Goal: Book appointment/travel/reservation

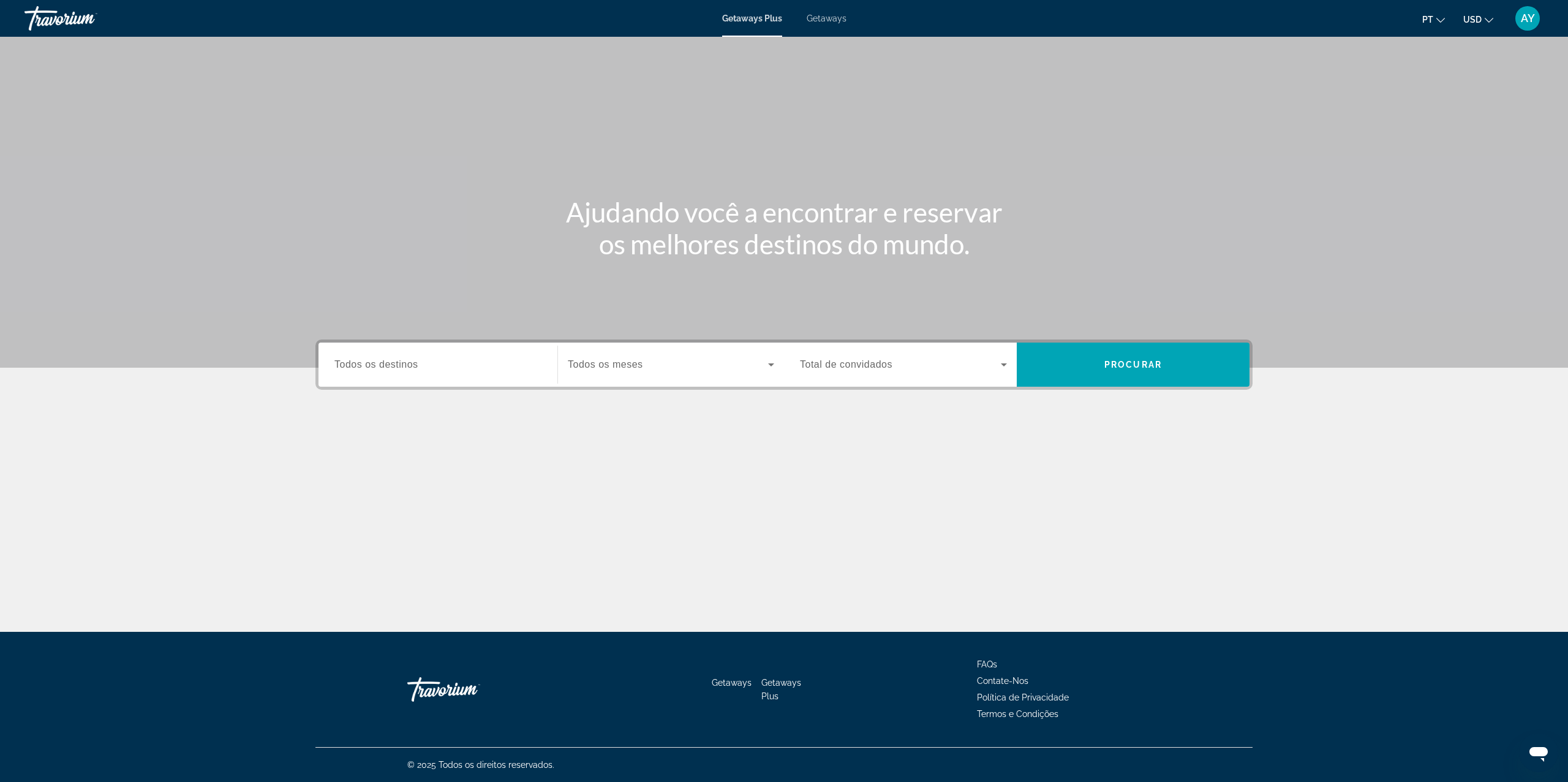
click at [1476, 13] on button "USD USD ($) MXN (Mex$) CAD (Can$) GBP (£) EUR (€) AUD (A$) NZD (NZ$) CNY (CN¥)" at bounding box center [1478, 19] width 30 height 18
click at [1460, 114] on button "EUR (€)" at bounding box center [1453, 112] width 61 height 16
click at [815, 18] on span "Getaways" at bounding box center [826, 18] width 40 height 10
click at [441, 365] on input "Destination Todos os destinos" at bounding box center [438, 365] width 207 height 15
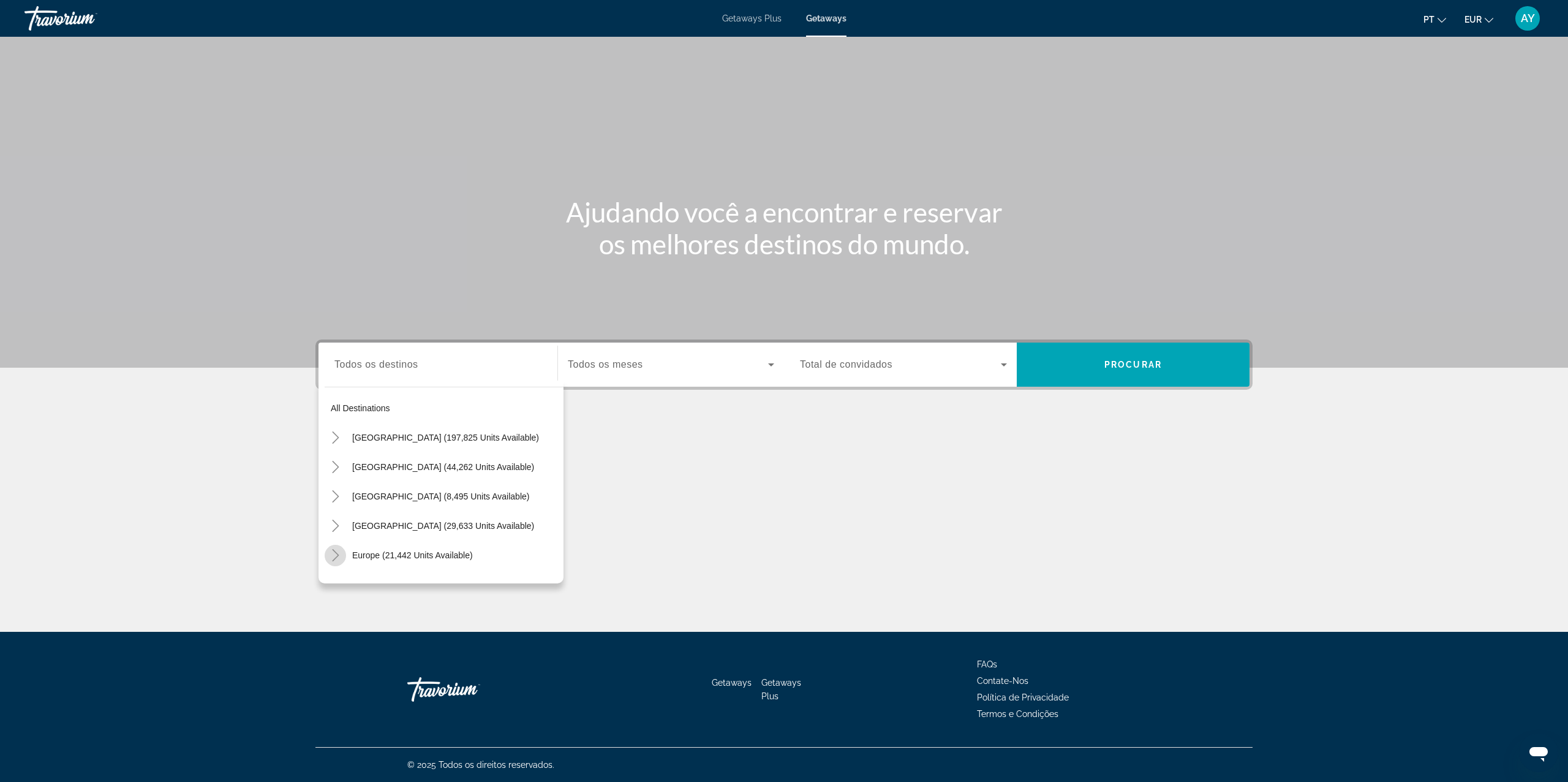
click at [337, 551] on icon "Toggle Europe (21,442 units available)" at bounding box center [335, 555] width 12 height 12
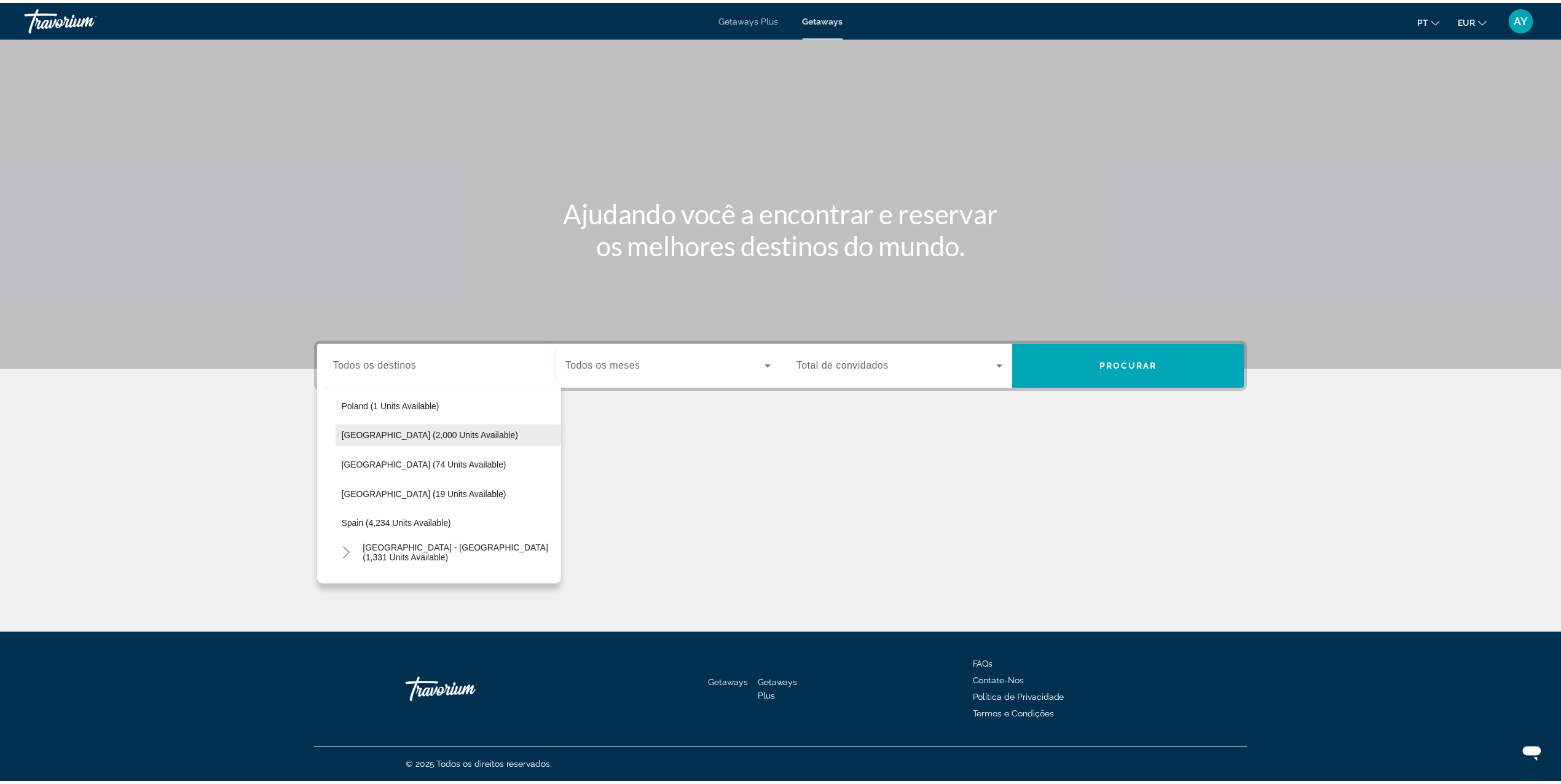
scroll to position [482, 0]
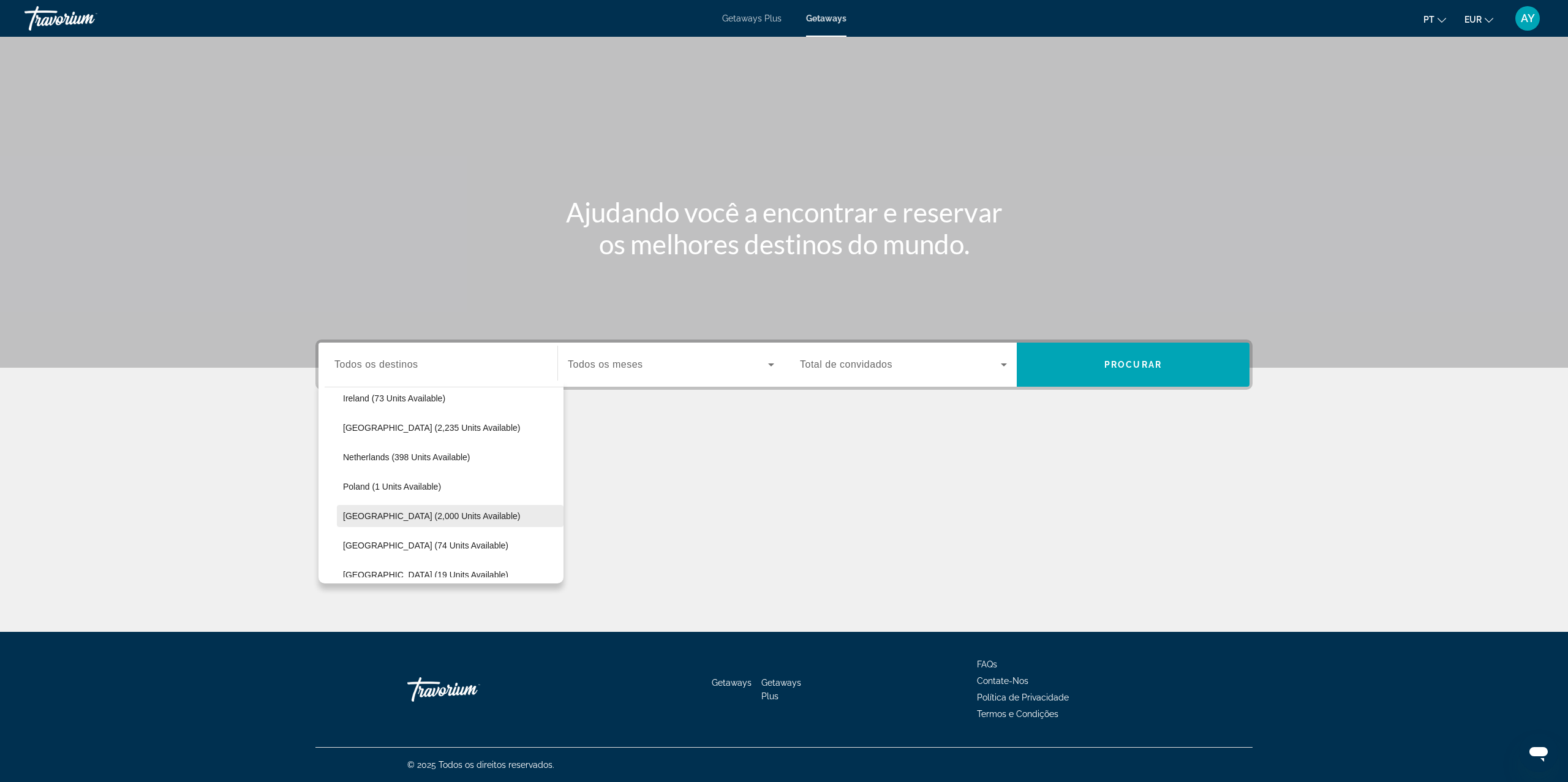
click at [416, 506] on span "Search widget" at bounding box center [450, 516] width 227 height 29
type input "**********"
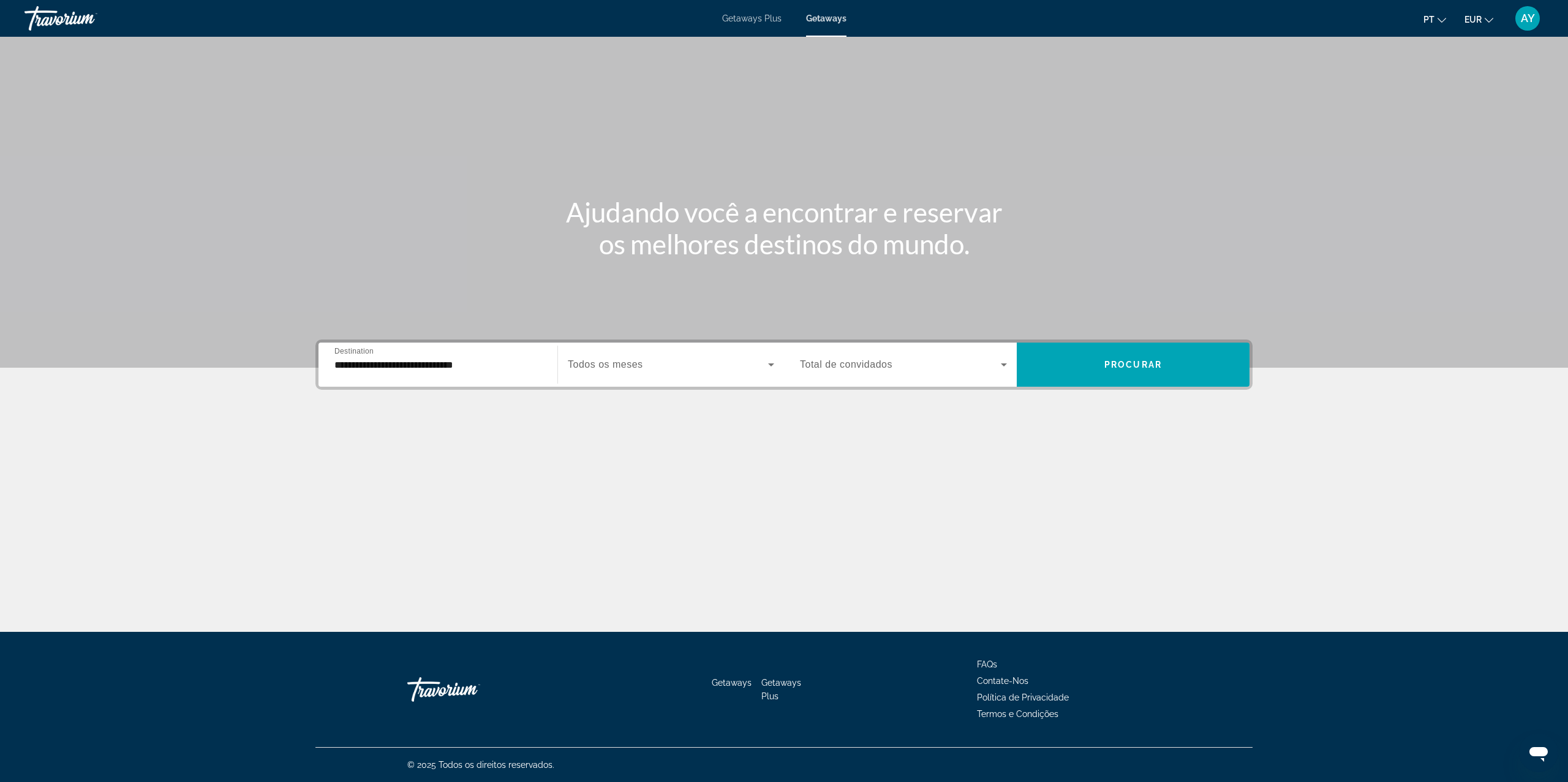
click at [610, 360] on span "Todos os meses" at bounding box center [606, 364] width 75 height 11
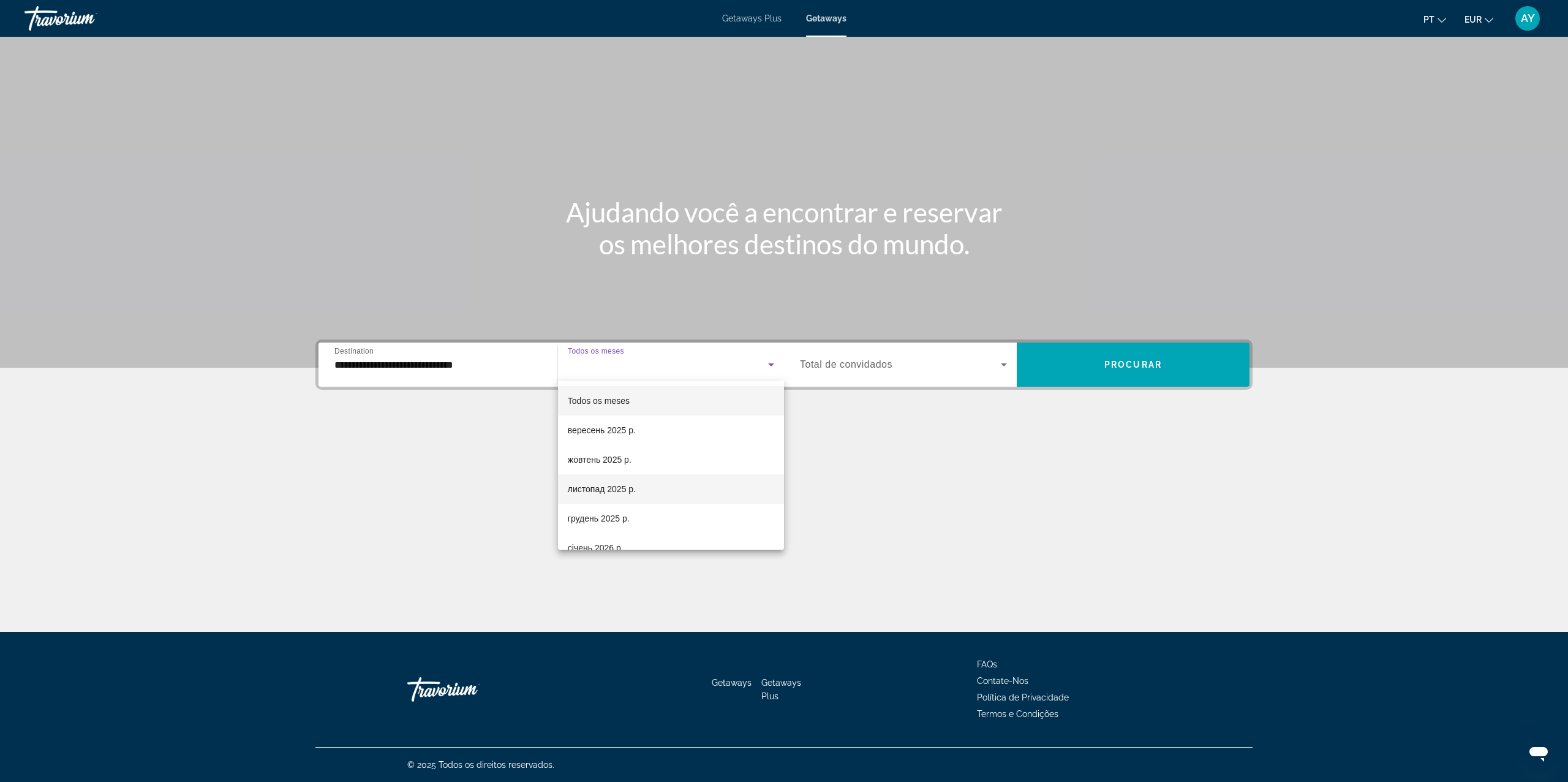
click at [608, 489] on span "листопад 2025 р." at bounding box center [602, 489] width 68 height 15
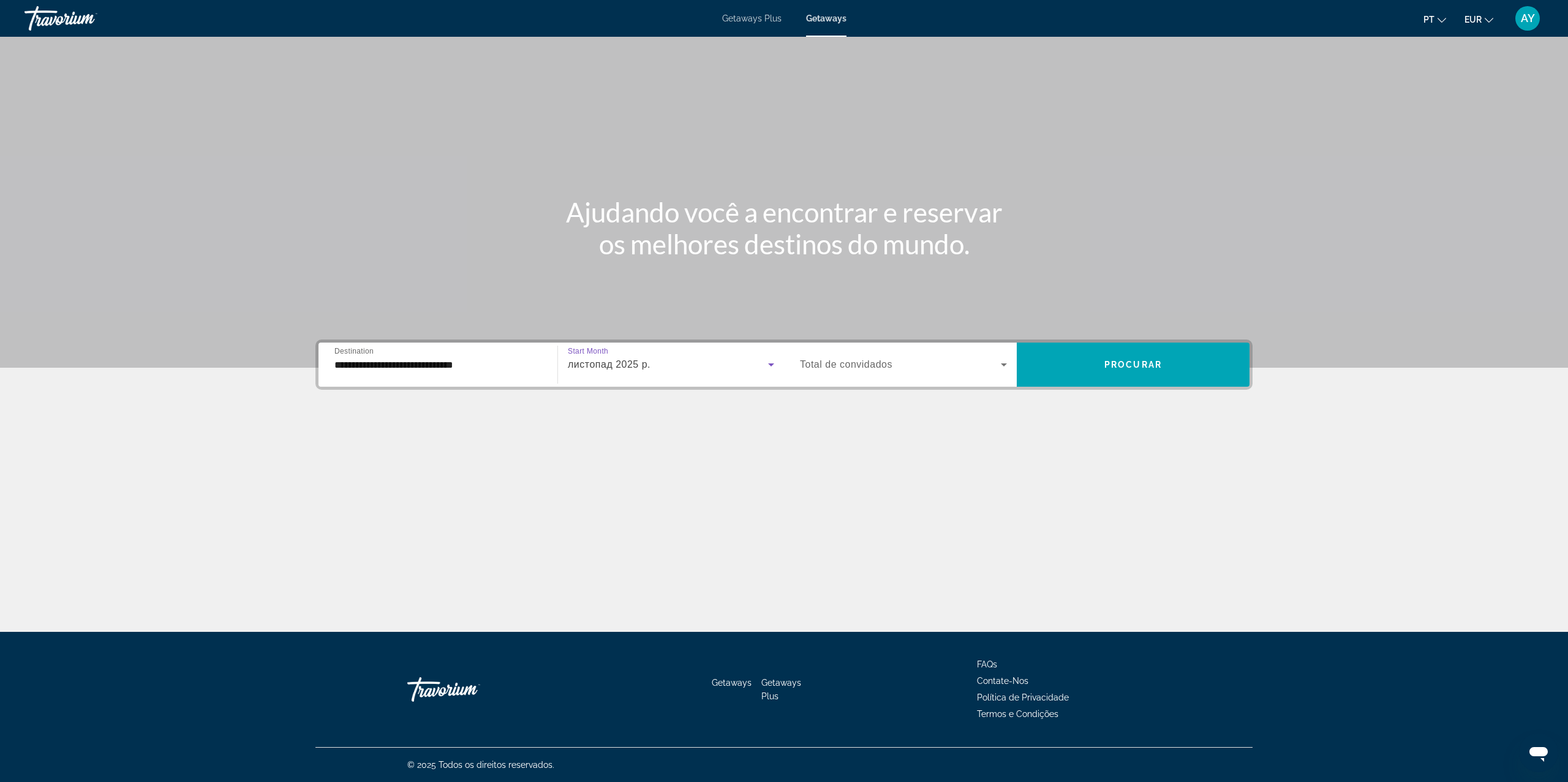
click at [866, 383] on div "Occupancy Total de convidados" at bounding box center [903, 364] width 227 height 44
click at [868, 364] on span "Total de convidados" at bounding box center [846, 364] width 92 height 11
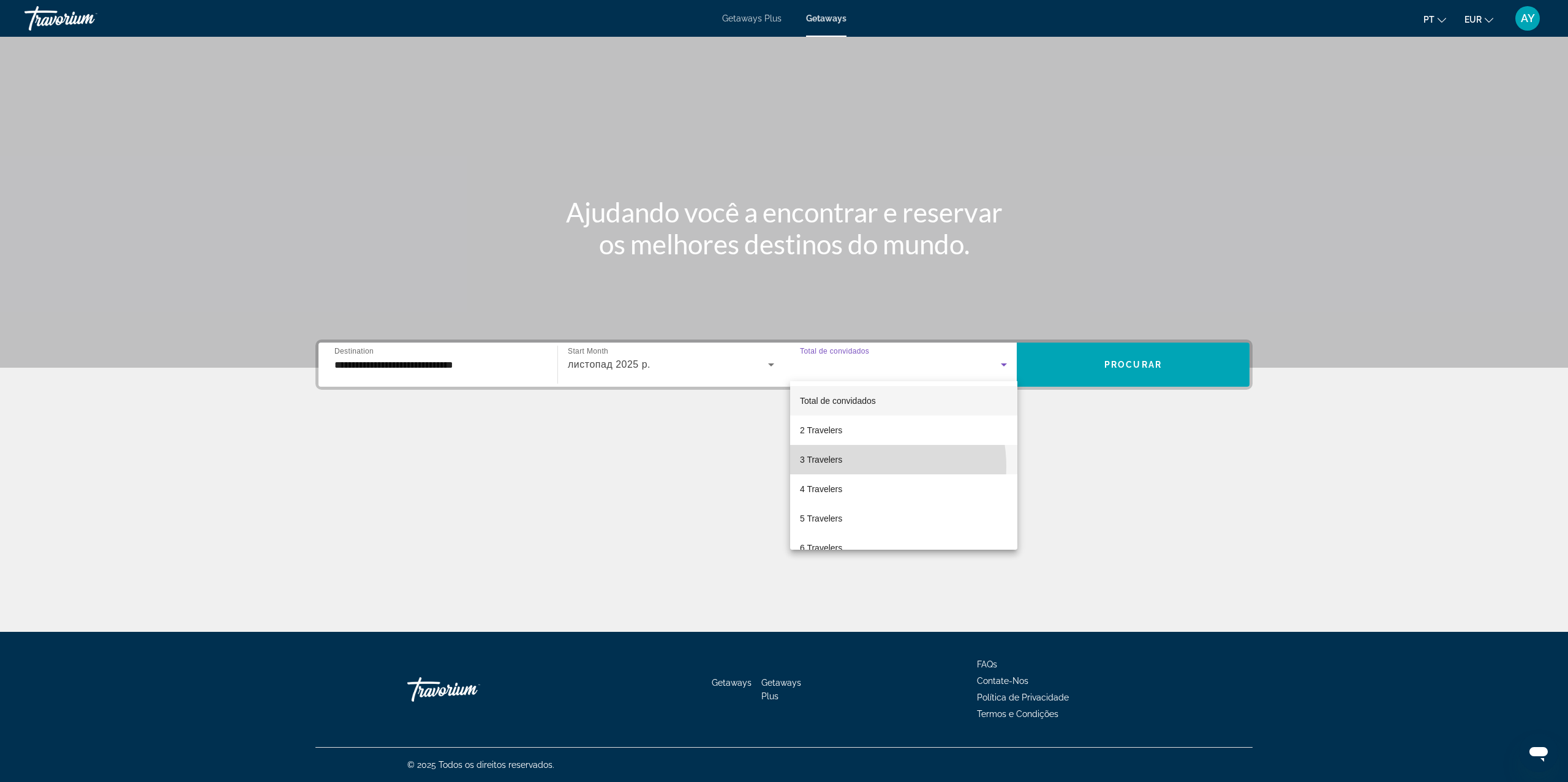
click at [859, 466] on mat-option "3 Travelers" at bounding box center [903, 460] width 227 height 29
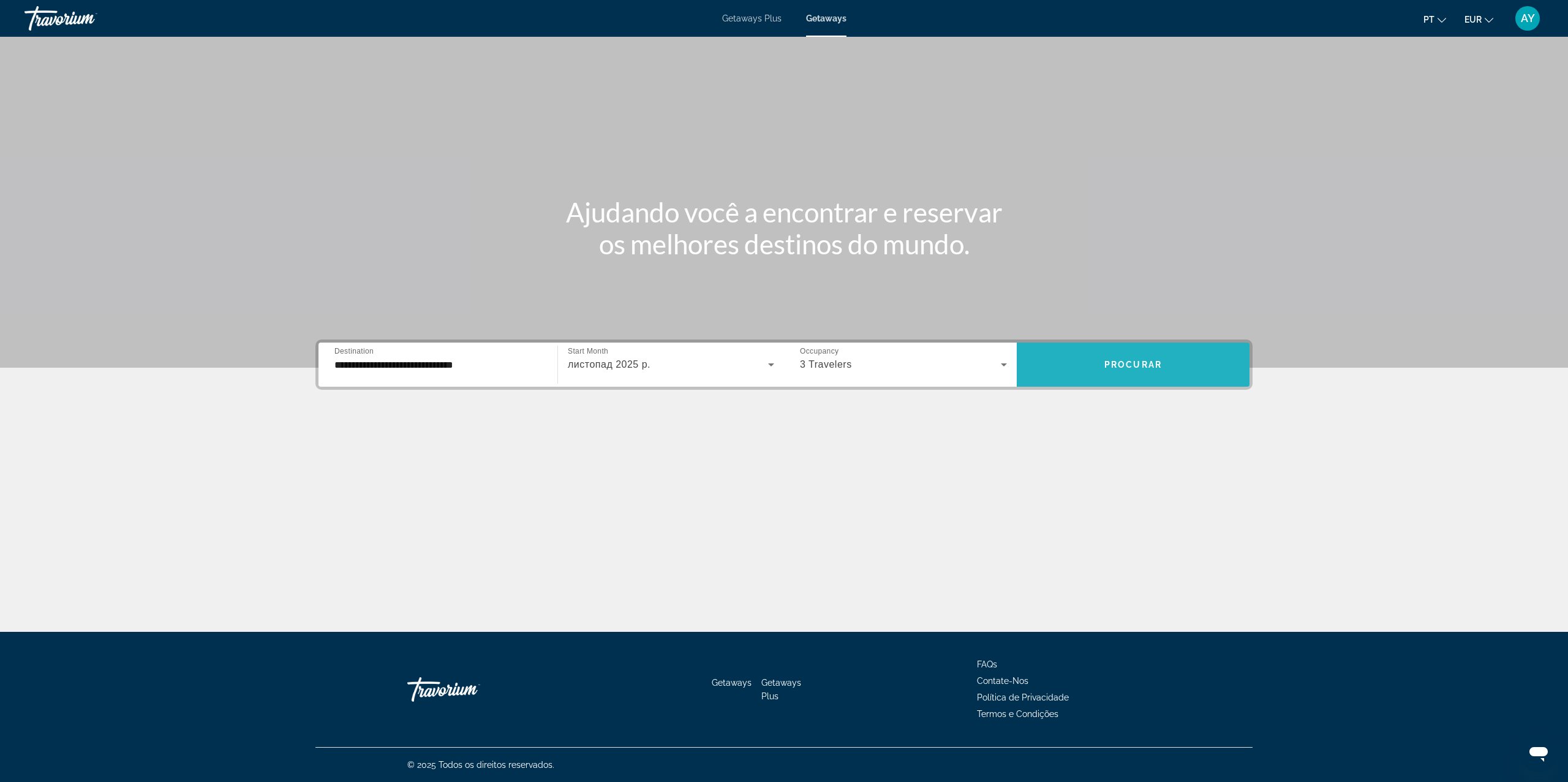
click at [1155, 360] on span "Procurar" at bounding box center [1133, 364] width 58 height 10
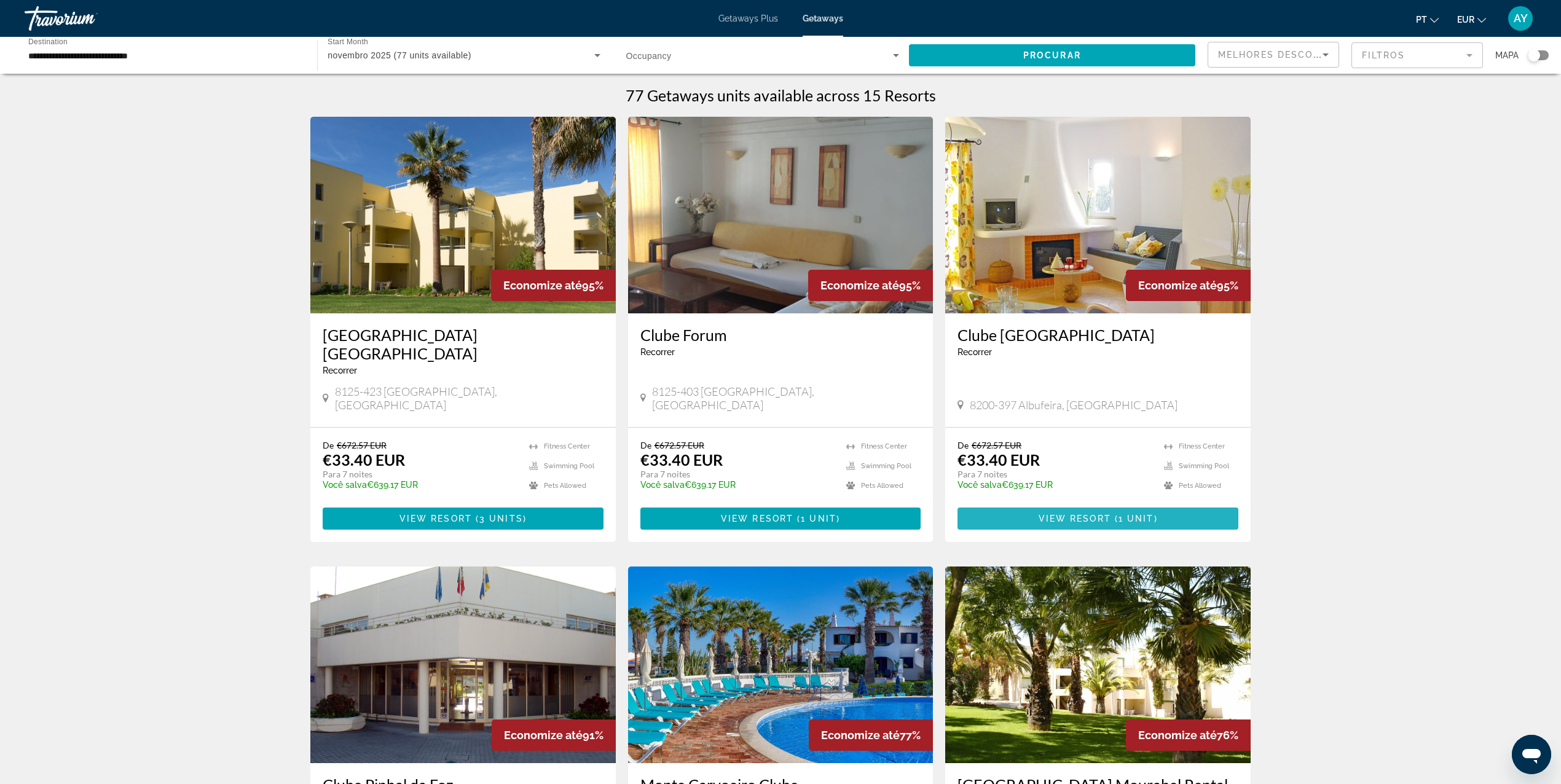
click at [1156, 513] on span "( 1 unit )" at bounding box center [1134, 518] width 46 height 10
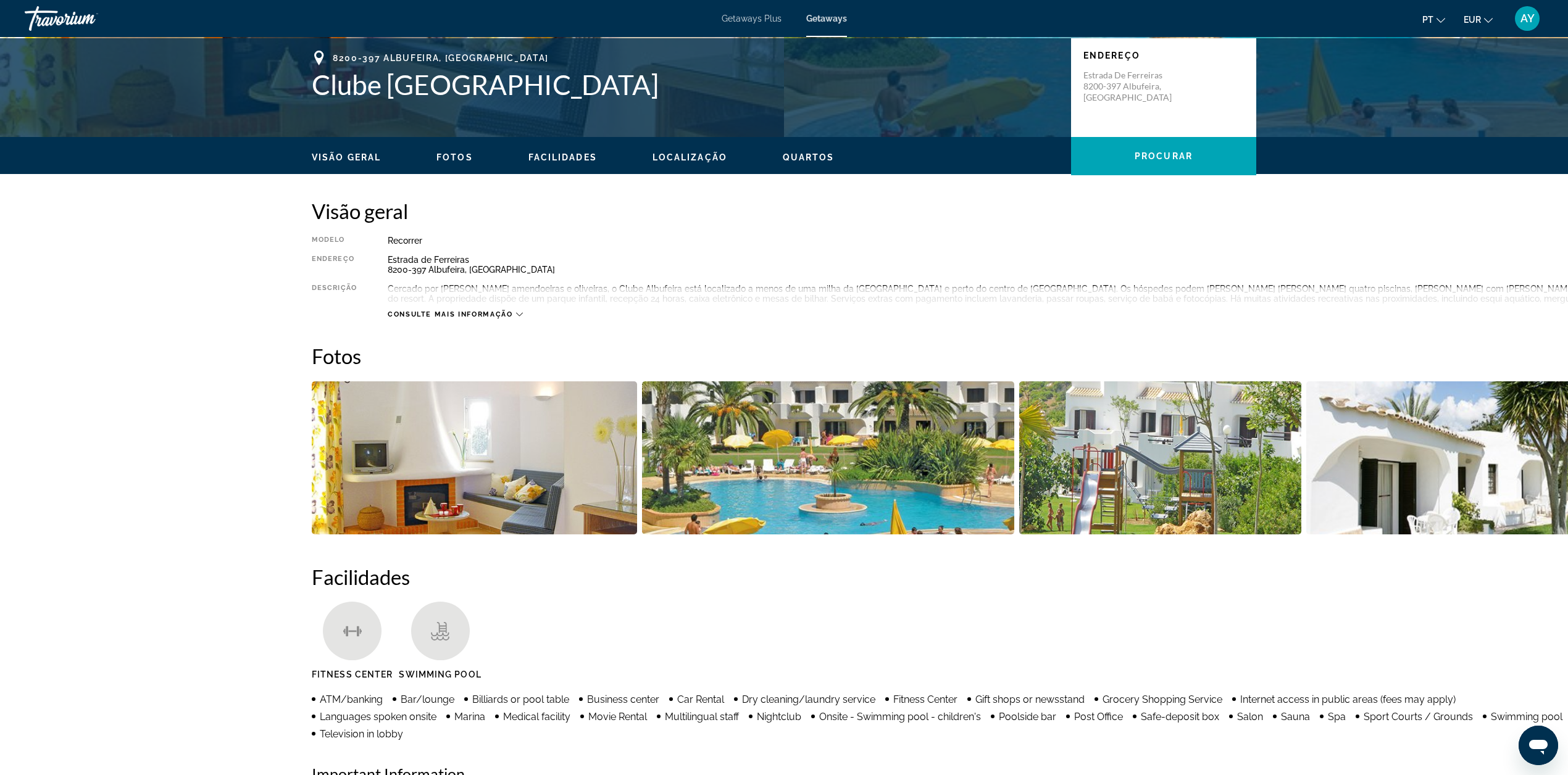
scroll to position [146, 0]
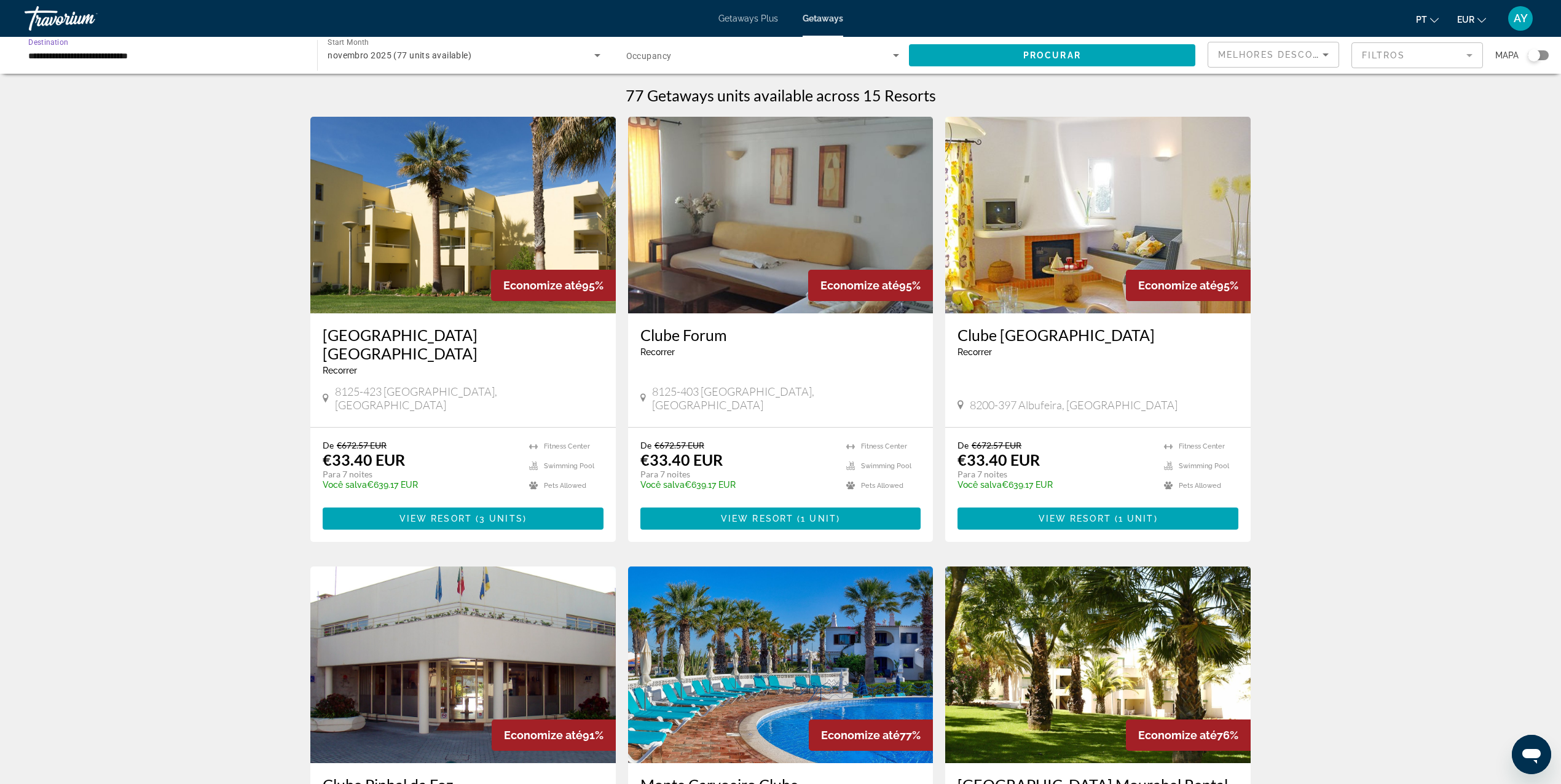
click at [137, 58] on input "**********" at bounding box center [164, 56] width 273 height 15
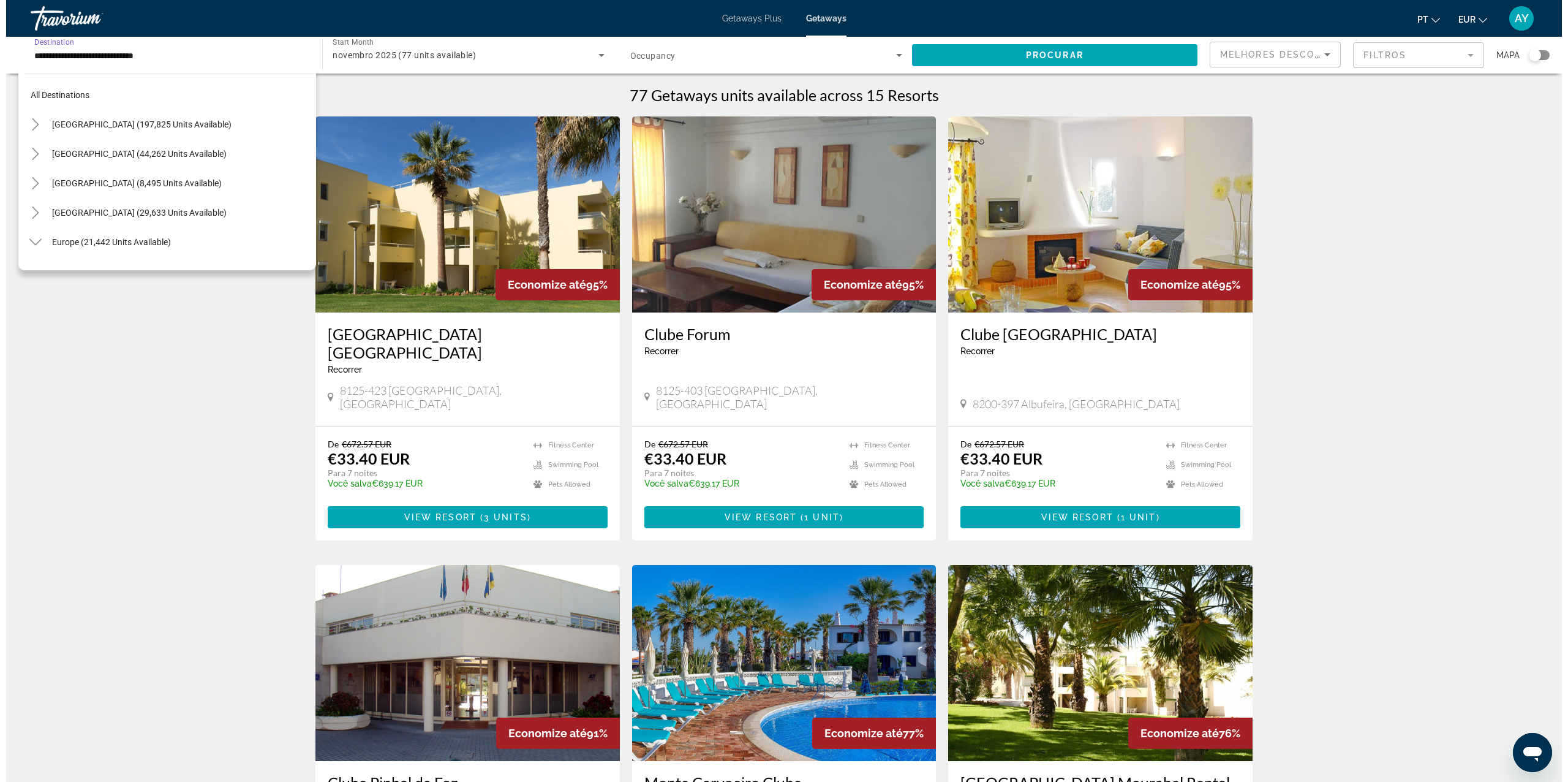
scroll to position [513, 0]
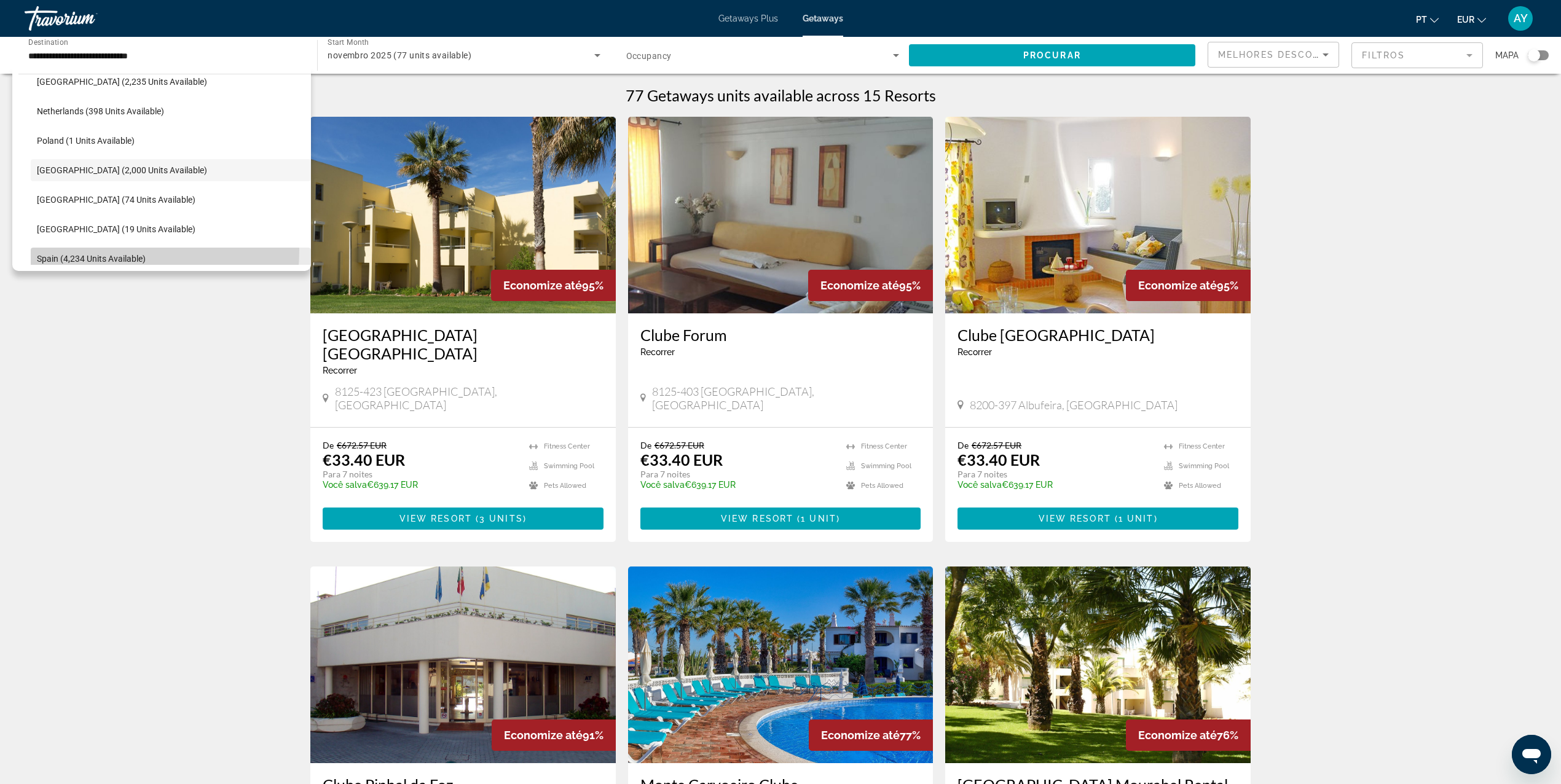
click at [77, 248] on span "Search widget" at bounding box center [171, 259] width 280 height 29
type input "**********"
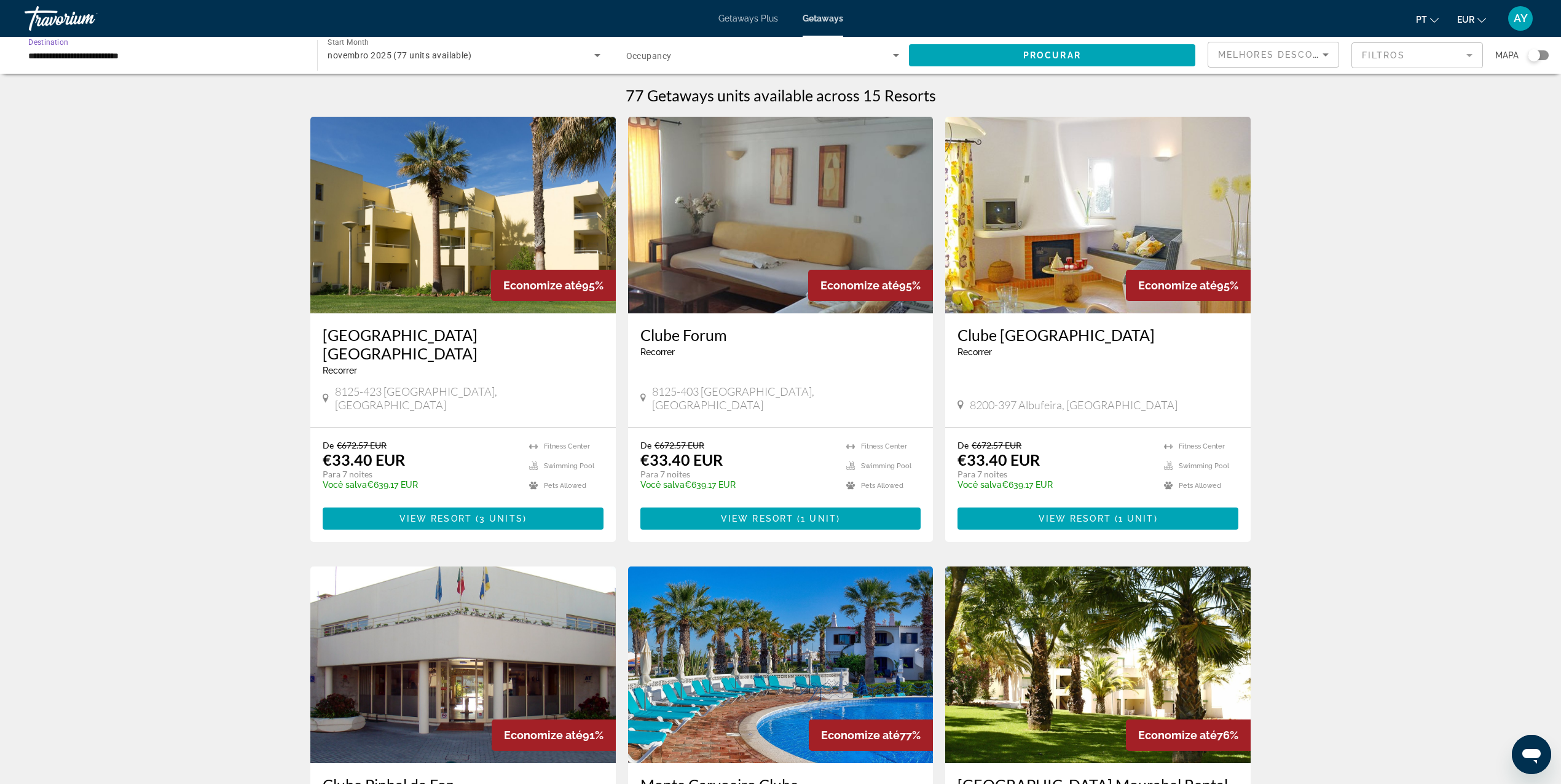
click at [760, 45] on div "Search widget" at bounding box center [762, 55] width 273 height 35
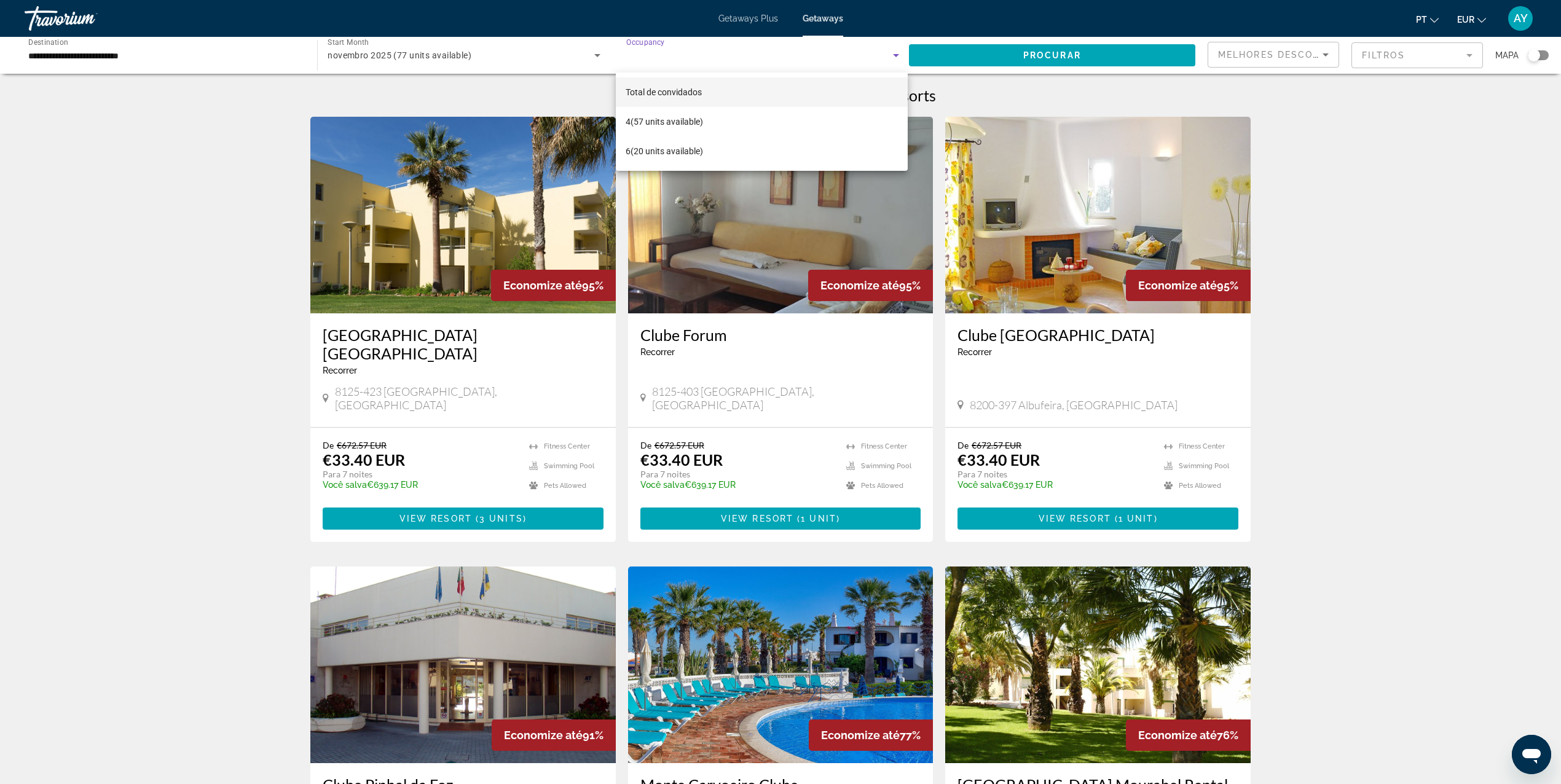
click at [733, 64] on div at bounding box center [780, 392] width 1561 height 784
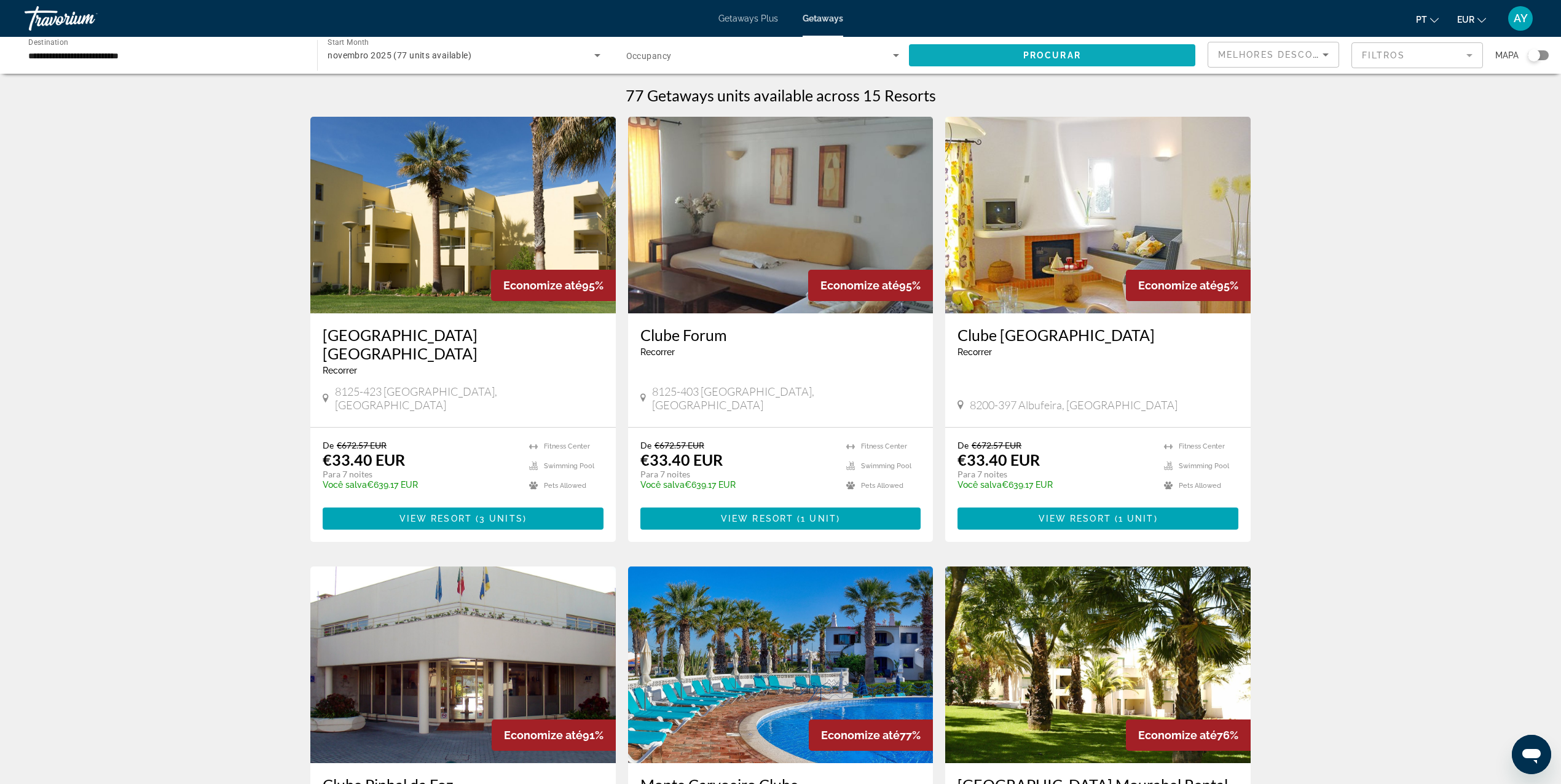
click at [970, 62] on span "Search widget" at bounding box center [1051, 56] width 286 height 29
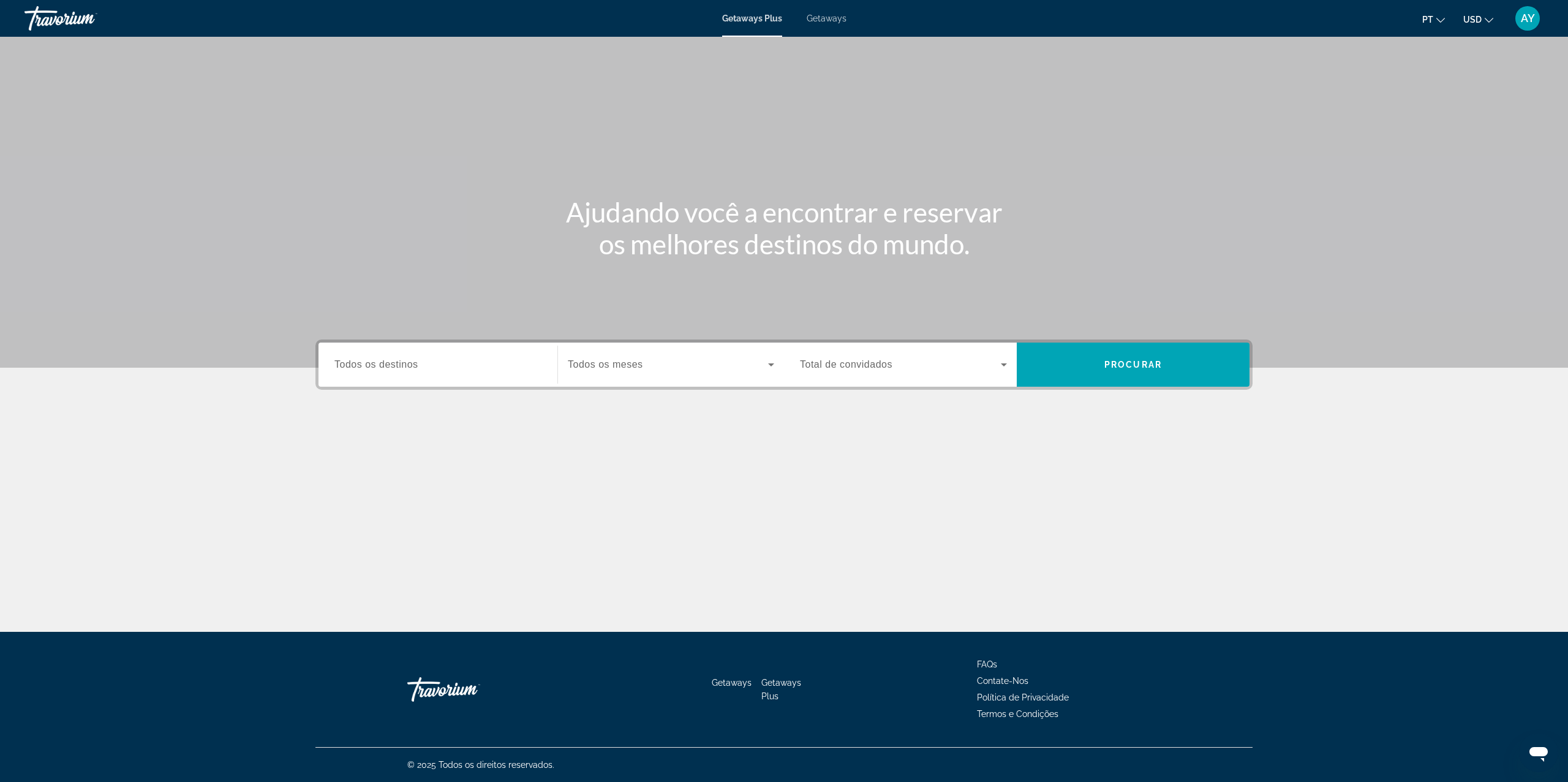
click at [1470, 21] on span "USD" at bounding box center [1473, 19] width 18 height 10
click at [1458, 112] on button "EUR (€)" at bounding box center [1453, 112] width 61 height 16
click at [834, 17] on span "Getaways" at bounding box center [826, 18] width 40 height 10
click at [407, 366] on span "Todos os destinos" at bounding box center [376, 364] width 84 height 11
click at [407, 366] on input "Destination Todos os destinos" at bounding box center [438, 365] width 207 height 15
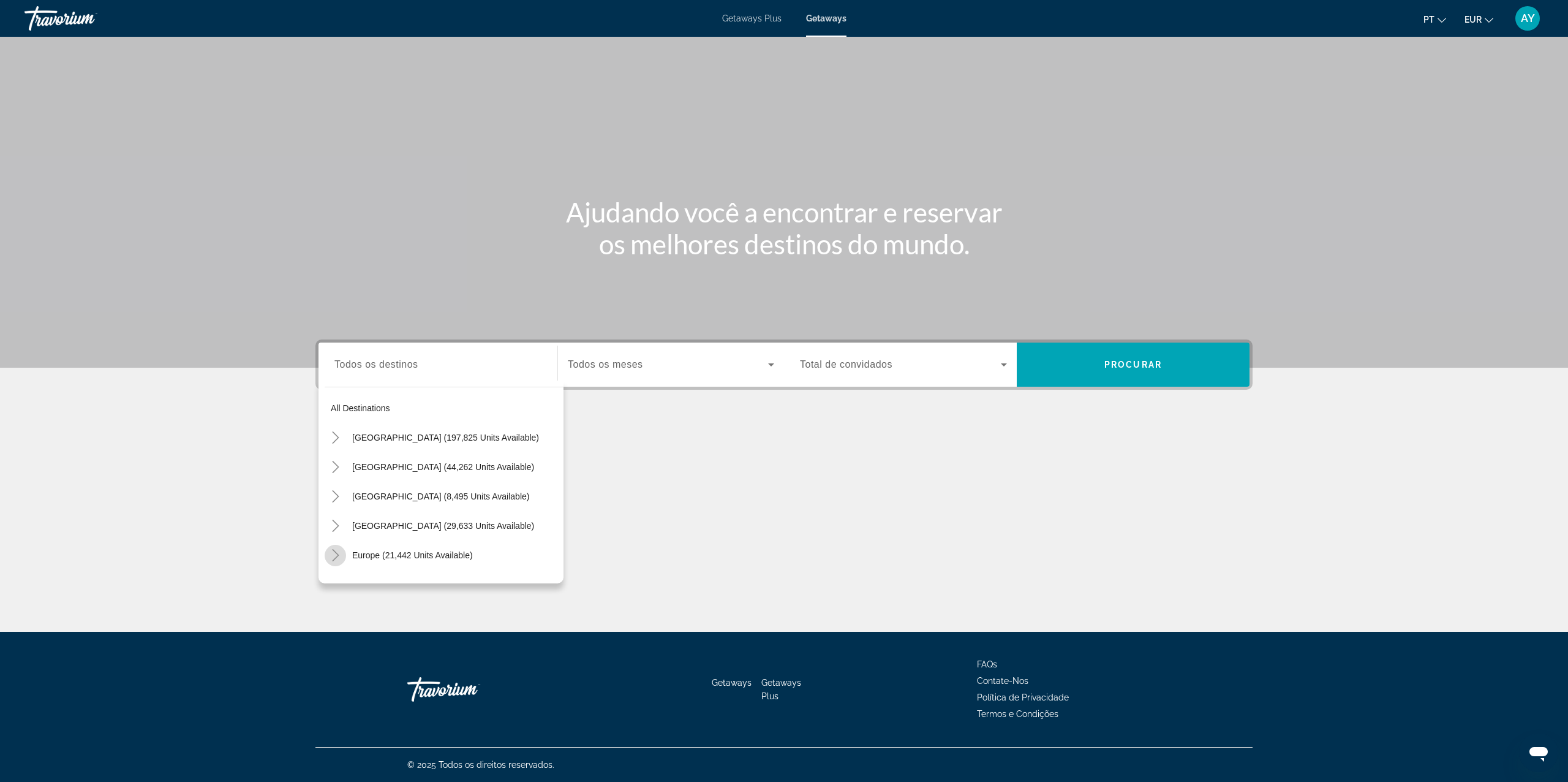
click at [331, 562] on mat-icon "Toggle Europe (21,442 units available)" at bounding box center [335, 556] width 22 height 22
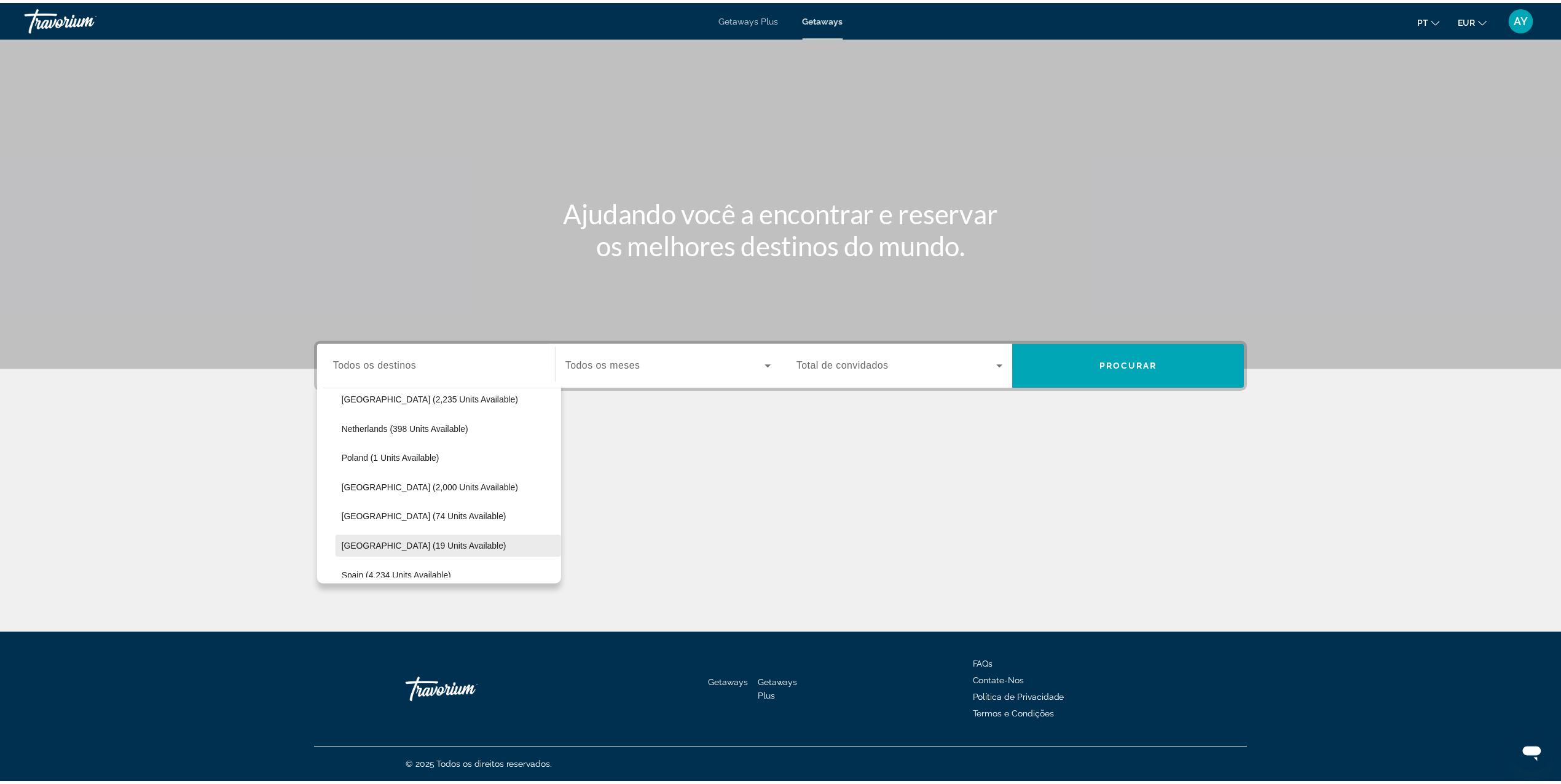
scroll to position [645, 0]
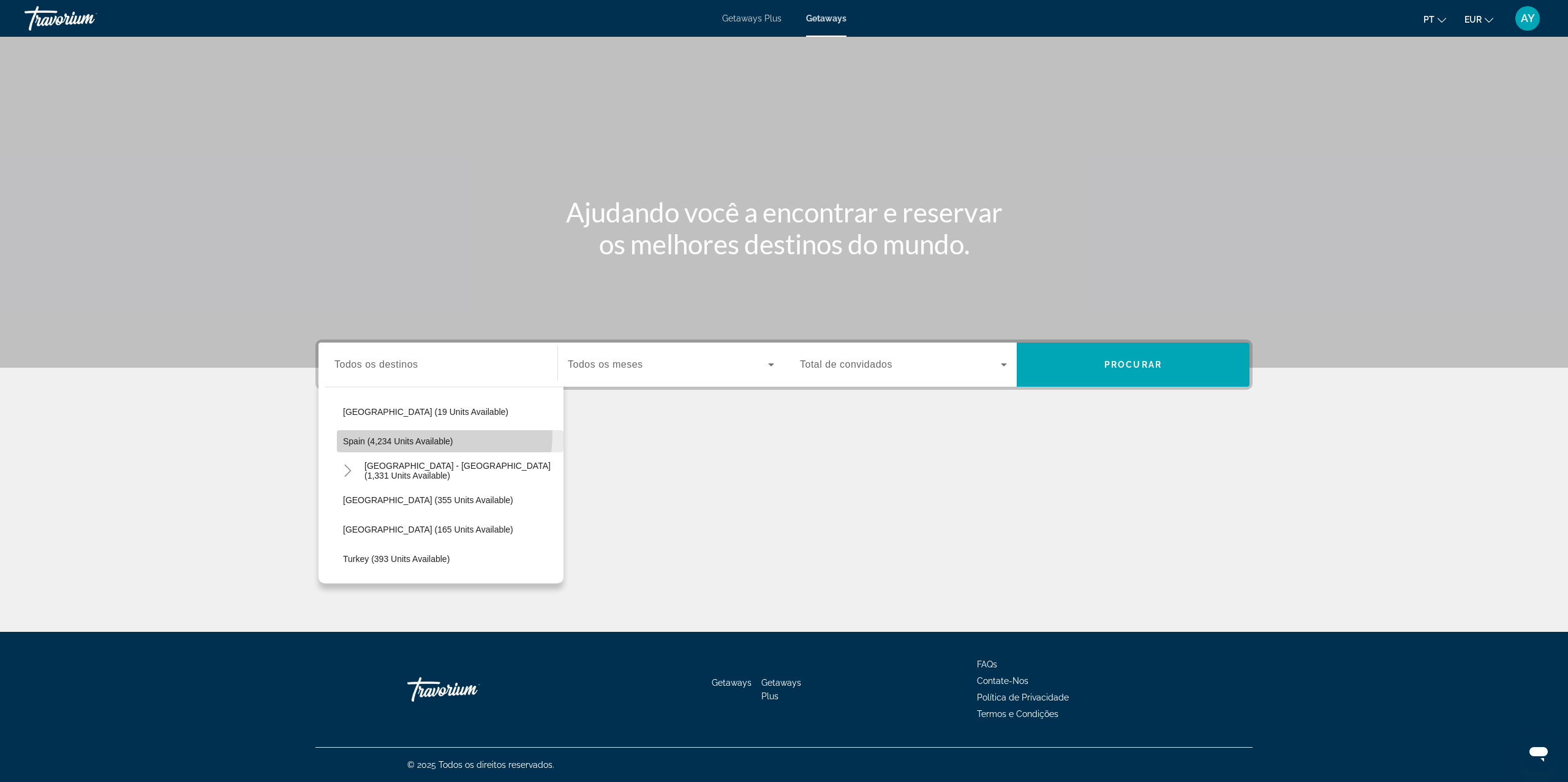
click at [403, 433] on span "Search widget" at bounding box center [450, 441] width 227 height 29
type input "**********"
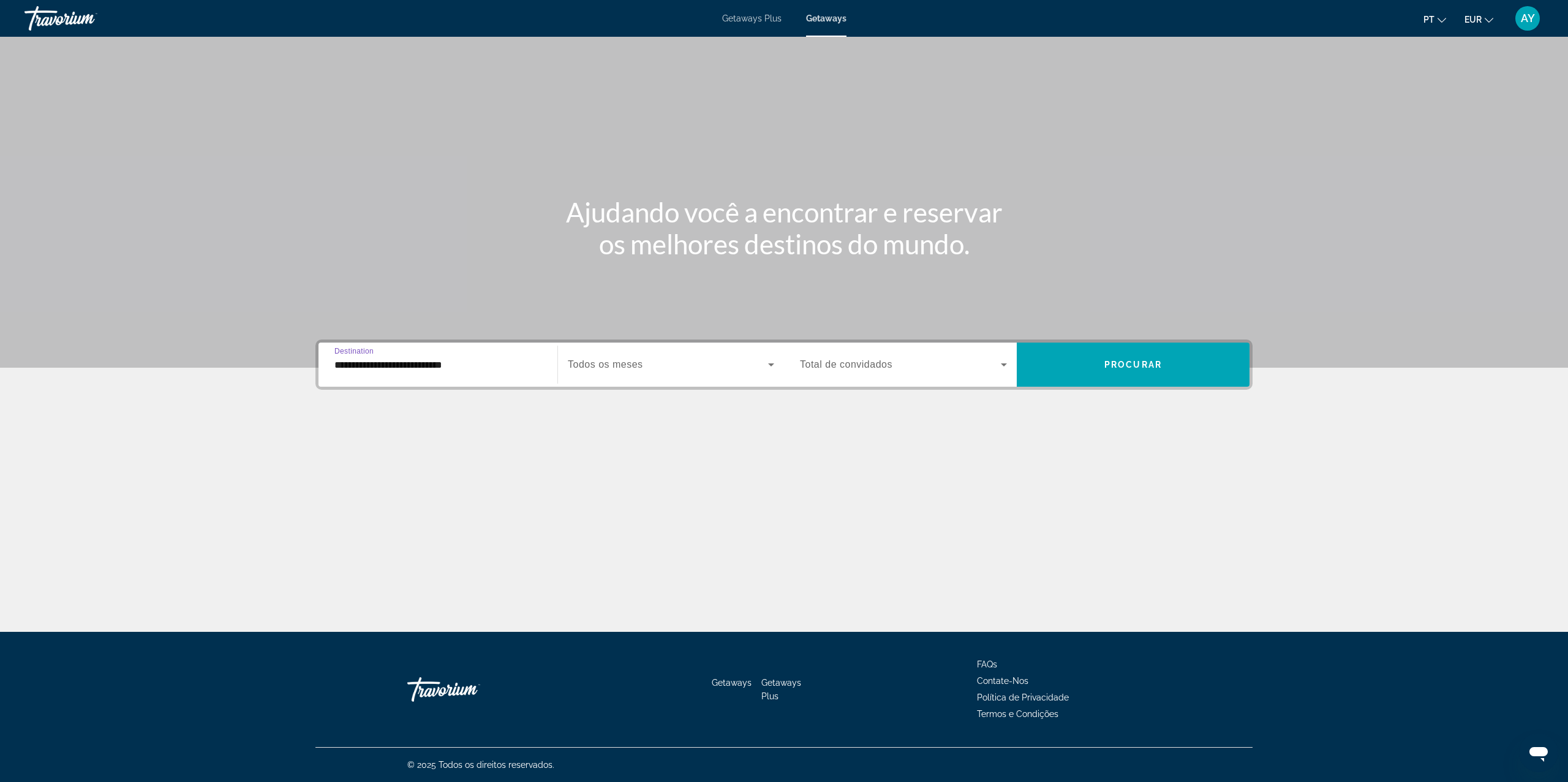
click at [594, 377] on div "Search widget" at bounding box center [671, 364] width 206 height 35
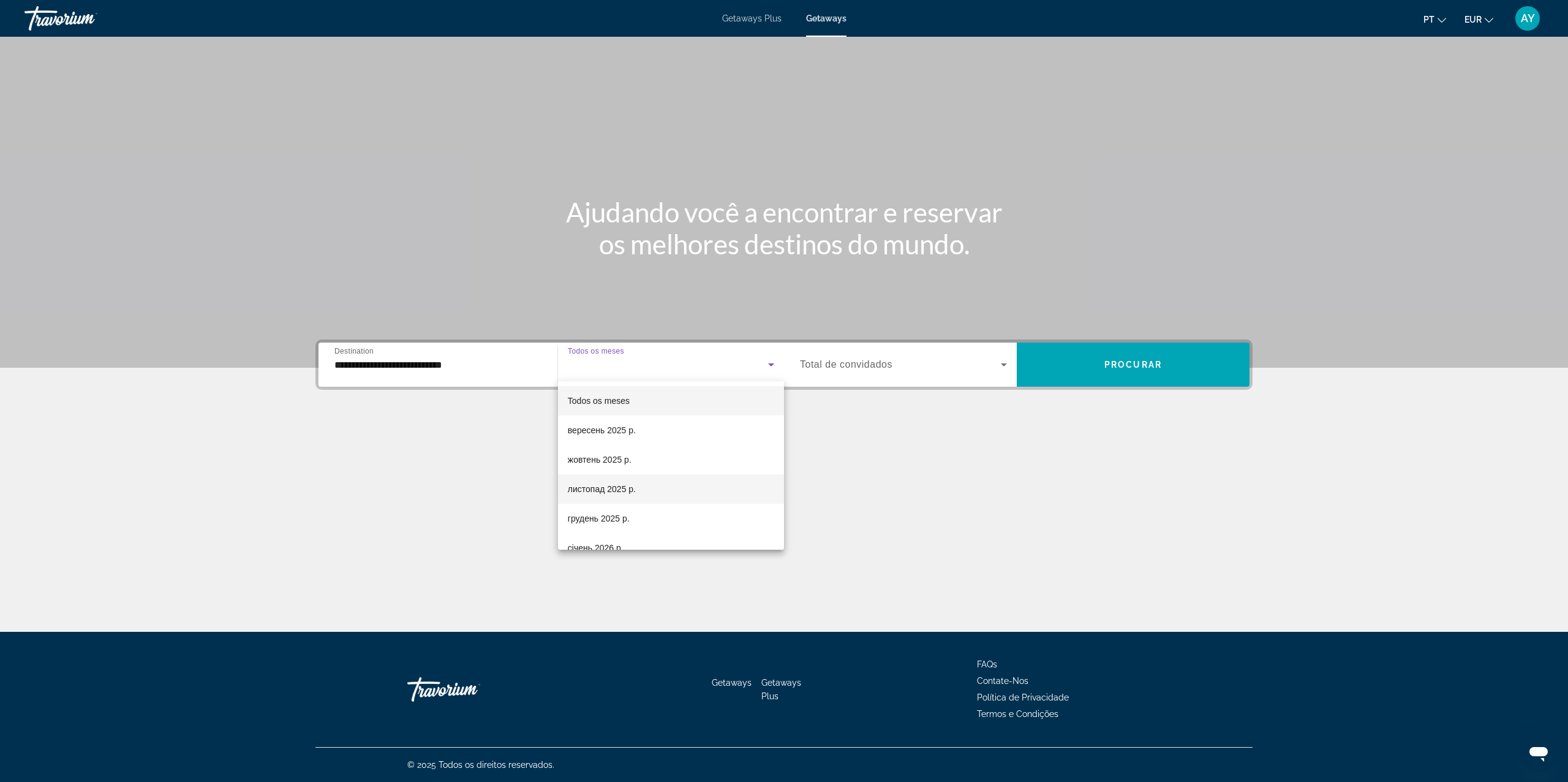
drag, startPoint x: 627, startPoint y: 495, endPoint x: 953, endPoint y: 354, distance: 355.2
click at [638, 484] on mat-option "листопад 2025 р." at bounding box center [671, 489] width 226 height 29
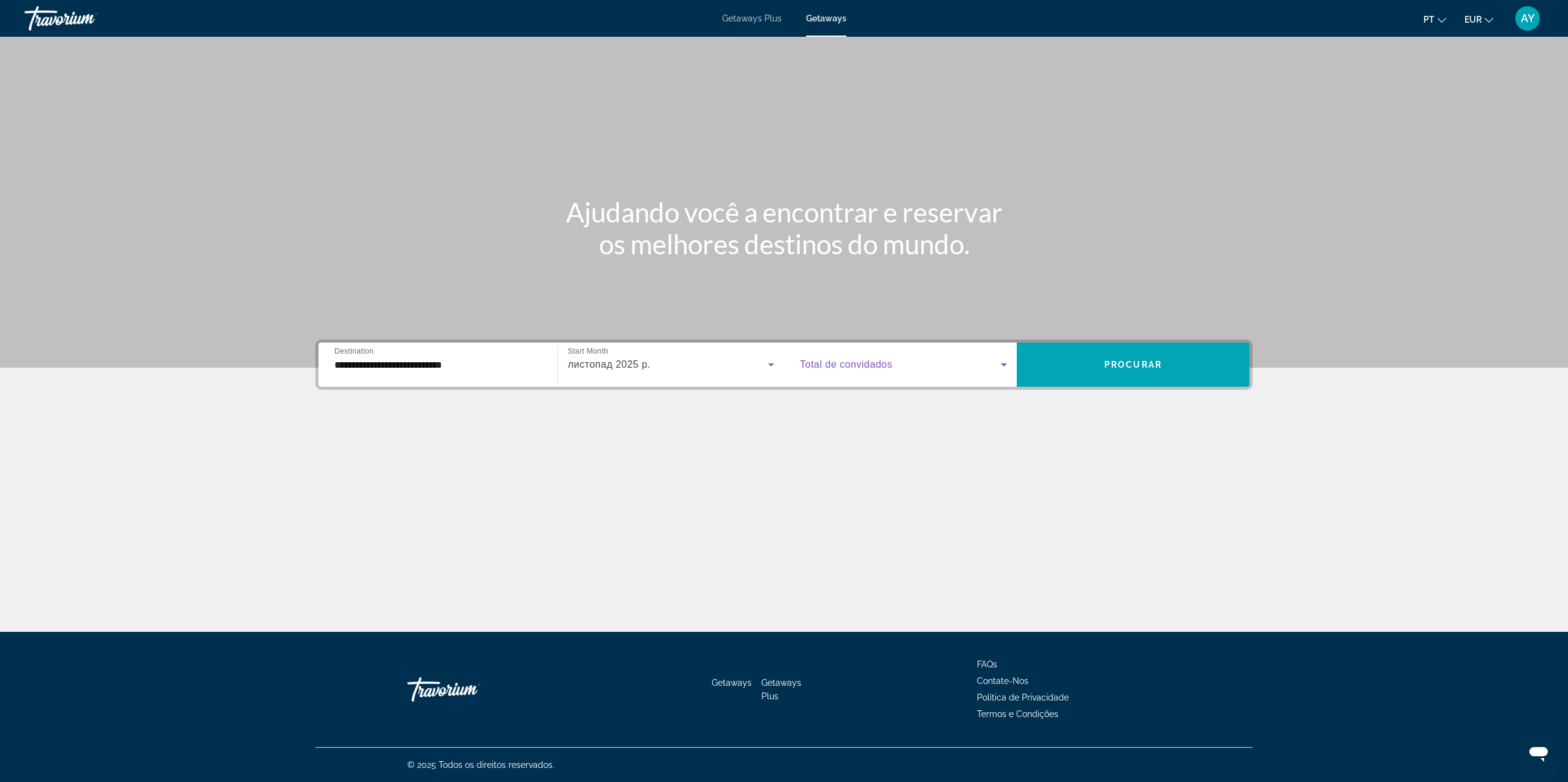
click at [917, 361] on span "Search widget" at bounding box center [900, 364] width 201 height 15
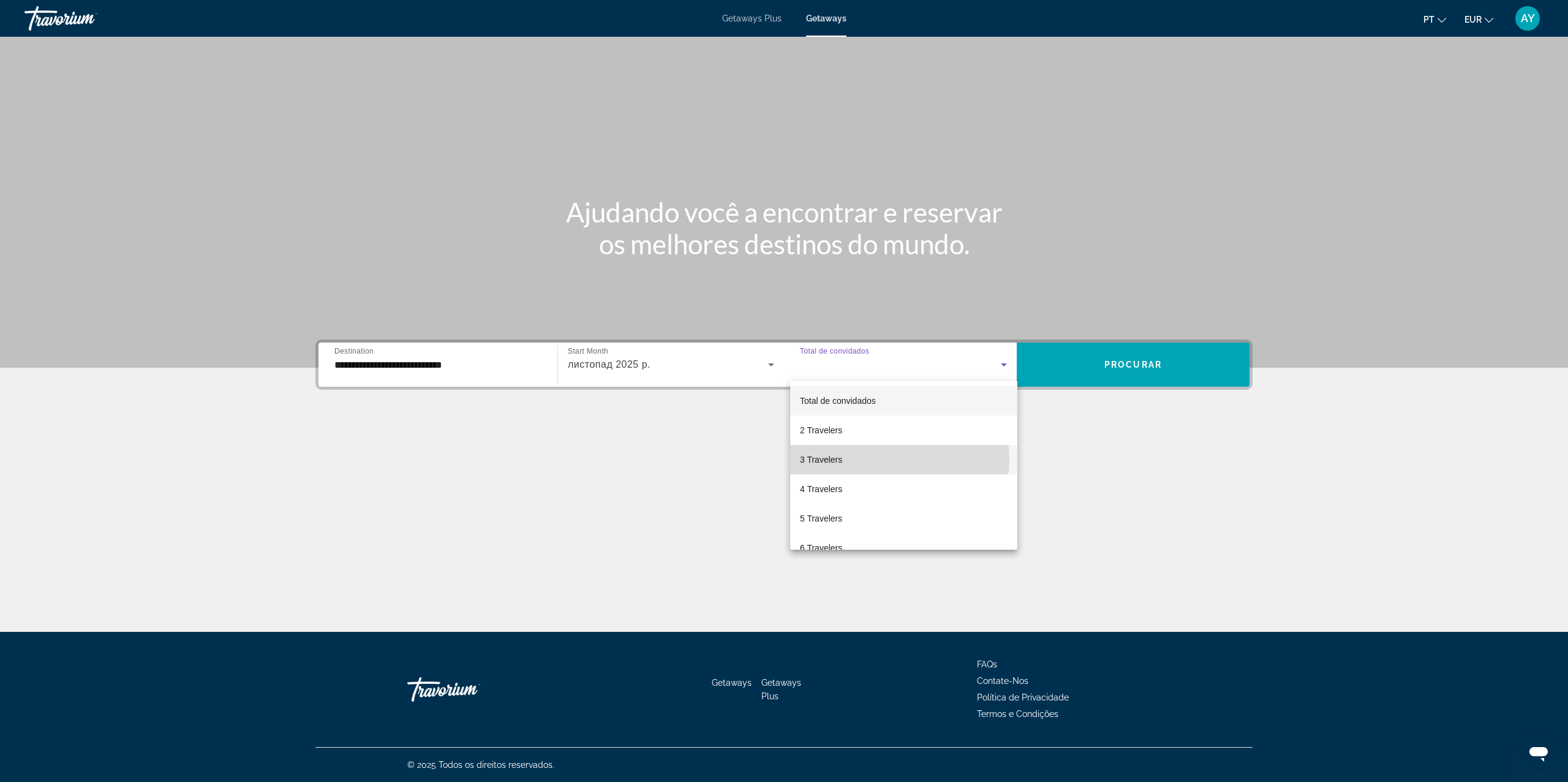
click at [899, 459] on mat-option "3 Travelers" at bounding box center [903, 460] width 227 height 29
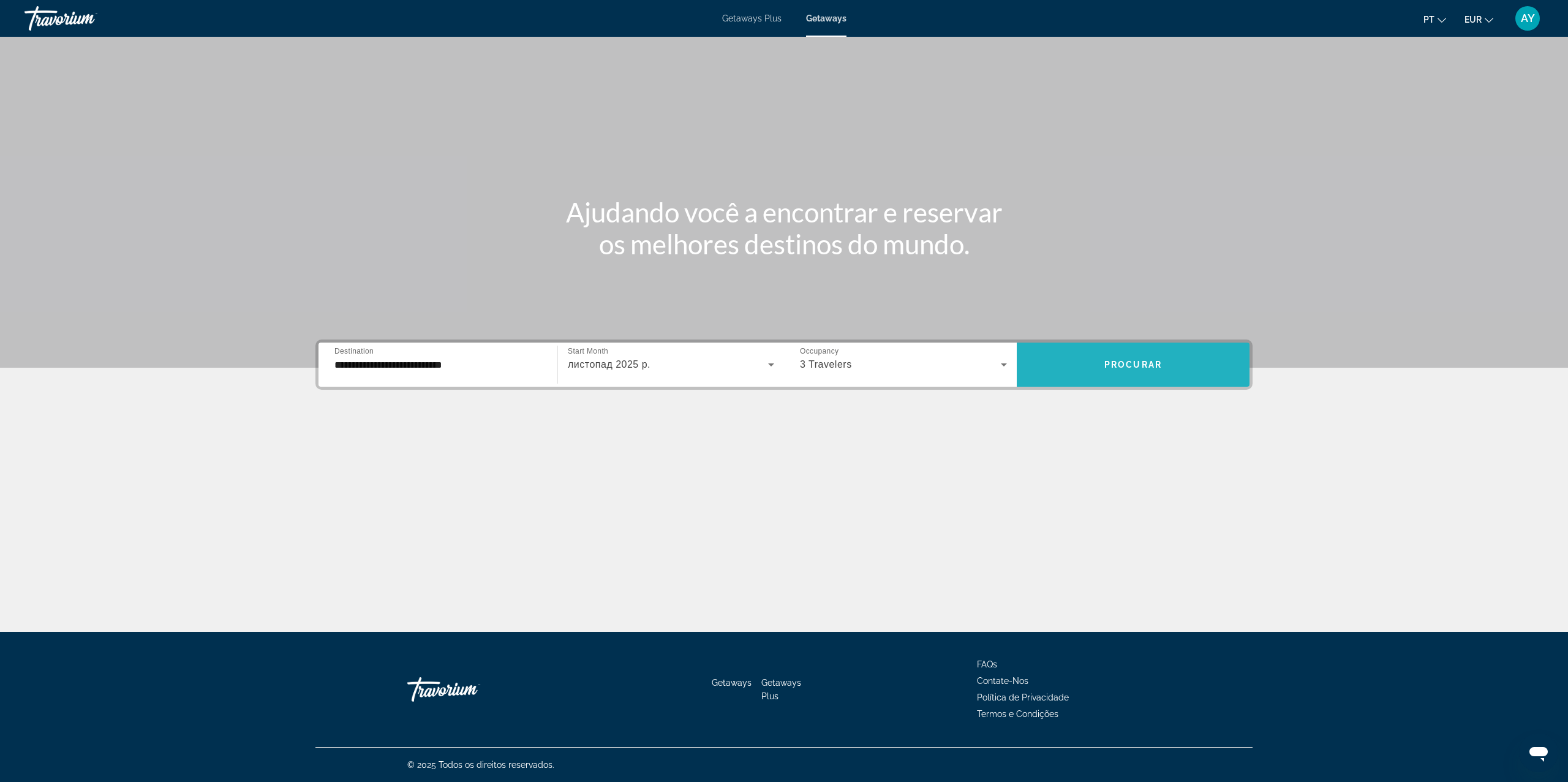
click at [1084, 366] on span "Search widget" at bounding box center [1133, 365] width 232 height 29
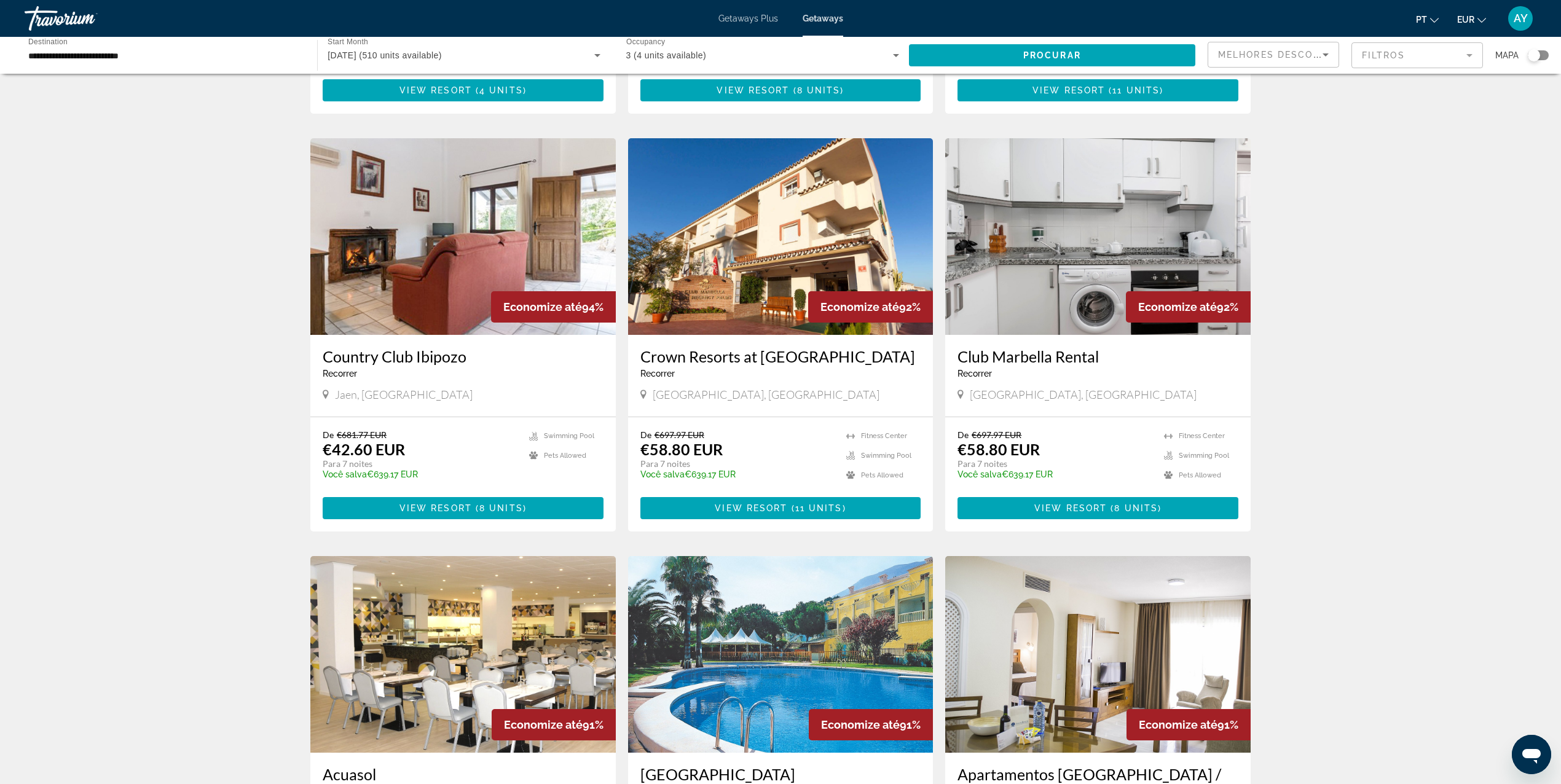
scroll to position [409, 0]
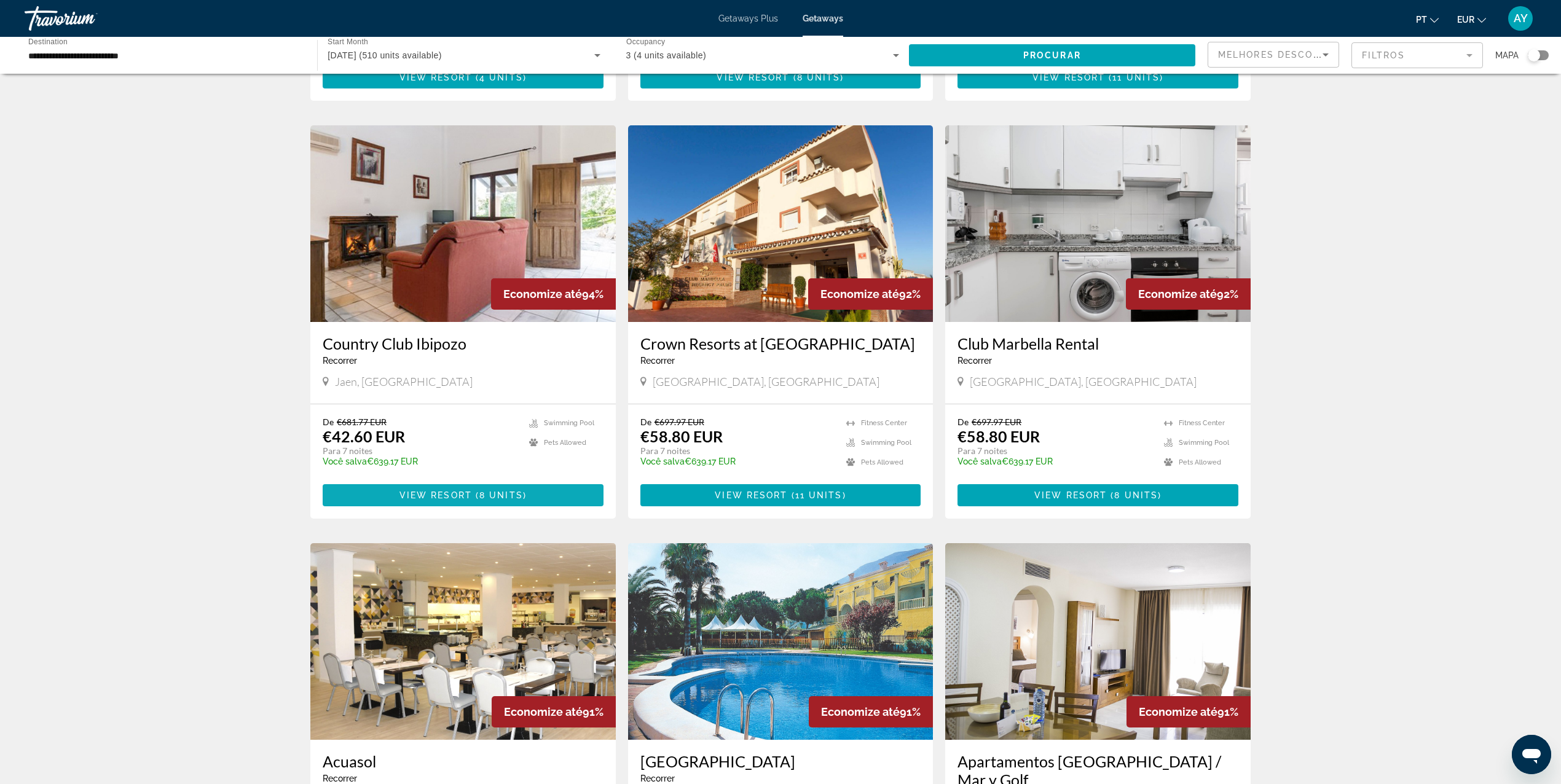
click at [458, 492] on span "View Resort" at bounding box center [435, 495] width 73 height 10
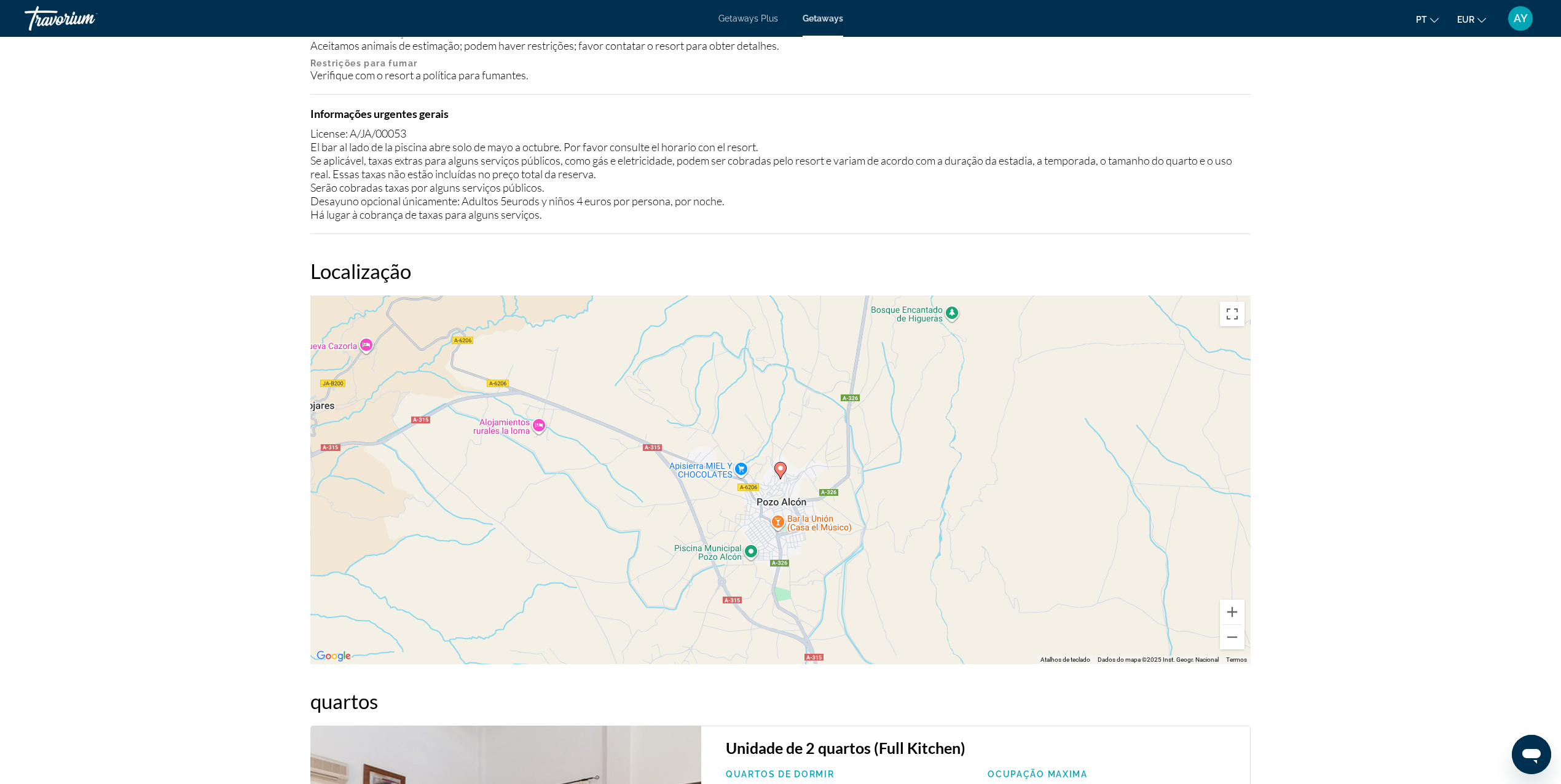
scroll to position [1556, 0]
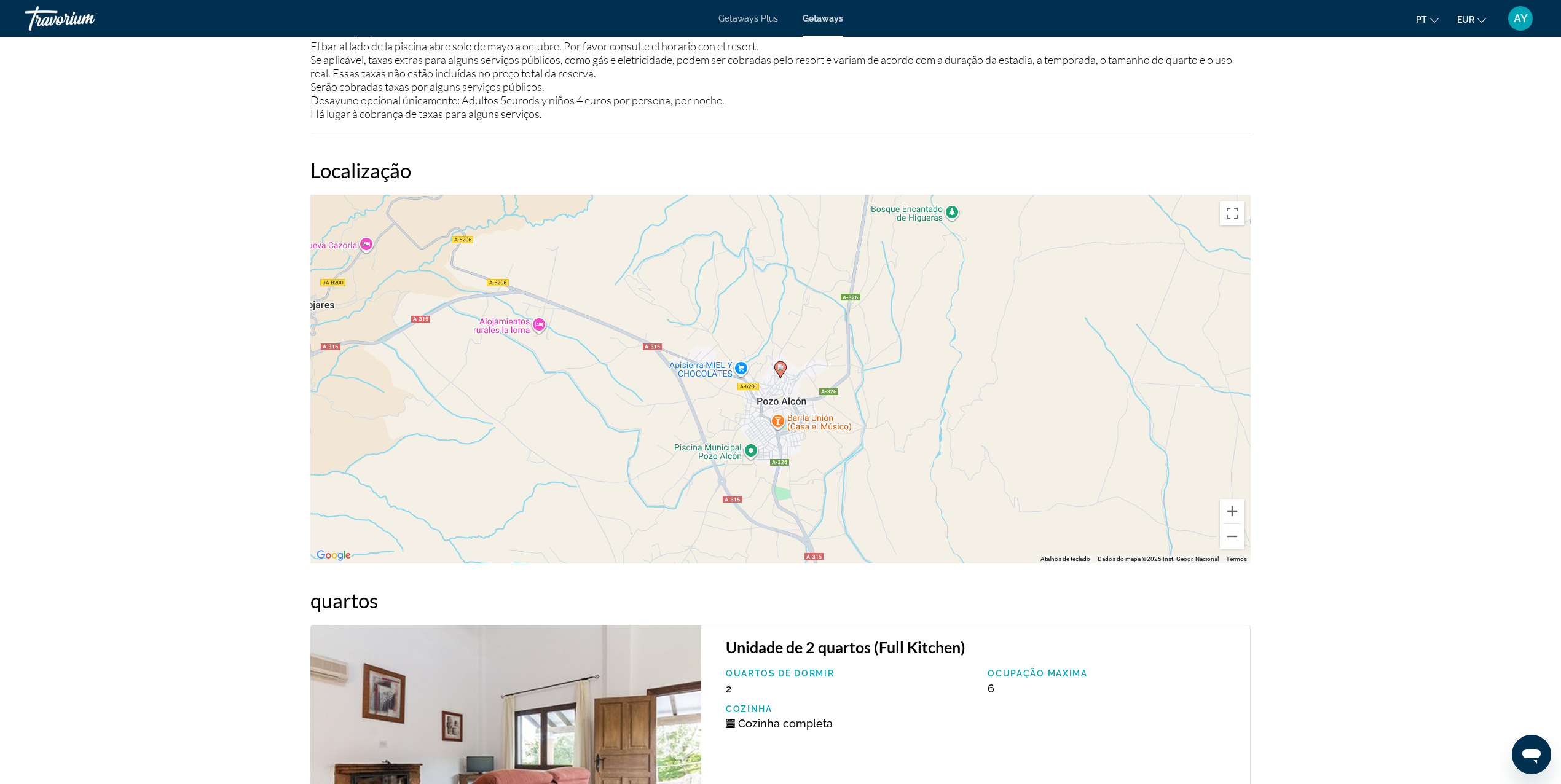
click at [19, 0] on mat-toolbar "Getaways Plus Getaways pt English Español Français Italiano Português русский E…" at bounding box center [780, 19] width 1561 height 37
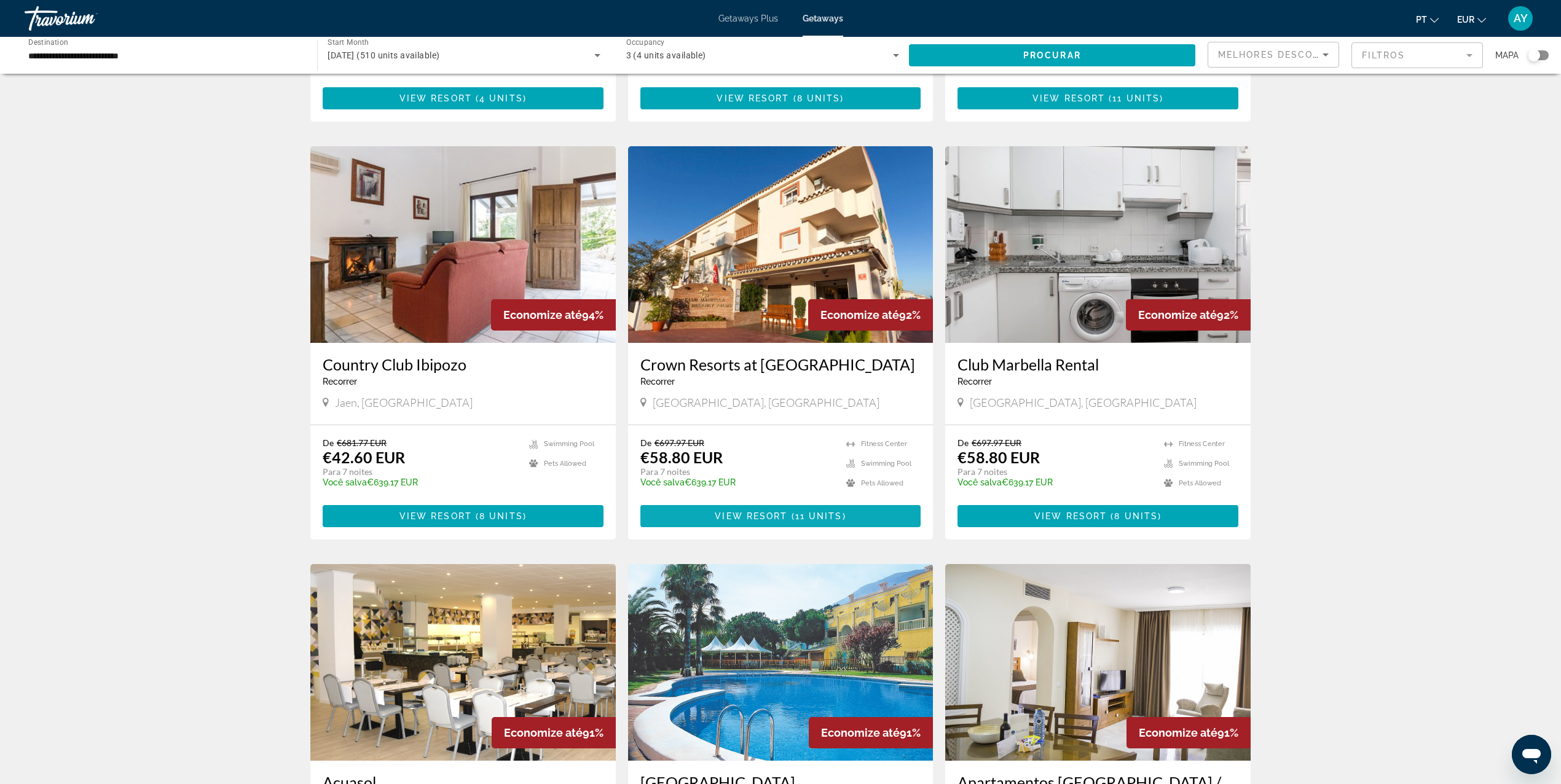
scroll to position [409, 0]
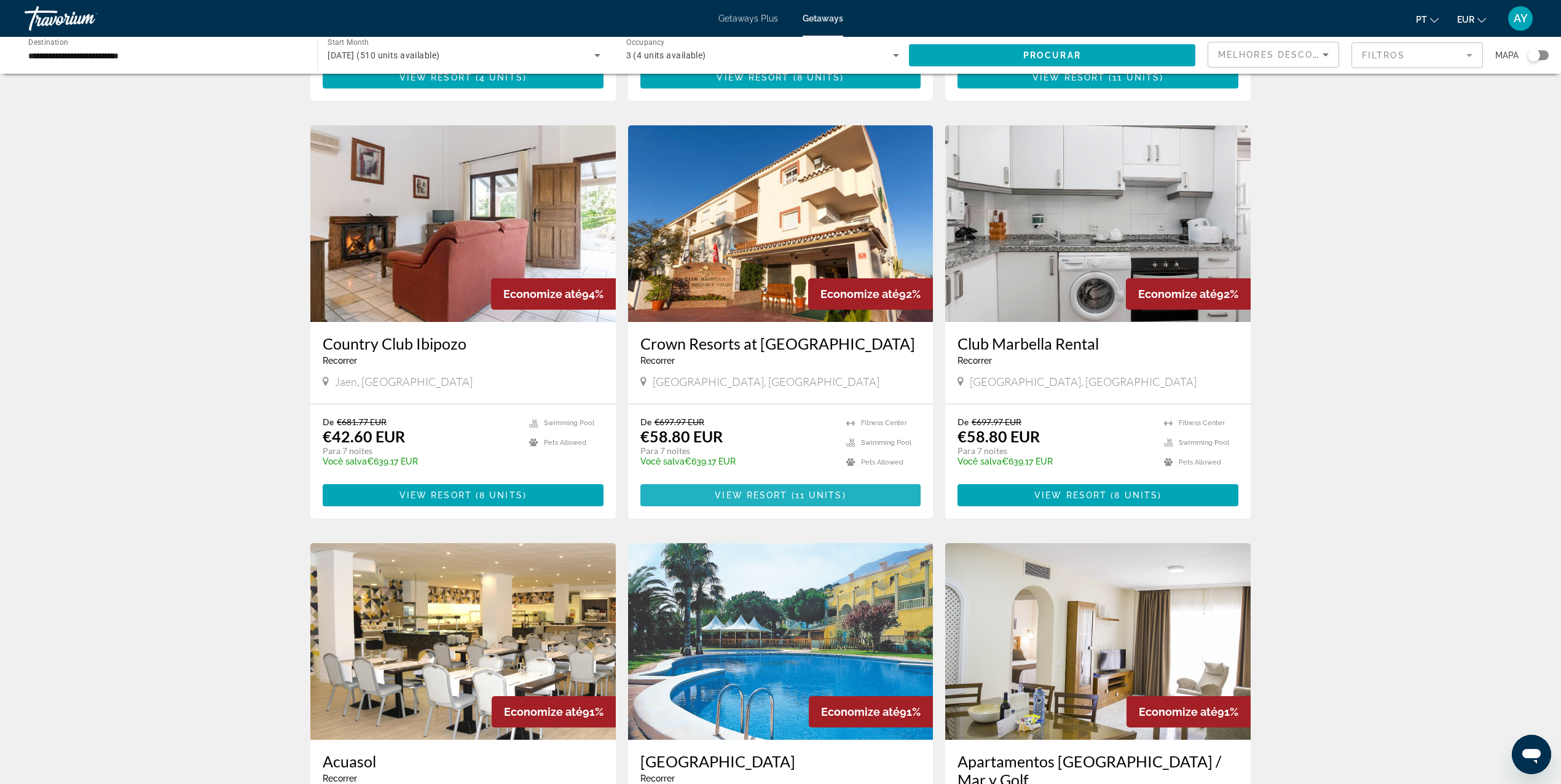
click at [714, 497] on span "Main content" at bounding box center [780, 495] width 281 height 29
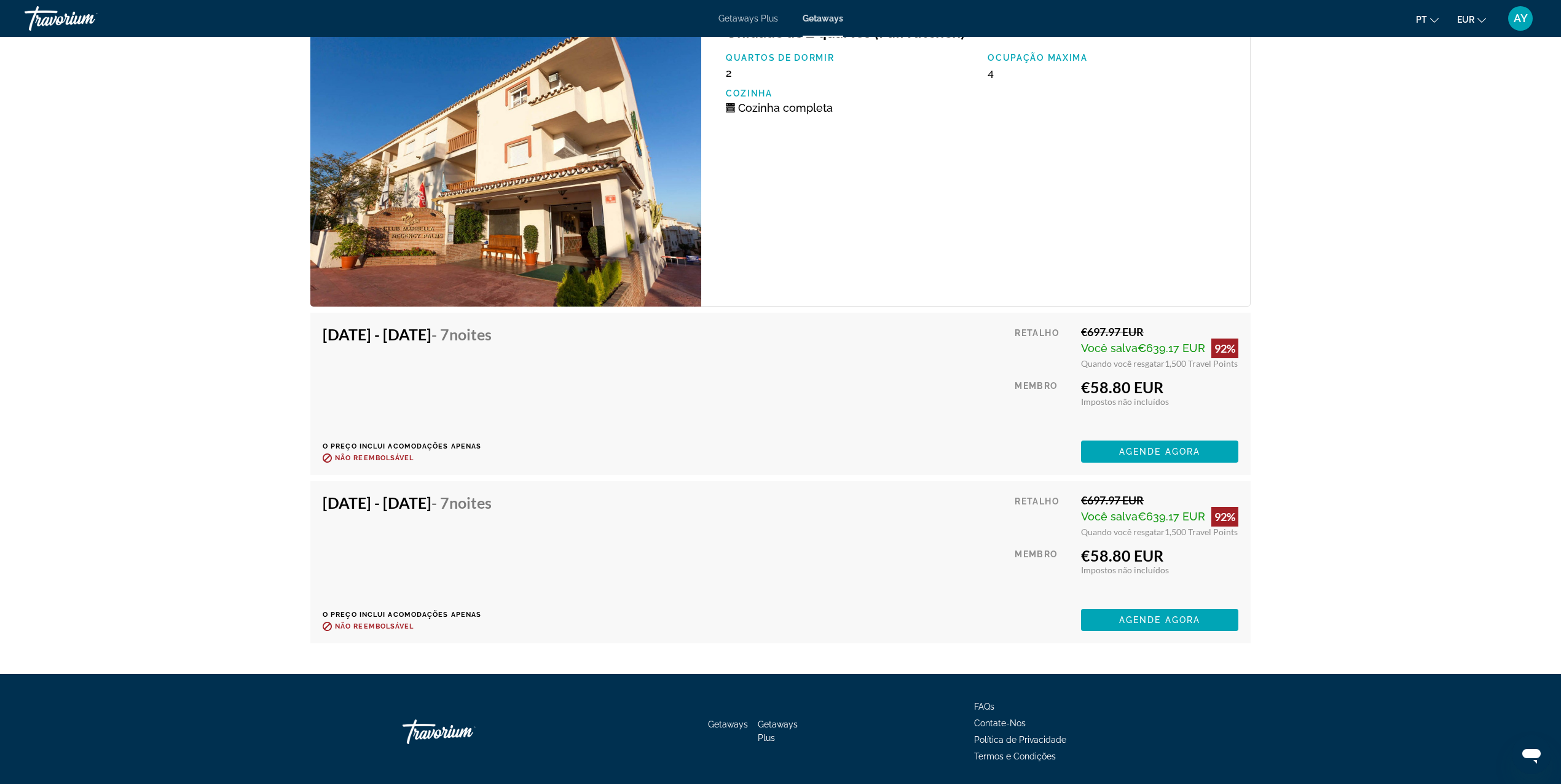
scroll to position [3775, 0]
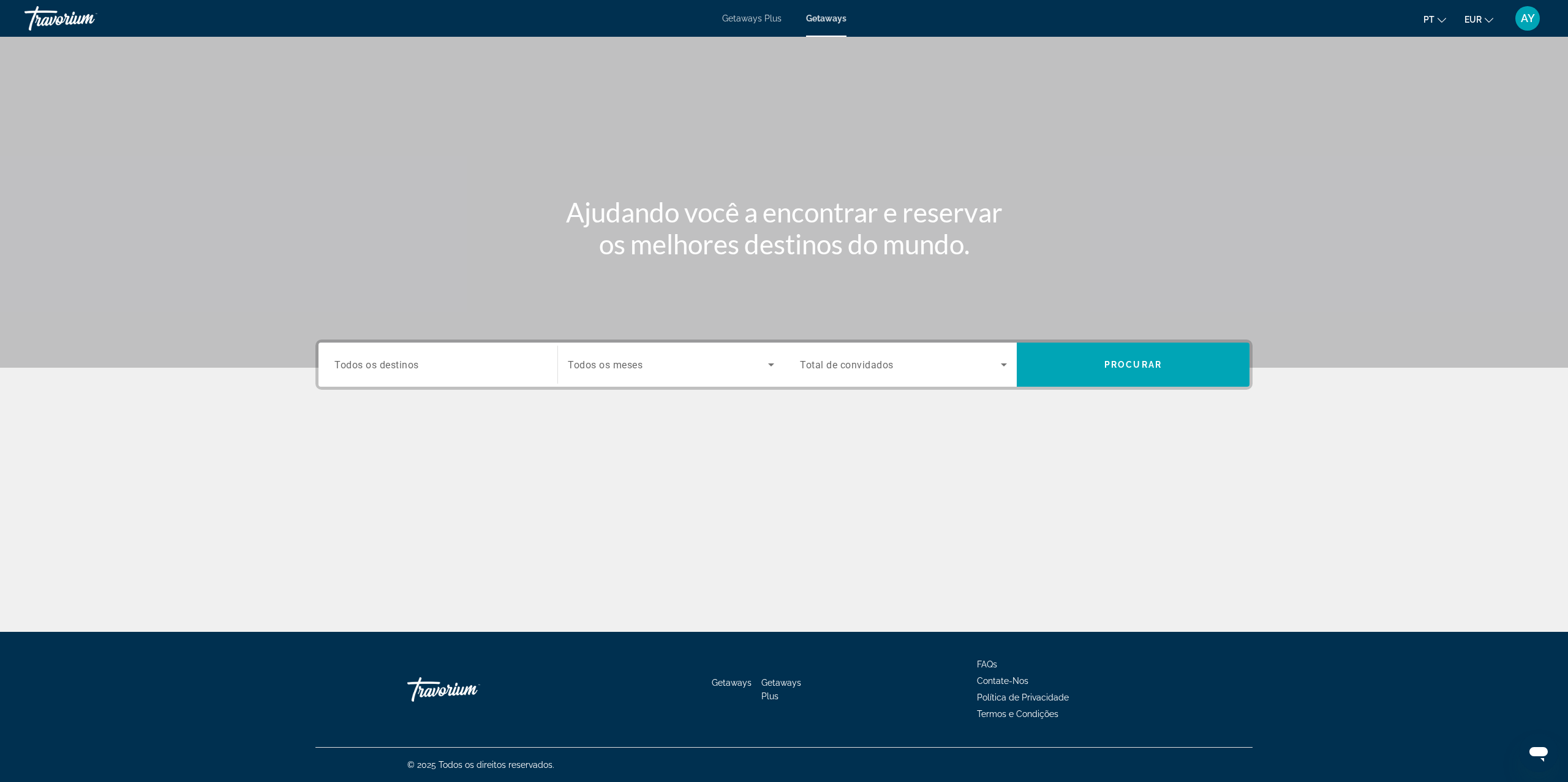
drag, startPoint x: 721, startPoint y: 18, endPoint x: 729, endPoint y: 15, distance: 8.5
click at [721, 18] on div "Getaways Plus Getaways pt English Español Français Italiano Português русский E…" at bounding box center [784, 18] width 1568 height 32
click at [730, 15] on span "Getaways Plus" at bounding box center [752, 18] width 59 height 10
click at [456, 365] on input "Destination Todos os destinos" at bounding box center [438, 365] width 207 height 15
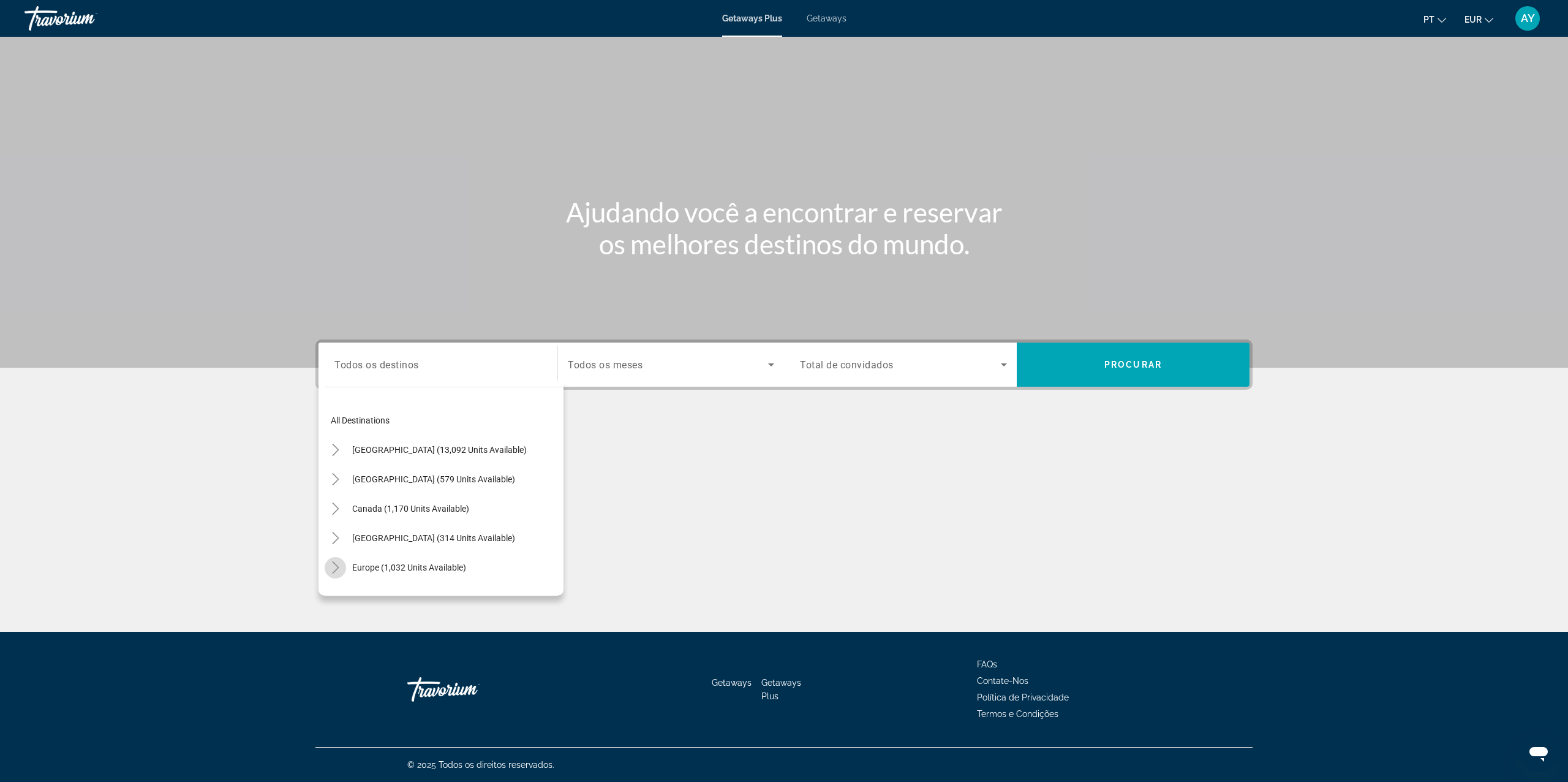
drag, startPoint x: 332, startPoint y: 575, endPoint x: 341, endPoint y: 562, distance: 15.8
click at [341, 562] on mat-icon "Toggle Europe (1,032 units available)" at bounding box center [335, 568] width 22 height 22
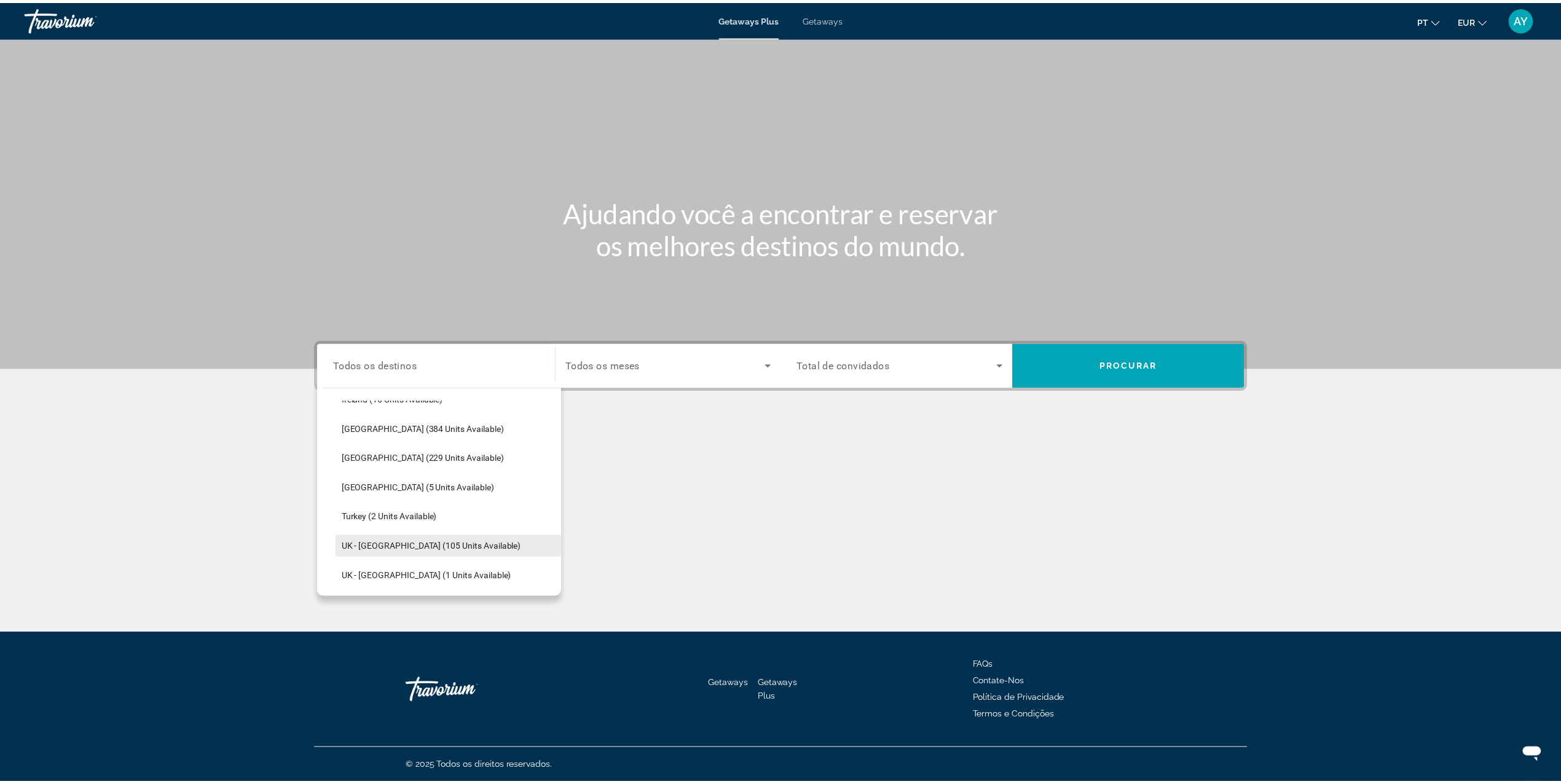
scroll to position [318, 0]
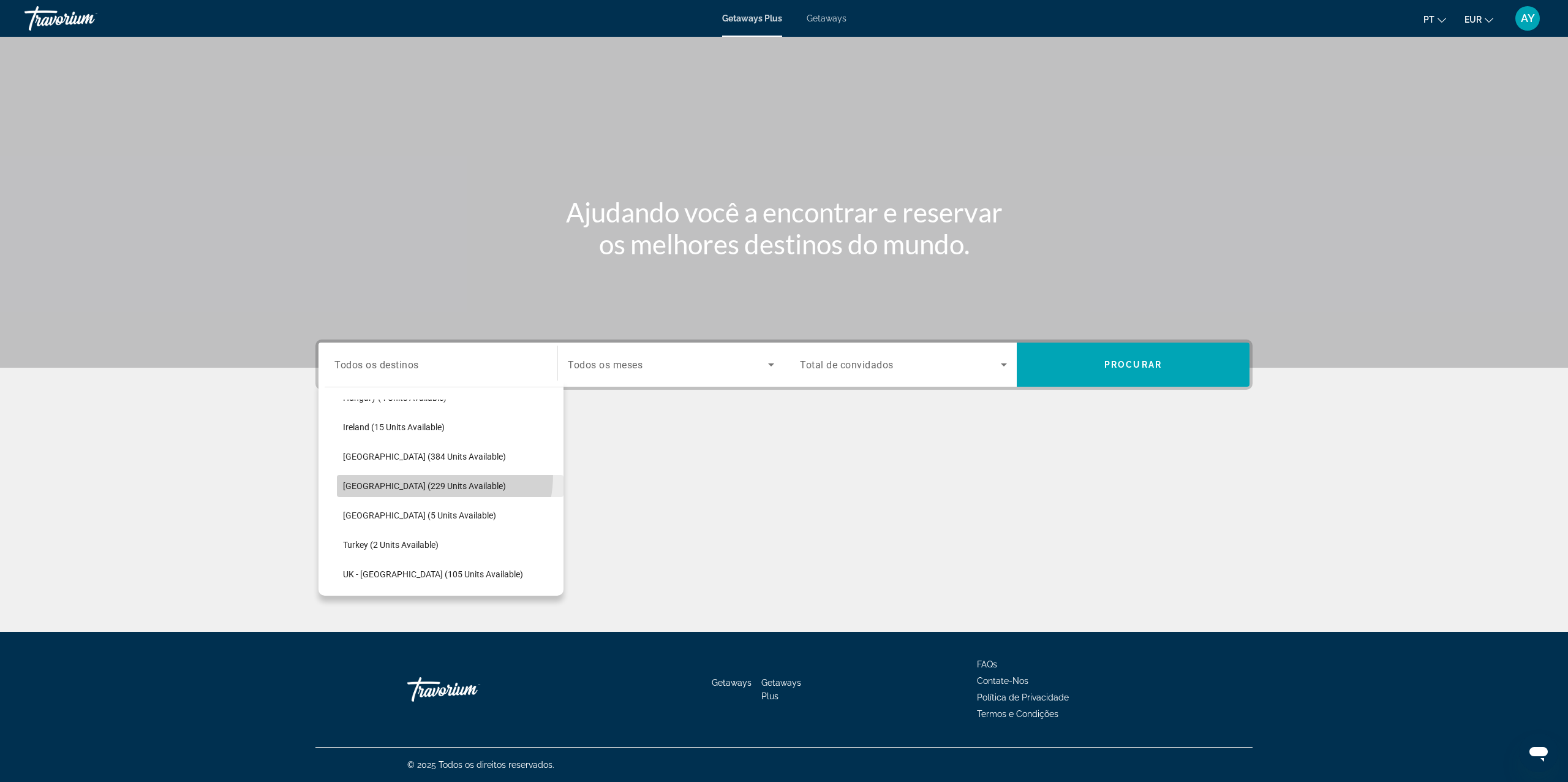
click at [420, 473] on span "Search widget" at bounding box center [450, 486] width 227 height 29
type input "**********"
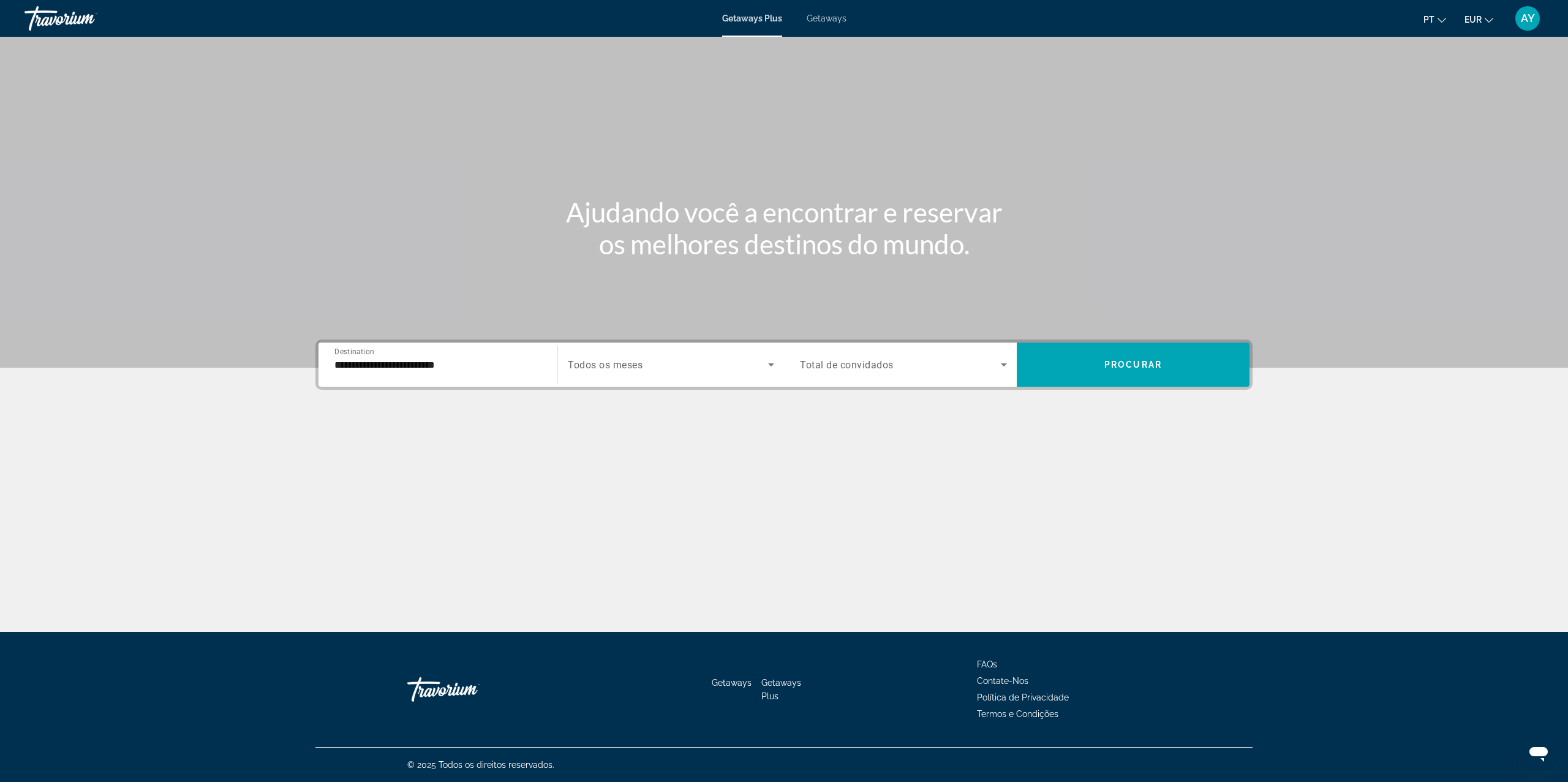
click at [640, 368] on span "Todos os meses" at bounding box center [605, 364] width 75 height 12
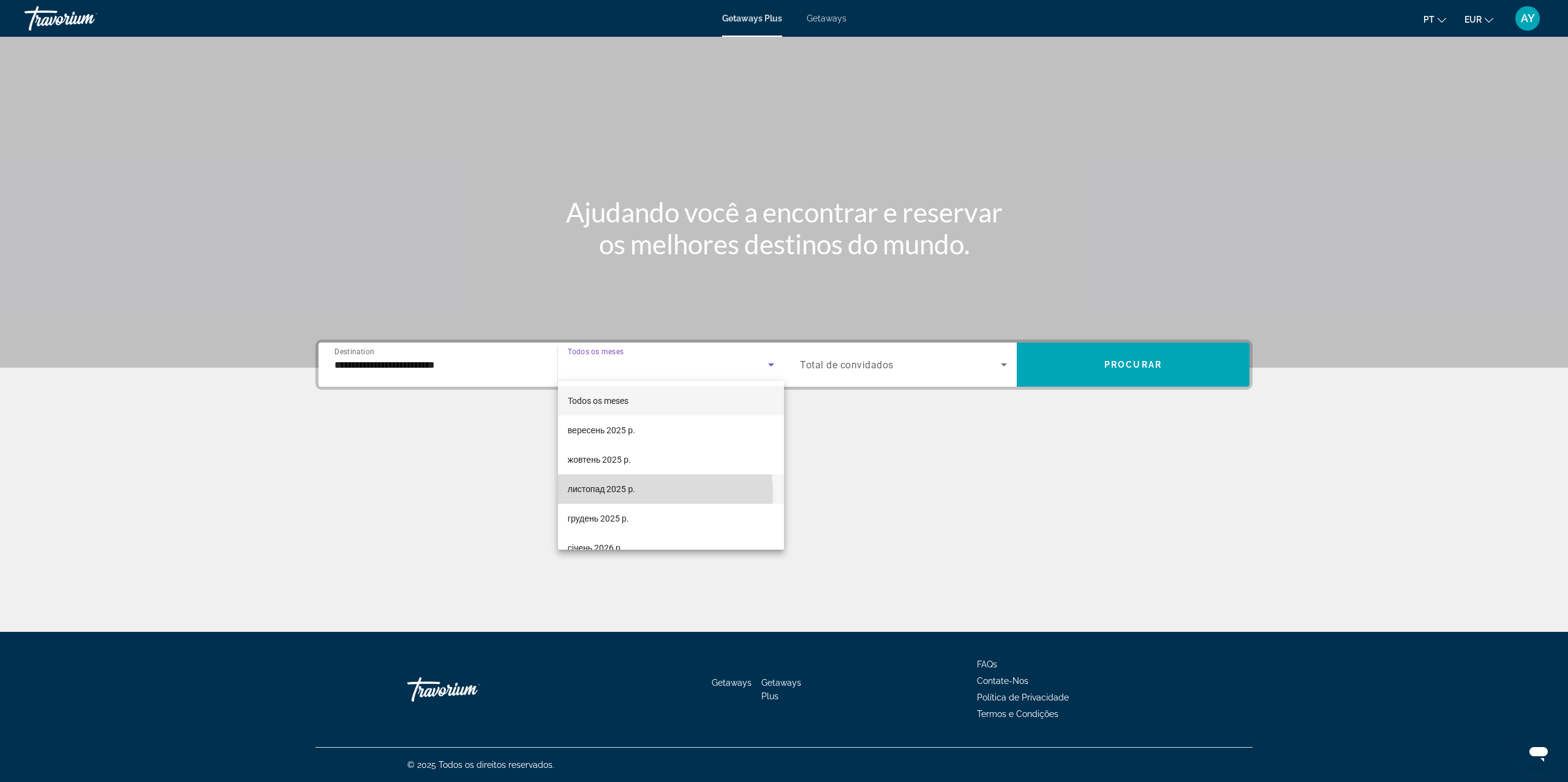
click at [646, 493] on mat-option "листопад 2025 р." at bounding box center [671, 489] width 226 height 29
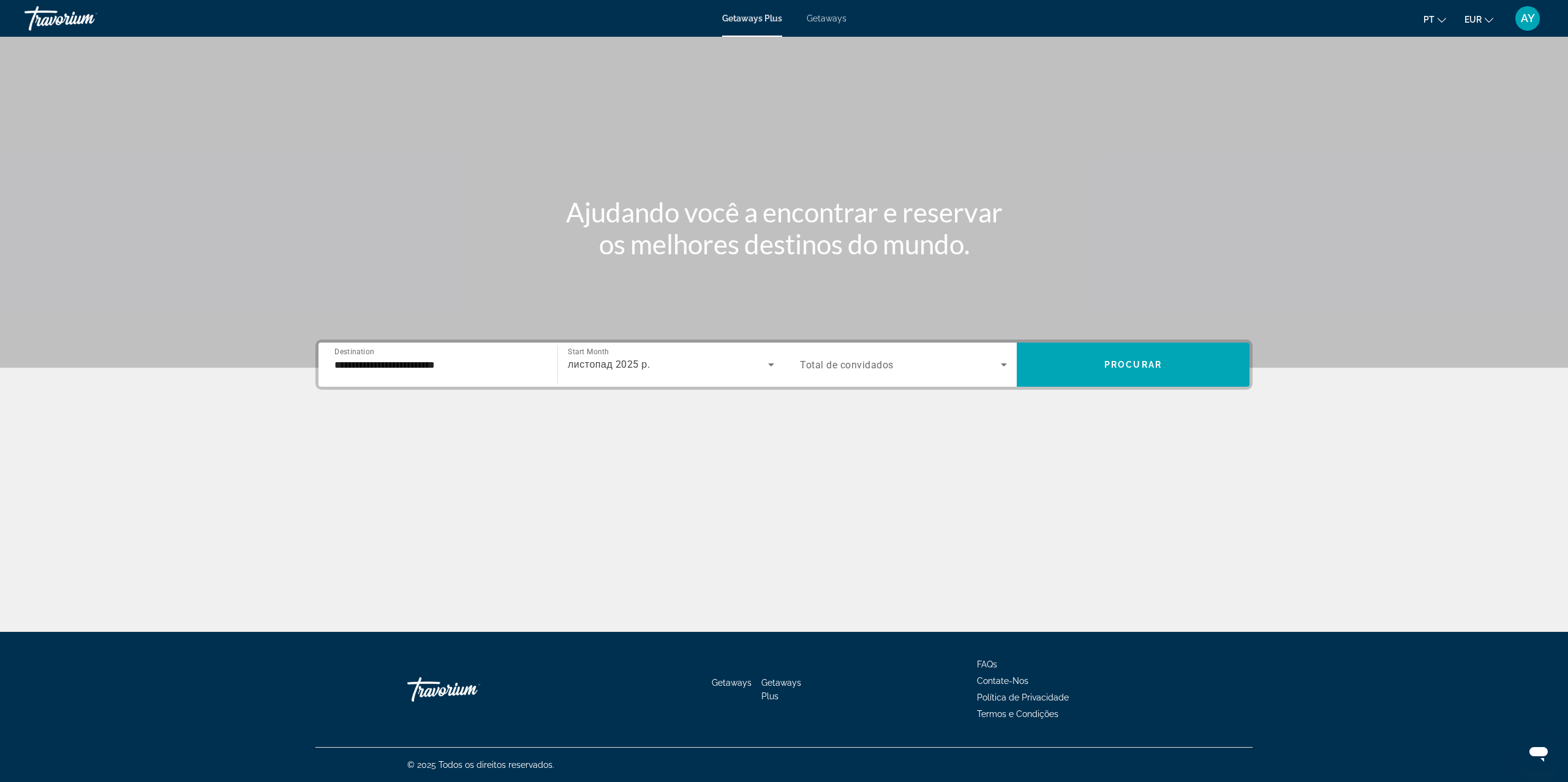
click at [834, 376] on div "Search widget" at bounding box center [903, 364] width 207 height 35
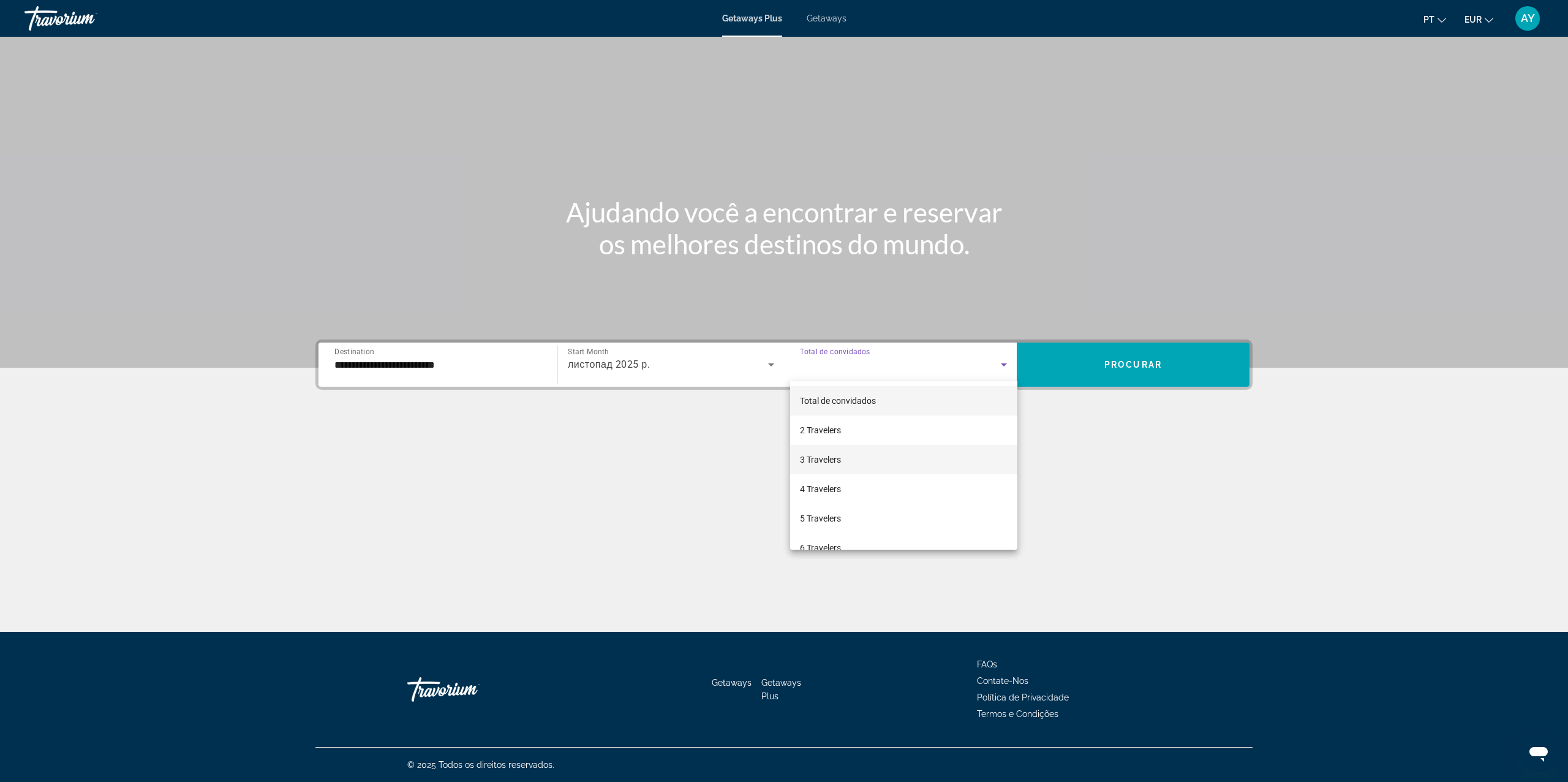
click at [826, 464] on span "3 Travelers" at bounding box center [820, 459] width 41 height 15
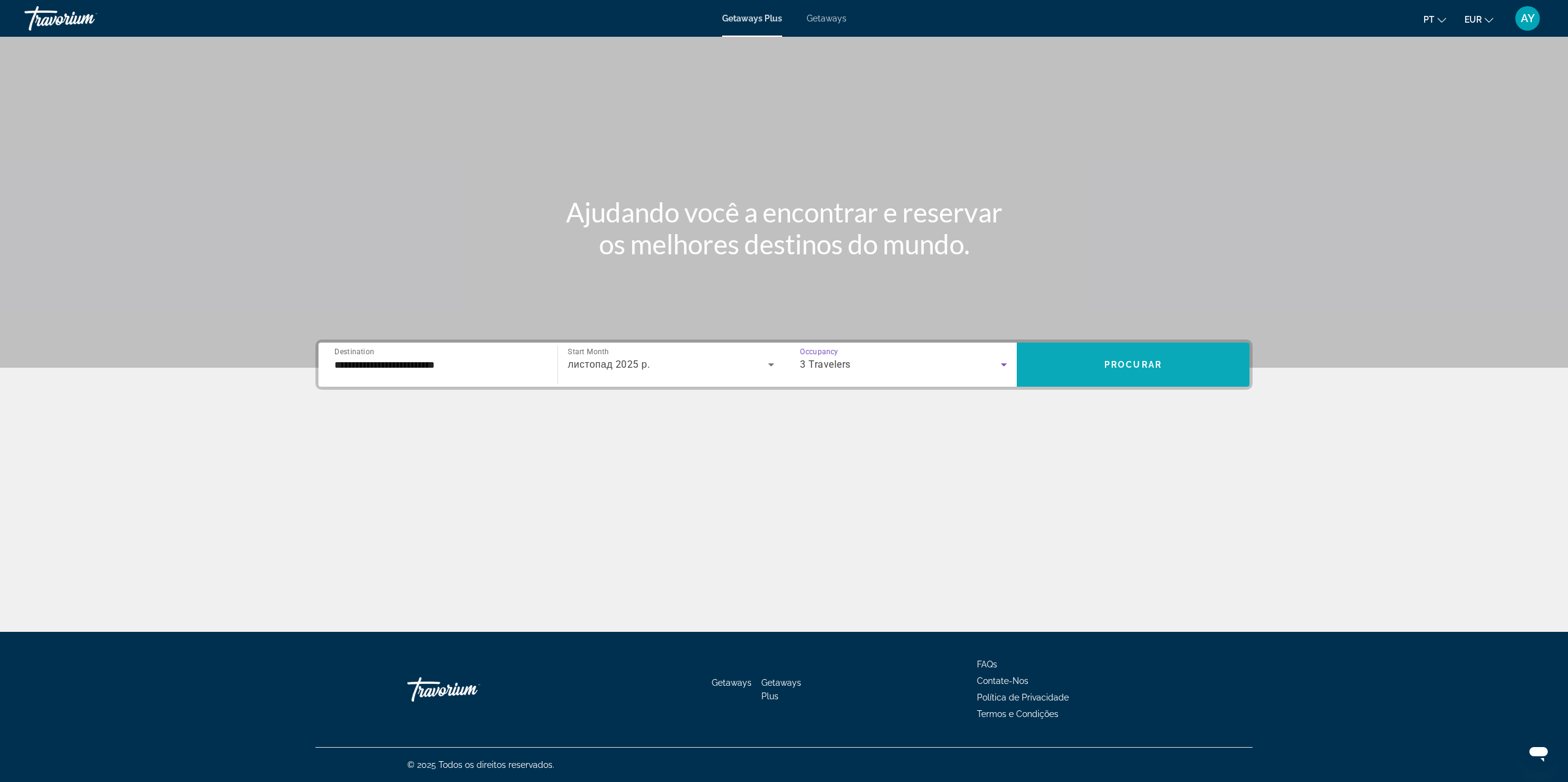
click at [1083, 362] on span "Search widget" at bounding box center [1133, 365] width 232 height 29
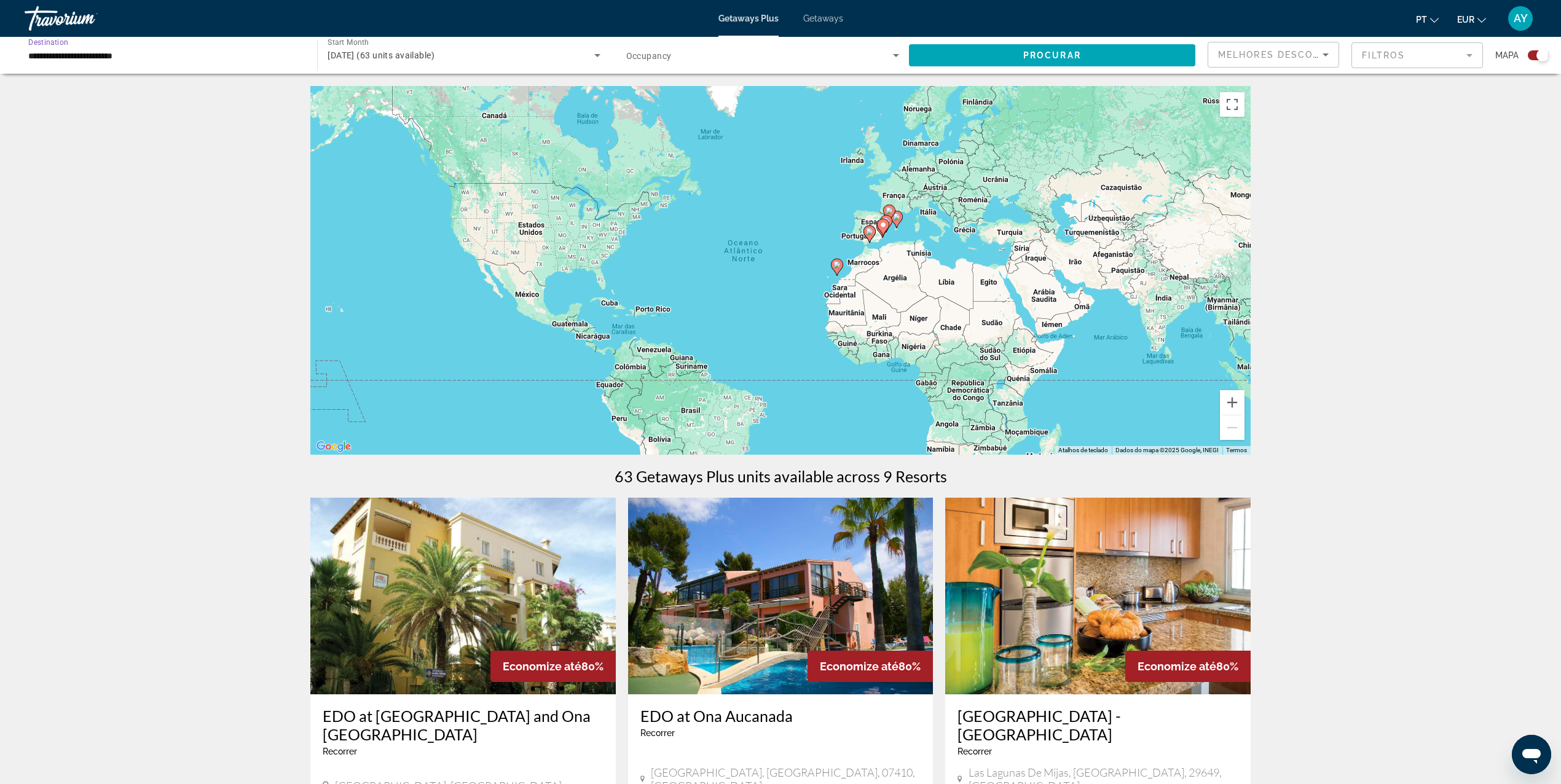
click at [128, 62] on input "**********" at bounding box center [164, 56] width 273 height 15
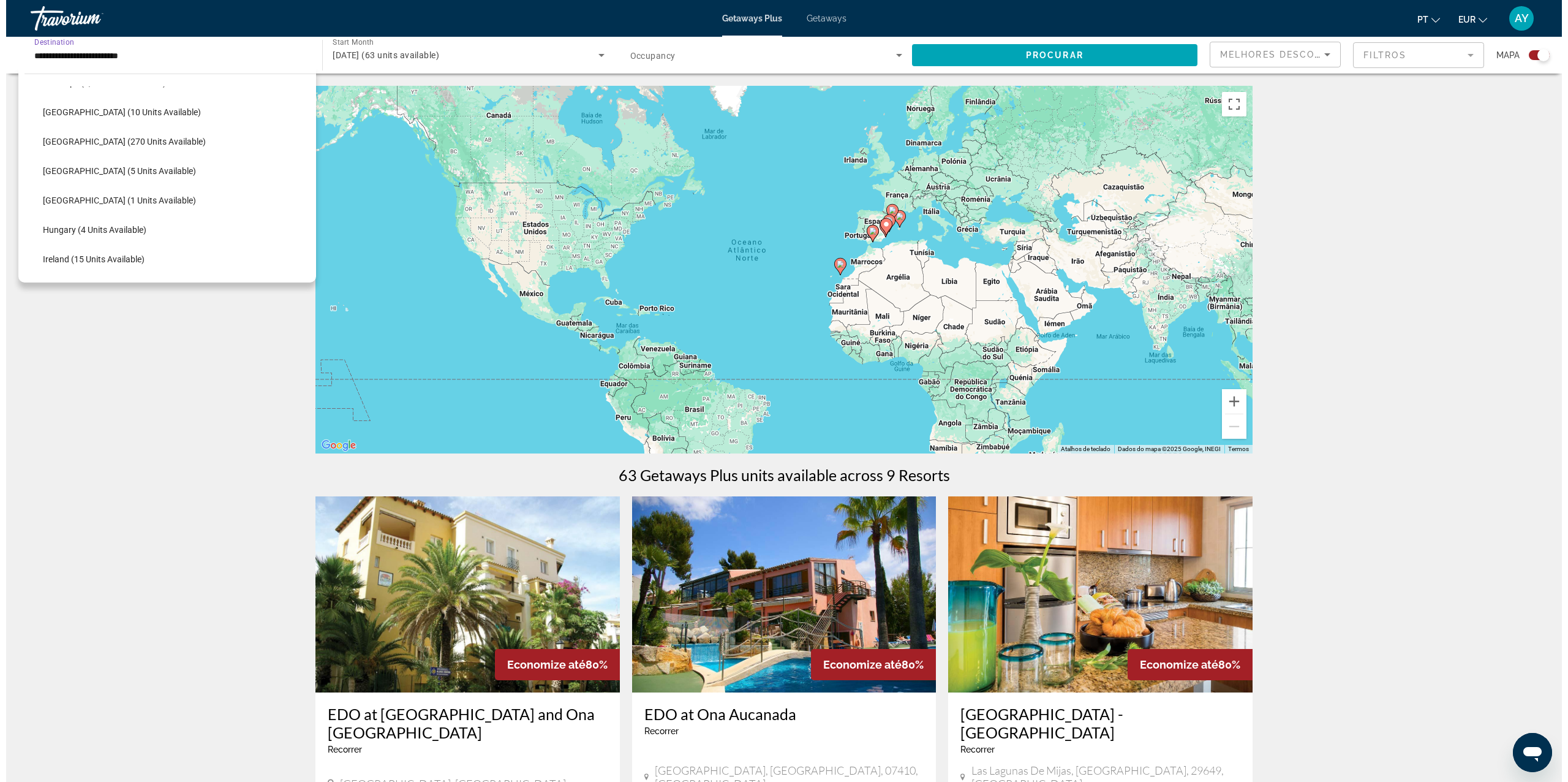
scroll to position [145, 0]
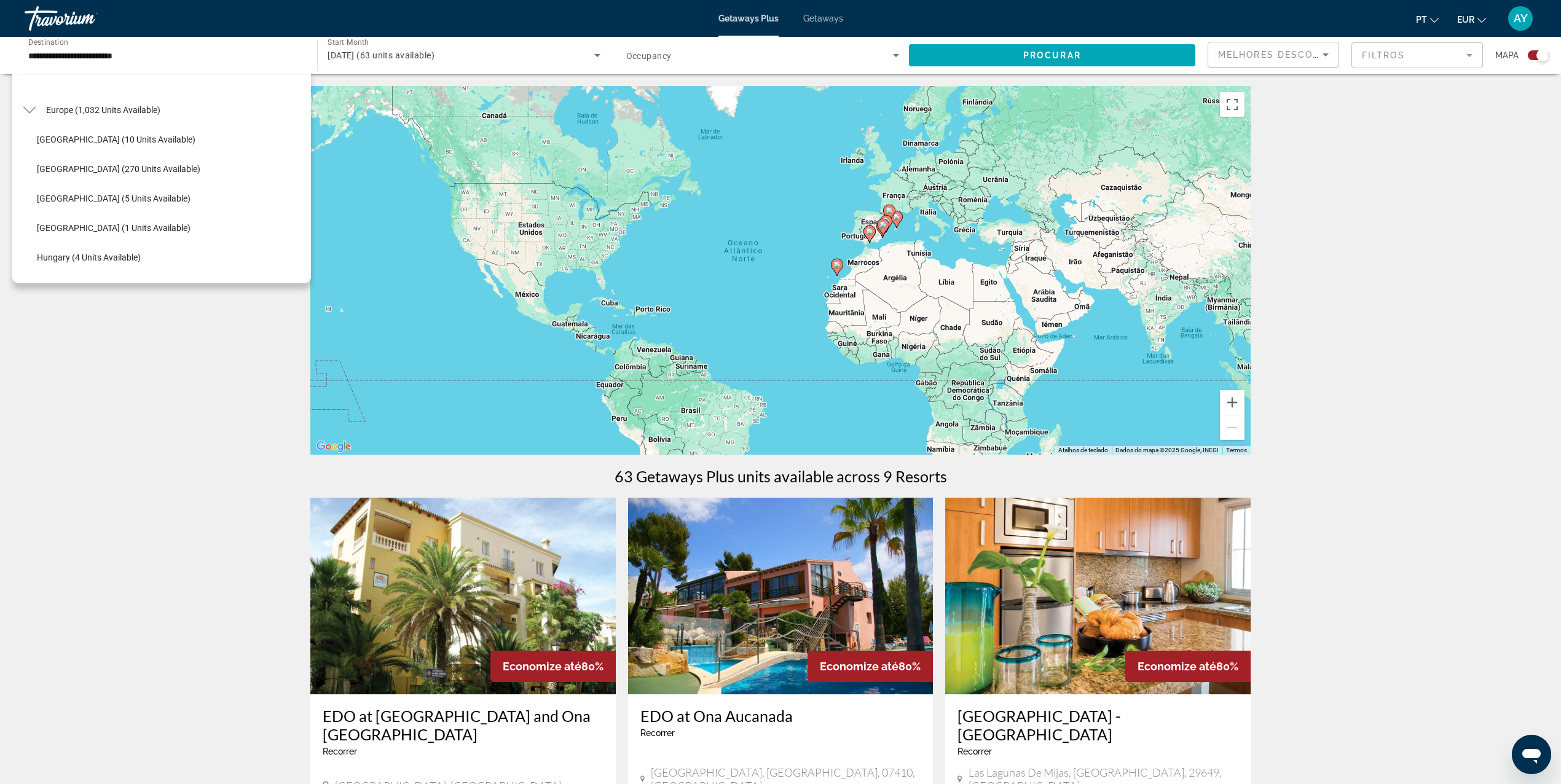
click at [831, 16] on span "Getaways" at bounding box center [823, 19] width 40 height 10
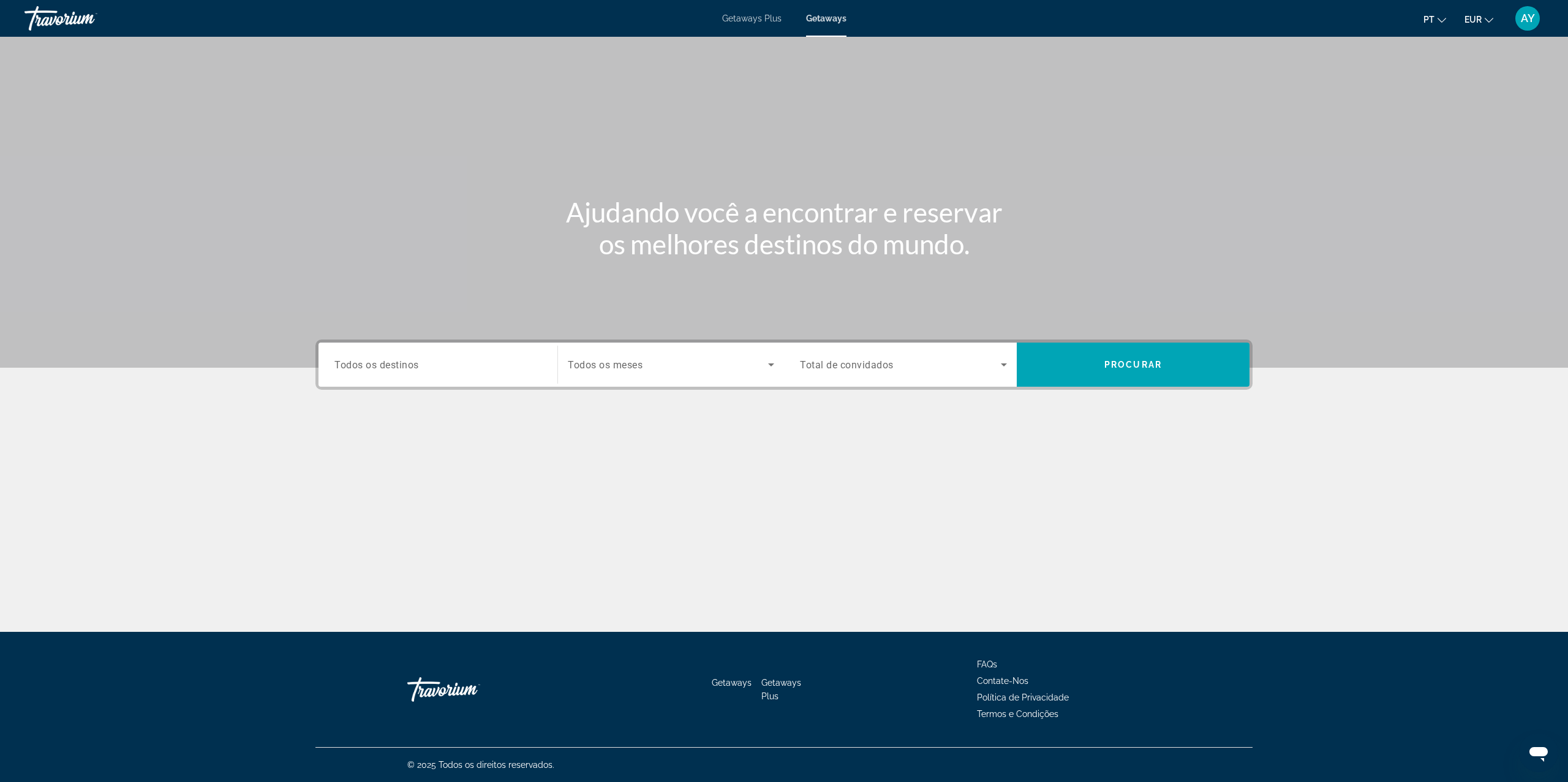
click at [368, 397] on div "Destination Todos os destinos Start Month Todos os meses Occupancy Total de con…" at bounding box center [784, 426] width 986 height 172
click at [392, 368] on span "Todos os destinos" at bounding box center [377, 364] width 85 height 12
click at [392, 368] on input "Destination Todos os destinos" at bounding box center [438, 365] width 207 height 15
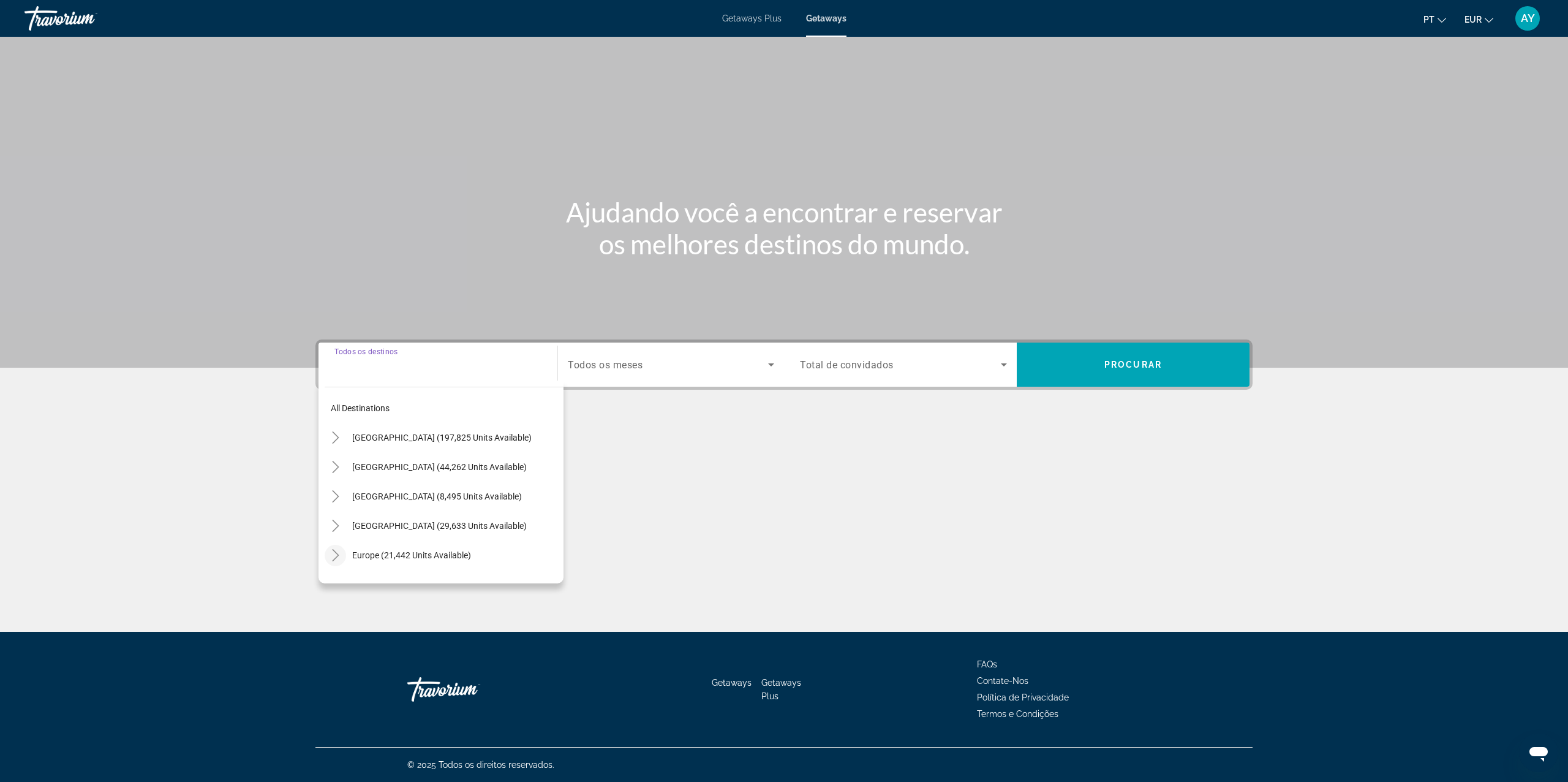
click at [335, 557] on icon "Toggle Europe (21,442 units available)" at bounding box center [335, 555] width 7 height 12
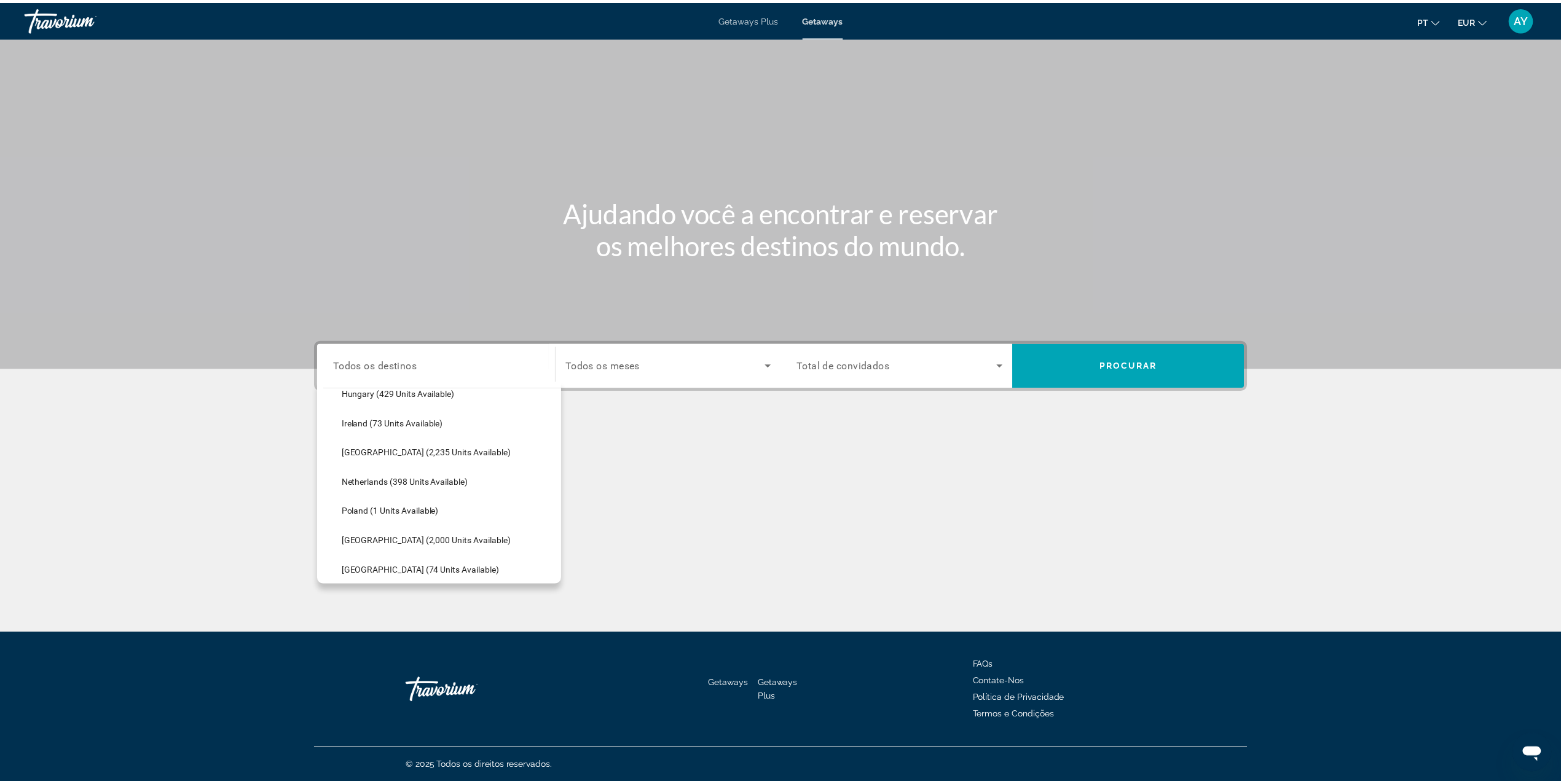
scroll to position [482, 0]
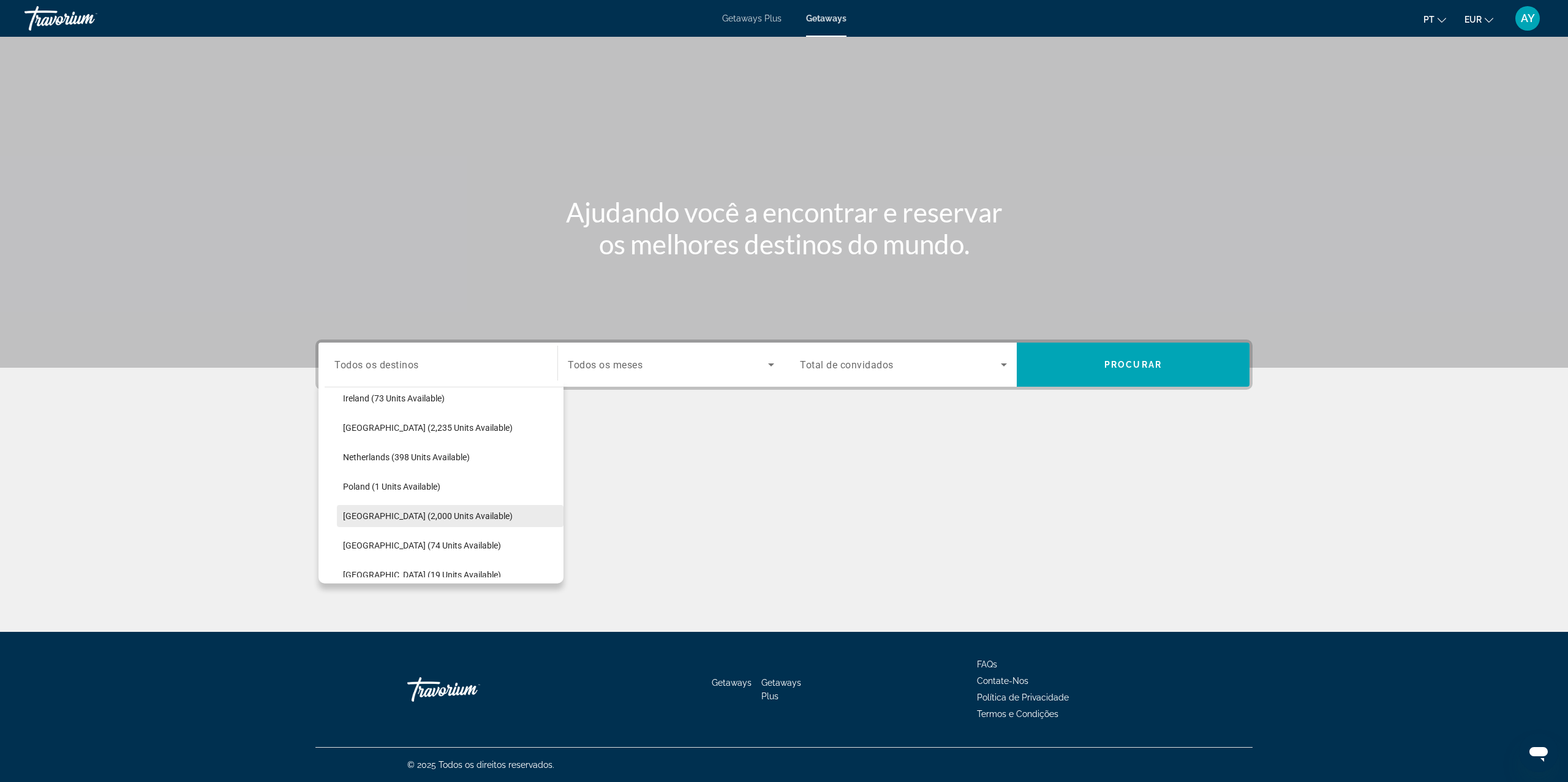
click at [405, 518] on span "[GEOGRAPHIC_DATA] (2,000 units available)" at bounding box center [428, 516] width 170 height 10
type input "**********"
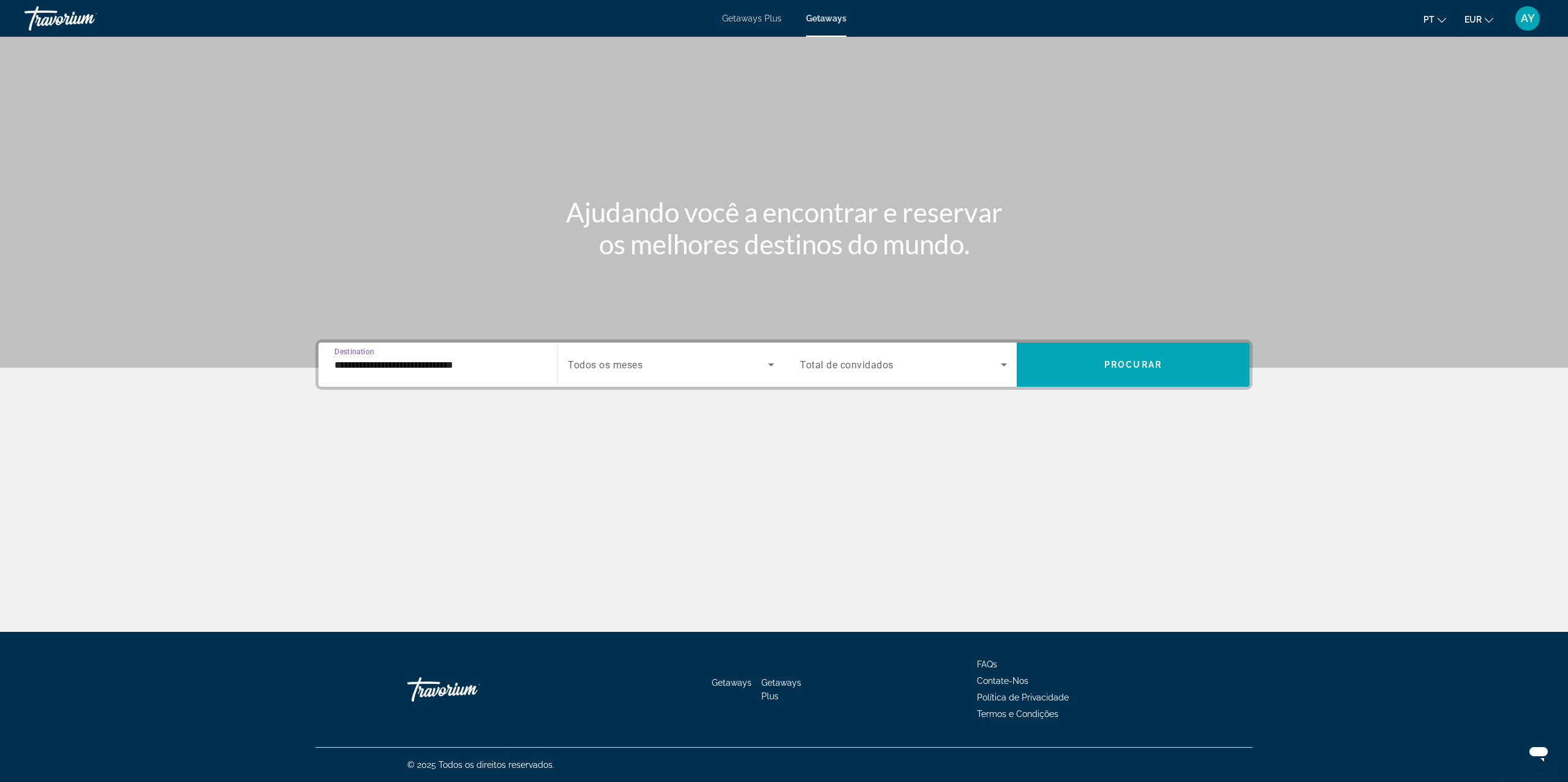
click at [645, 375] on div "Search widget" at bounding box center [671, 364] width 206 height 35
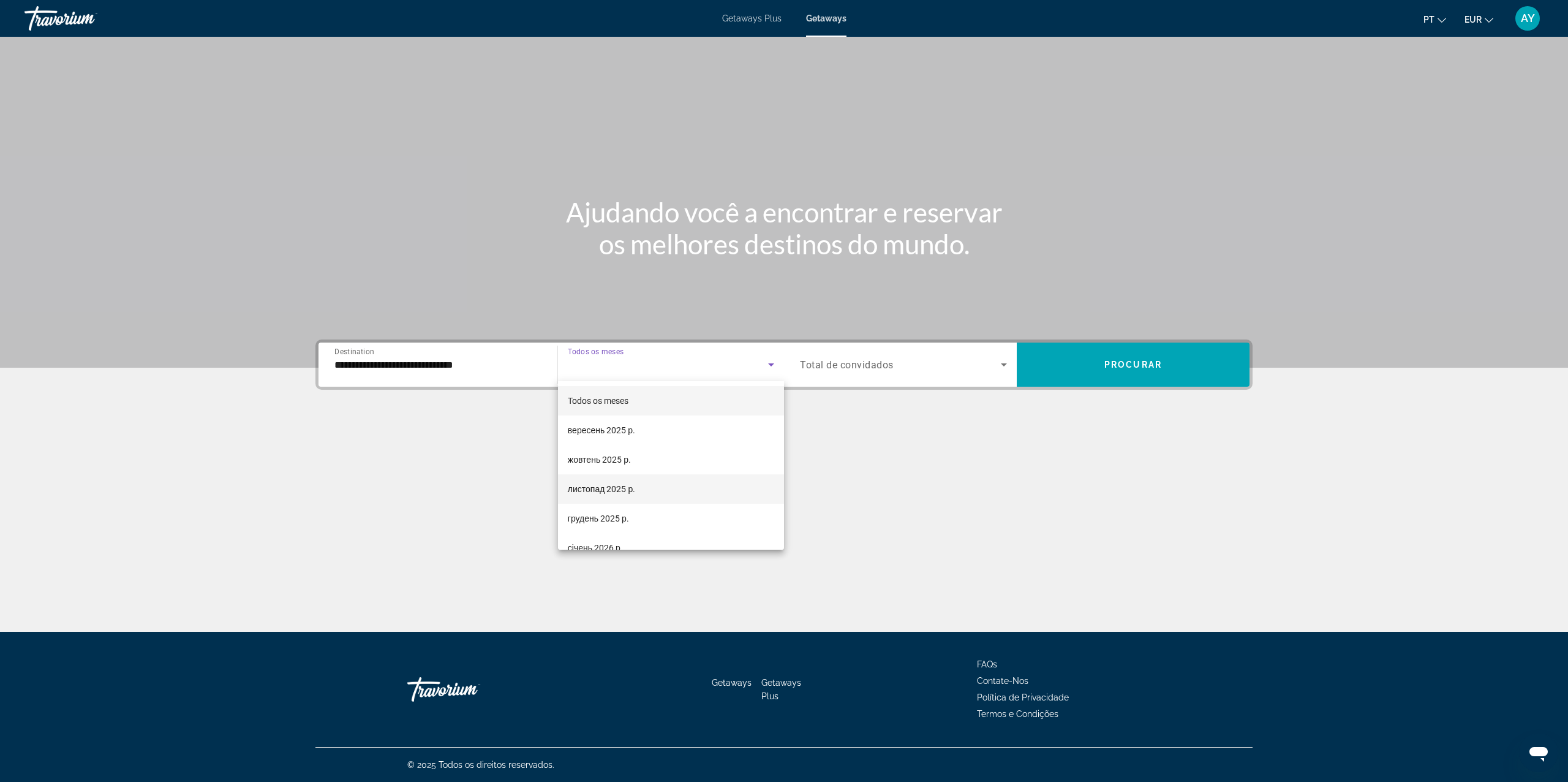
drag, startPoint x: 613, startPoint y: 493, endPoint x: 676, endPoint y: 479, distance: 64.5
click at [615, 493] on span "листопад 2025 р." at bounding box center [602, 489] width 68 height 15
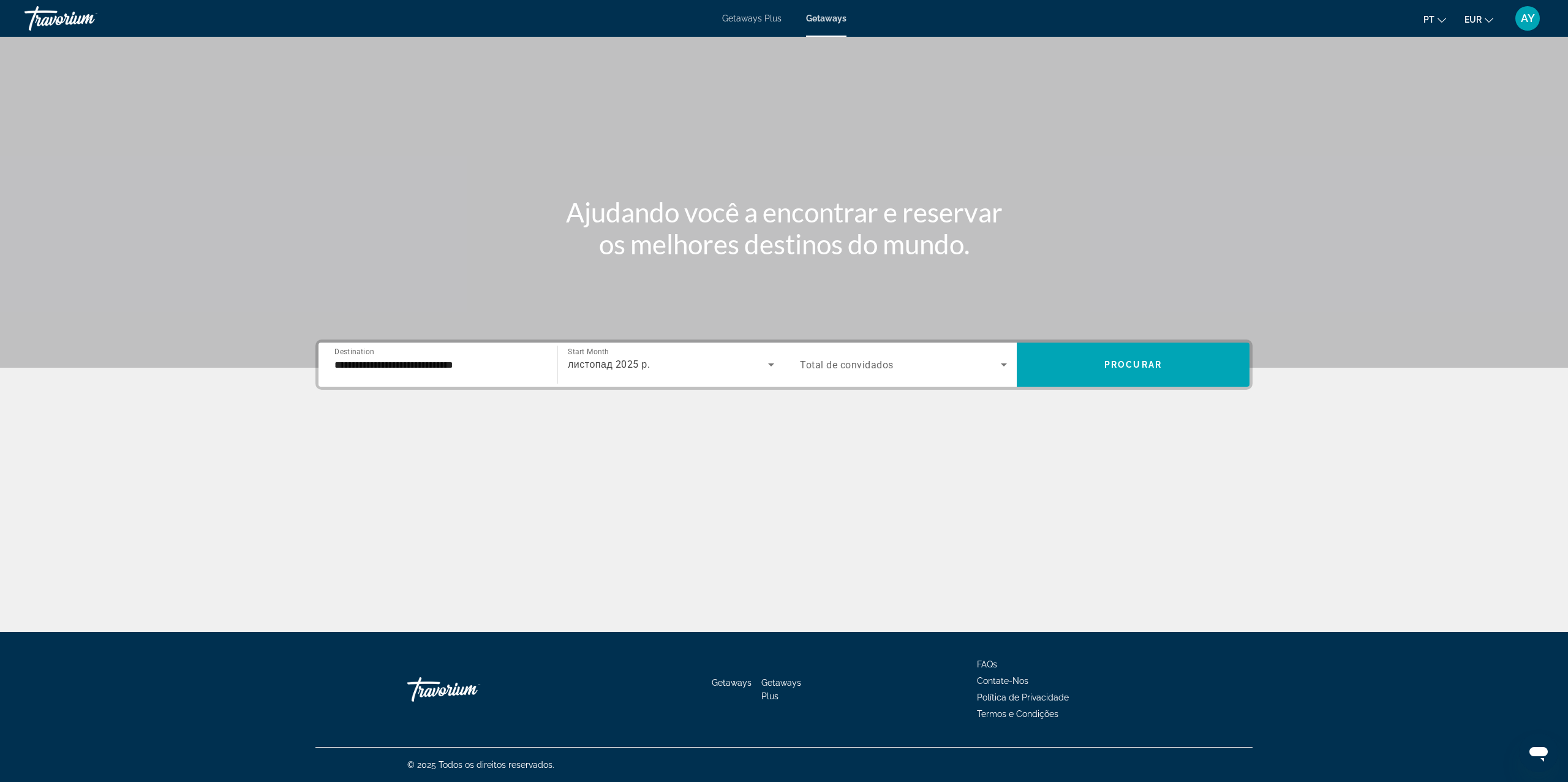
drag, startPoint x: 902, startPoint y: 332, endPoint x: 899, endPoint y: 349, distance: 17.3
click at [905, 332] on div "Main content" at bounding box center [784, 184] width 1568 height 368
click at [884, 376] on div "Search widget" at bounding box center [903, 364] width 207 height 35
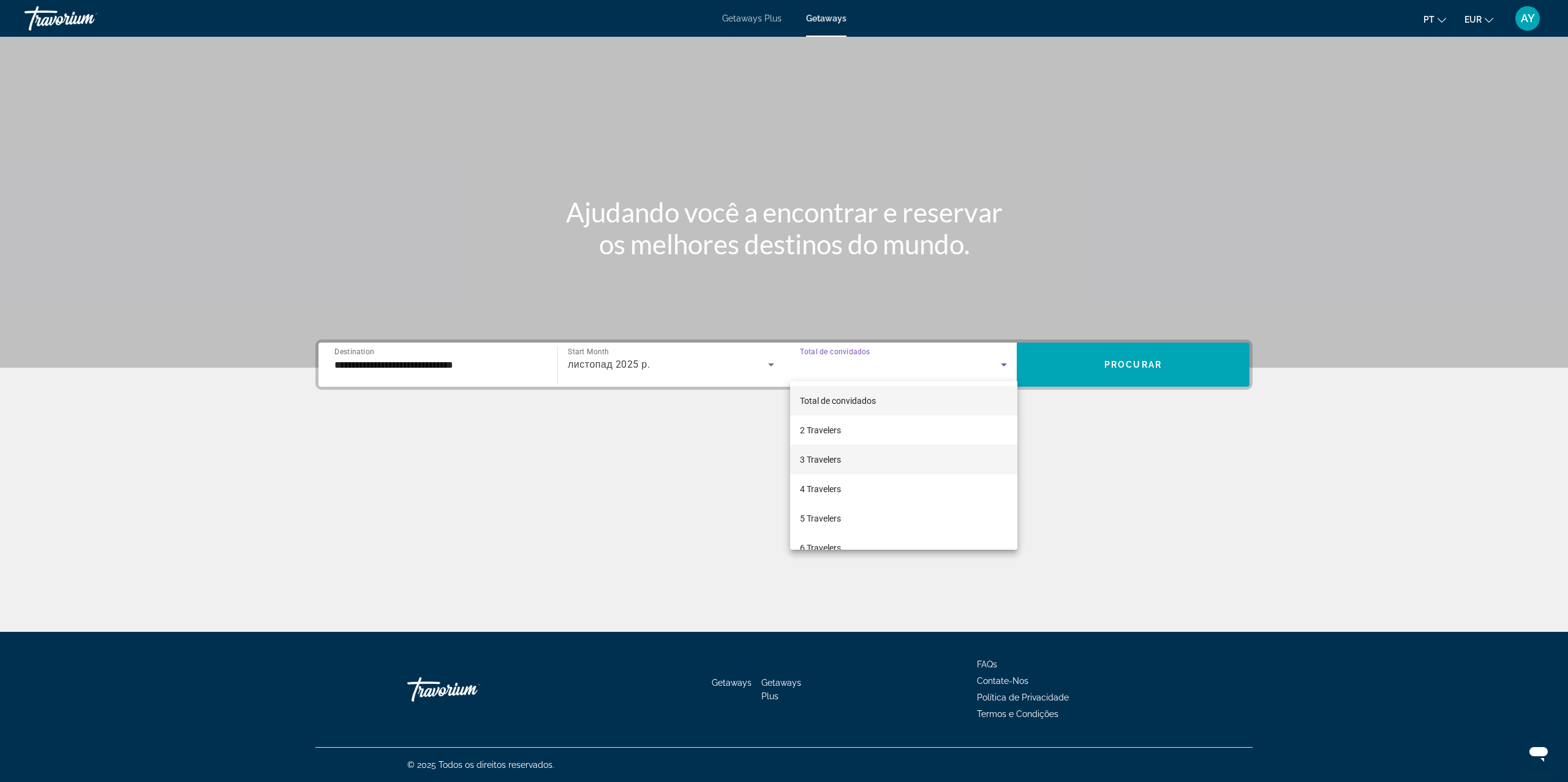
click at [885, 468] on mat-option "3 Travelers" at bounding box center [903, 460] width 227 height 29
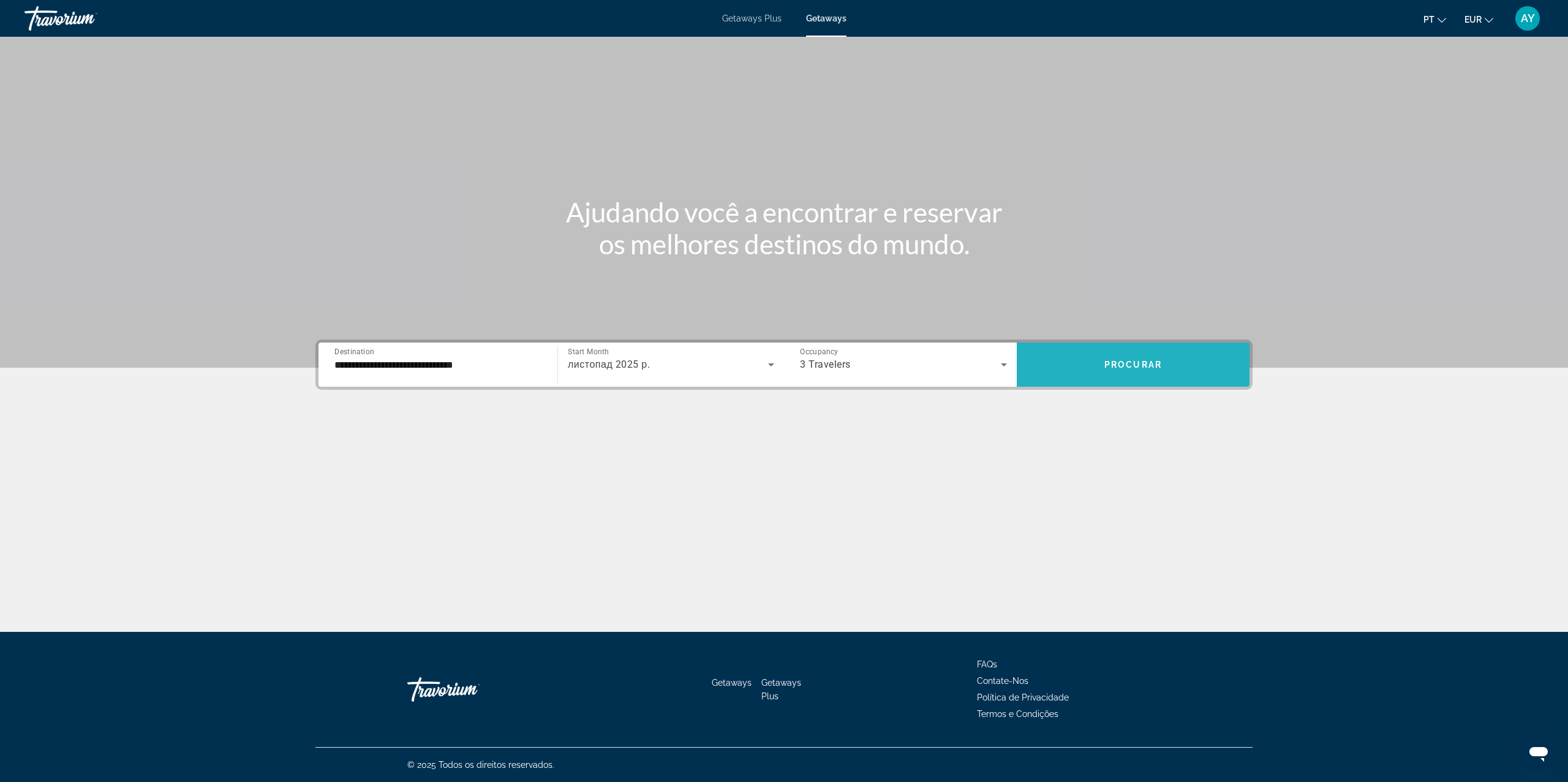
click at [1107, 350] on span "Search widget" at bounding box center [1133, 365] width 232 height 29
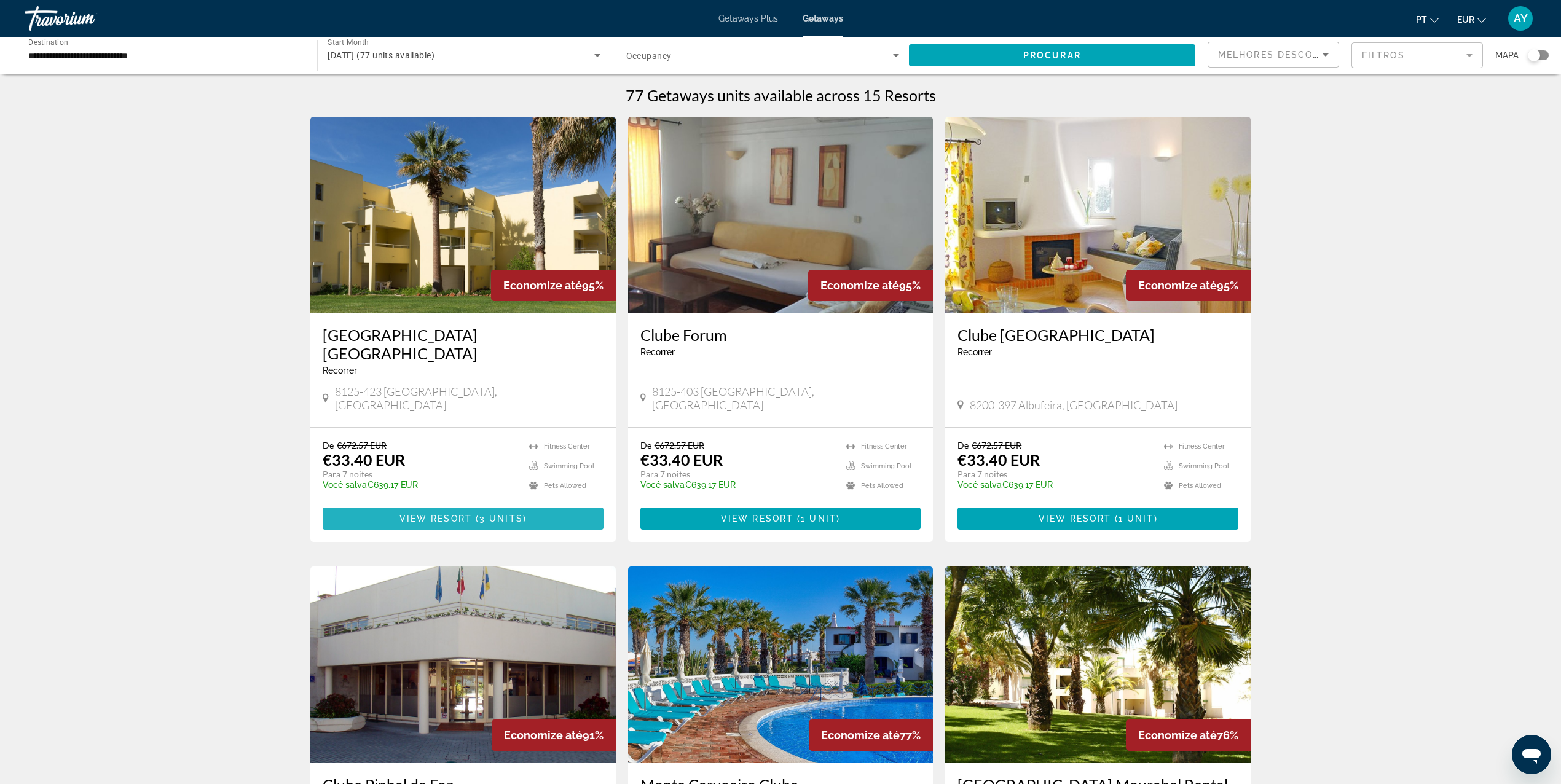
click at [403, 504] on span "Main content" at bounding box center [463, 519] width 281 height 29
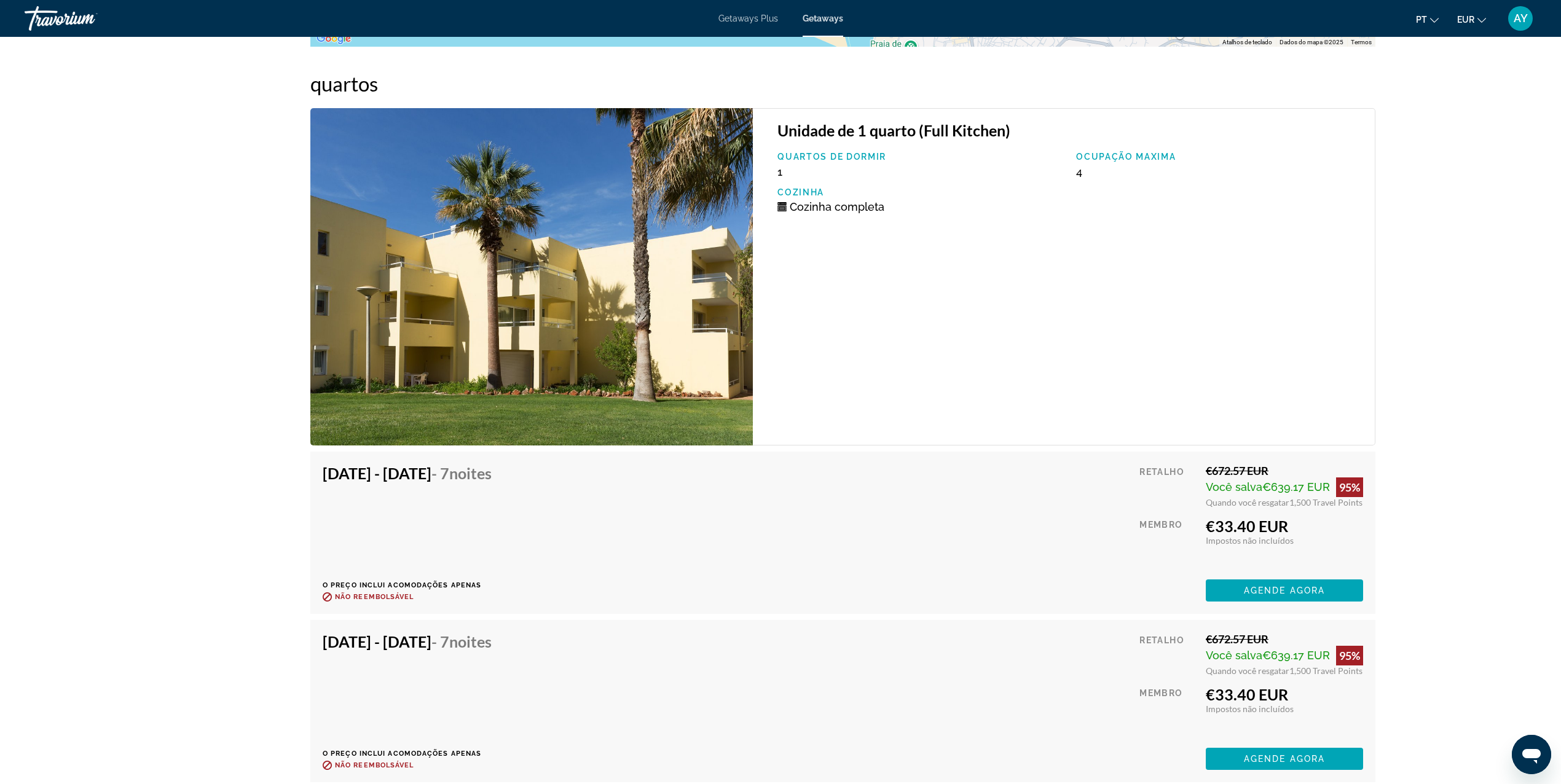
scroll to position [2252, 0]
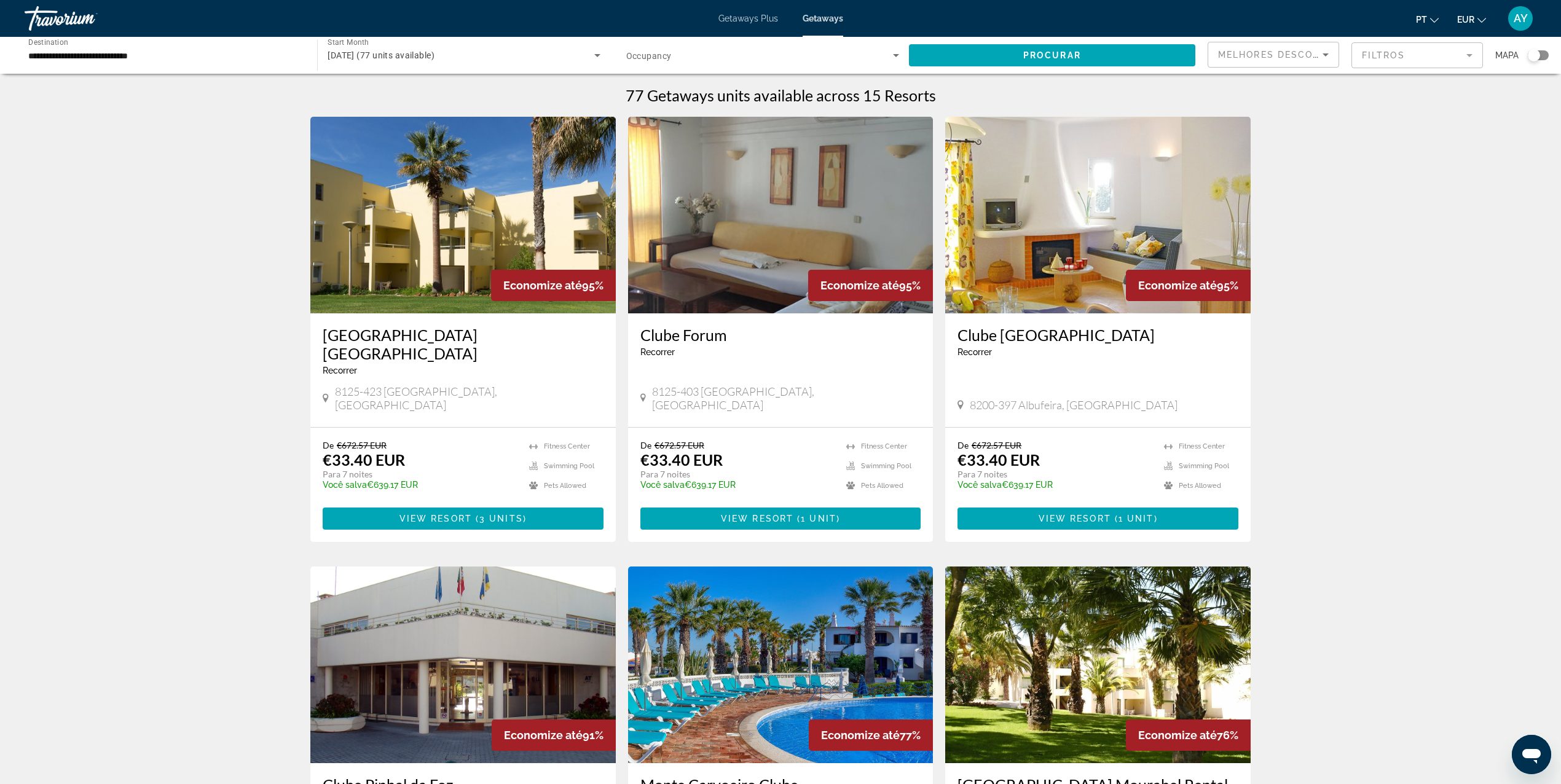
click at [99, 49] on input "**********" at bounding box center [164, 56] width 273 height 15
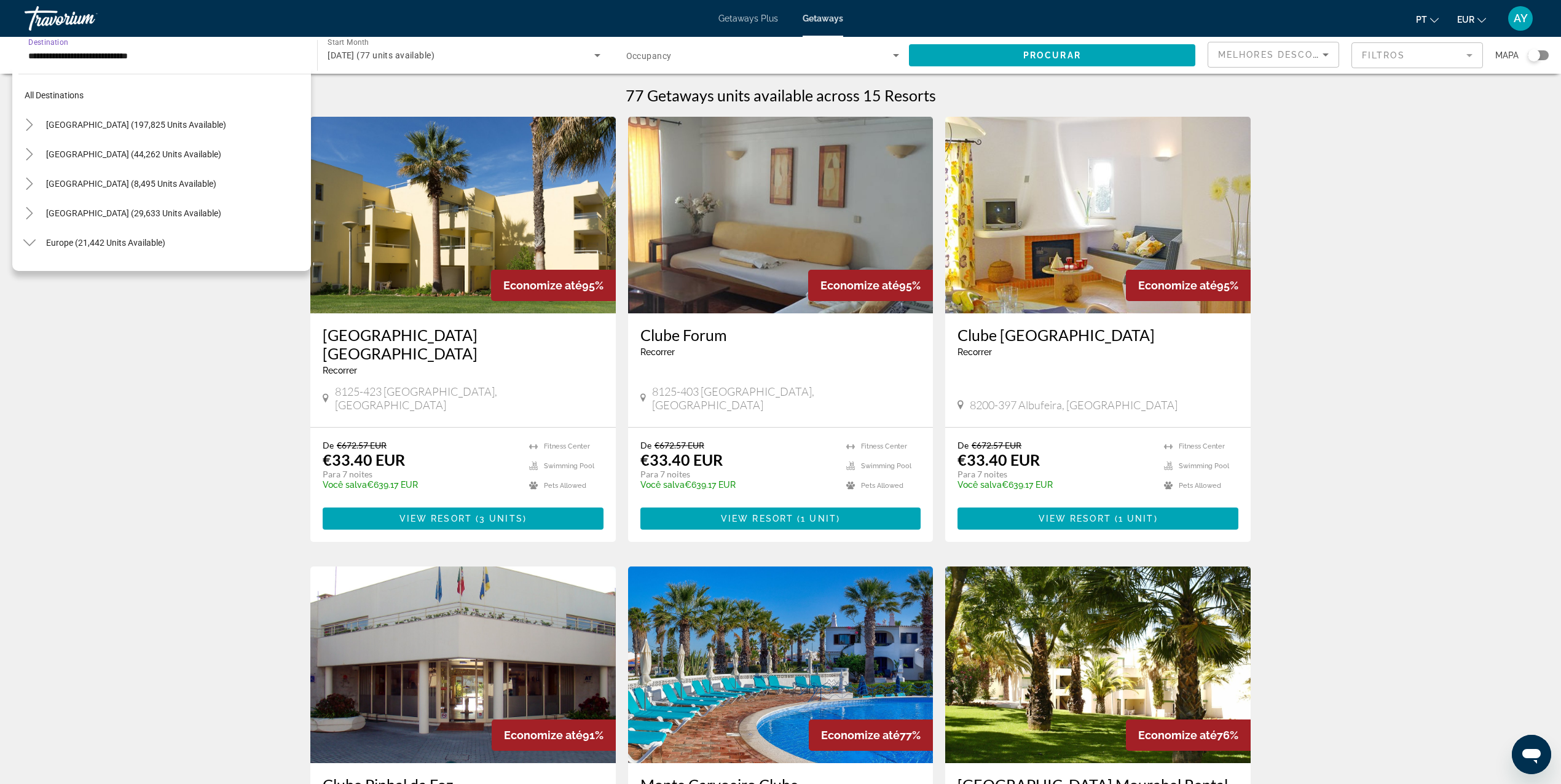
scroll to position [515, 0]
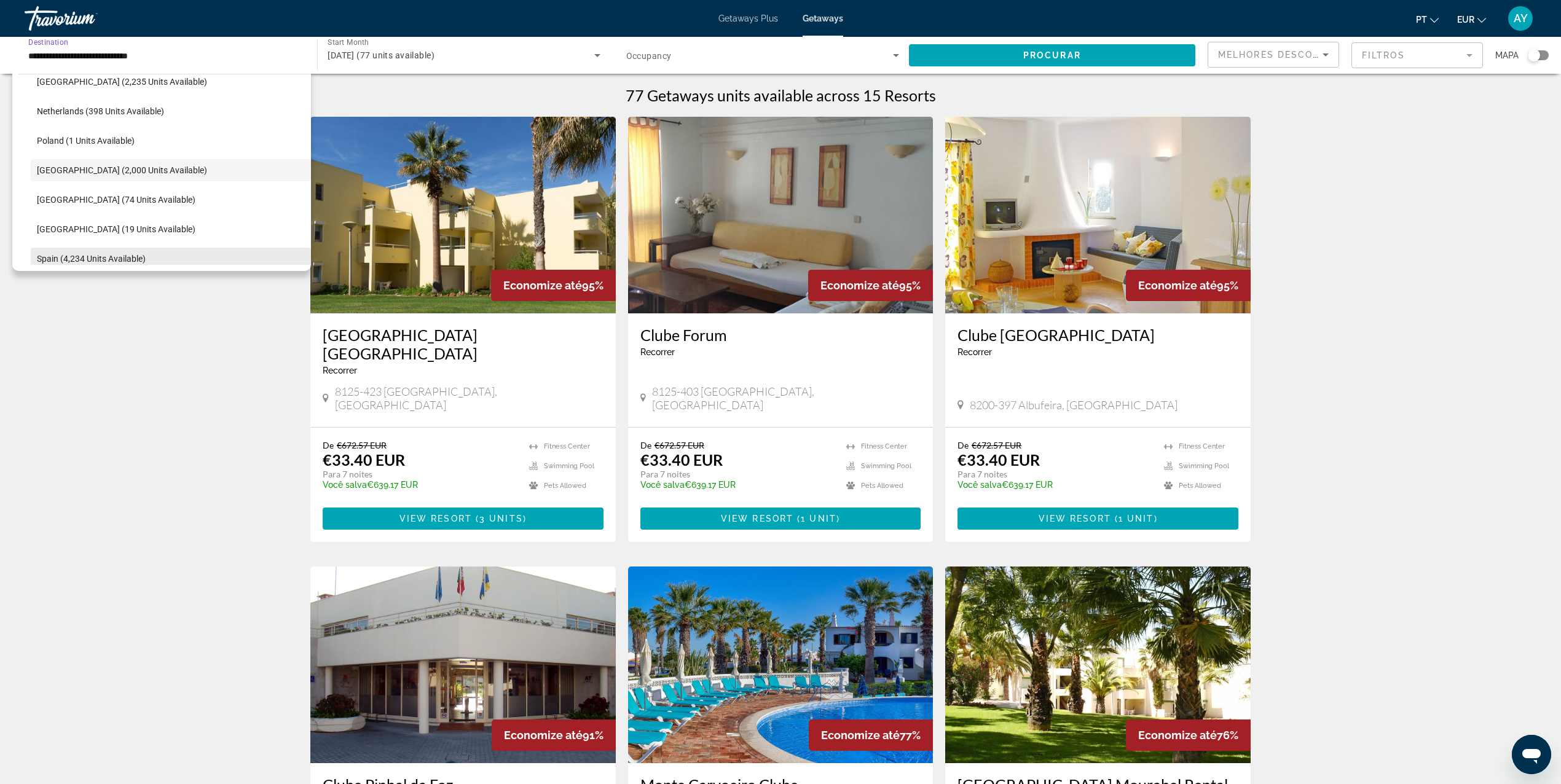
click at [82, 258] on span "Spain (4,234 units available)" at bounding box center [91, 259] width 109 height 10
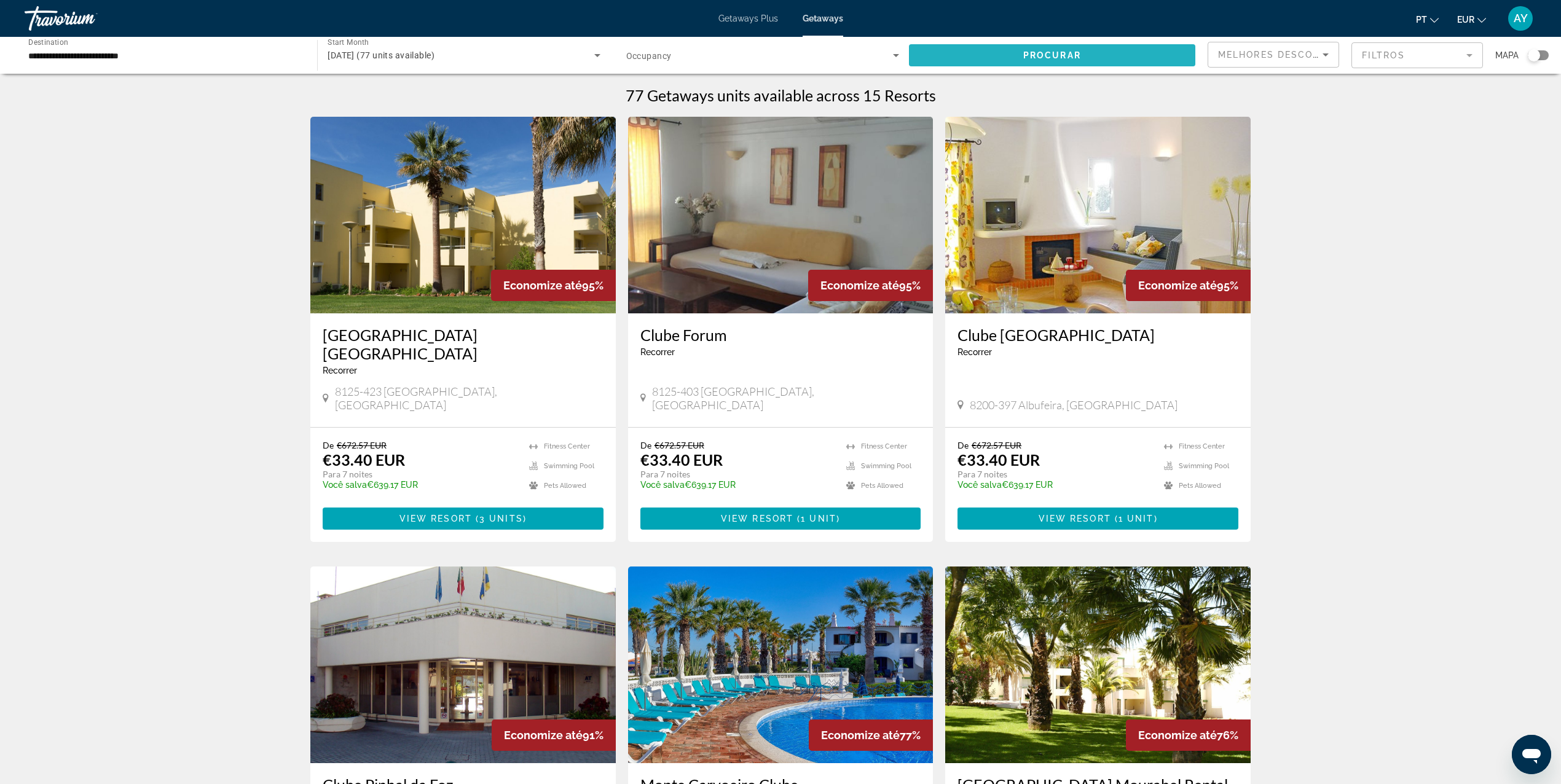
click at [1058, 58] on span "Procurar" at bounding box center [1051, 55] width 58 height 10
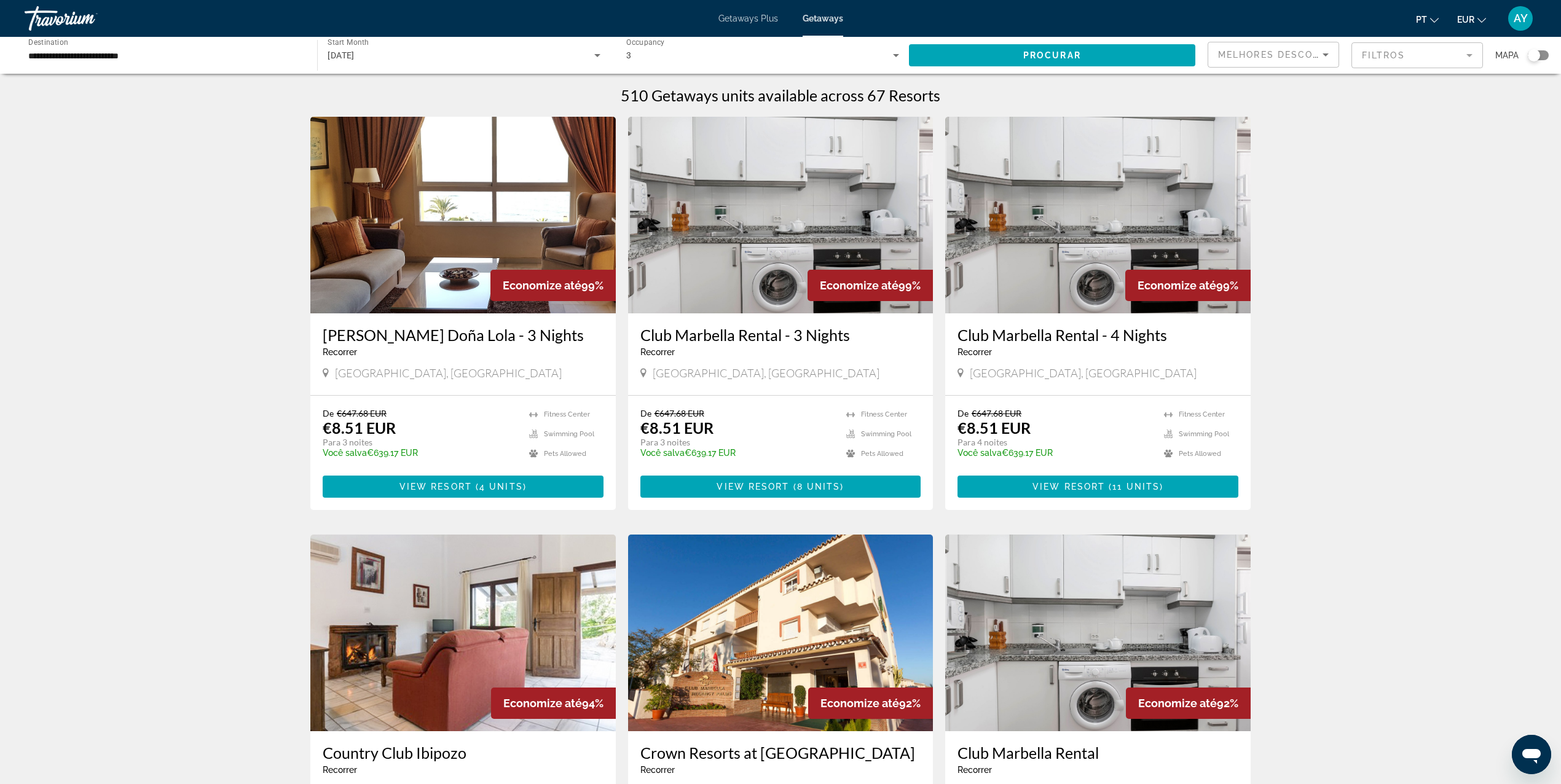
click at [155, 42] on div "**********" at bounding box center [164, 55] width 273 height 35
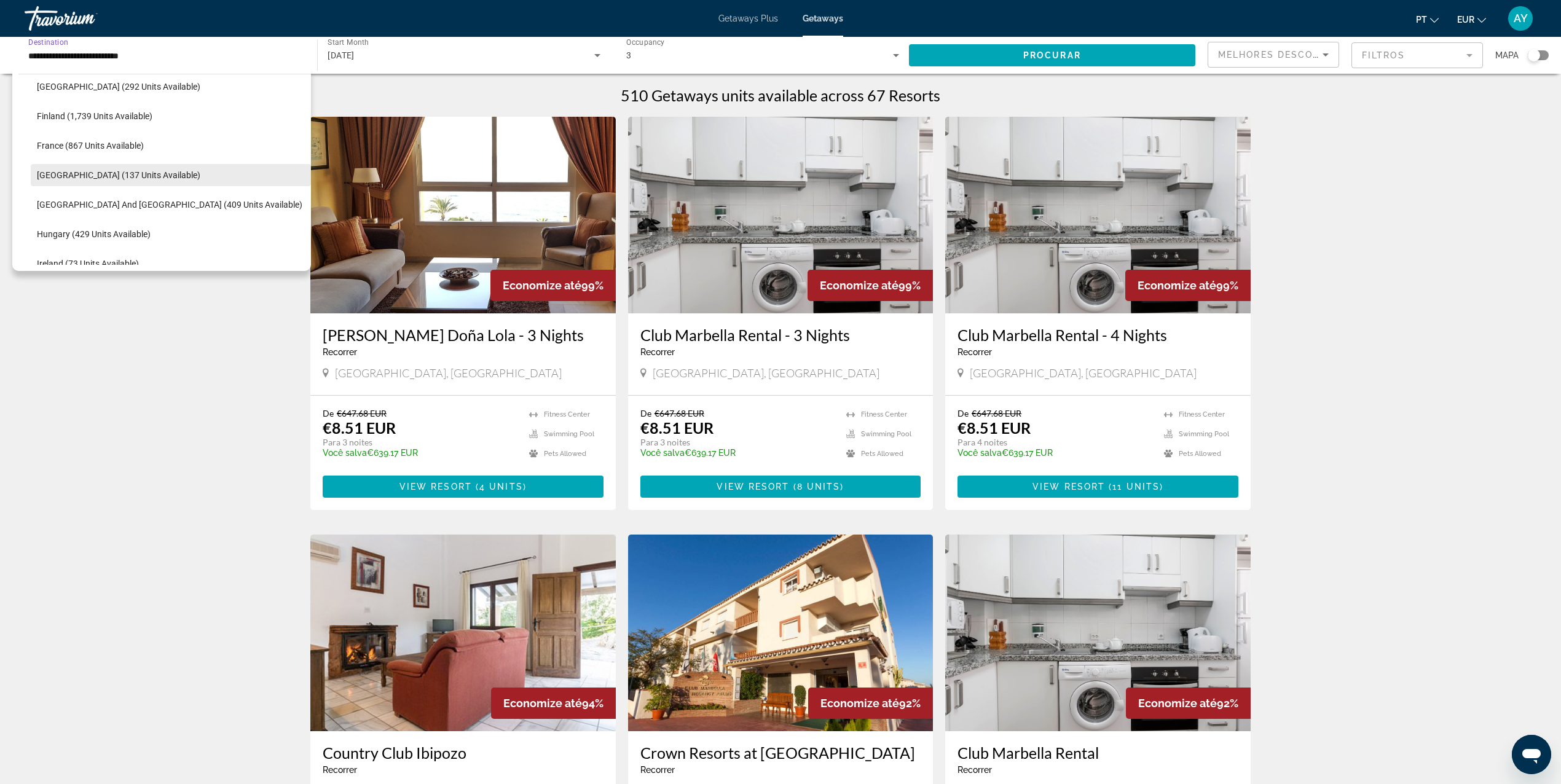
scroll to position [275, 0]
click at [104, 184] on span "Search widget" at bounding box center [171, 173] width 280 height 29
type input "**********"
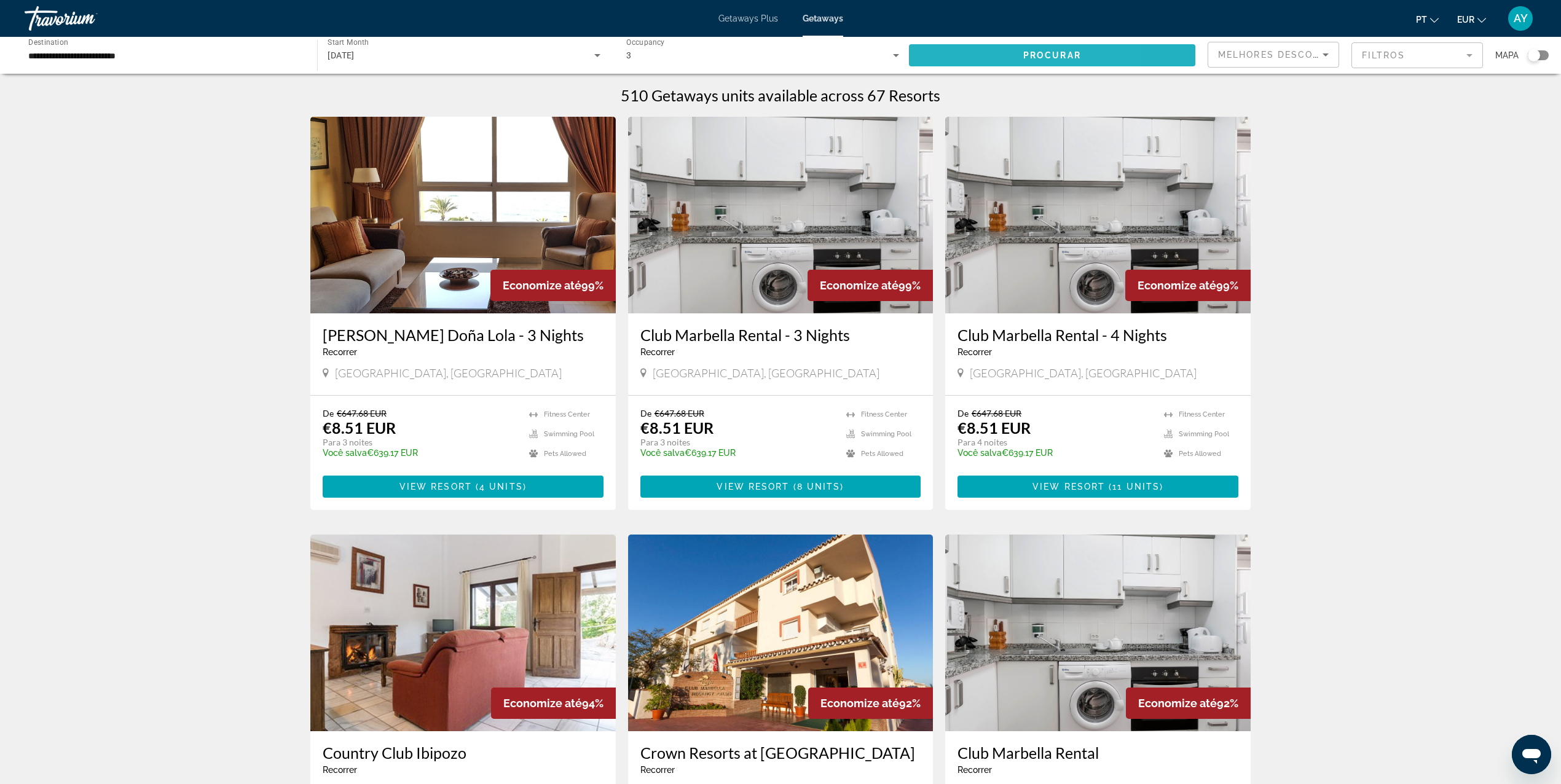
click at [933, 65] on span "Search widget" at bounding box center [1051, 56] width 286 height 29
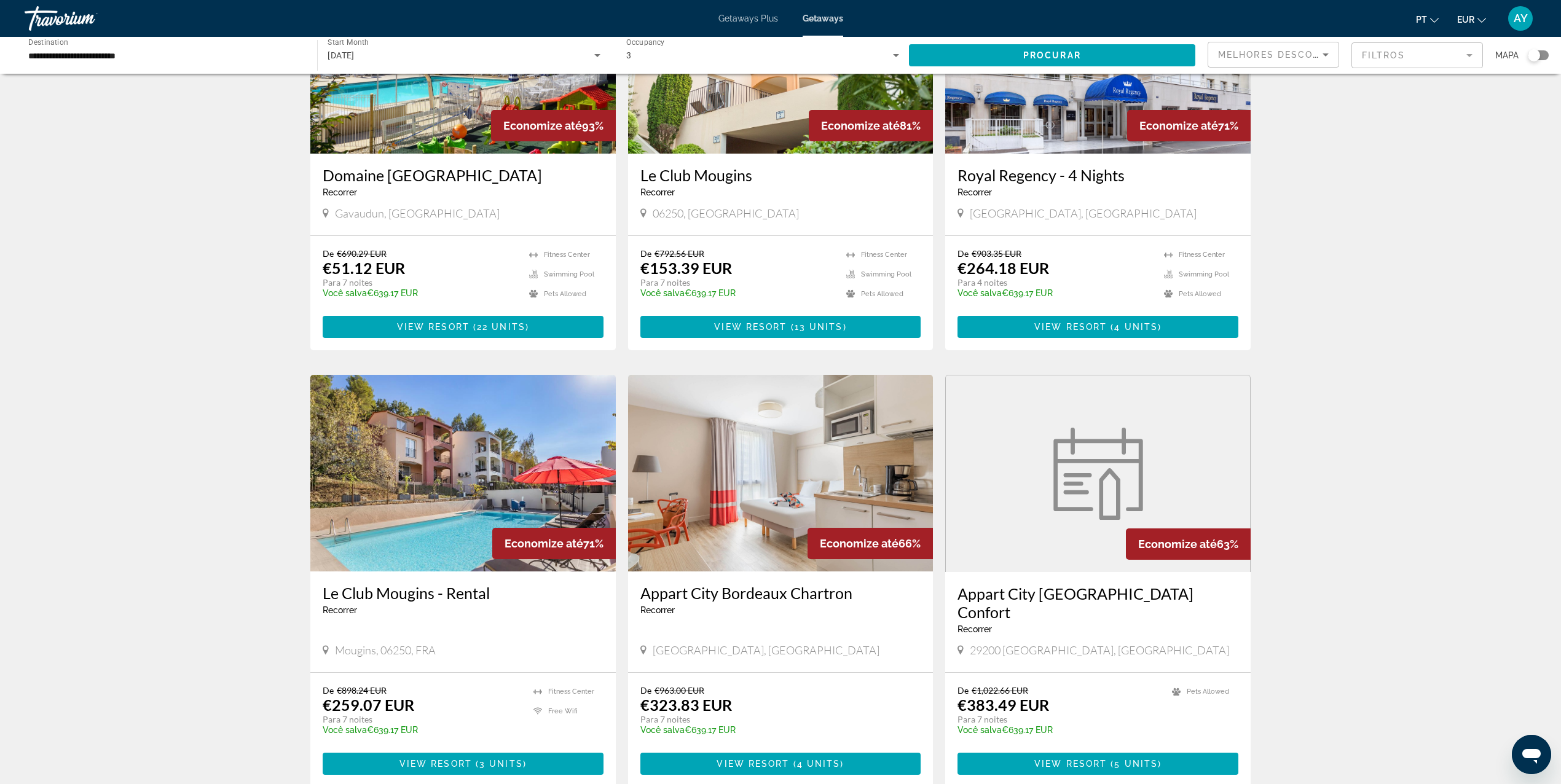
scroll to position [82, 0]
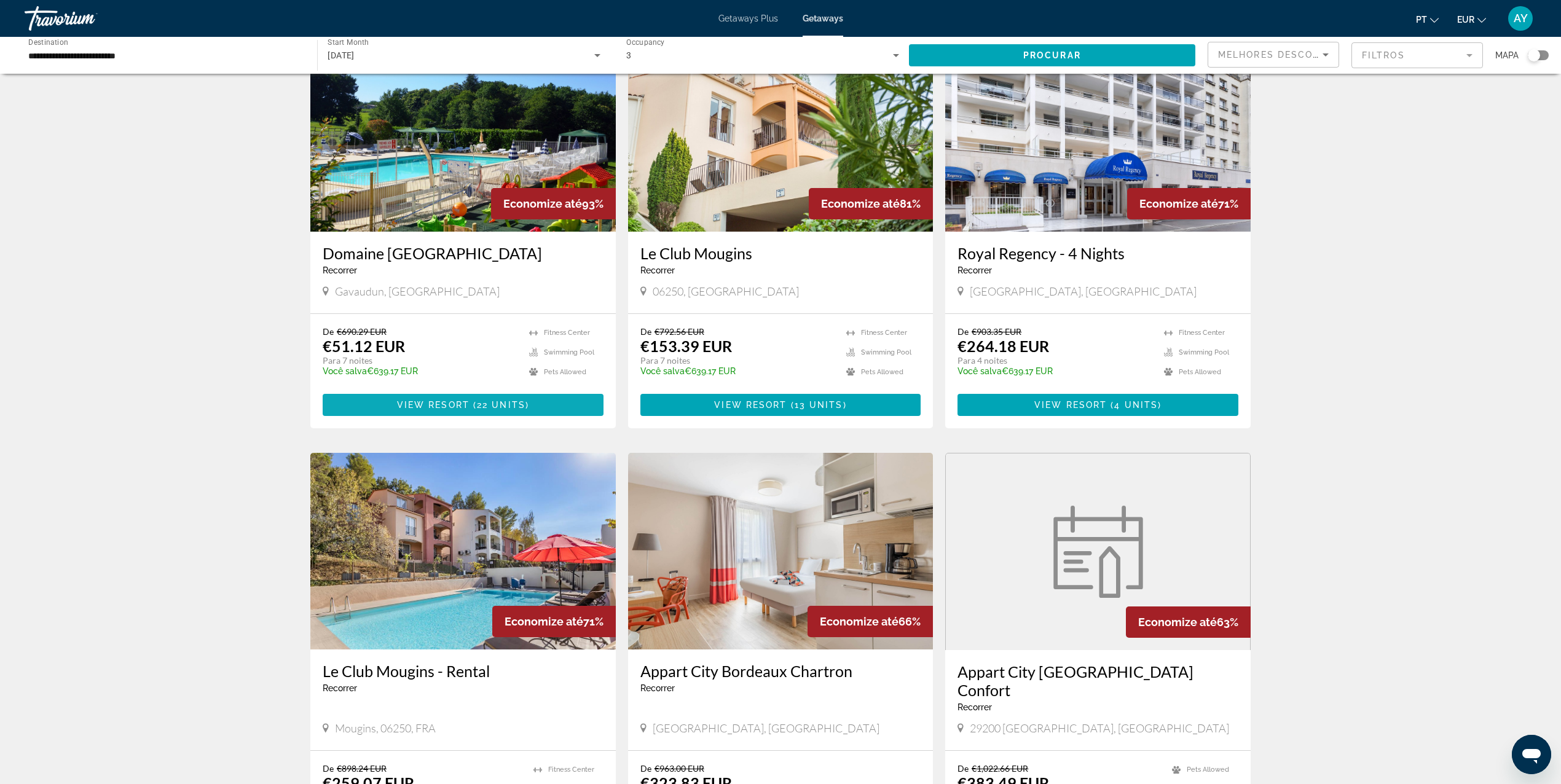
click at [462, 404] on span "View Resort" at bounding box center [433, 404] width 73 height 10
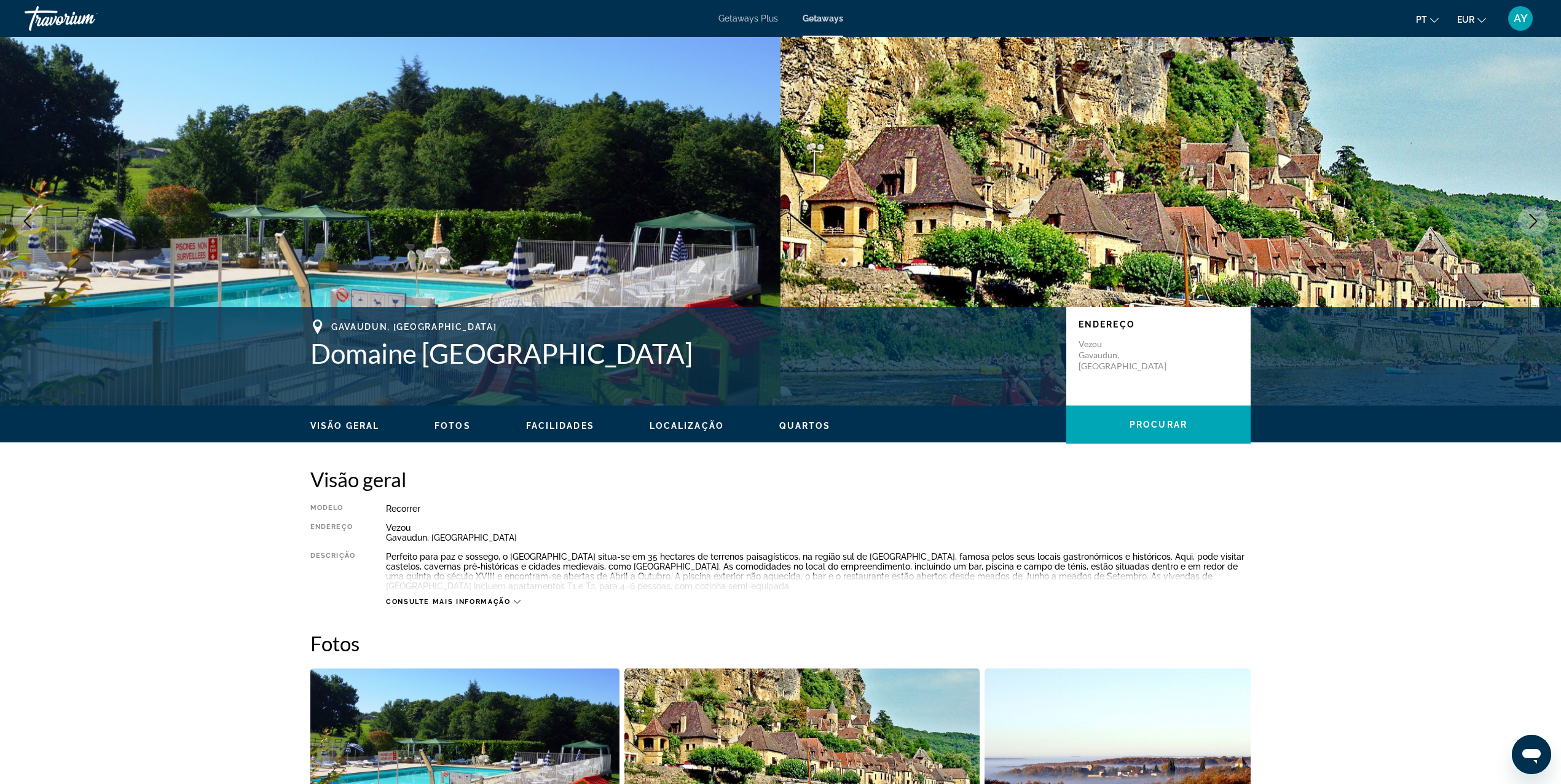
click at [1537, 229] on button "Next image" at bounding box center [1533, 221] width 31 height 31
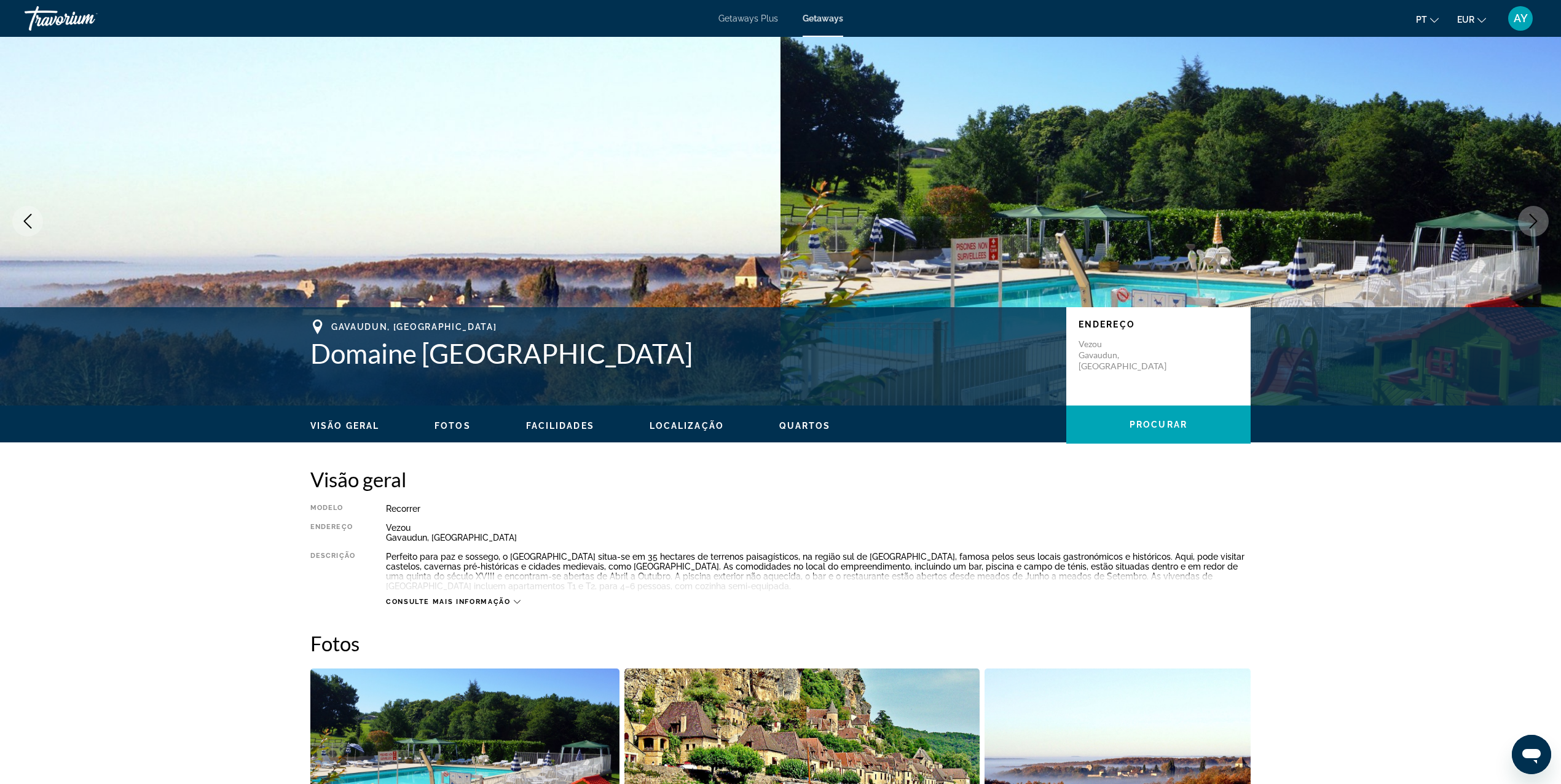
click at [1537, 229] on button "Next image" at bounding box center [1533, 221] width 31 height 31
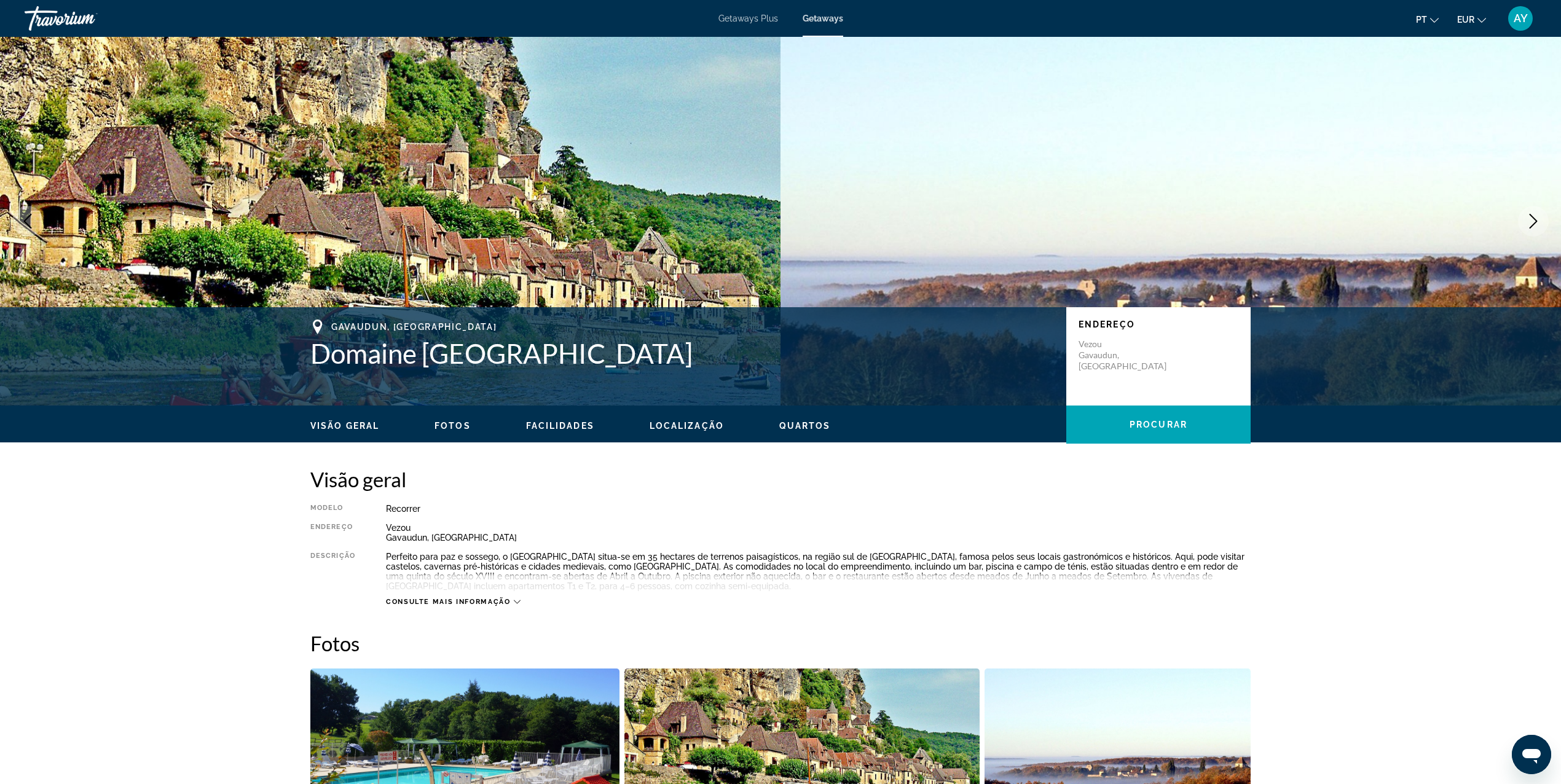
click at [1537, 229] on button "Next image" at bounding box center [1533, 221] width 31 height 31
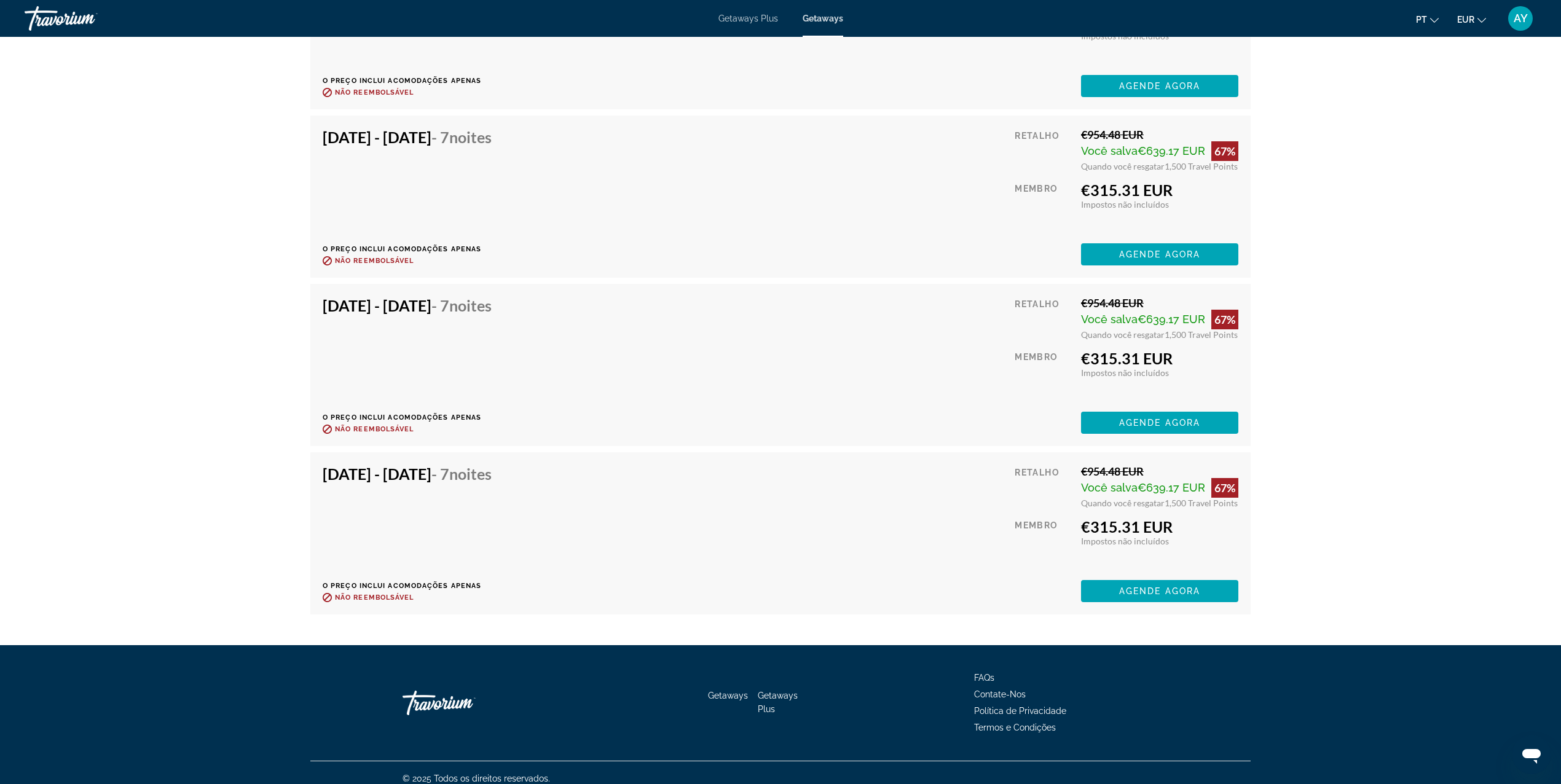
scroll to position [4511, 0]
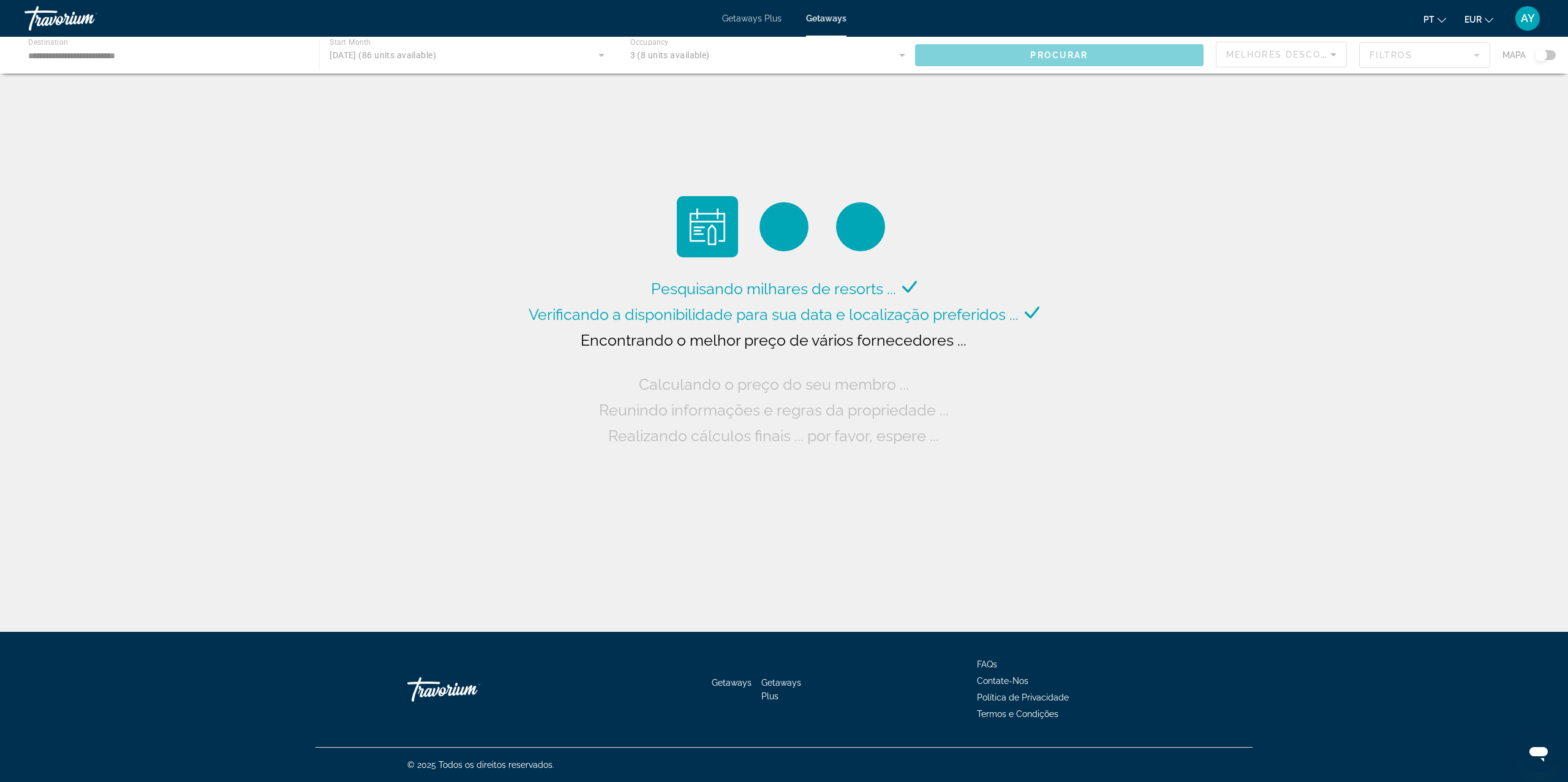
click at [767, 12] on div "Getaways Plus Getaways pt English Español Français Italiano Português русский E…" at bounding box center [784, 18] width 1568 height 32
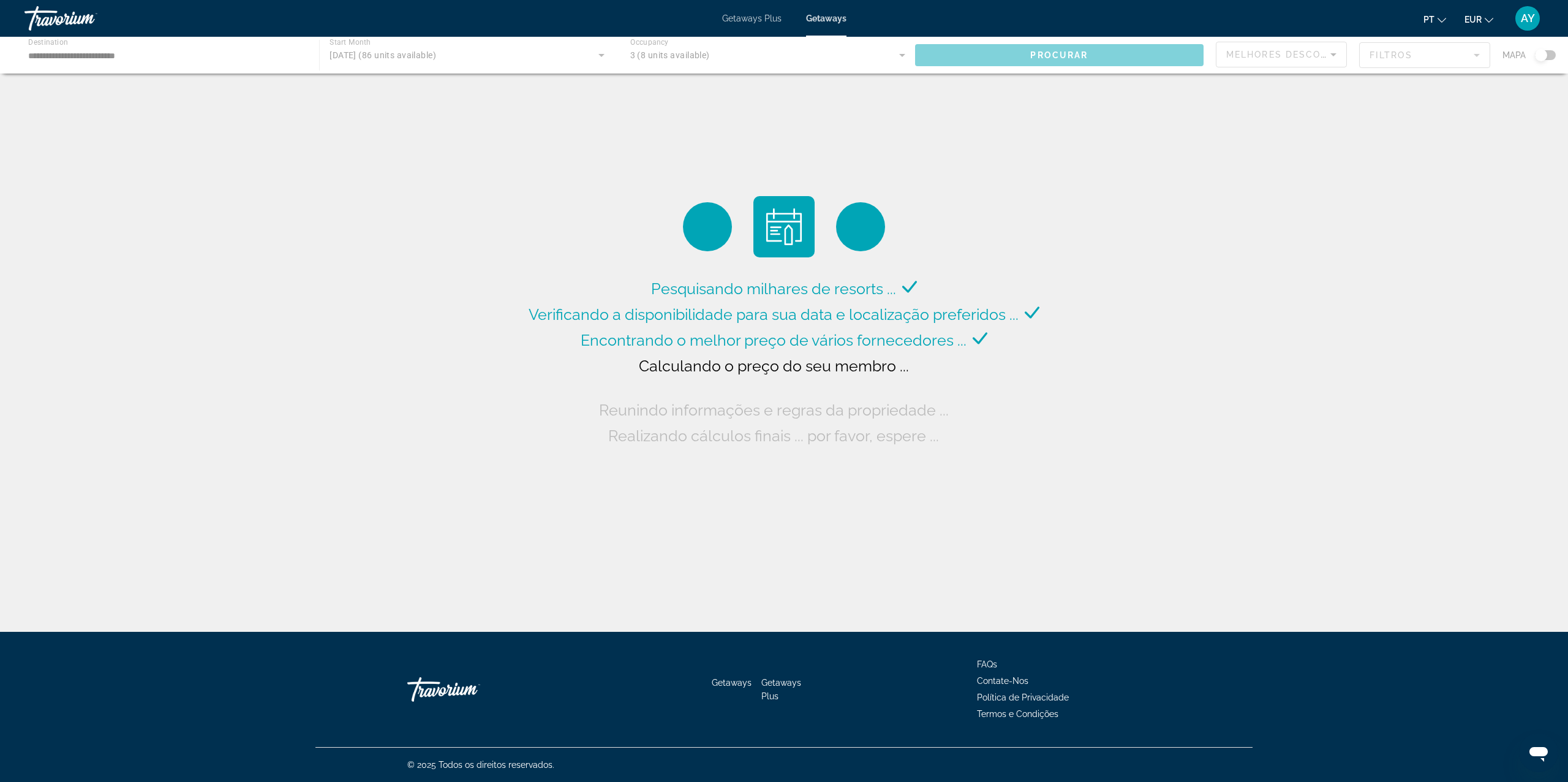
click at [748, 17] on span "Getaways Plus" at bounding box center [752, 18] width 59 height 10
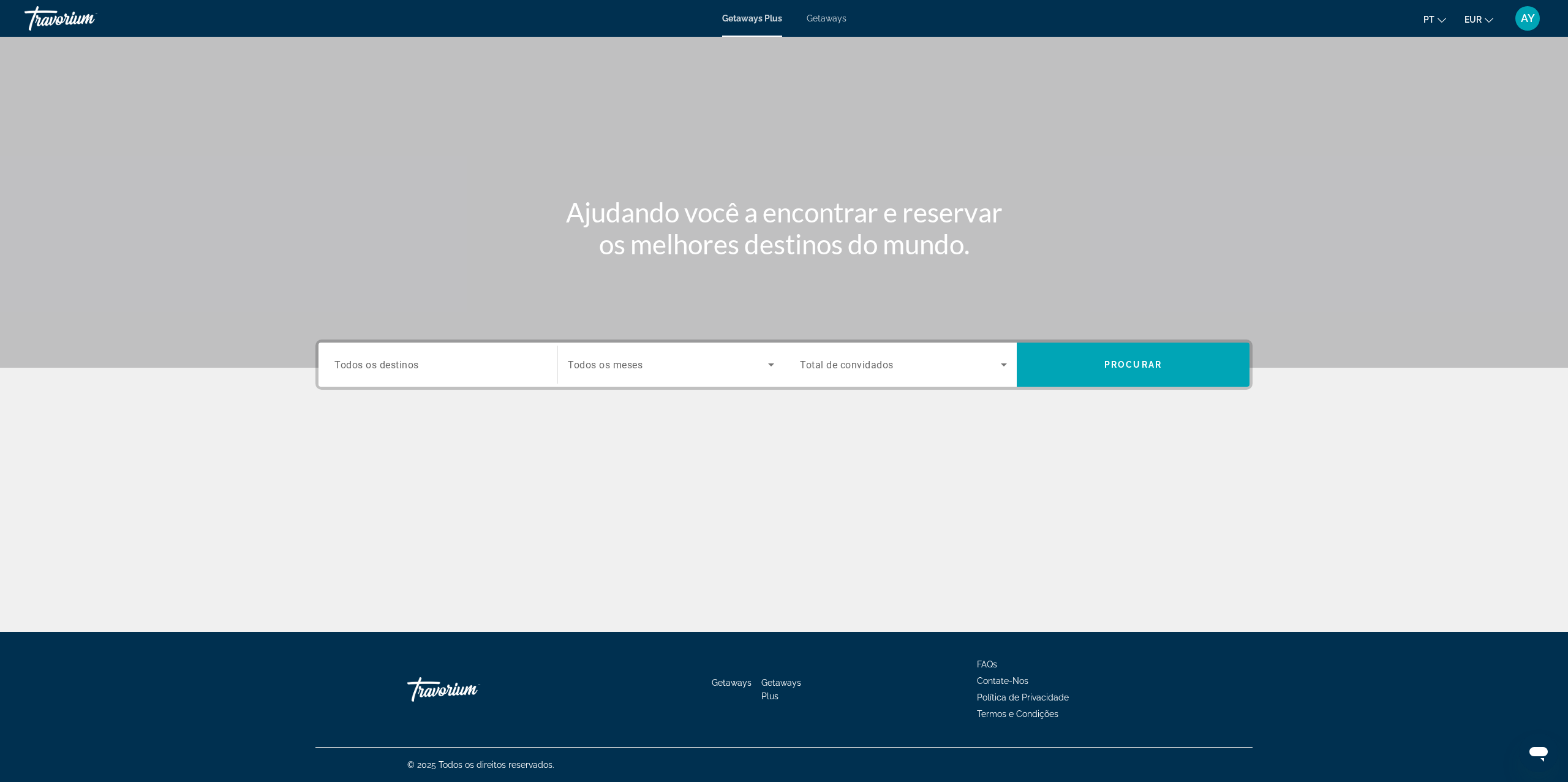
click at [469, 389] on div "Destination Todos os destinos Start Month Todos os meses Occupancy Total de con…" at bounding box center [784, 426] width 986 height 172
click at [467, 371] on input "Destination Todos os destinos" at bounding box center [438, 365] width 207 height 15
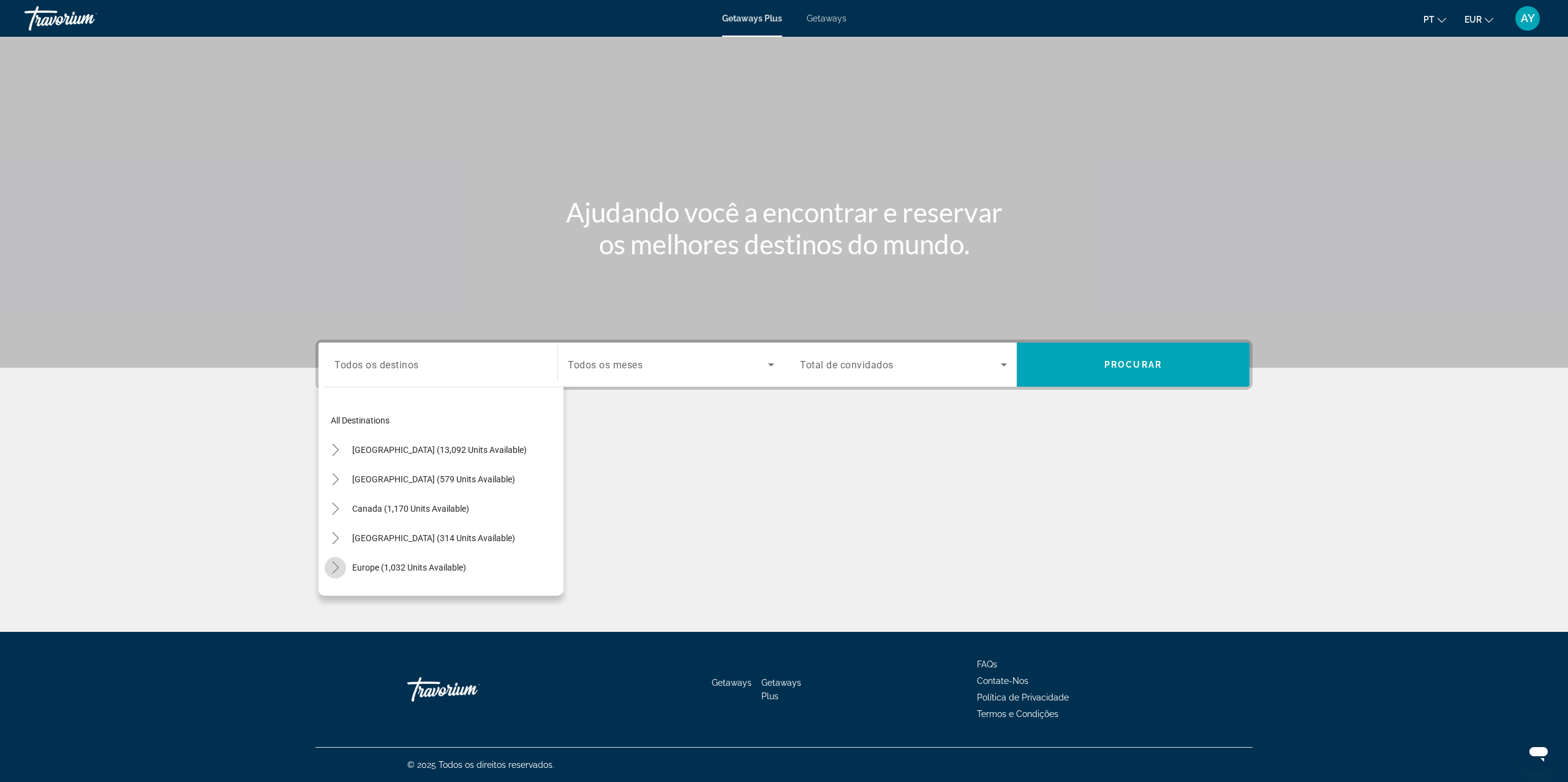
click at [341, 560] on mat-icon "Toggle Europe (1,032 units available)" at bounding box center [335, 568] width 22 height 22
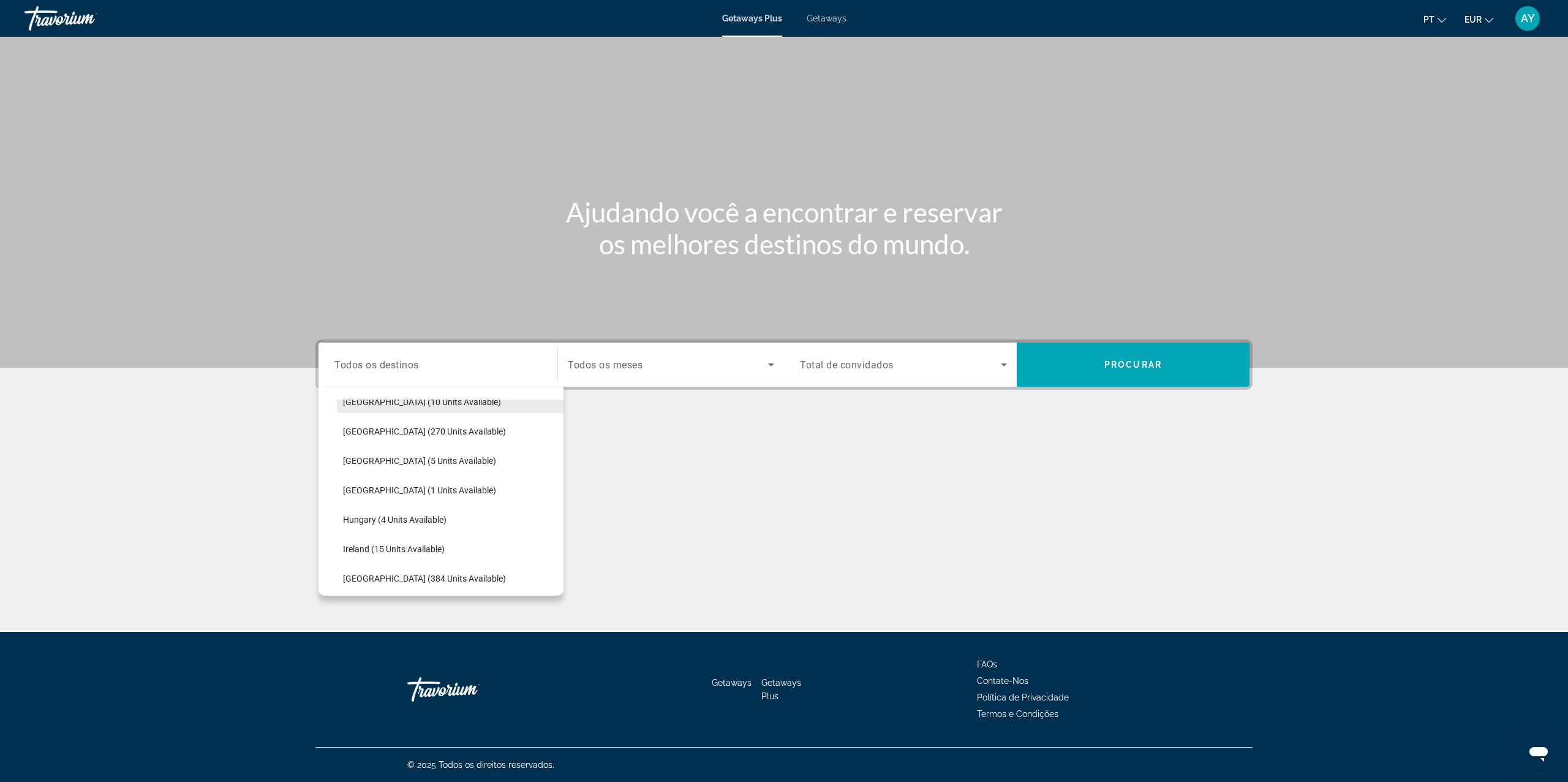
scroll to position [224, 0]
click at [344, 546] on span "[GEOGRAPHIC_DATA] (384 units available)" at bounding box center [425, 549] width 163 height 10
type input "**********"
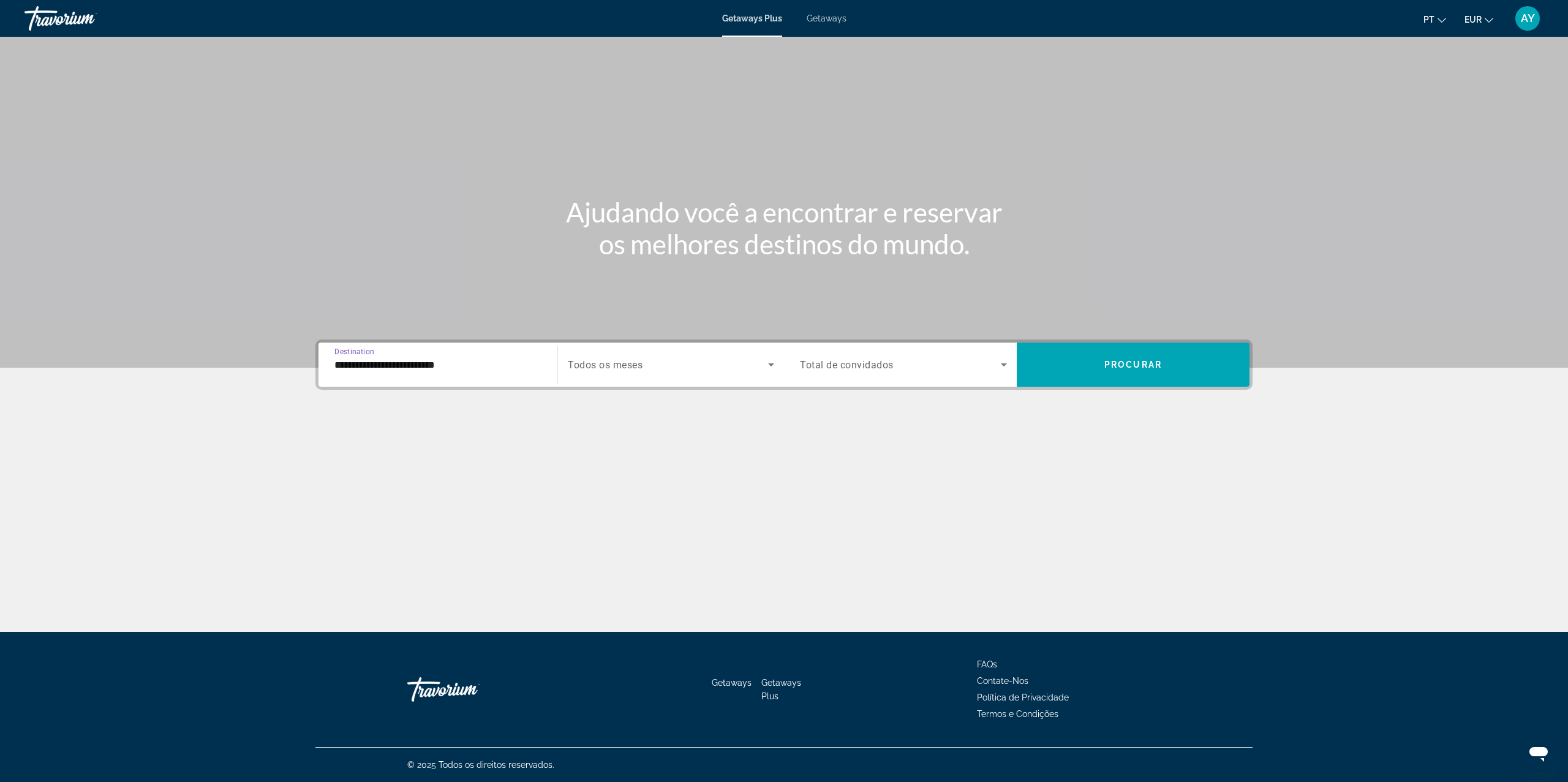
click at [623, 376] on div "Search widget" at bounding box center [671, 364] width 206 height 35
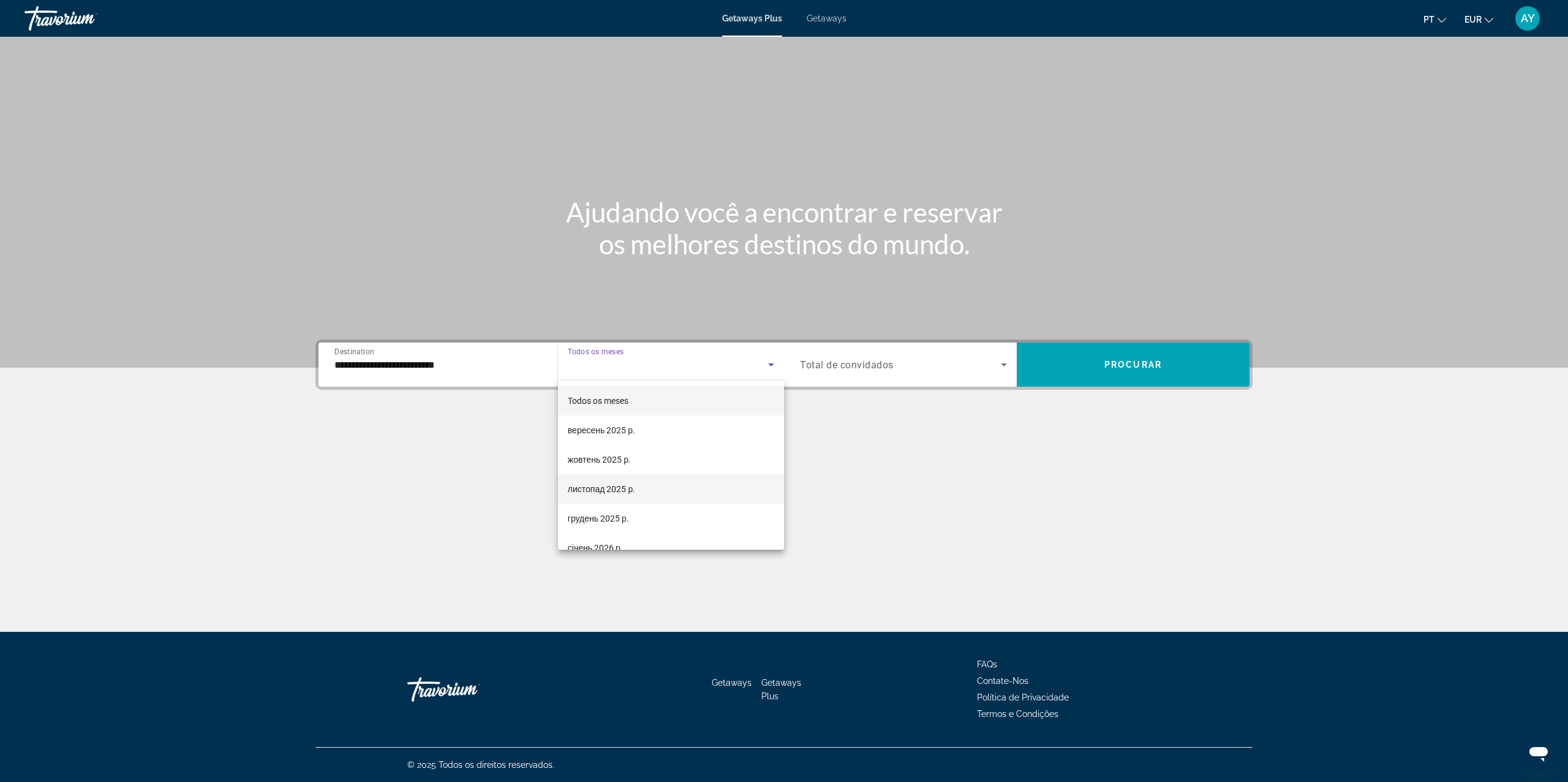
click at [638, 486] on mat-option "листопад 2025 р." at bounding box center [671, 489] width 226 height 29
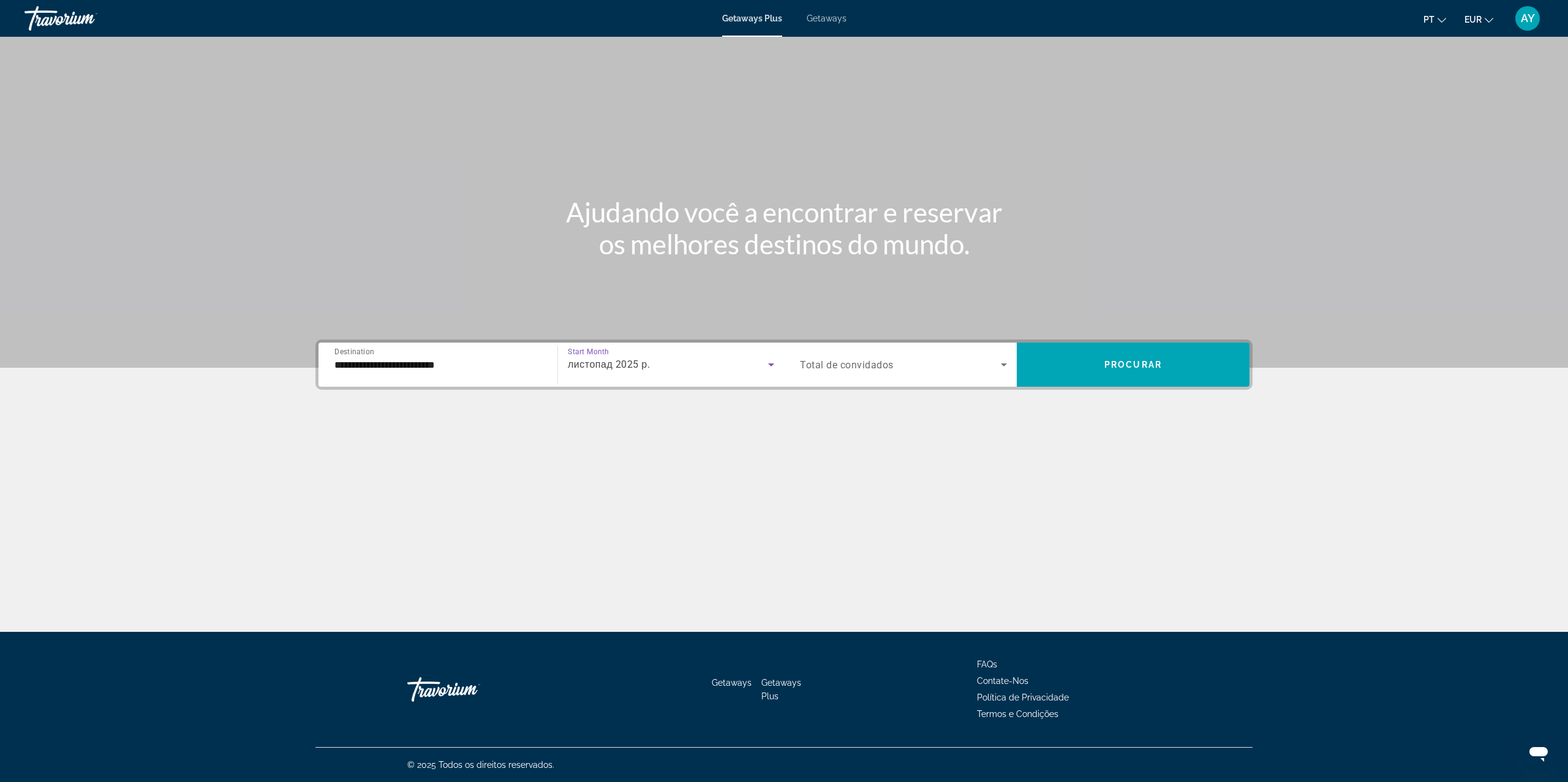
drag, startPoint x: 897, startPoint y: 360, endPoint x: 896, endPoint y: 373, distance: 13.0
click at [896, 360] on span "Search widget" at bounding box center [900, 364] width 201 height 15
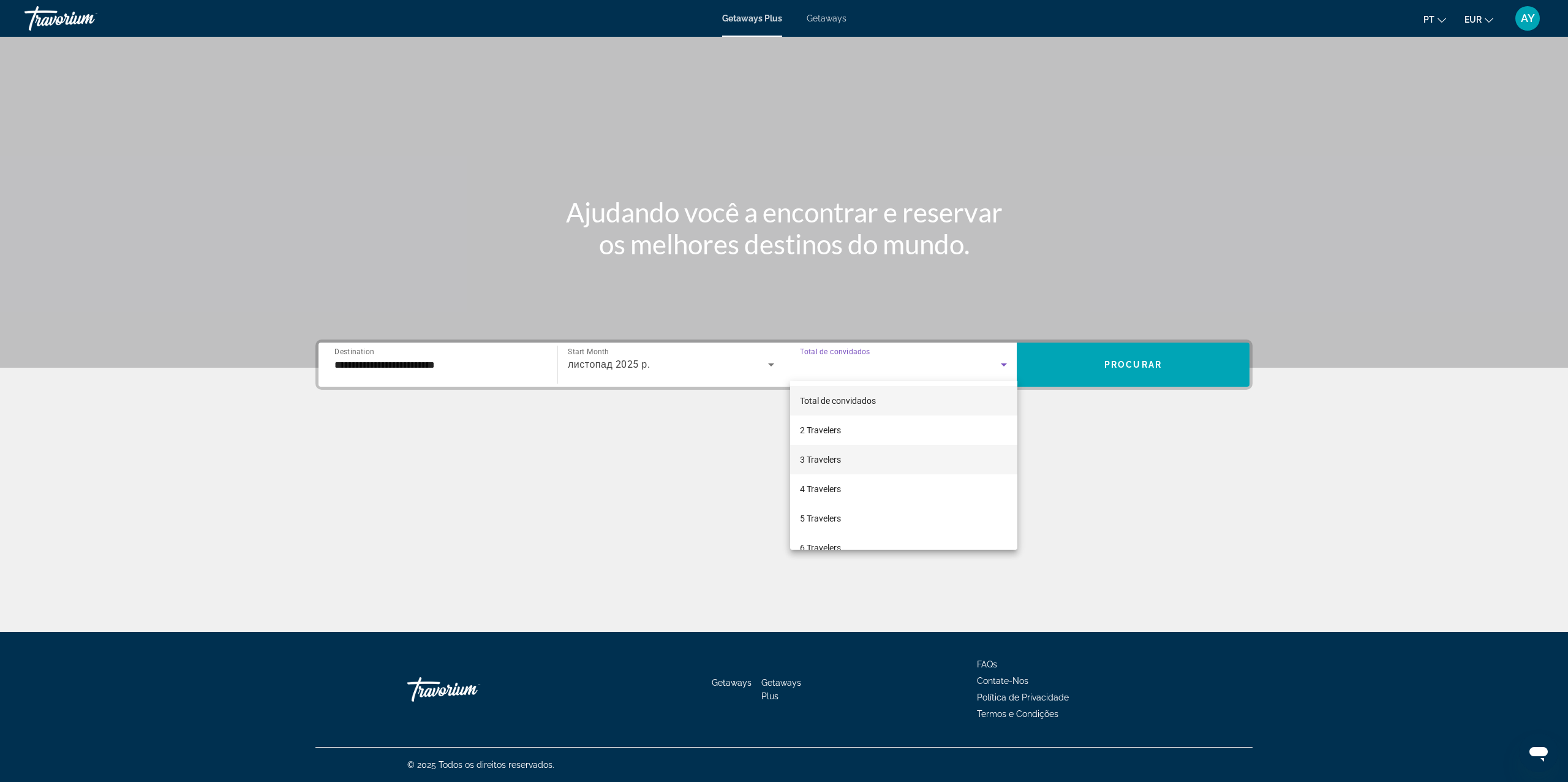
click at [885, 449] on mat-option "3 Travelers" at bounding box center [903, 460] width 227 height 29
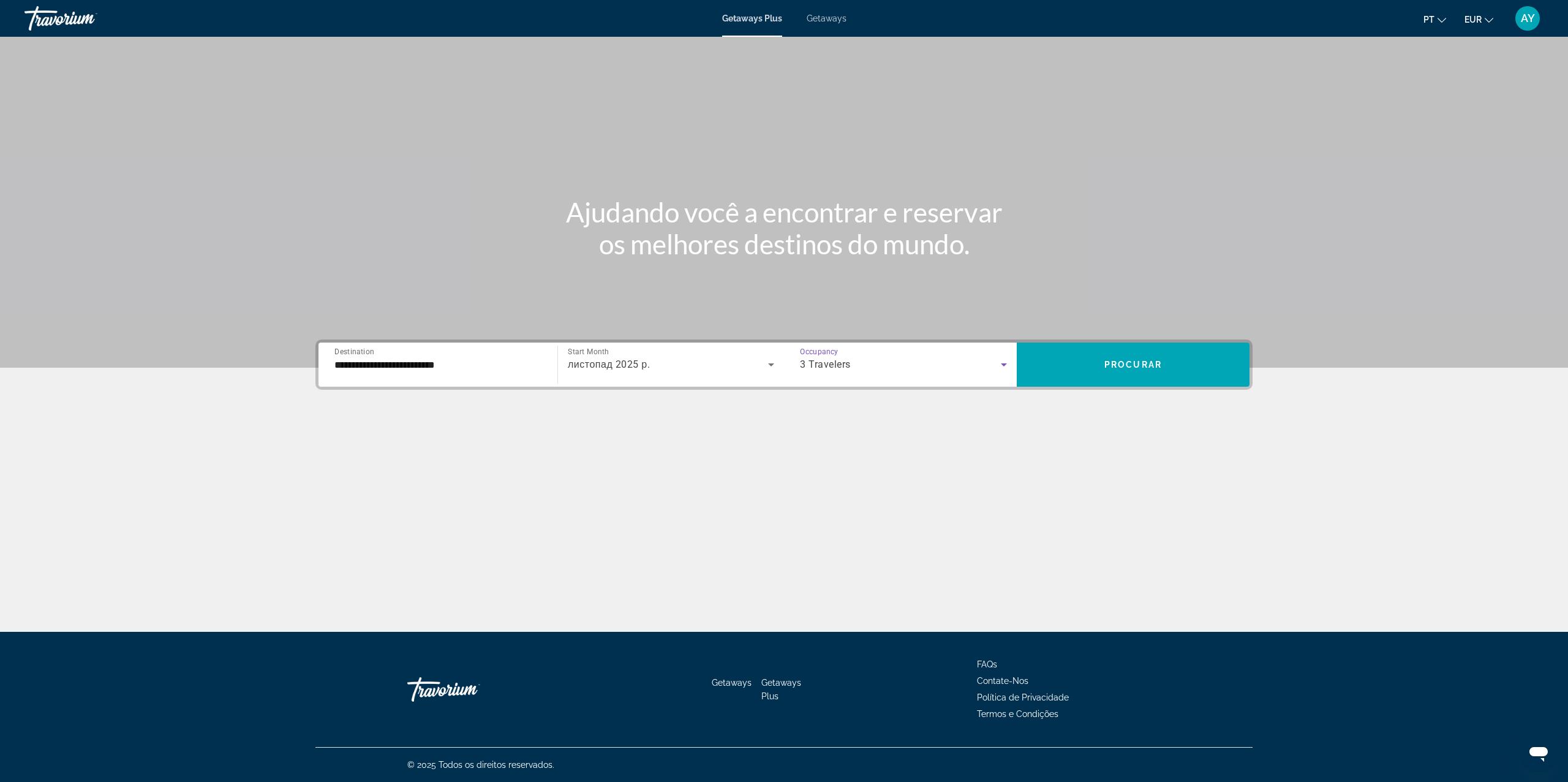
click at [1177, 390] on div "**********" at bounding box center [784, 426] width 986 height 172
drag, startPoint x: 1165, startPoint y: 385, endPoint x: 1157, endPoint y: 388, distance: 8.5
click at [1157, 388] on div "**********" at bounding box center [784, 364] width 937 height 50
click at [1156, 376] on span "Search widget" at bounding box center [1133, 365] width 232 height 29
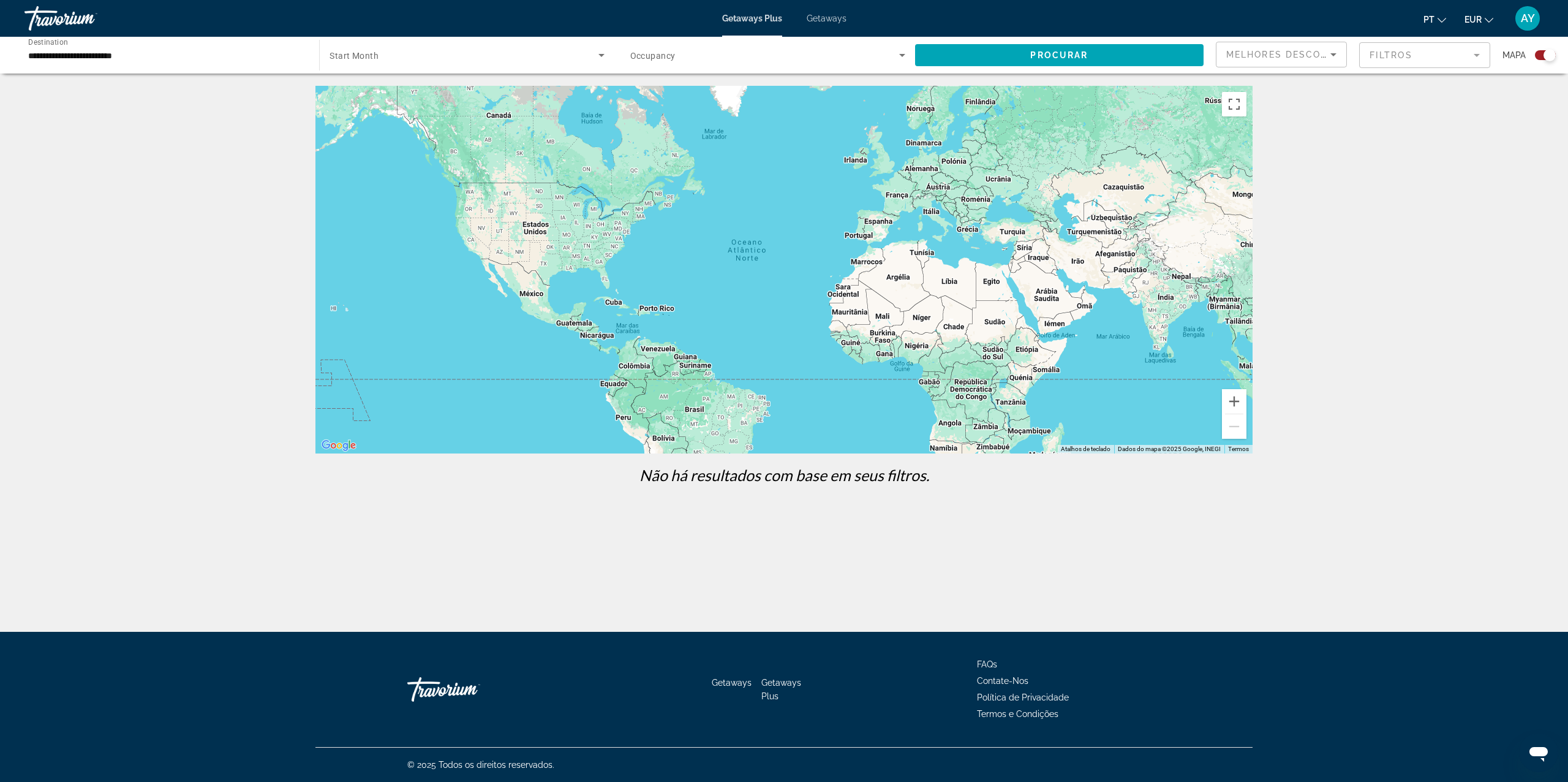
click at [828, 18] on span "Getaways" at bounding box center [826, 18] width 40 height 10
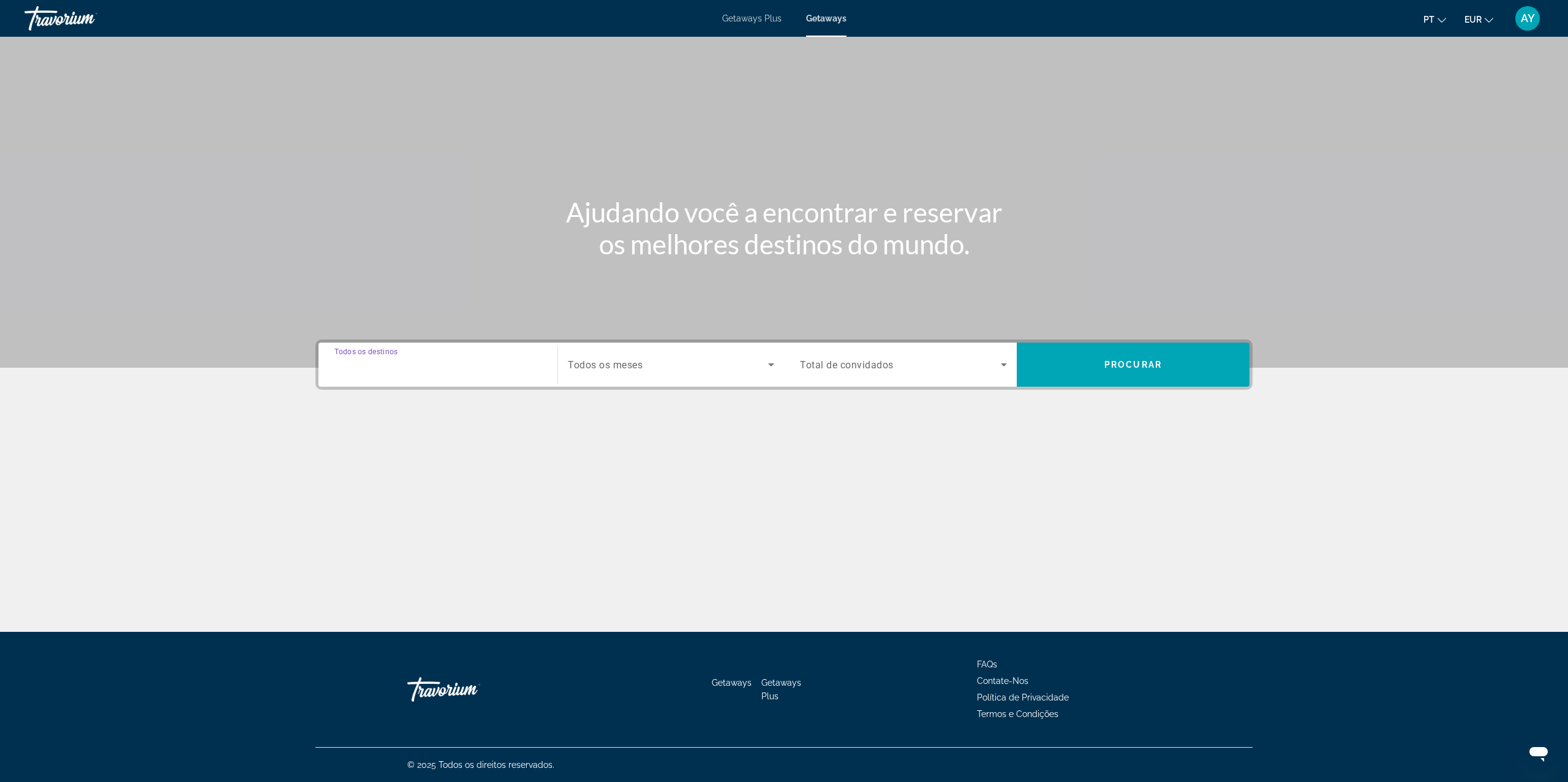
click at [422, 363] on input "Destination Todos os destinos" at bounding box center [438, 365] width 207 height 15
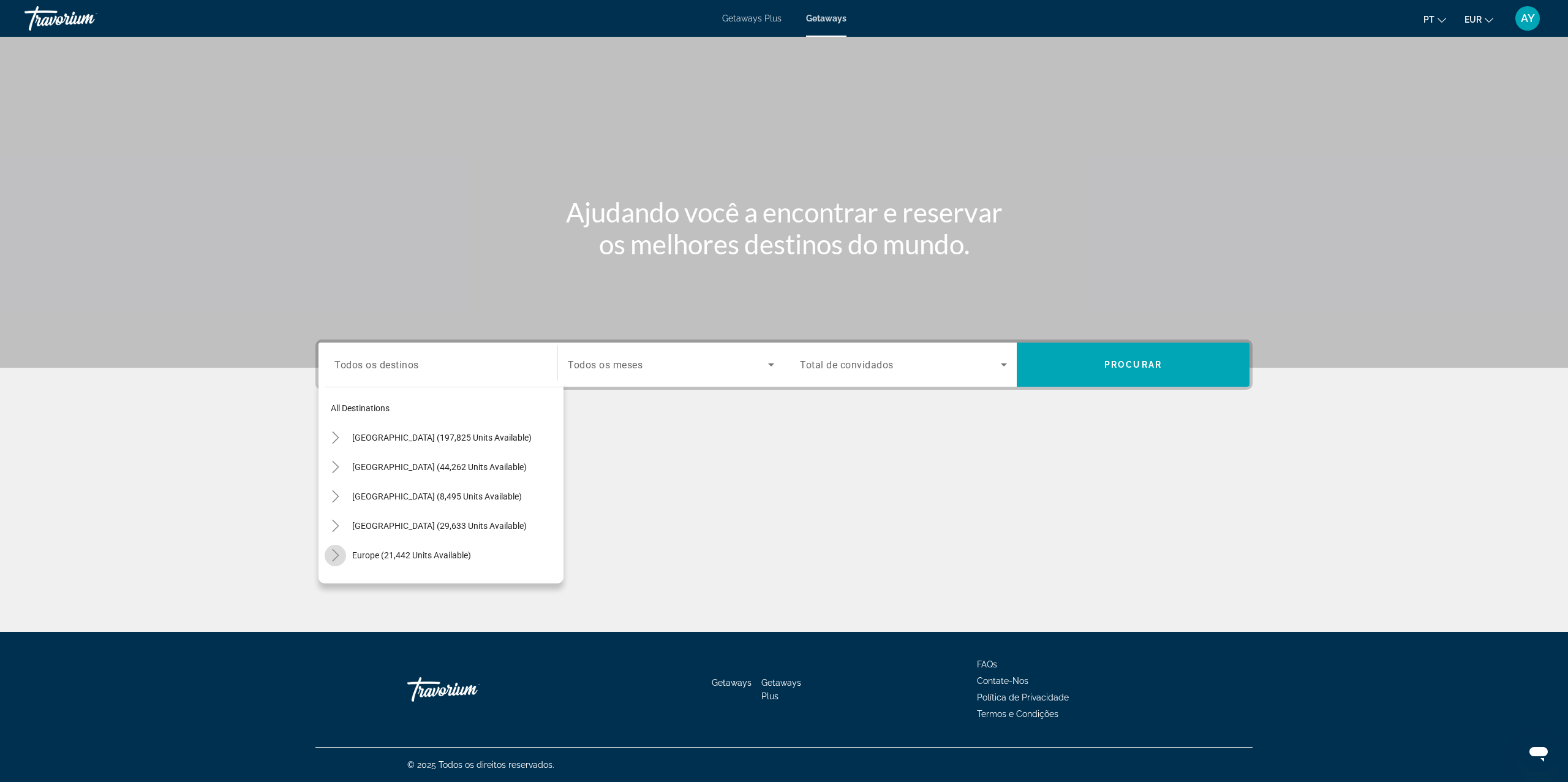
click at [335, 542] on span "Toggle Europe (21,442 units available)" at bounding box center [335, 555] width 29 height 29
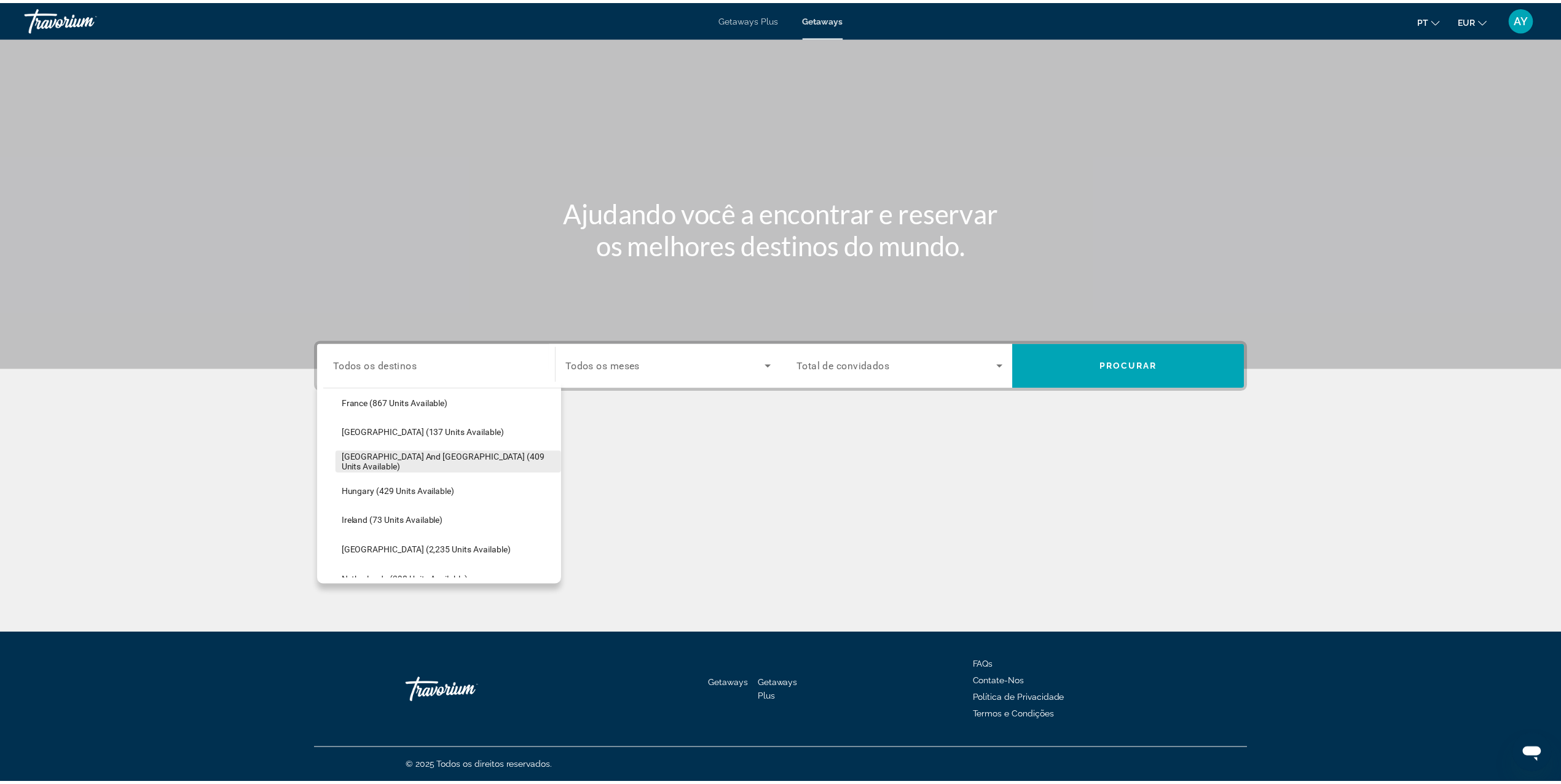
scroll to position [399, 0]
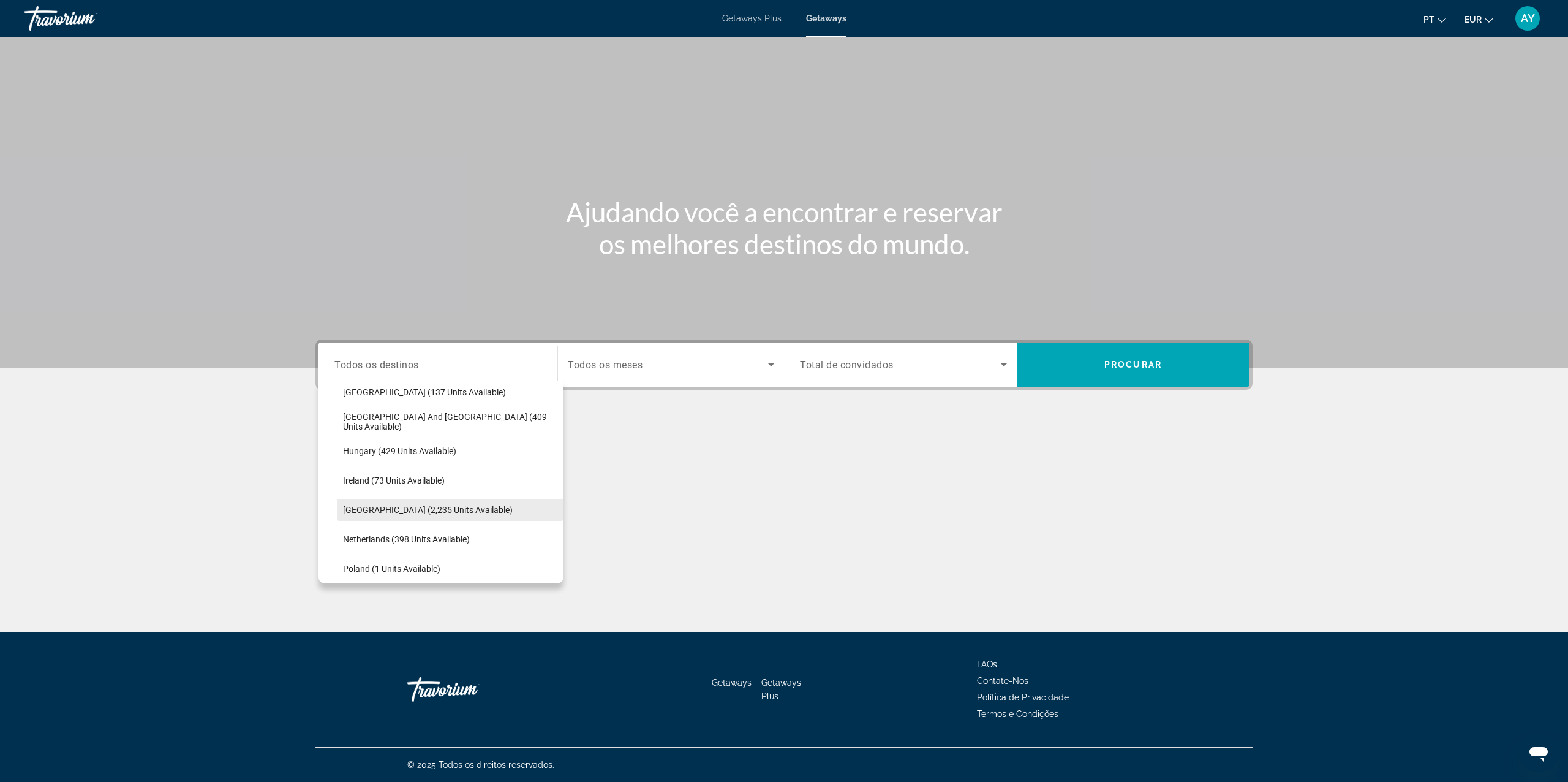
click at [395, 497] on span "Search widget" at bounding box center [450, 510] width 227 height 29
type input "**********"
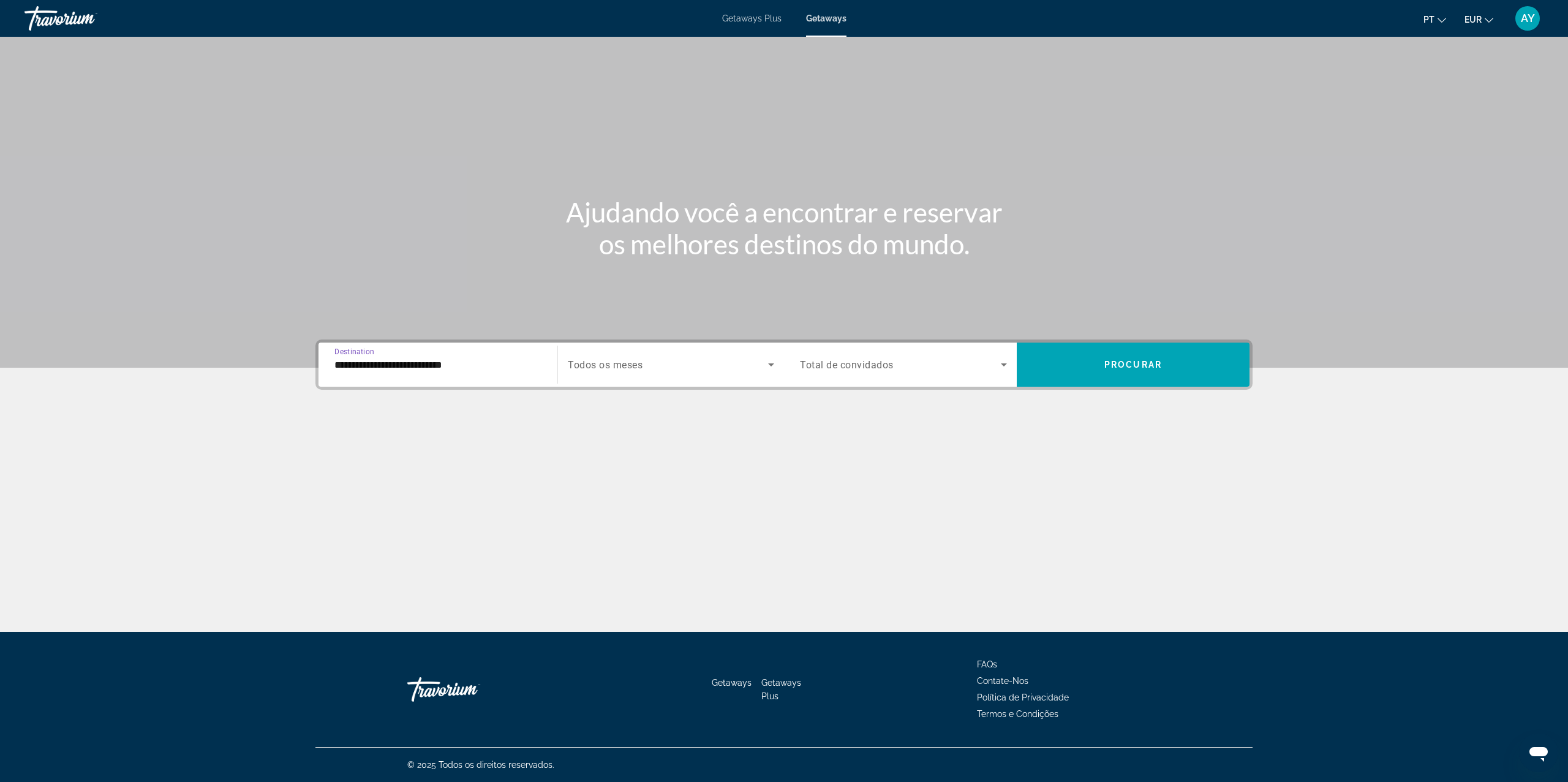
click at [600, 374] on div "Search widget" at bounding box center [671, 364] width 206 height 35
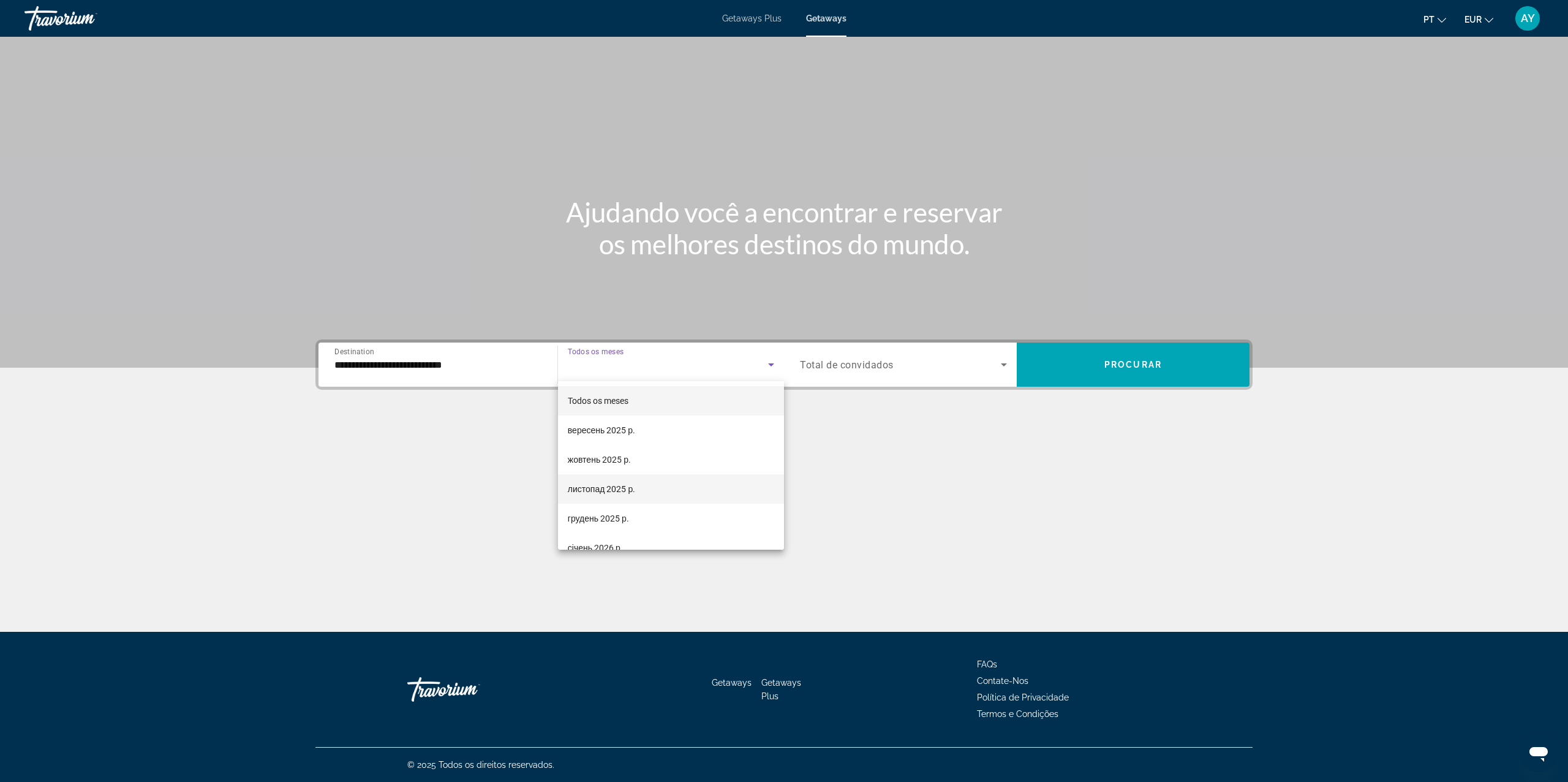
click at [613, 476] on mat-option "листопад 2025 р." at bounding box center [671, 489] width 226 height 29
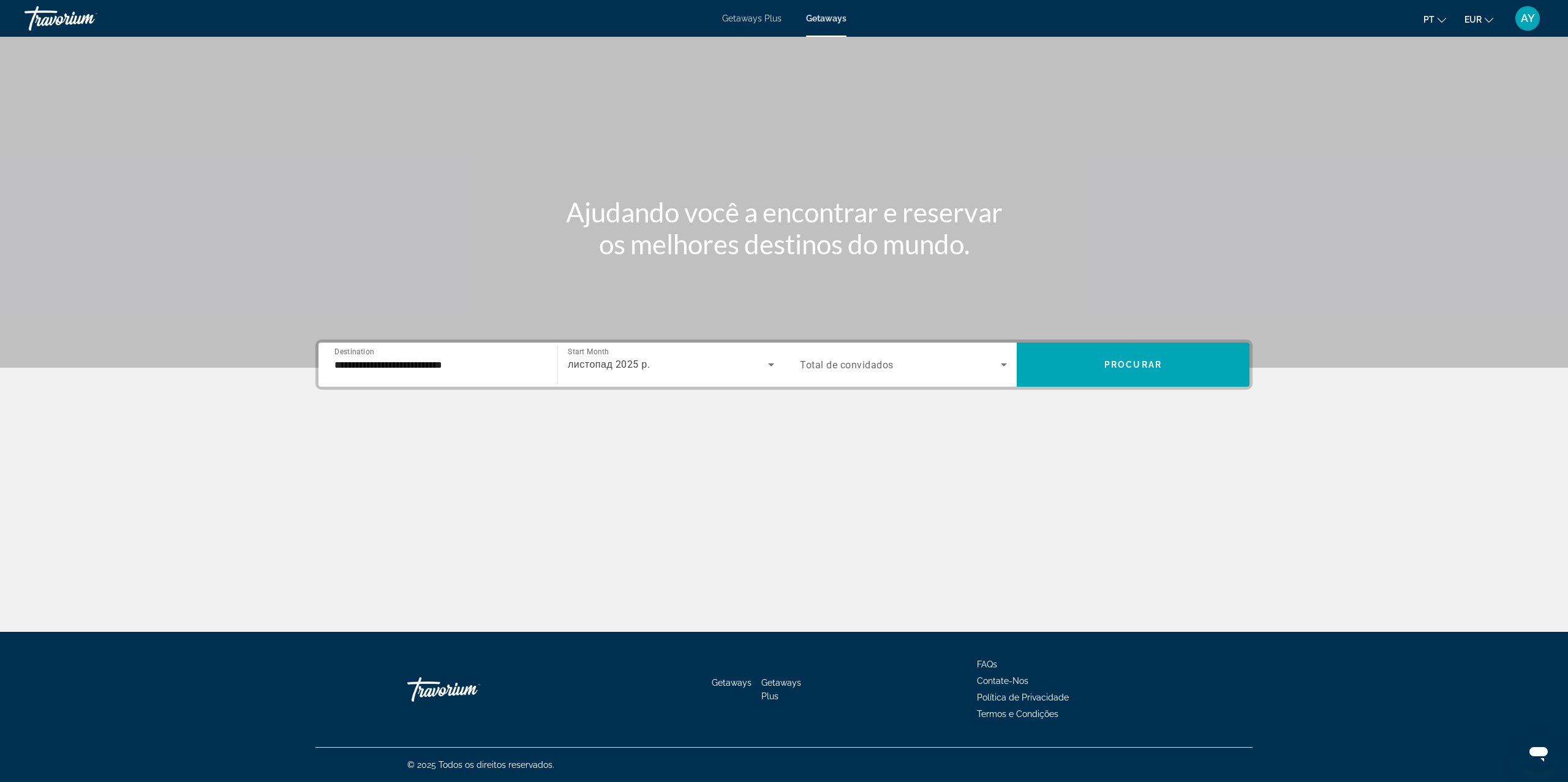
click at [853, 343] on div "Occupancy Total de convidados" at bounding box center [903, 364] width 227 height 44
click at [858, 357] on span "Search widget" at bounding box center [900, 364] width 201 height 15
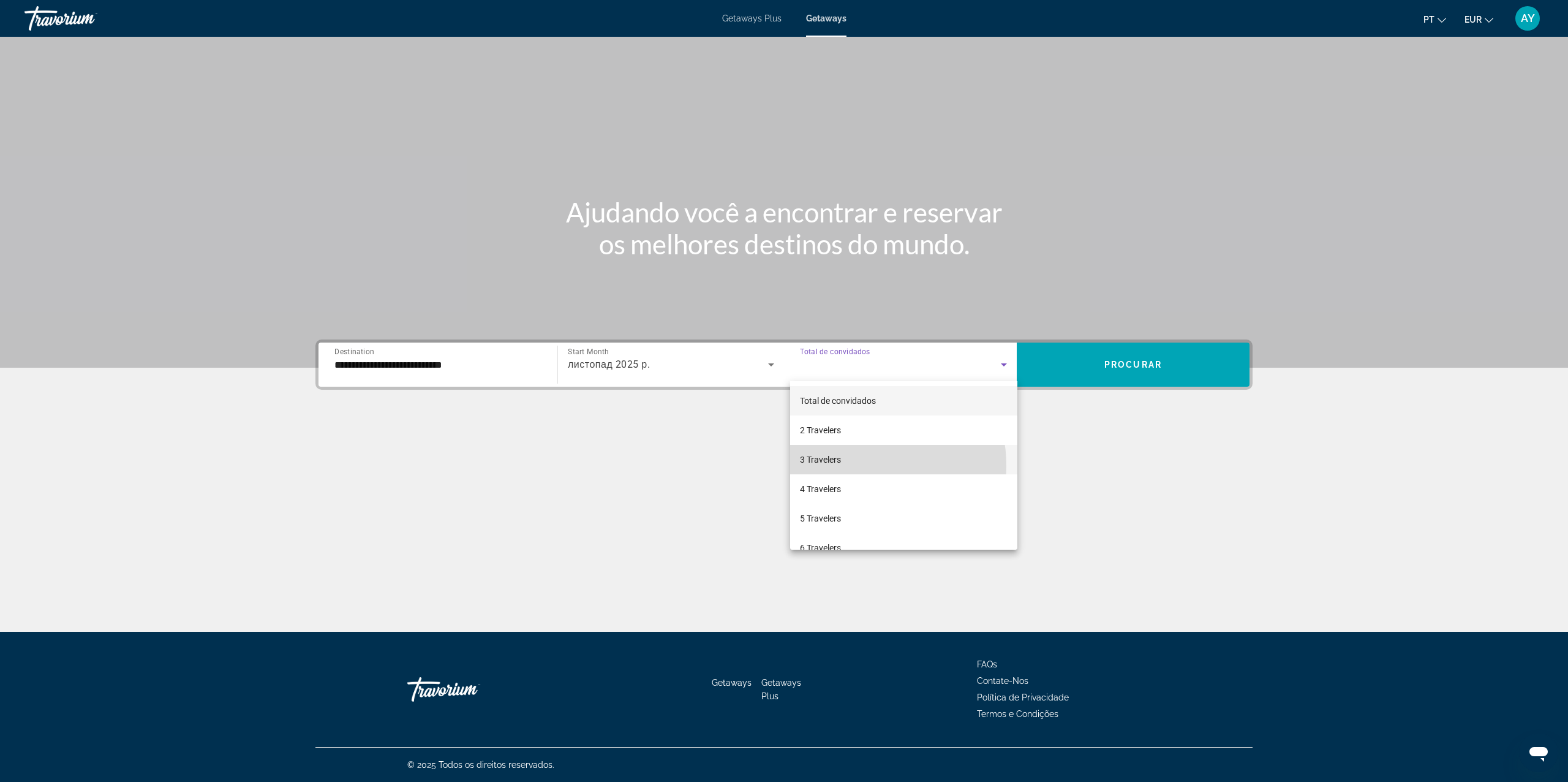
click at [840, 466] on span "3 Travelers" at bounding box center [820, 459] width 41 height 15
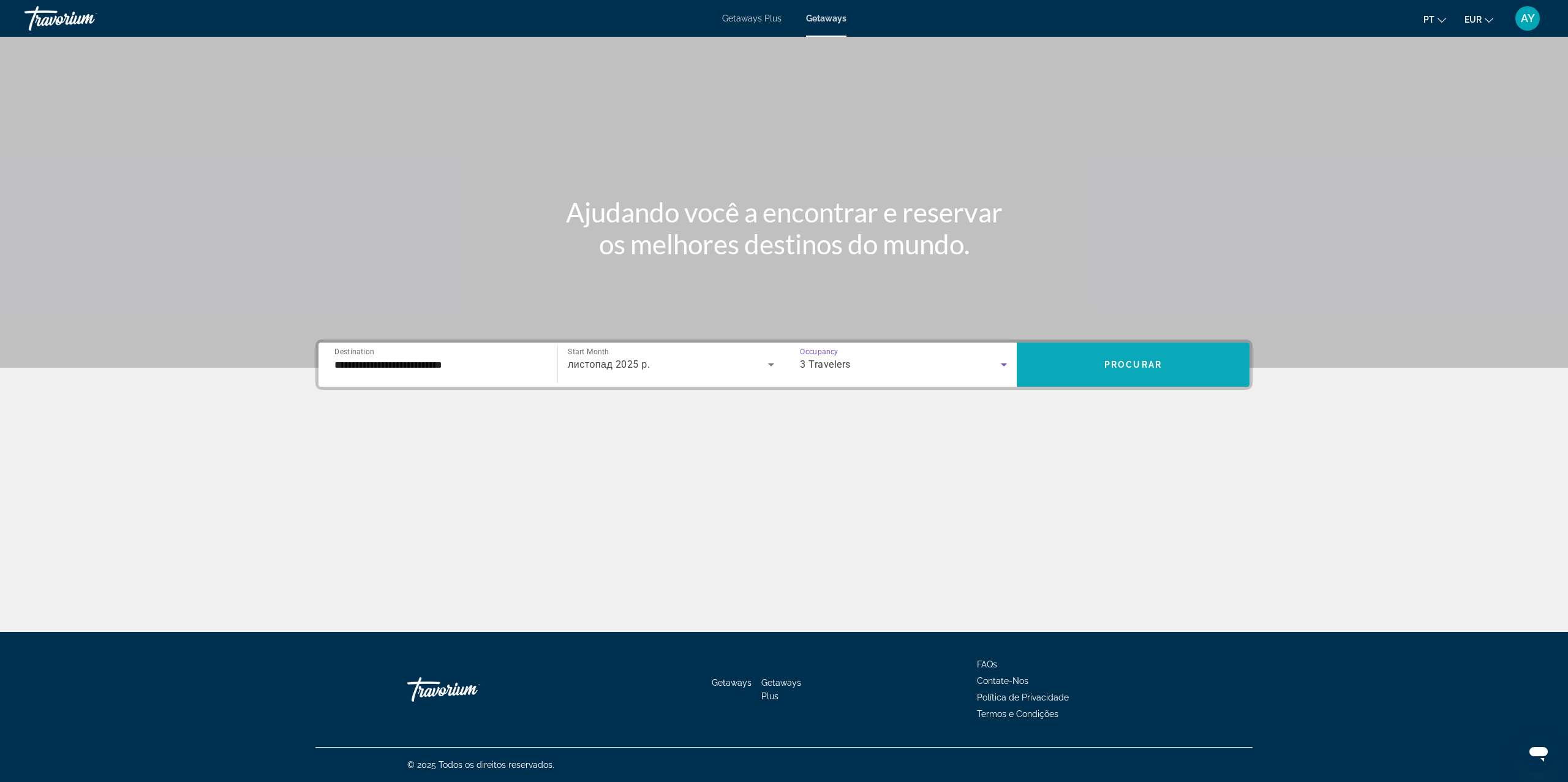
click at [1146, 369] on span "Search widget" at bounding box center [1133, 365] width 232 height 29
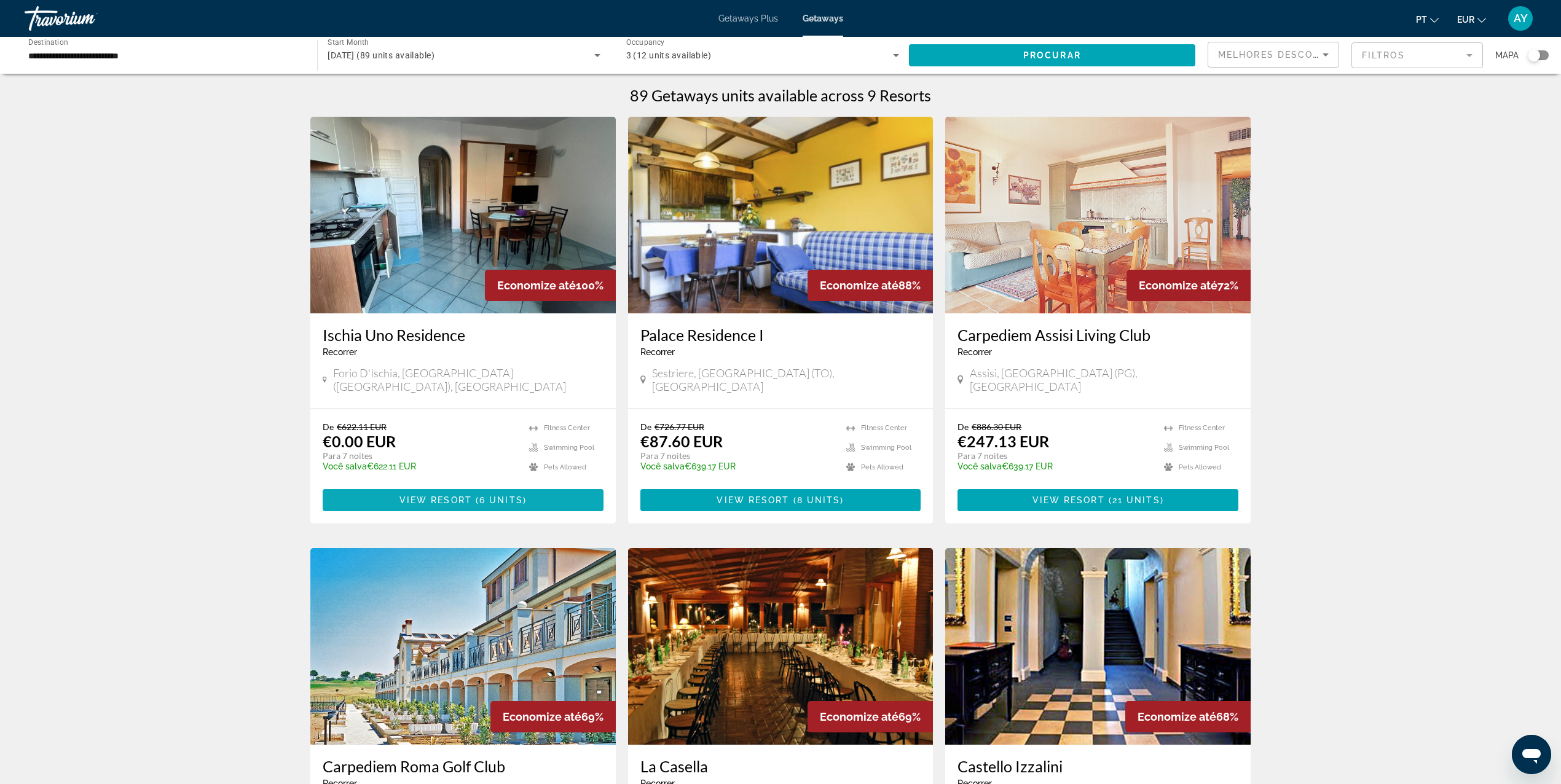
click at [452, 495] on span "View Resort" at bounding box center [435, 500] width 73 height 10
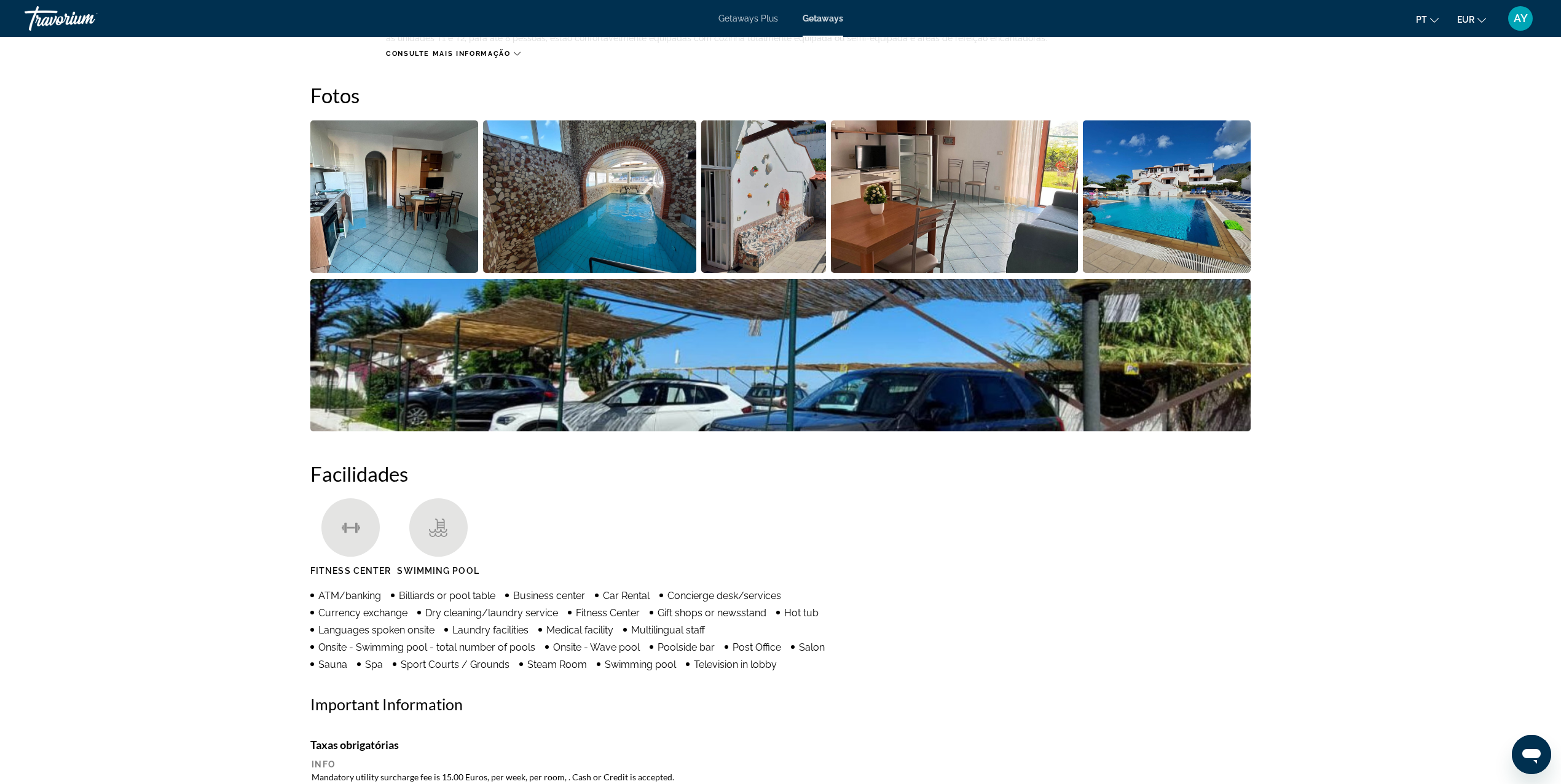
scroll to position [418, 0]
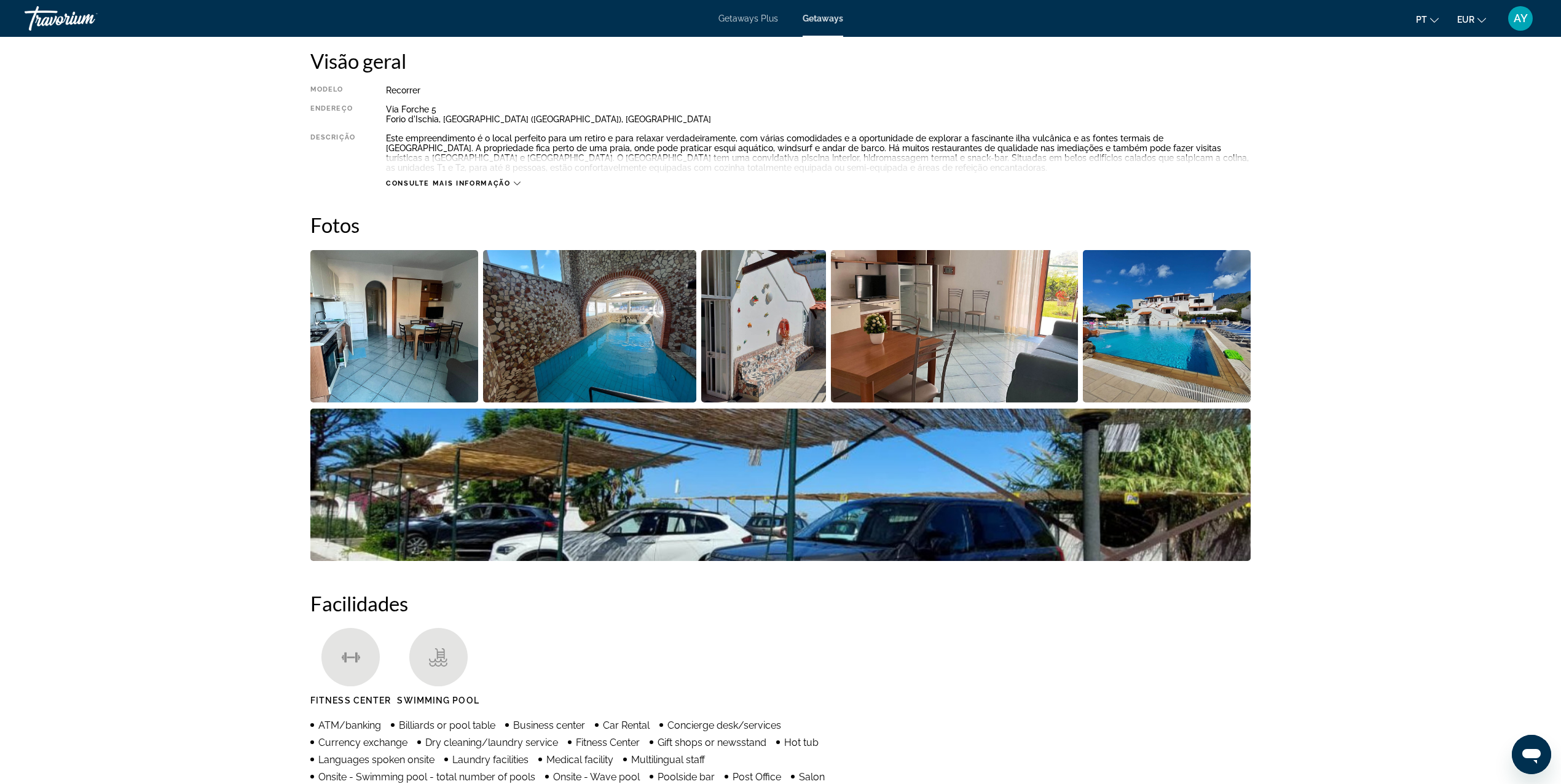
click at [659, 353] on img "Open full-screen image slider" at bounding box center [590, 326] width 214 height 152
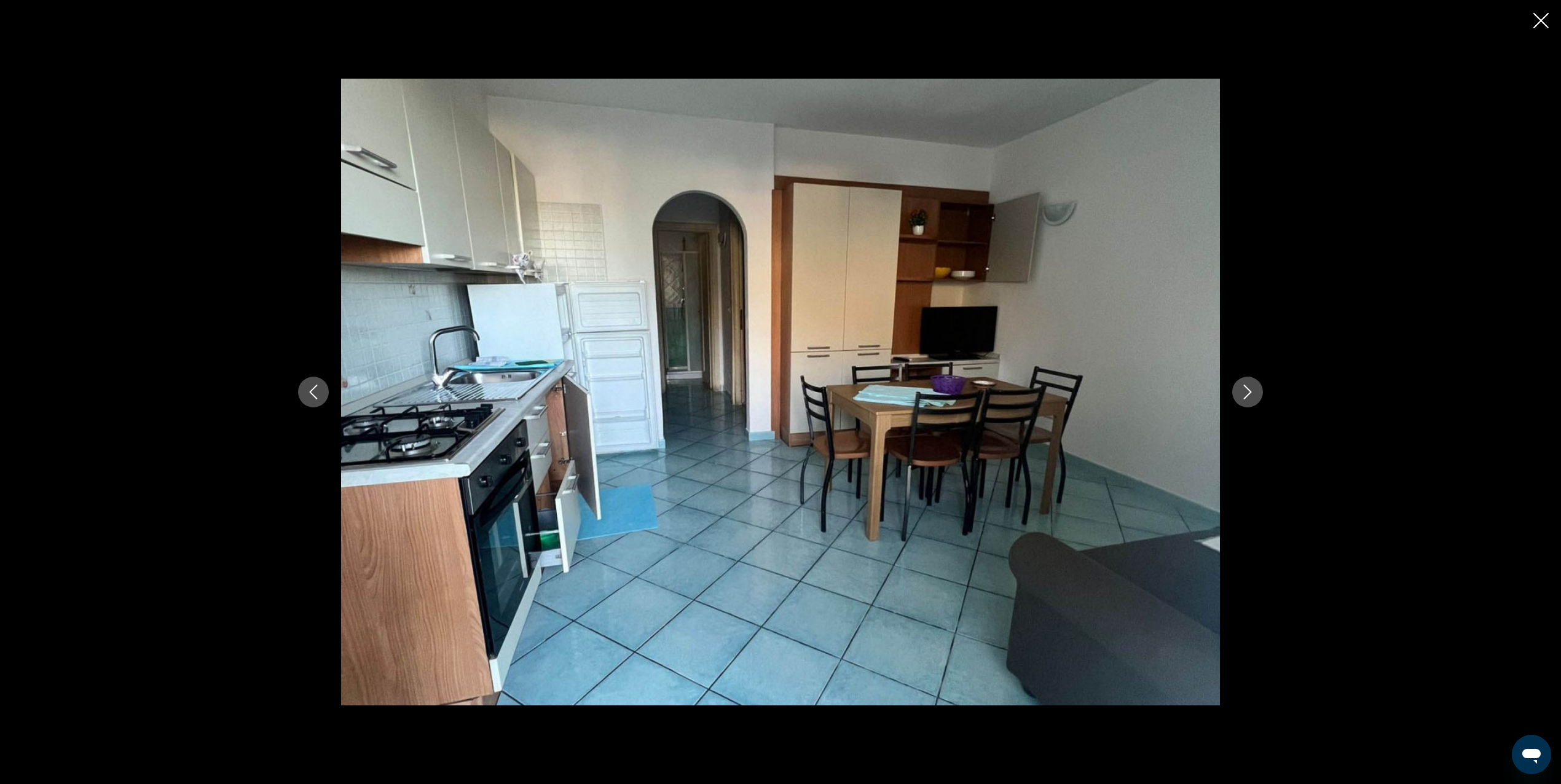
click at [1220, 360] on div "prev next" at bounding box center [780, 392] width 990 height 627
click at [1230, 381] on div "prev next" at bounding box center [780, 392] width 990 height 627
click at [1246, 398] on icon "Next image" at bounding box center [1247, 391] width 15 height 15
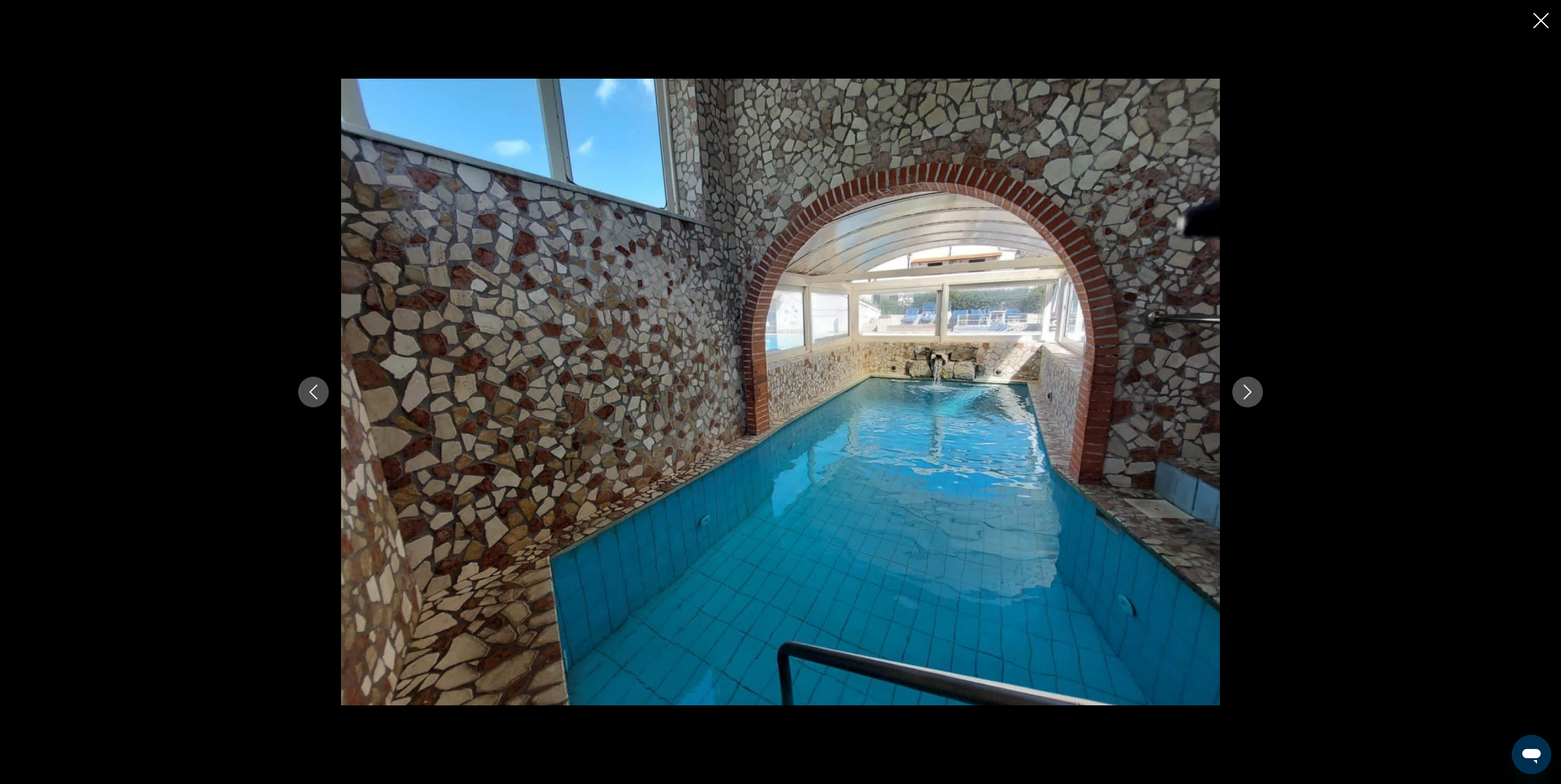
click at [1246, 398] on icon "Next image" at bounding box center [1247, 391] width 15 height 15
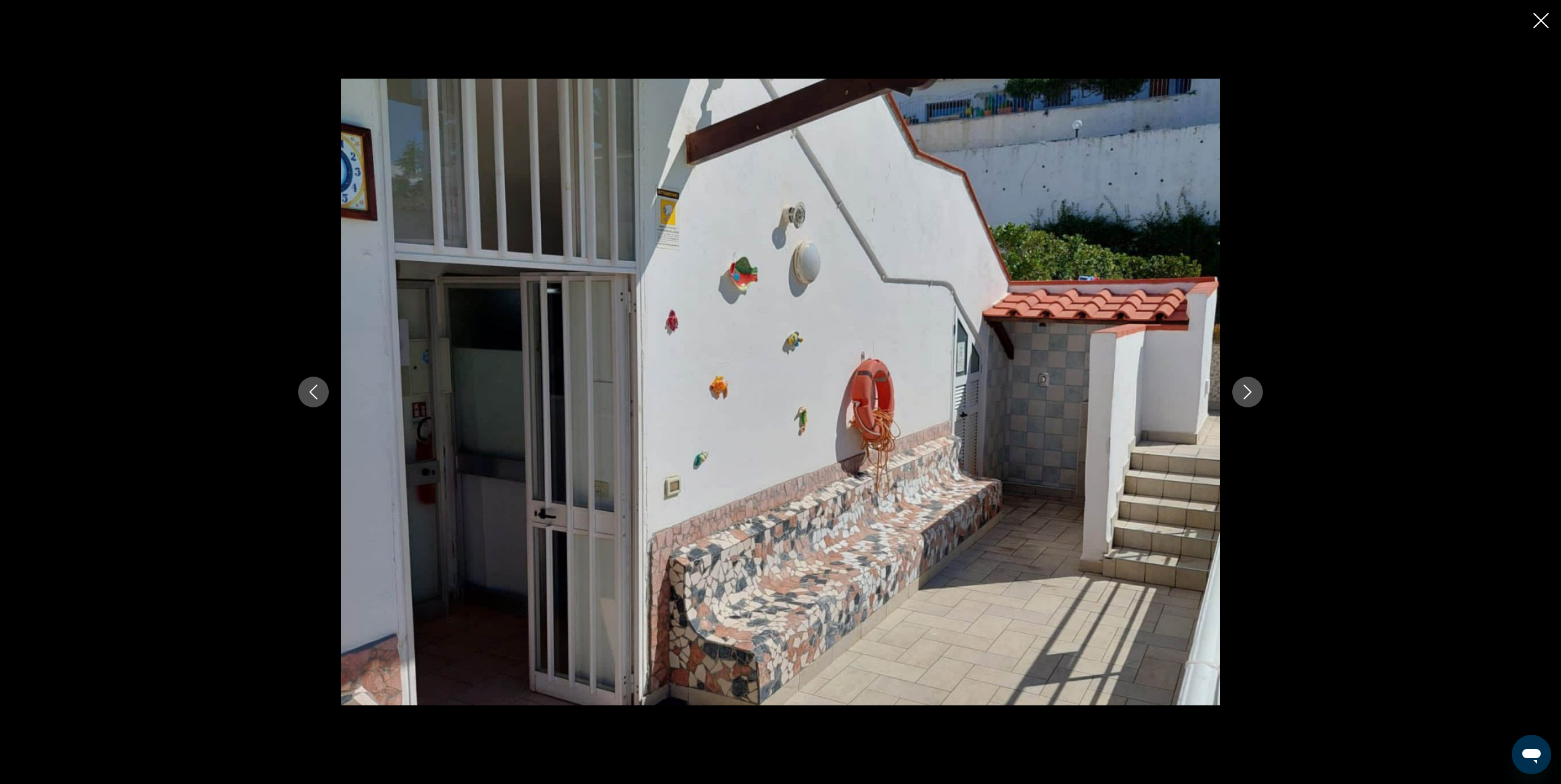
click at [1246, 398] on icon "Next image" at bounding box center [1247, 391] width 15 height 15
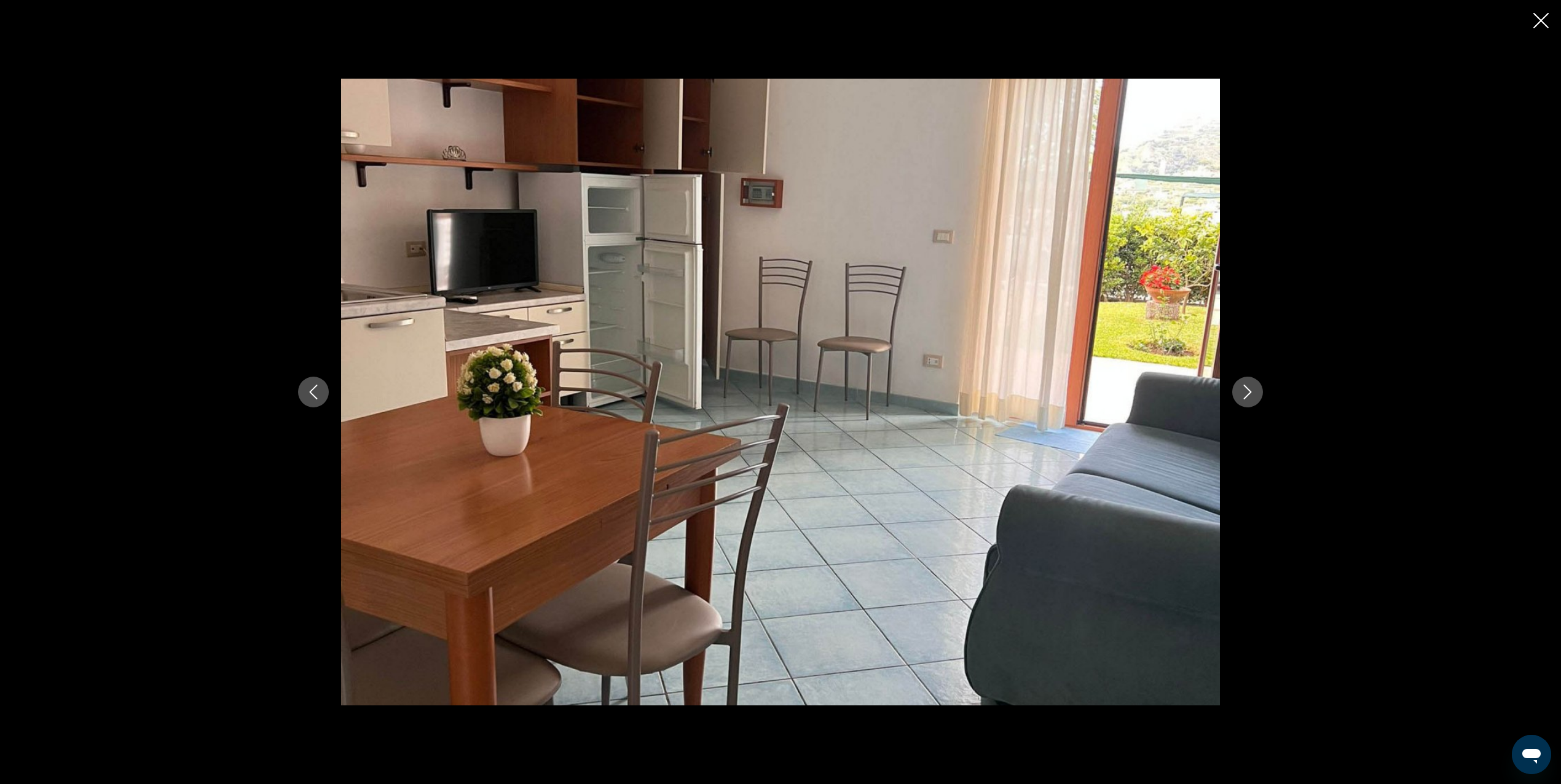
click at [1246, 398] on icon "Next image" at bounding box center [1247, 391] width 15 height 15
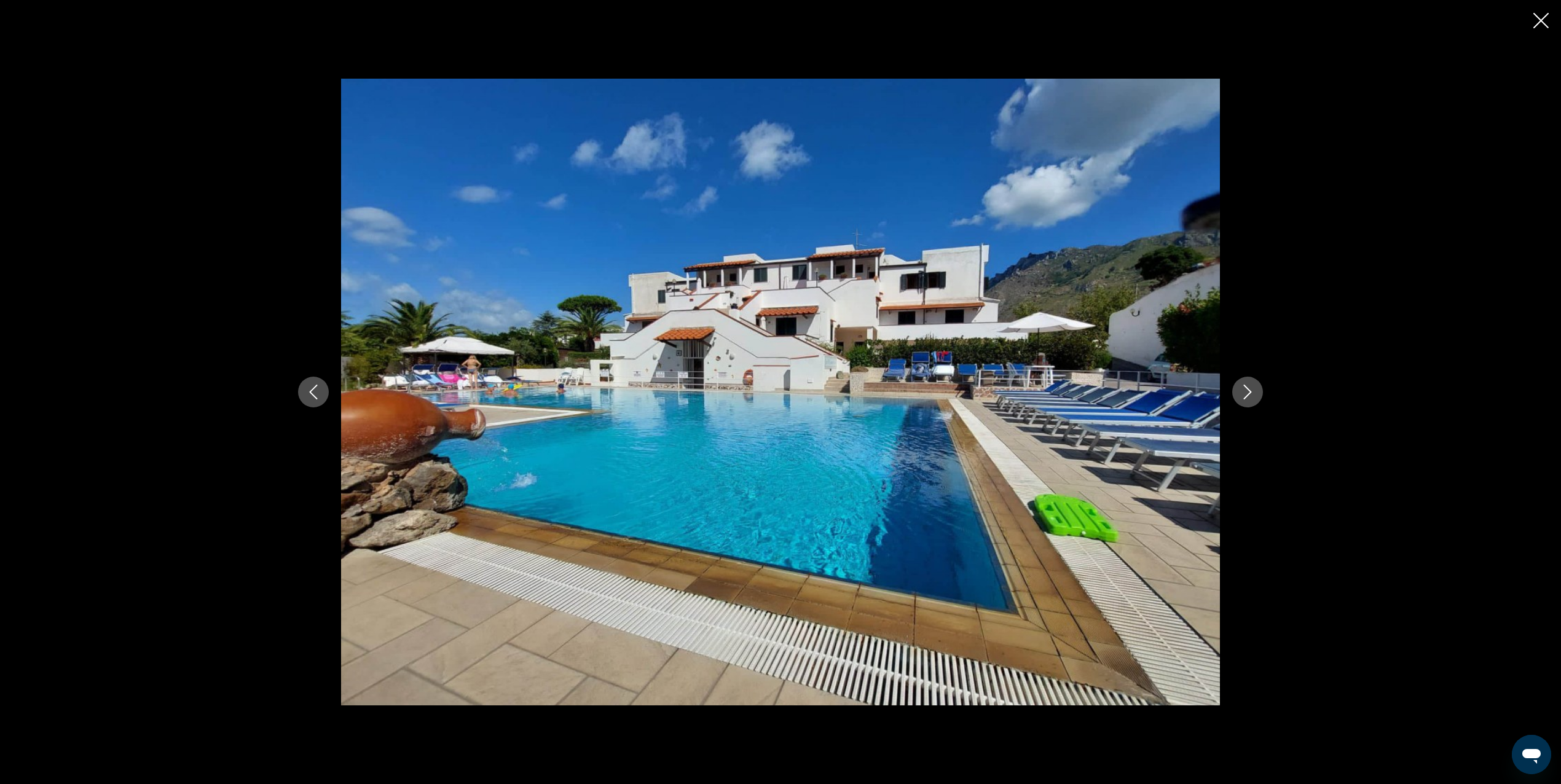
click at [1246, 398] on icon "Next image" at bounding box center [1247, 391] width 15 height 15
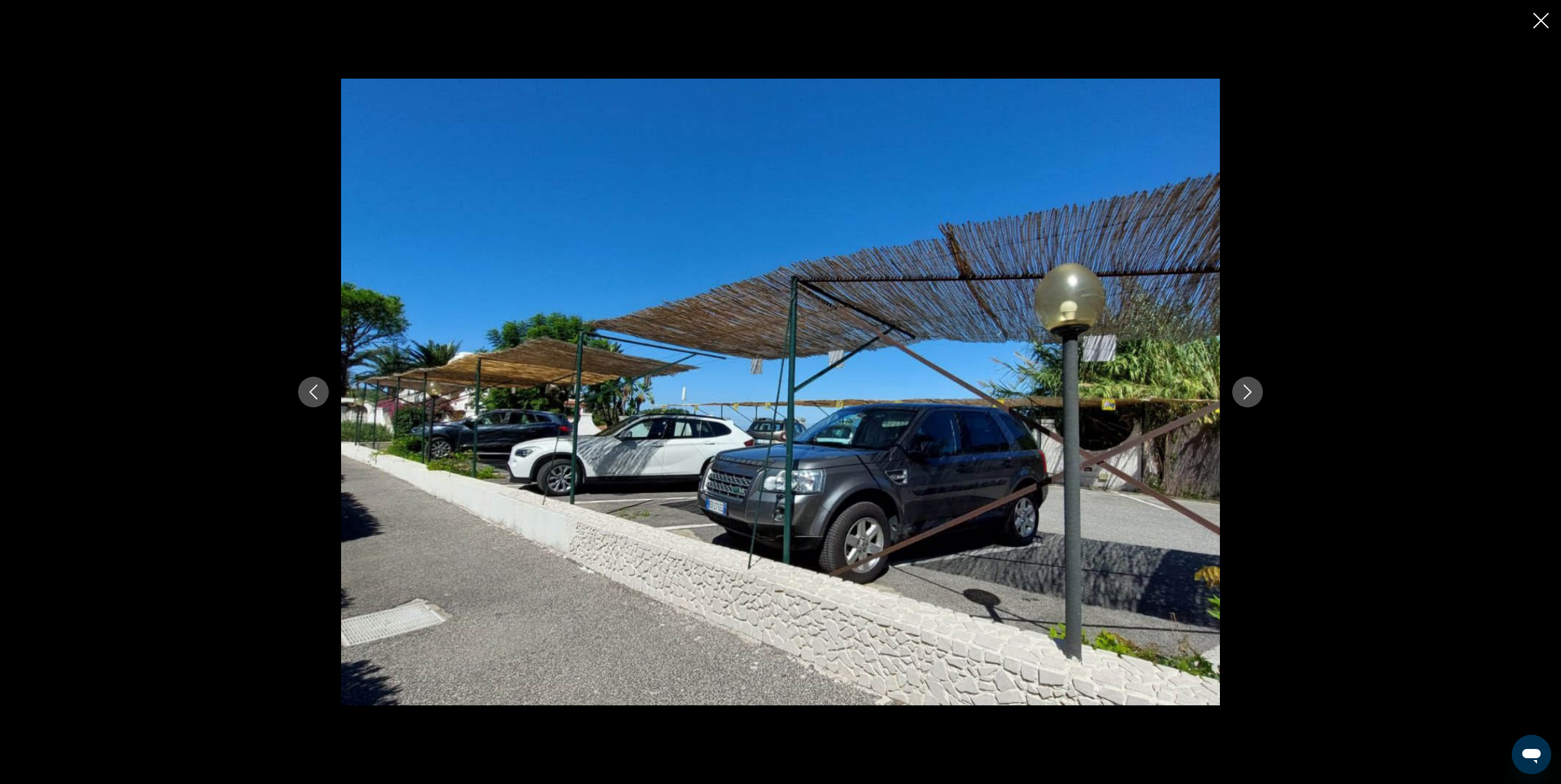
click at [1246, 398] on icon "Next image" at bounding box center [1247, 391] width 15 height 15
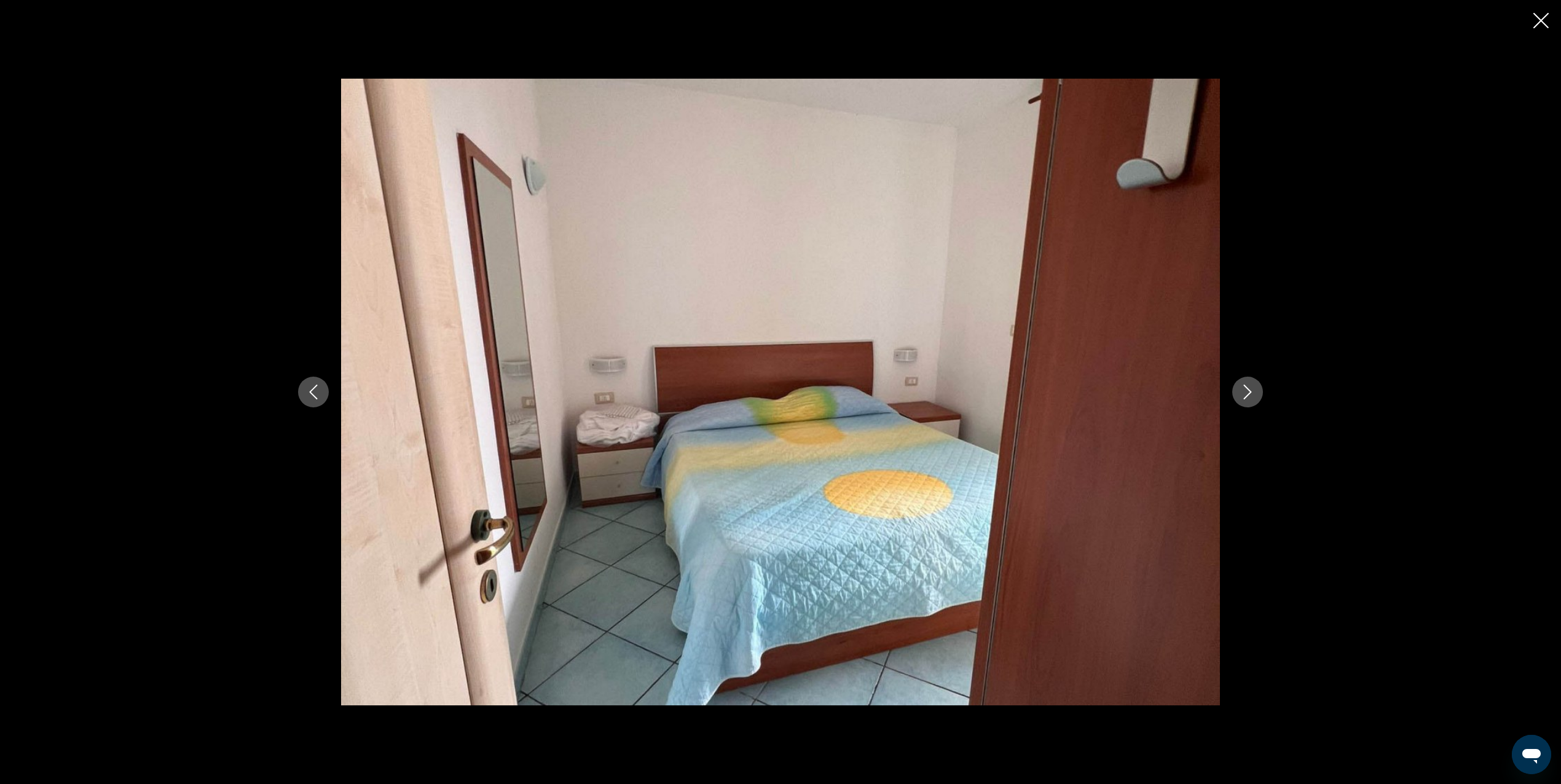
click at [1246, 398] on icon "Next image" at bounding box center [1247, 391] width 15 height 15
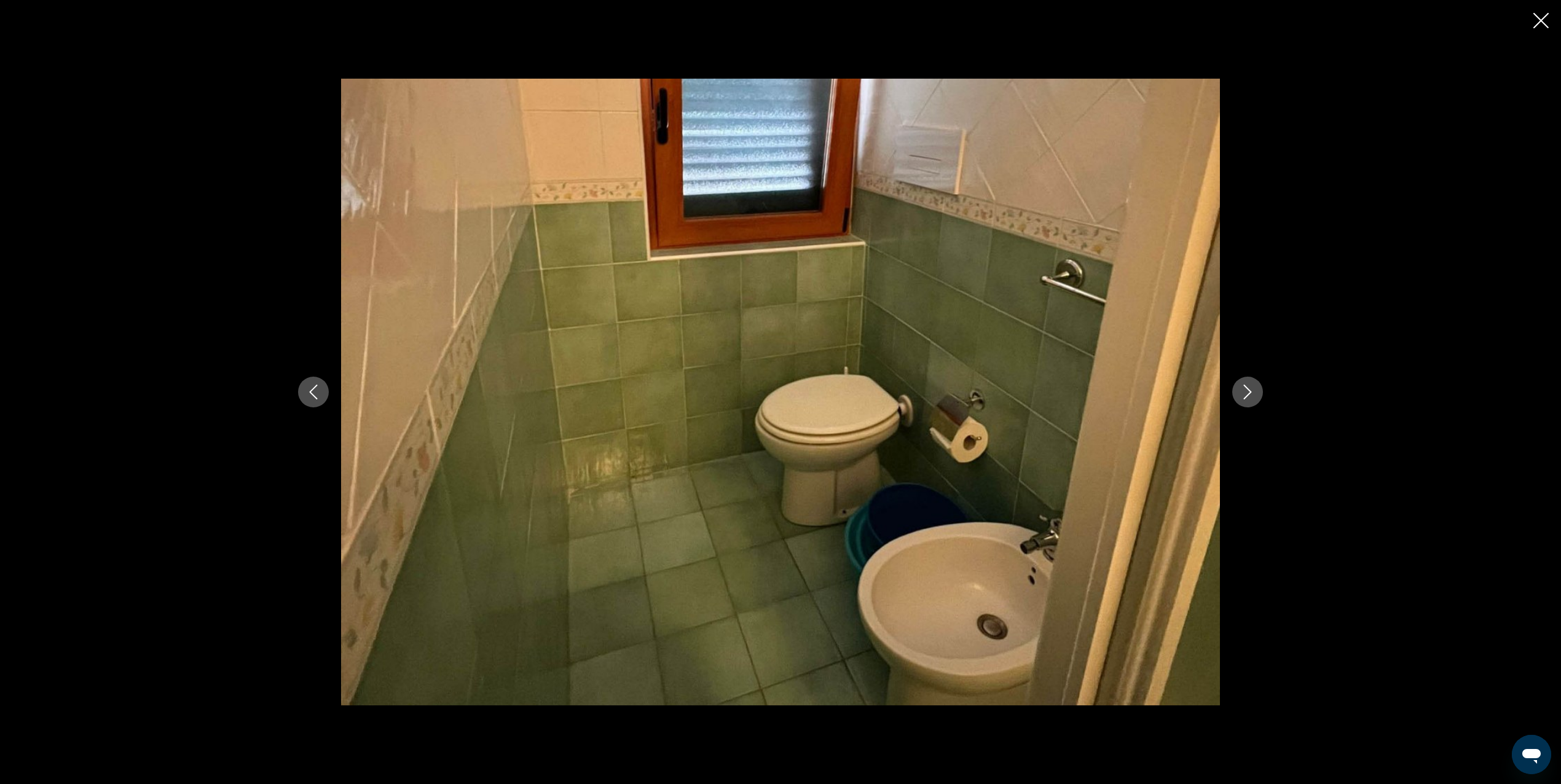
click at [1246, 398] on icon "Next image" at bounding box center [1247, 391] width 15 height 15
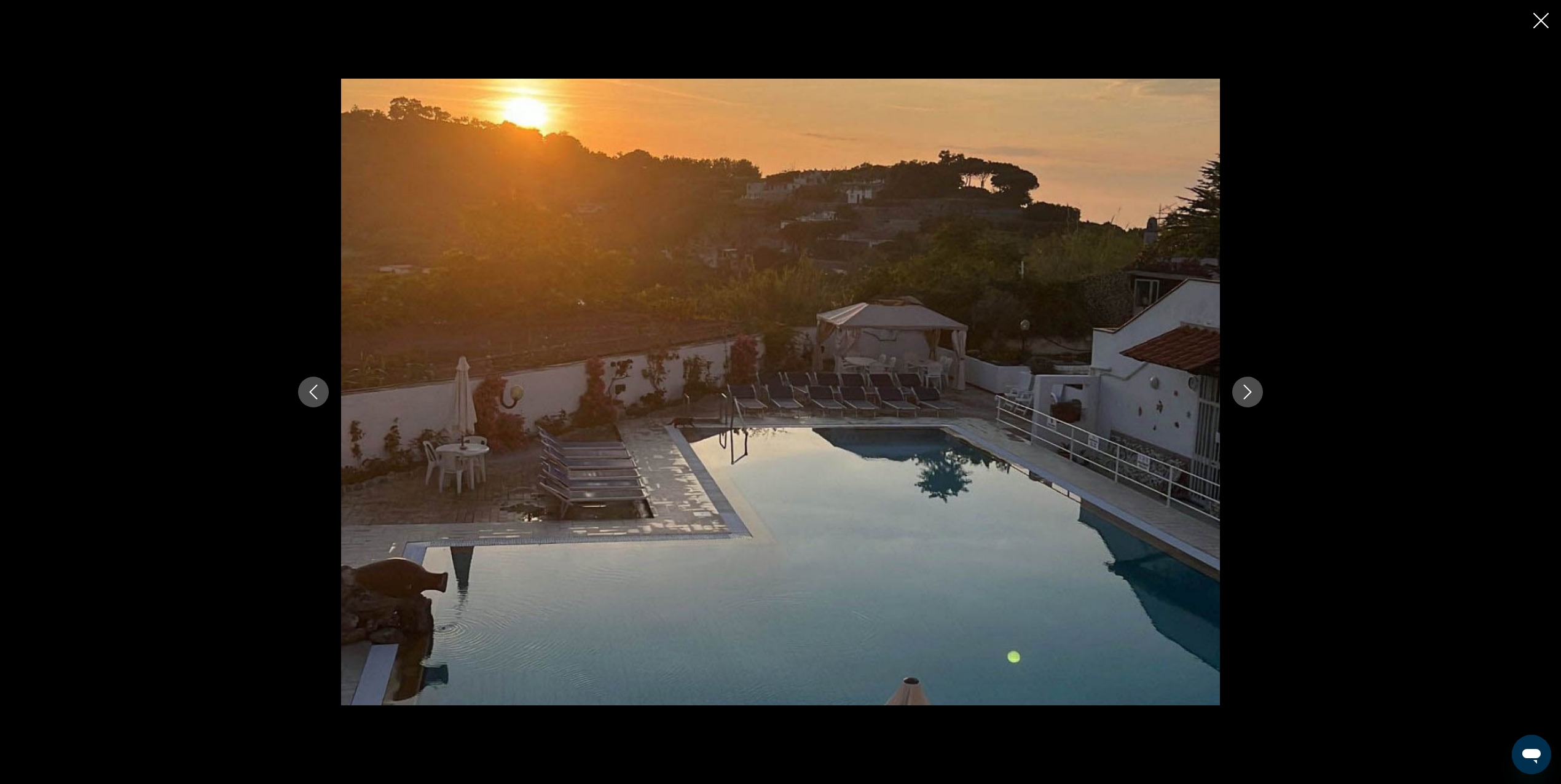
click at [1246, 398] on icon "Next image" at bounding box center [1247, 391] width 15 height 15
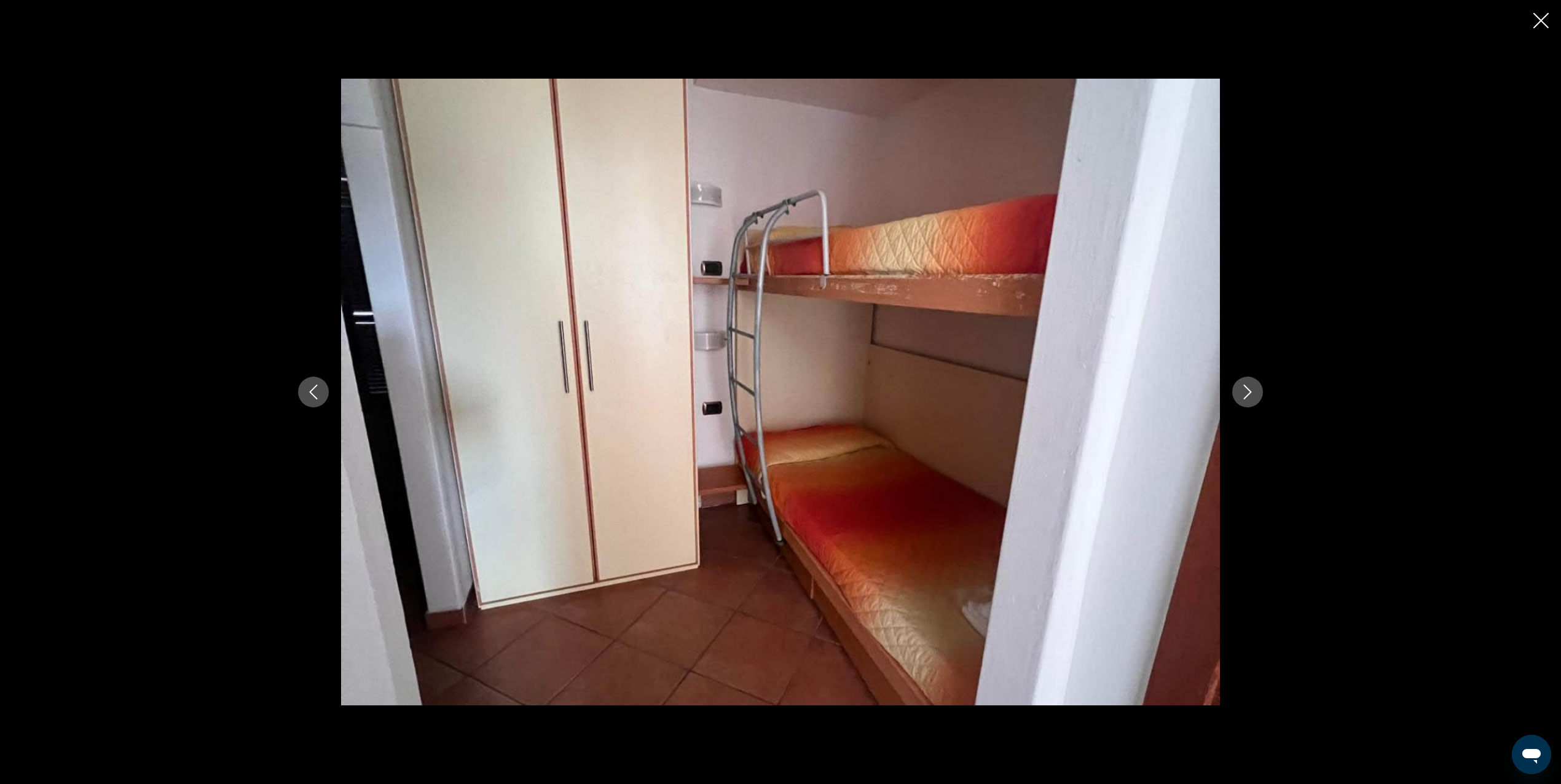
click at [1246, 398] on icon "Next image" at bounding box center [1247, 391] width 15 height 15
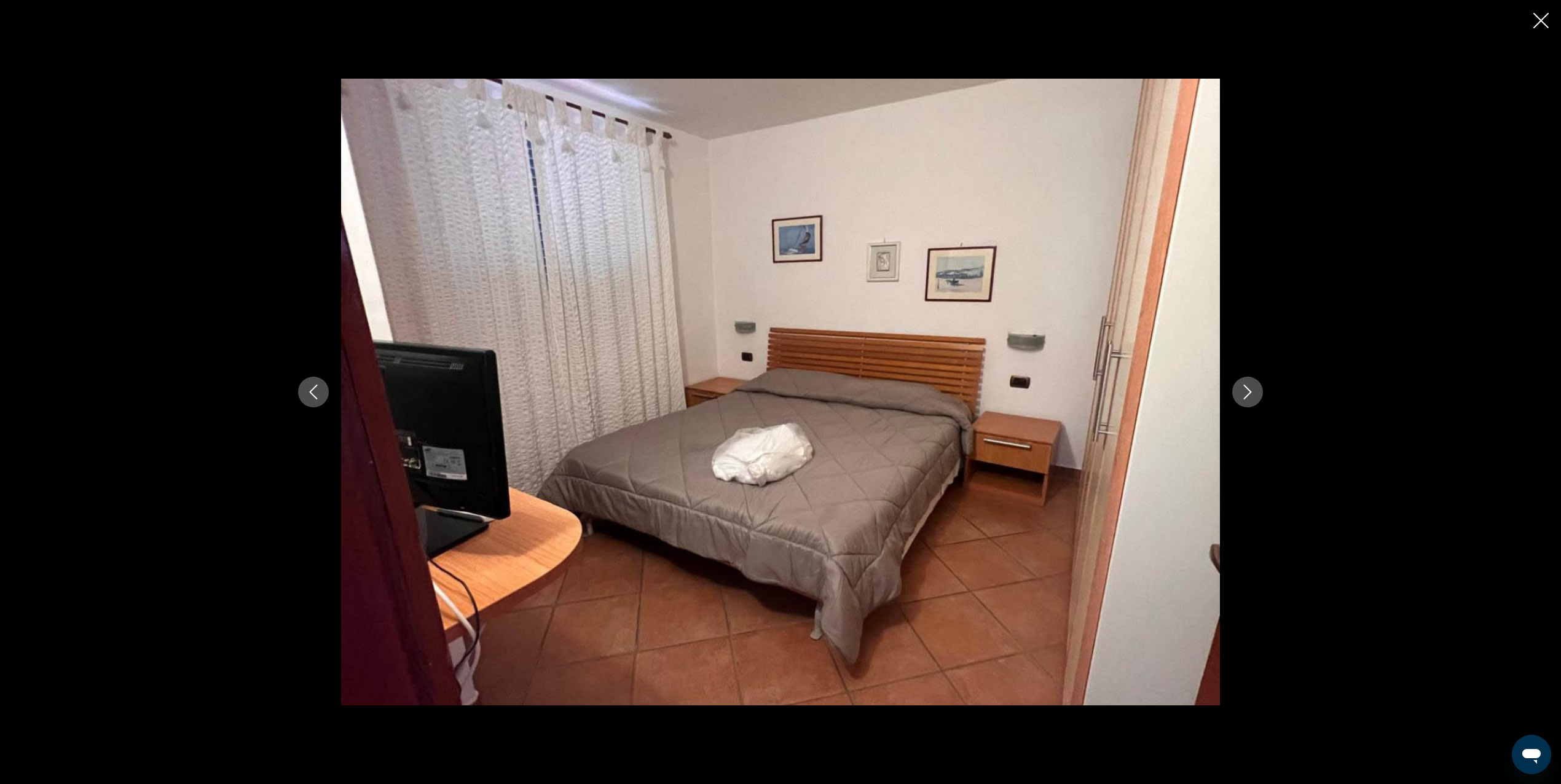
drag, startPoint x: 1538, startPoint y: 18, endPoint x: 1524, endPoint y: 13, distance: 14.9
click at [1537, 19] on icon "Close slideshow" at bounding box center [1541, 21] width 15 height 15
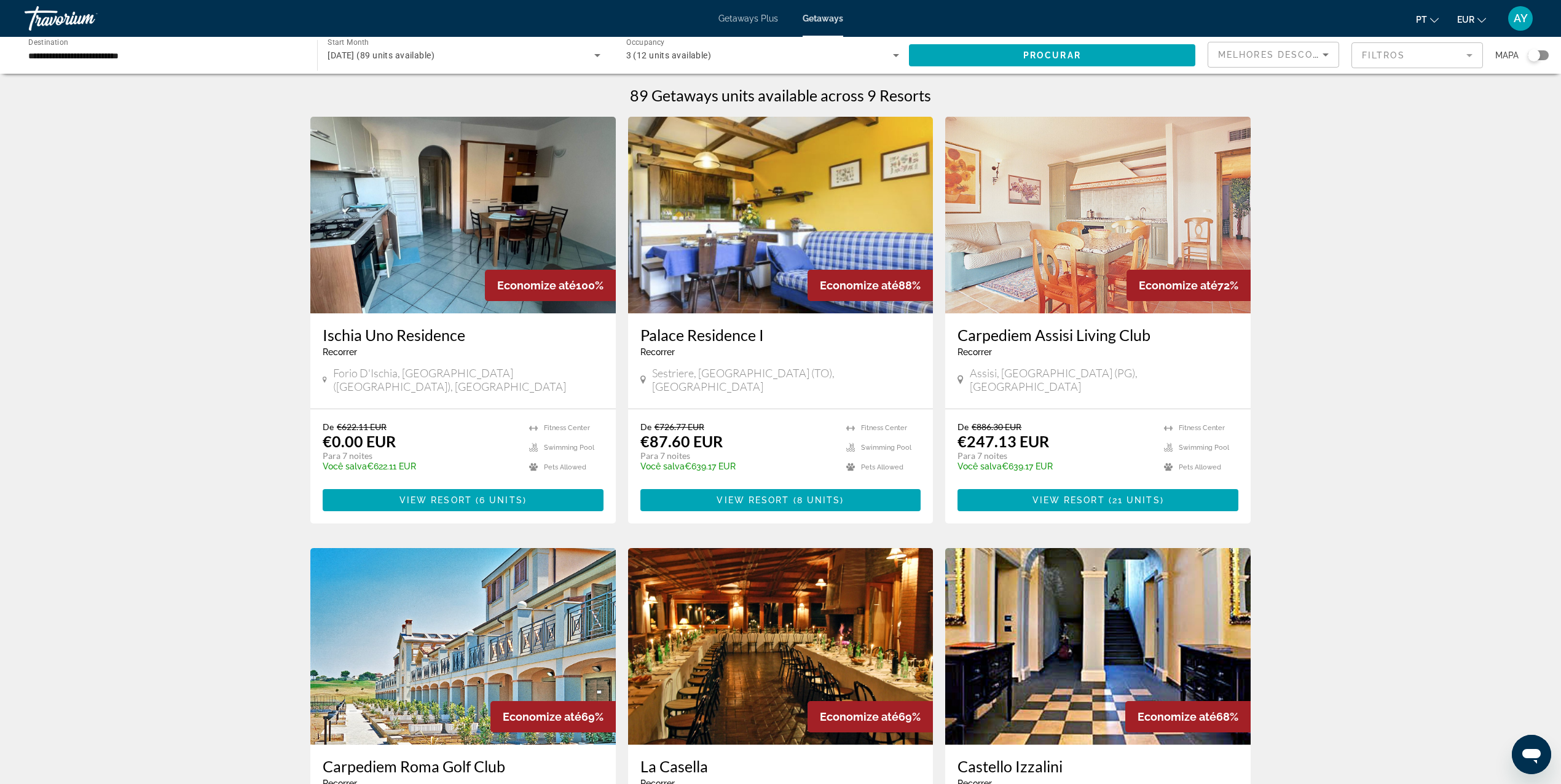
click at [137, 79] on div "**********" at bounding box center [780, 729] width 1561 height 1459
click at [146, 59] on input "**********" at bounding box center [164, 56] width 273 height 15
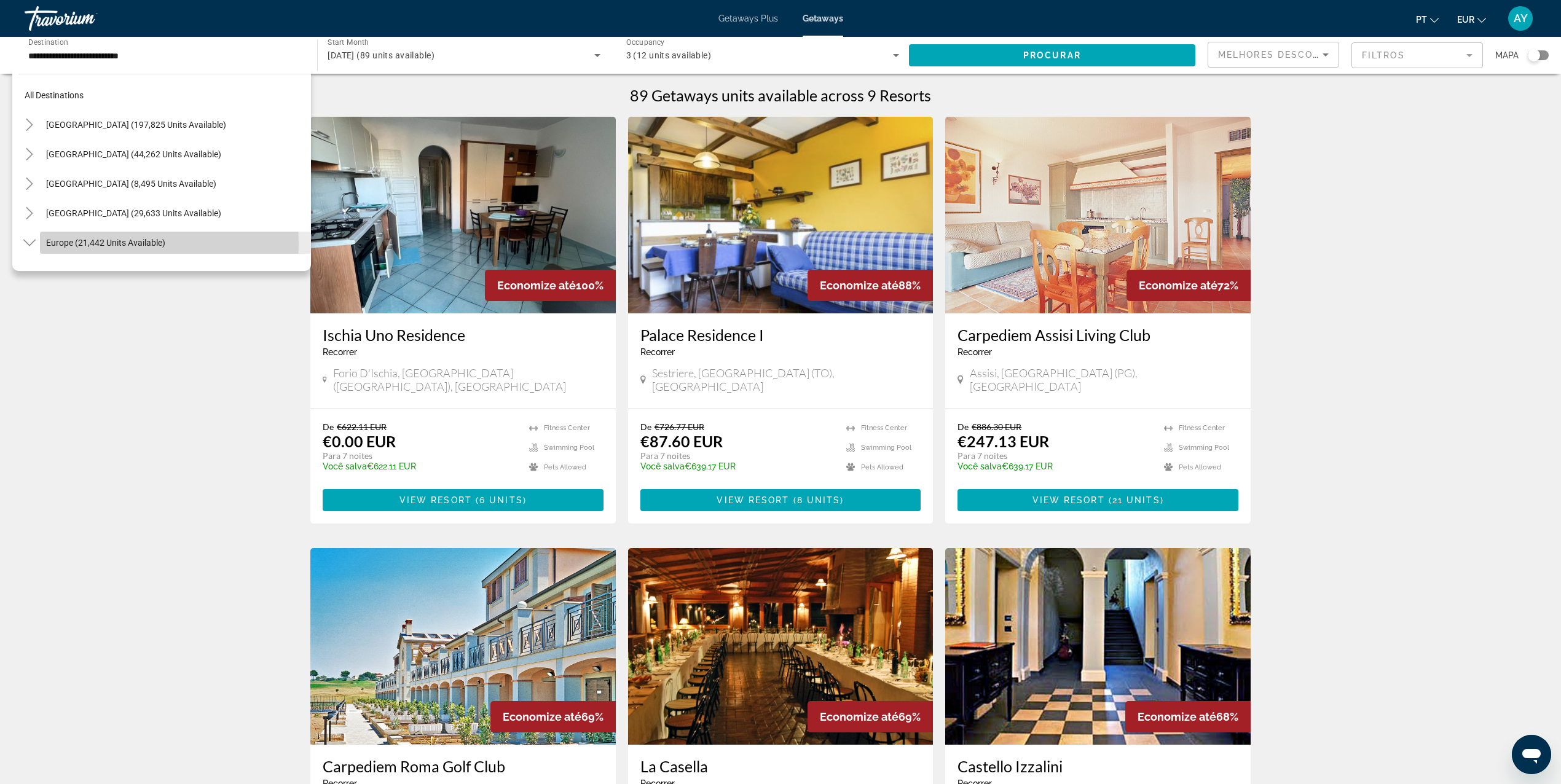
click at [67, 243] on span "Europe (21,442 units available)" at bounding box center [106, 242] width 119 height 10
type input "**********"
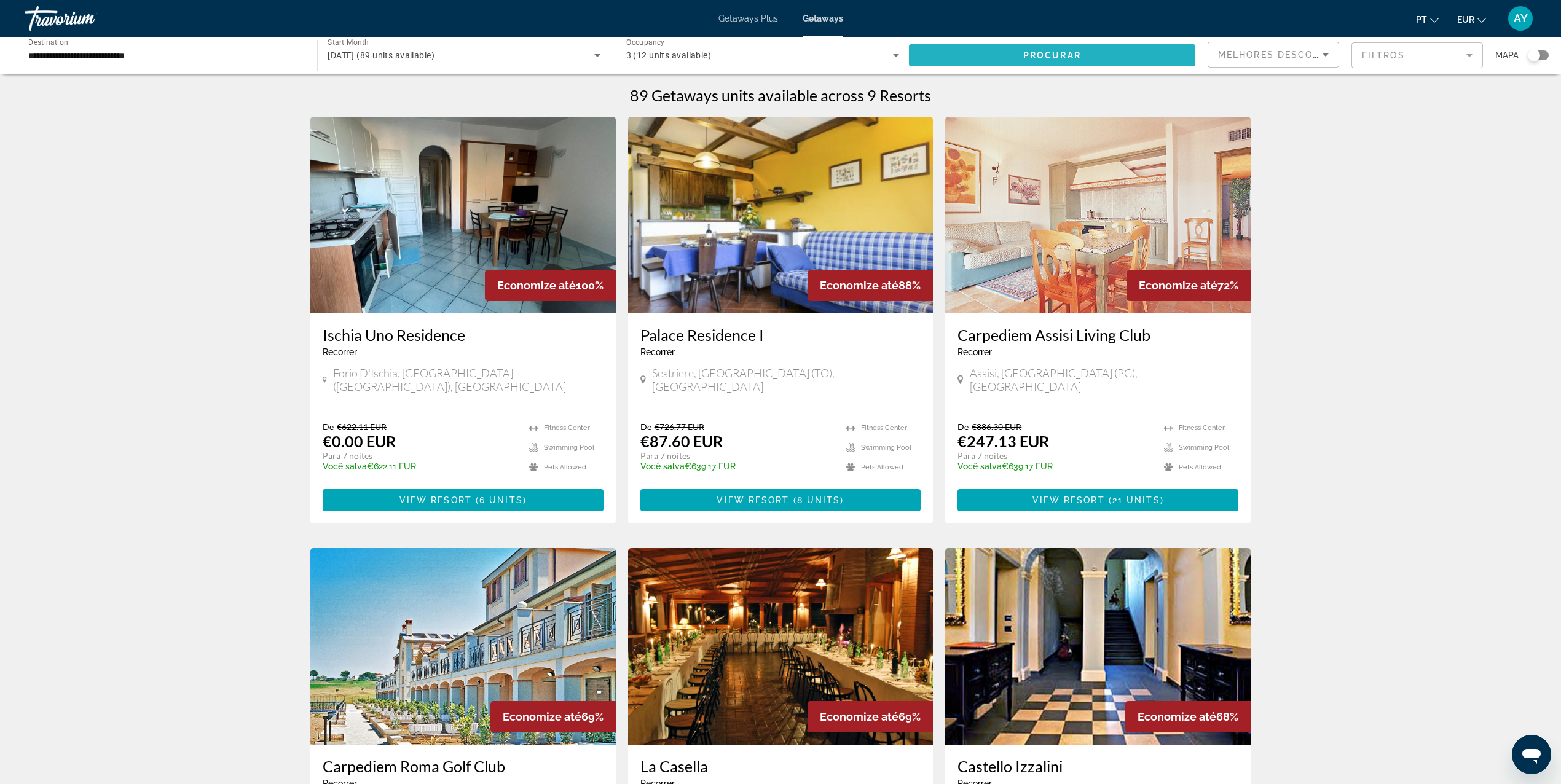
click at [1030, 59] on span "Procurar" at bounding box center [1051, 55] width 58 height 10
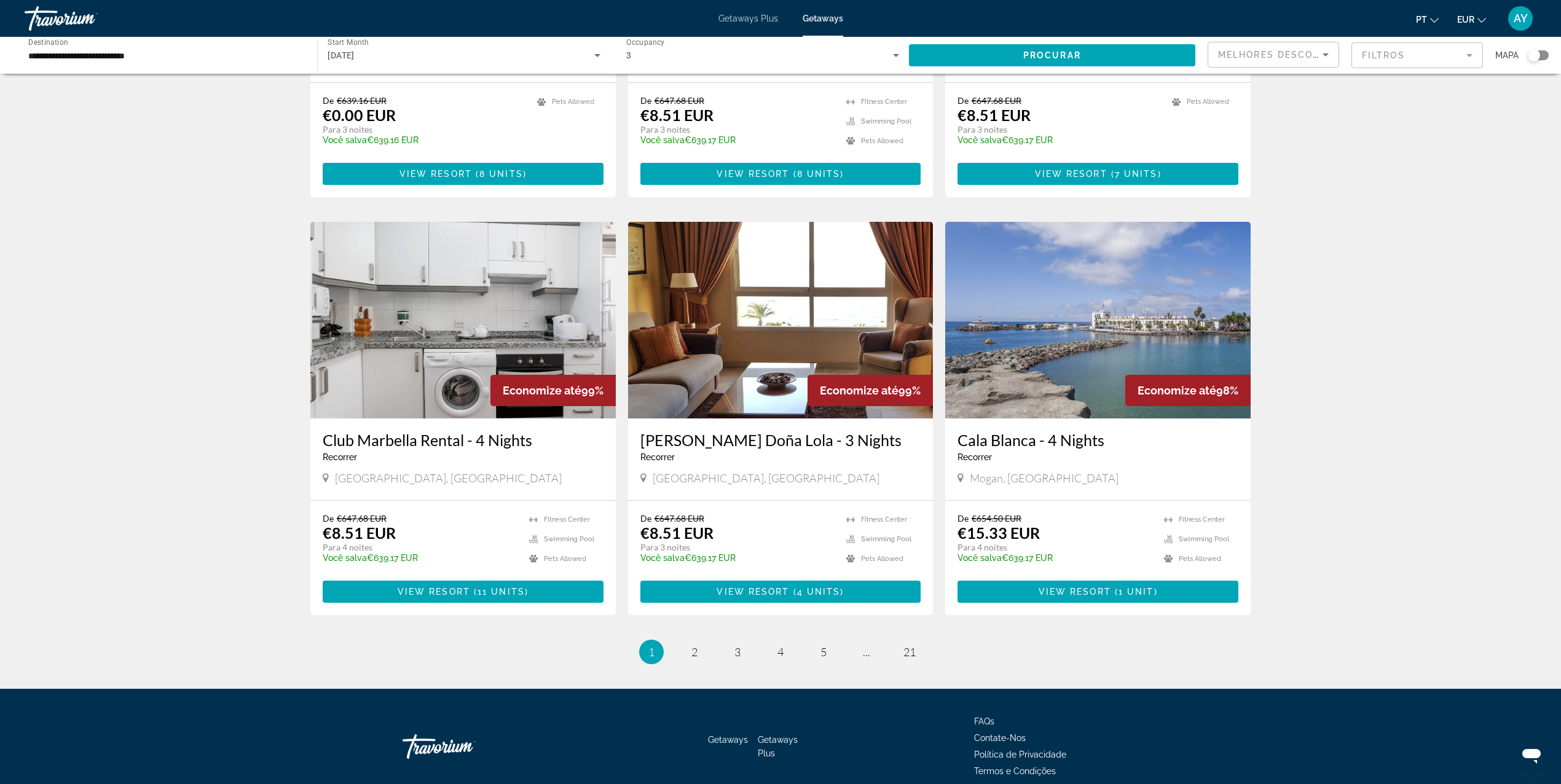
scroll to position [1205, 0]
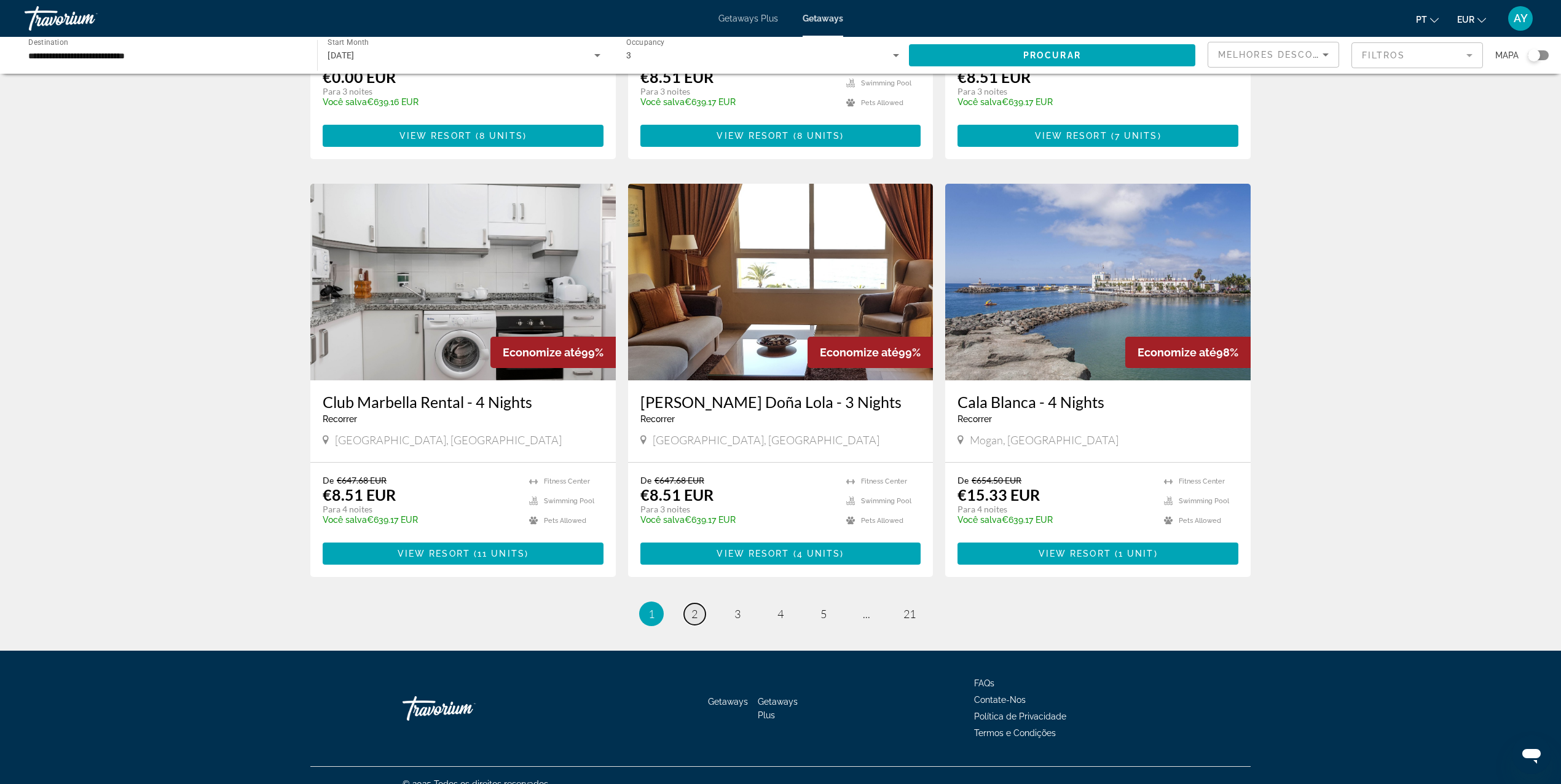
click at [697, 607] on span "2" at bounding box center [695, 613] width 6 height 14
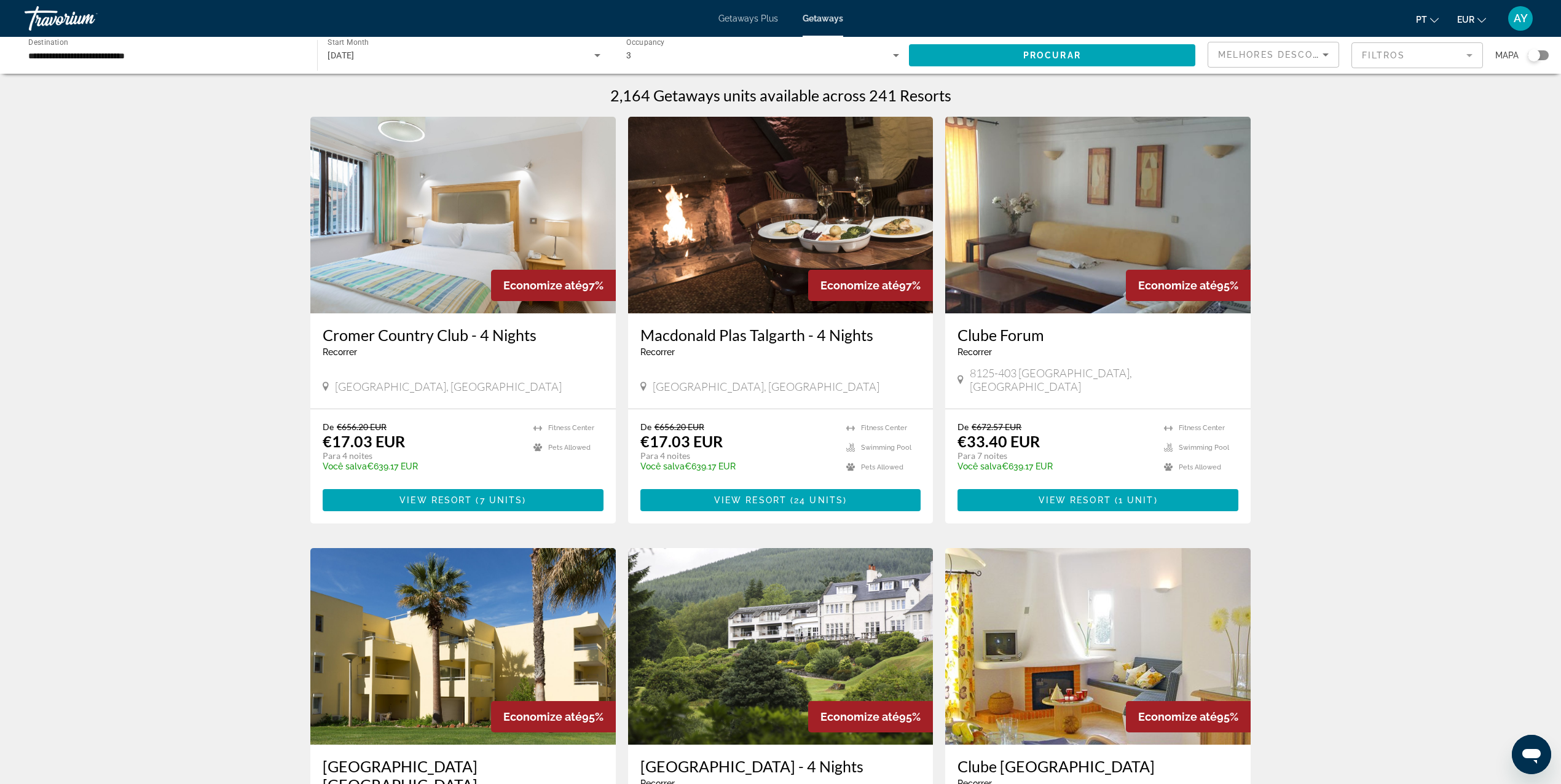
click at [764, 16] on span "Getaways Plus" at bounding box center [748, 19] width 59 height 10
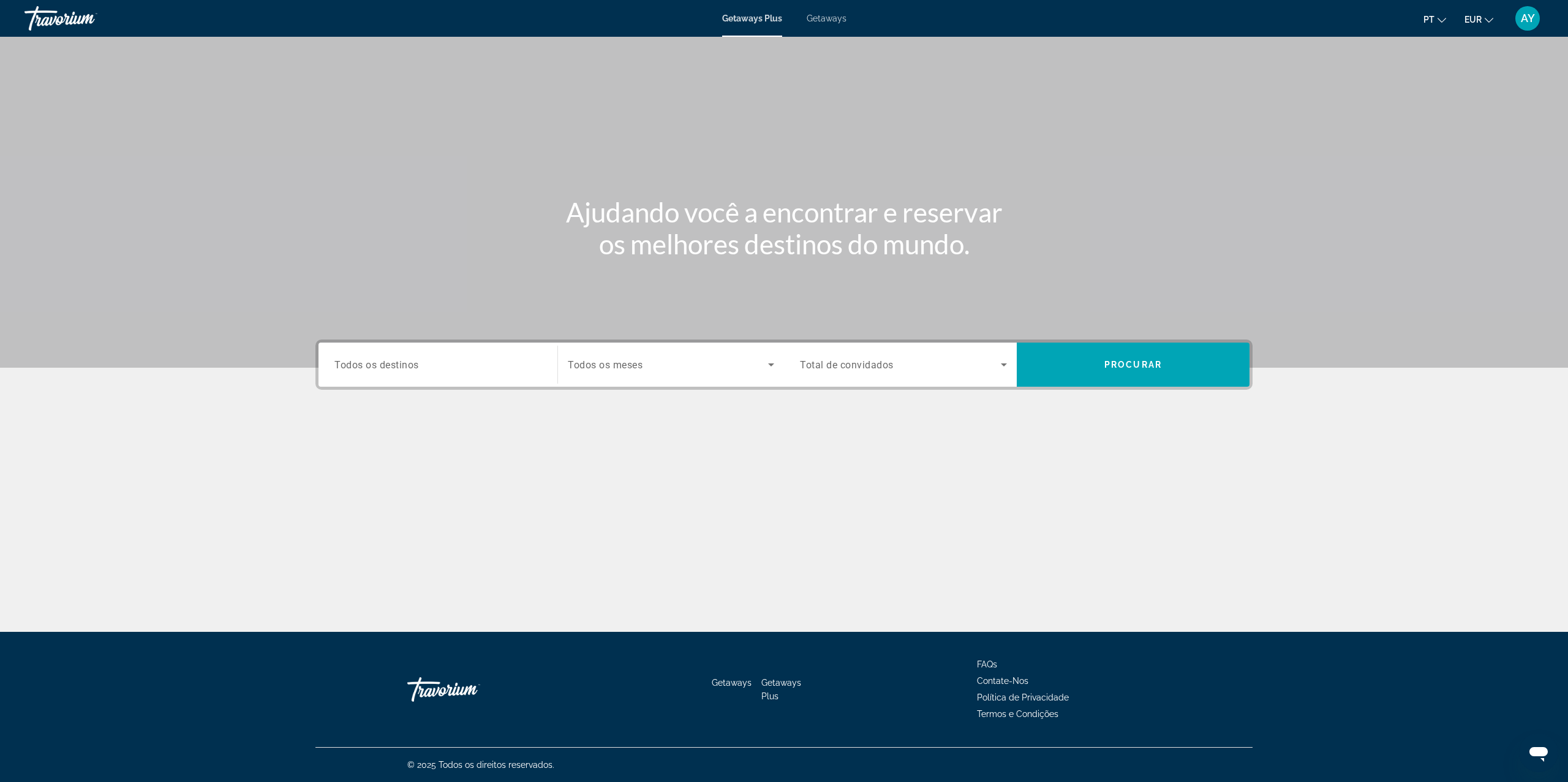
click at [418, 369] on span "Todos os destinos" at bounding box center [377, 364] width 85 height 12
click at [418, 369] on input "Destination Todos os destinos" at bounding box center [438, 365] width 207 height 15
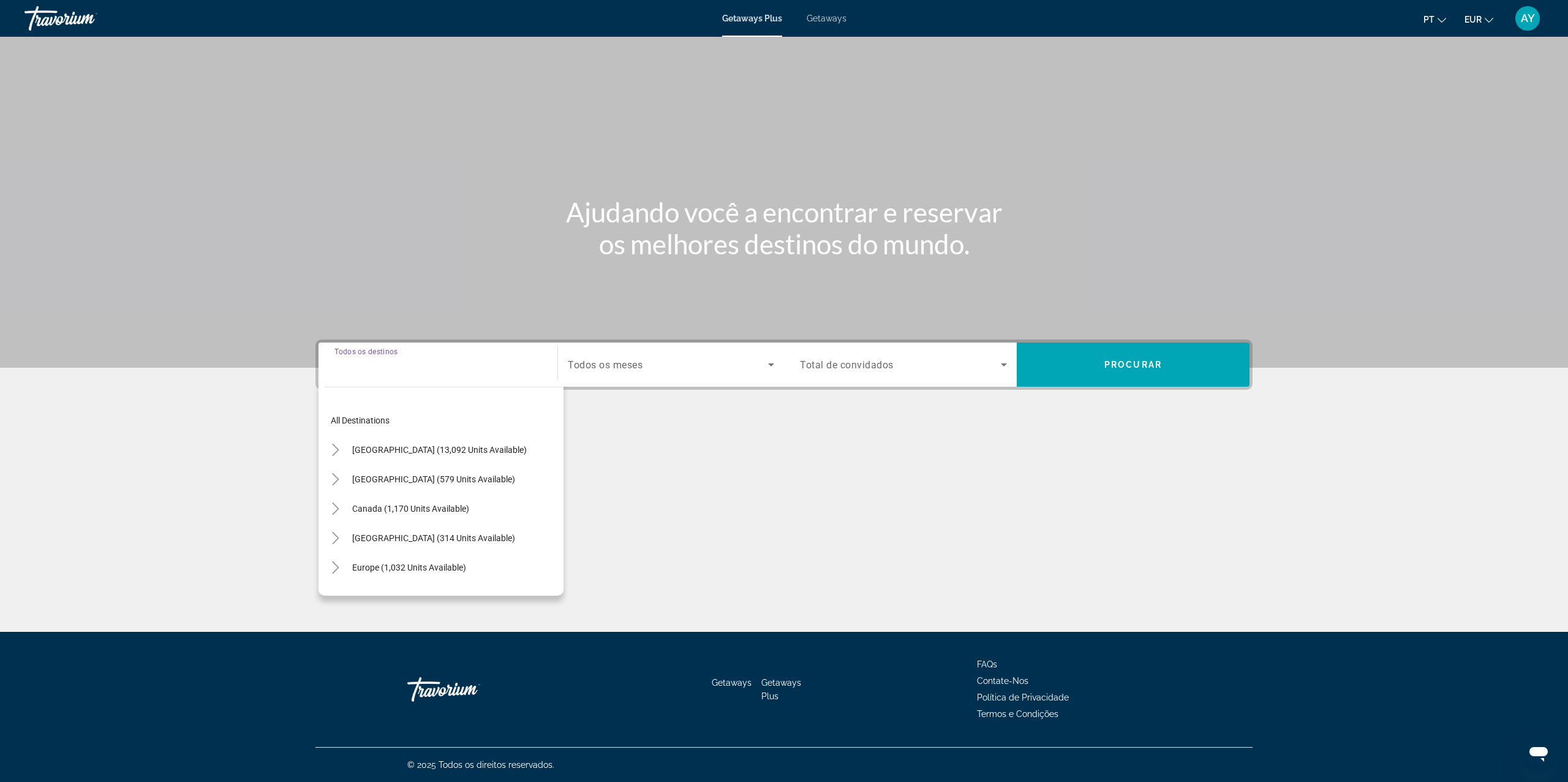
drag, startPoint x: 388, startPoint y: 562, endPoint x: 472, endPoint y: 516, distance: 95.8
click at [389, 563] on span "Europe (1,032 units available)" at bounding box center [409, 567] width 114 height 10
type input "**********"
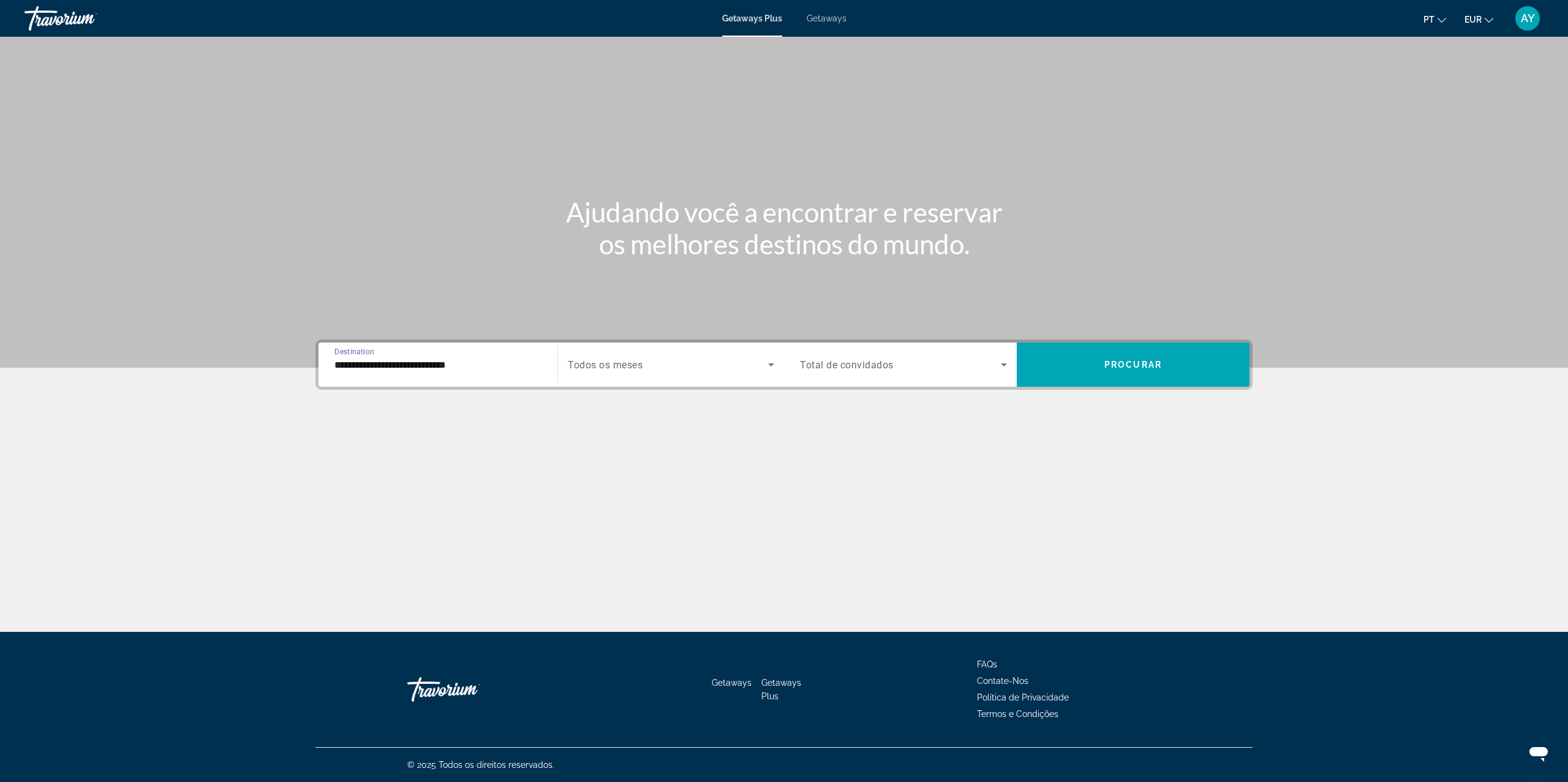
click at [621, 359] on span "Todos os meses" at bounding box center [605, 364] width 75 height 12
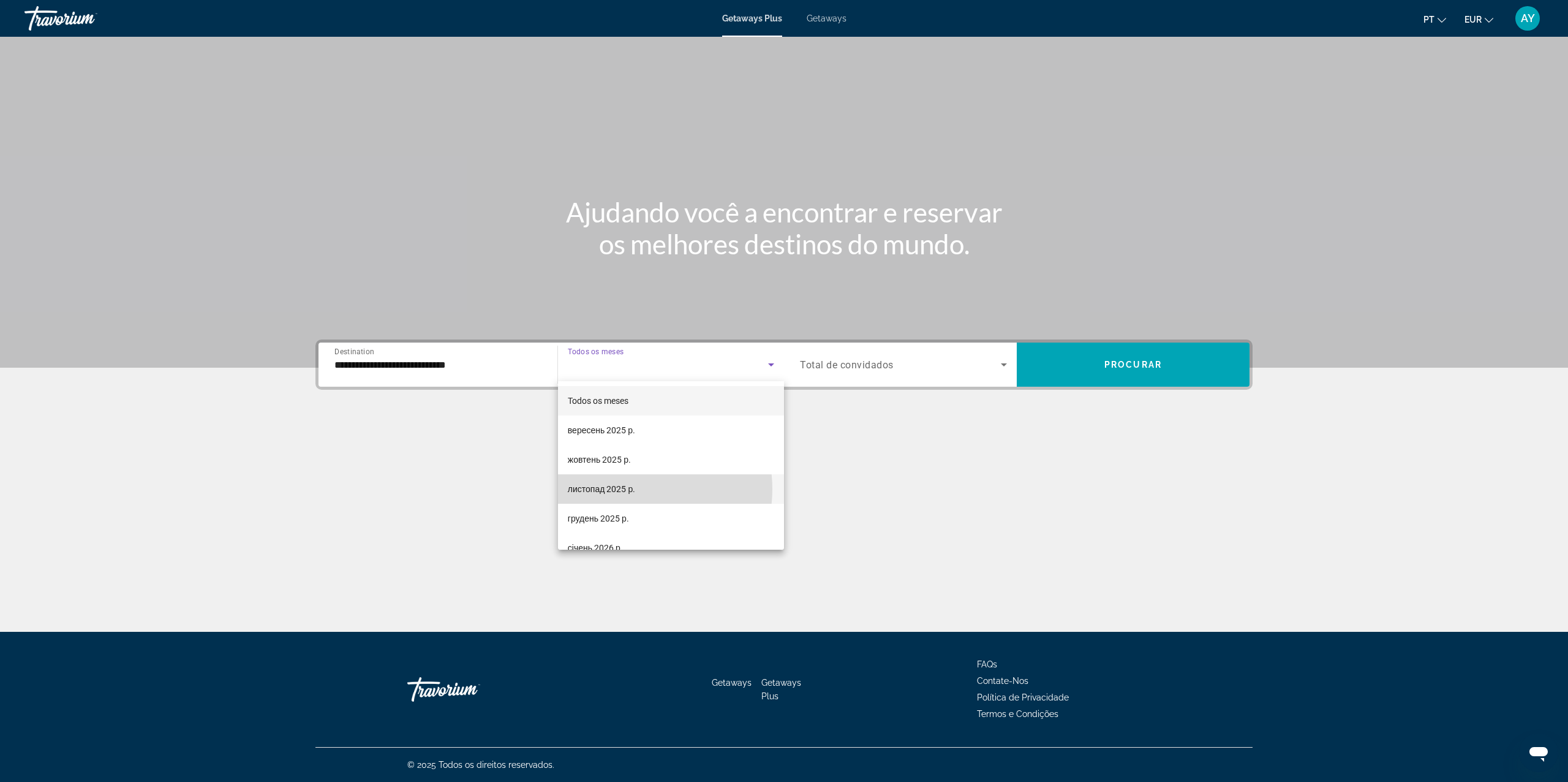
click at [635, 489] on span "листопад 2025 р." at bounding box center [602, 489] width 68 height 15
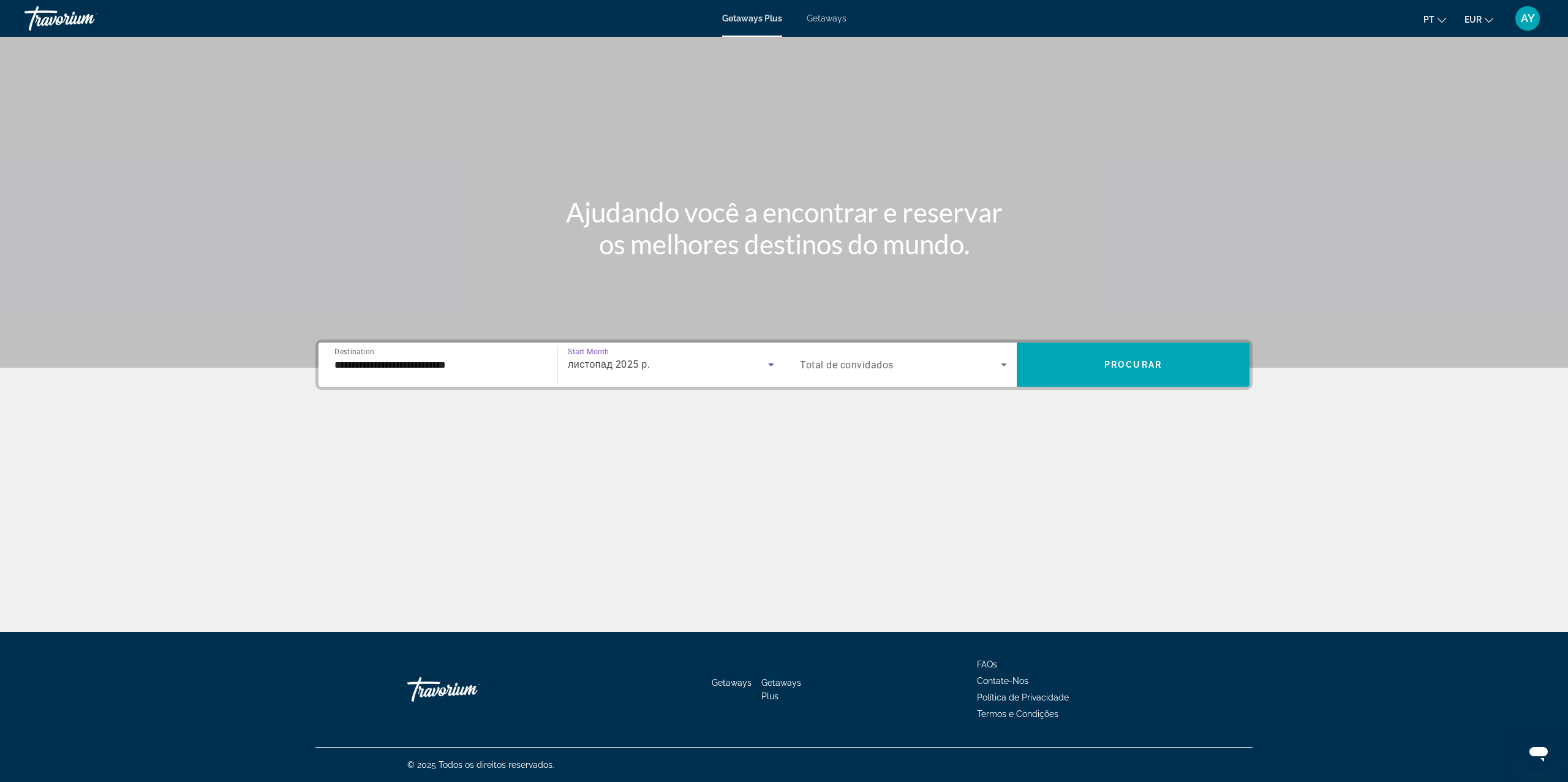
click at [848, 353] on div "Search widget" at bounding box center [903, 364] width 207 height 35
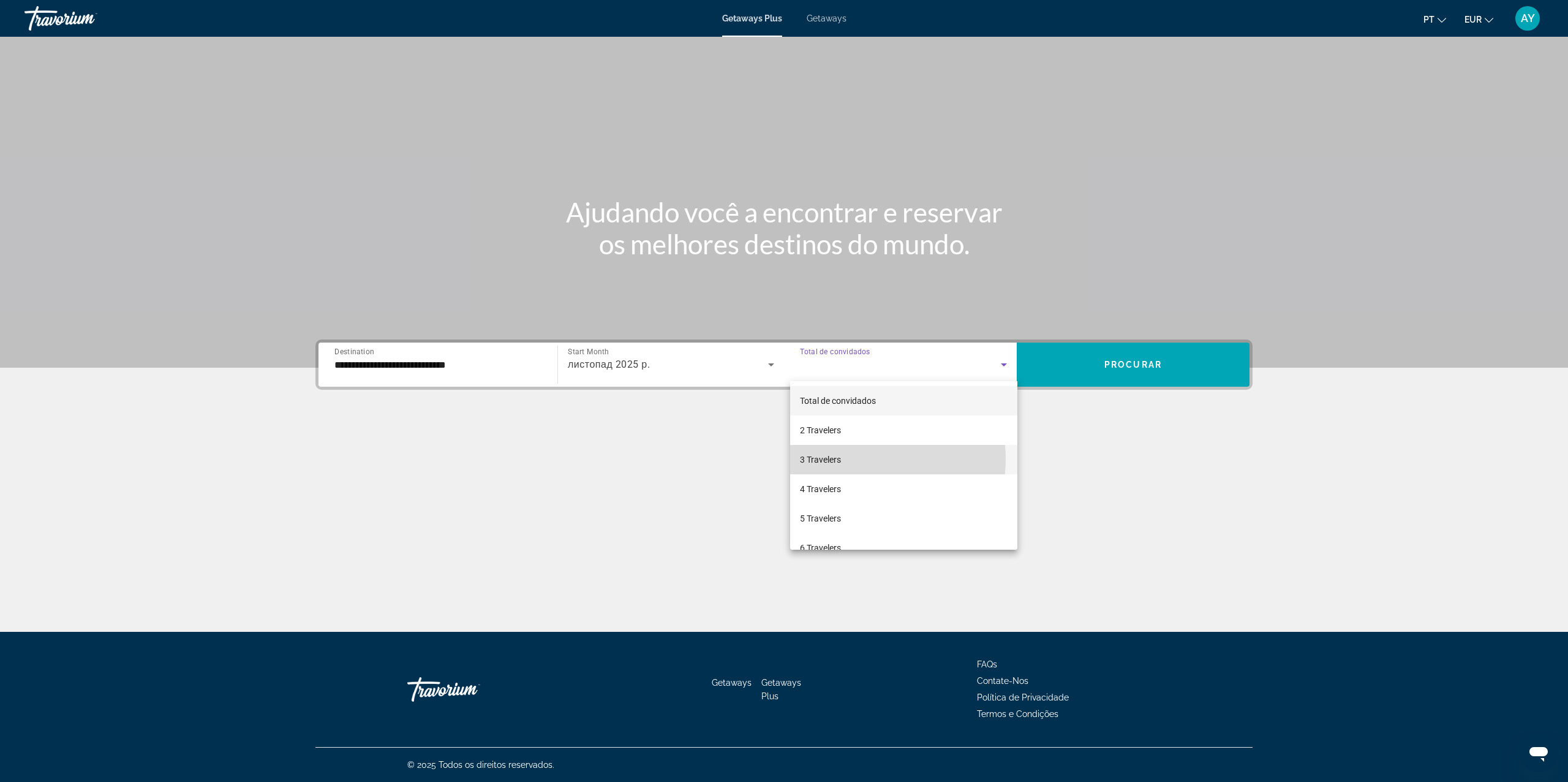
click at [867, 459] on mat-option "3 Travelers" at bounding box center [903, 460] width 227 height 29
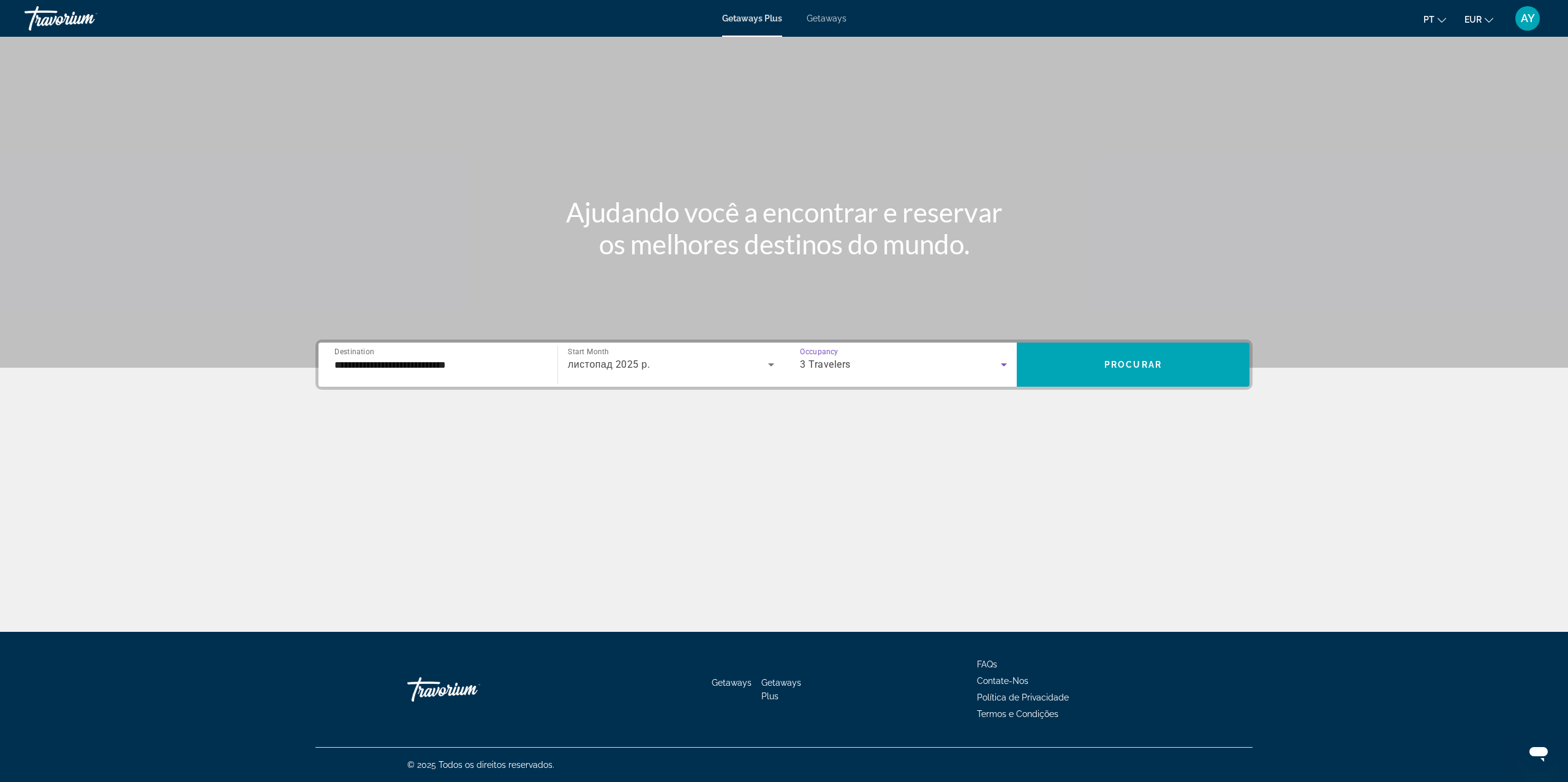
click at [1133, 325] on div "Main content" at bounding box center [784, 184] width 1568 height 368
click at [1139, 373] on span "Search widget" at bounding box center [1133, 365] width 232 height 29
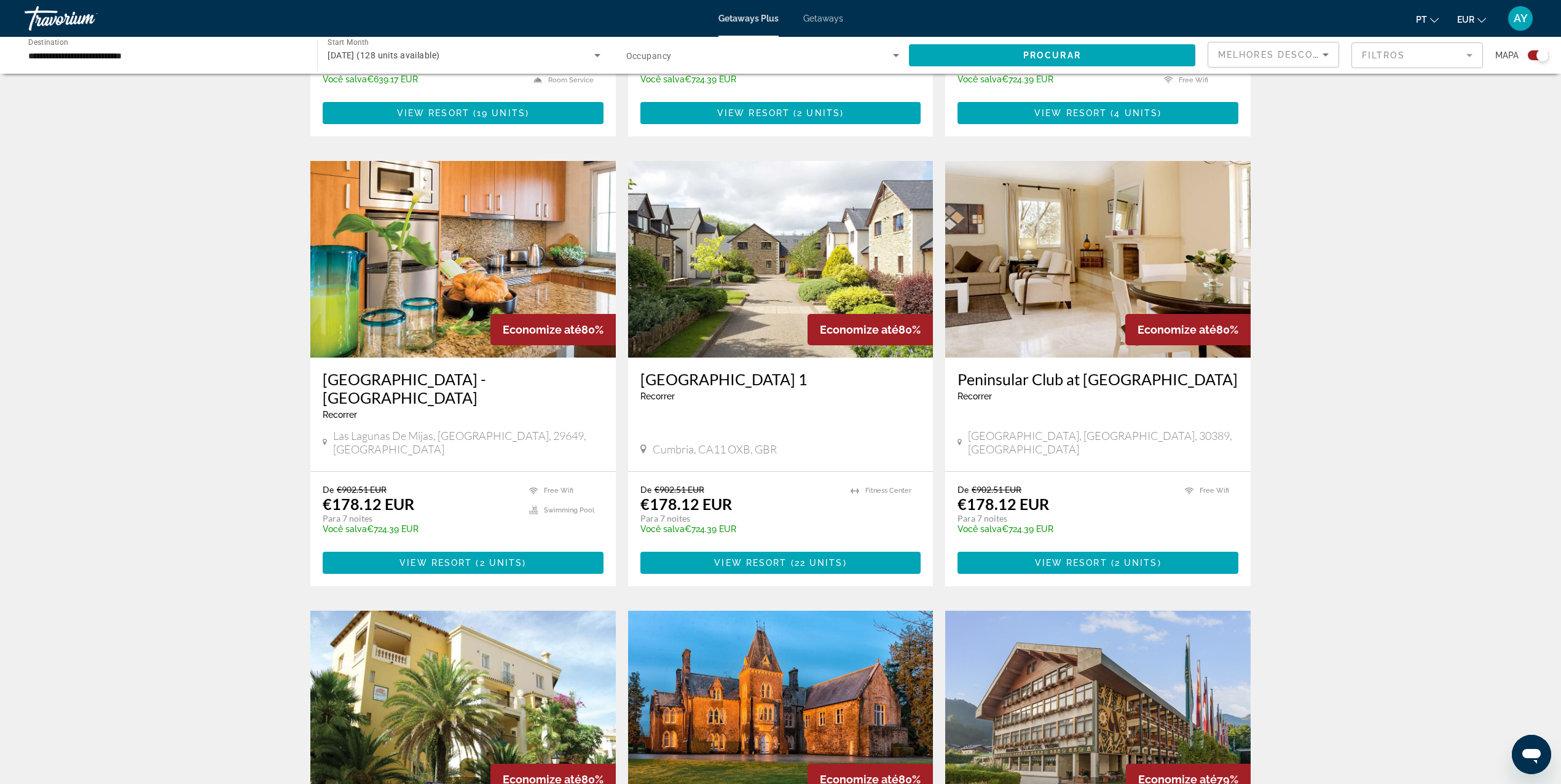
scroll to position [819, 0]
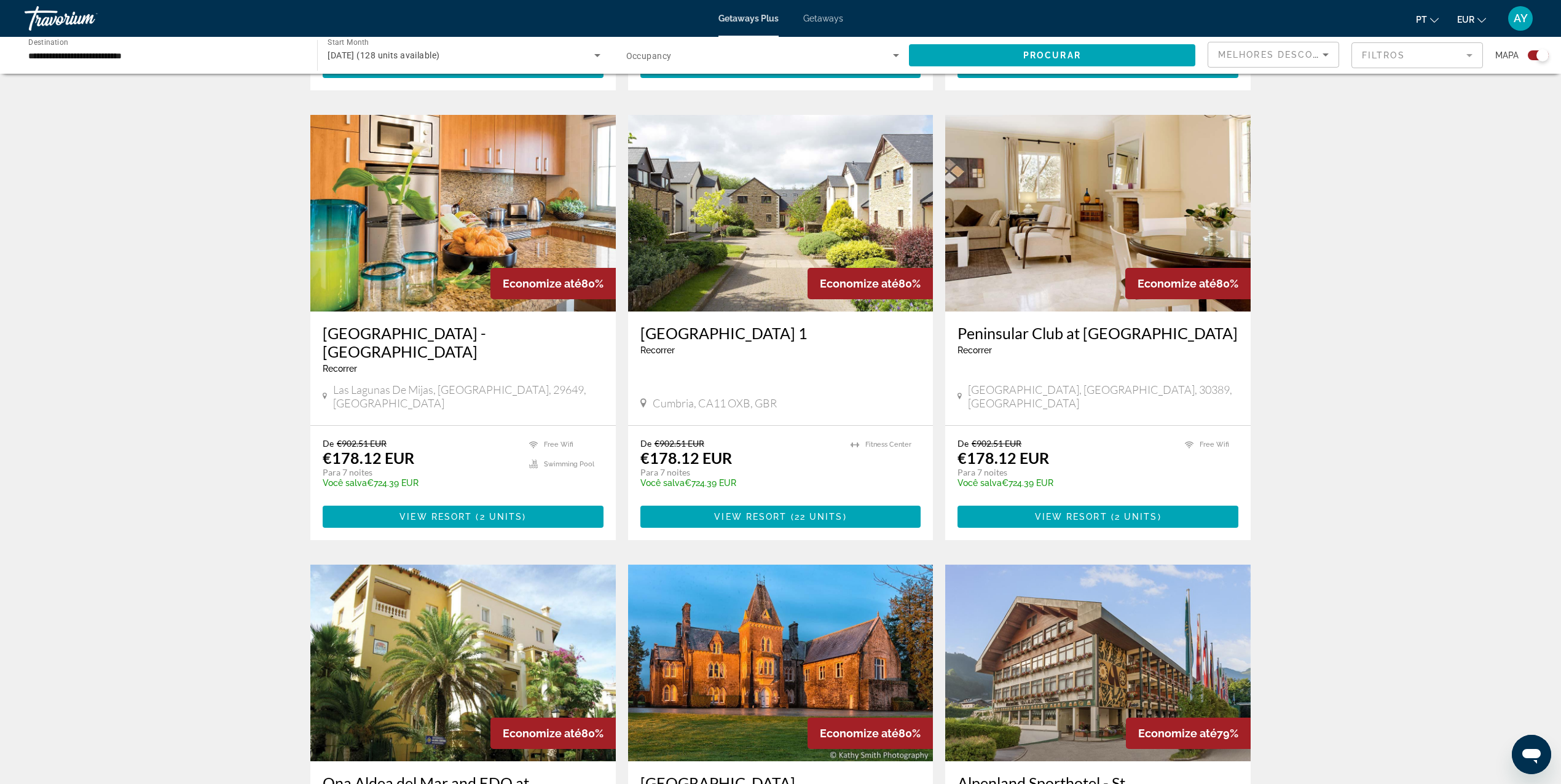
drag, startPoint x: 1065, startPoint y: 397, endPoint x: 1360, endPoint y: 283, distance: 316.3
click at [1360, 283] on div "Para navegar no mapa com gestos de toque, toque duas vezes sem soltar no mapa e…" at bounding box center [780, 361] width 1561 height 2189
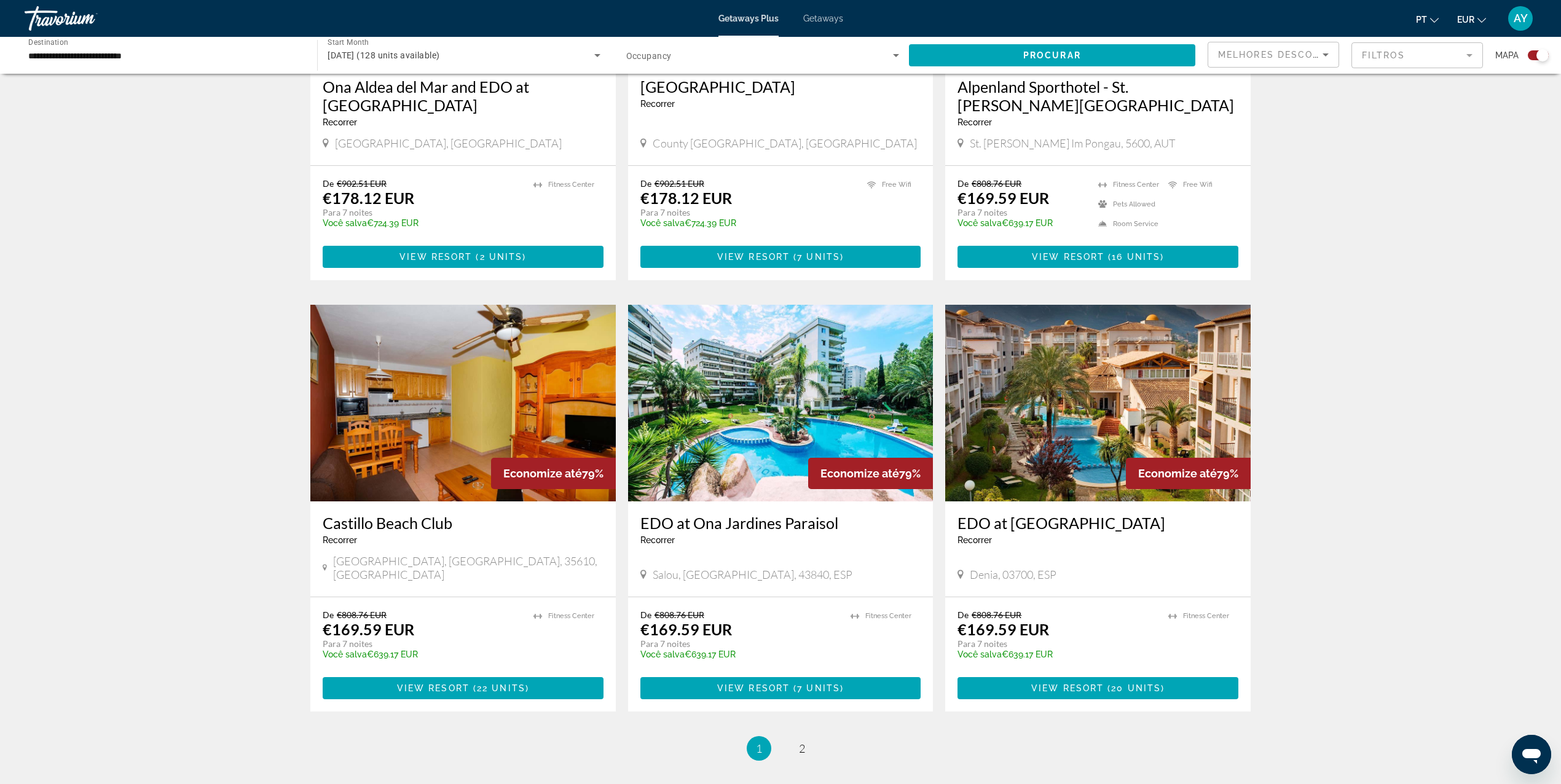
scroll to position [1541, 0]
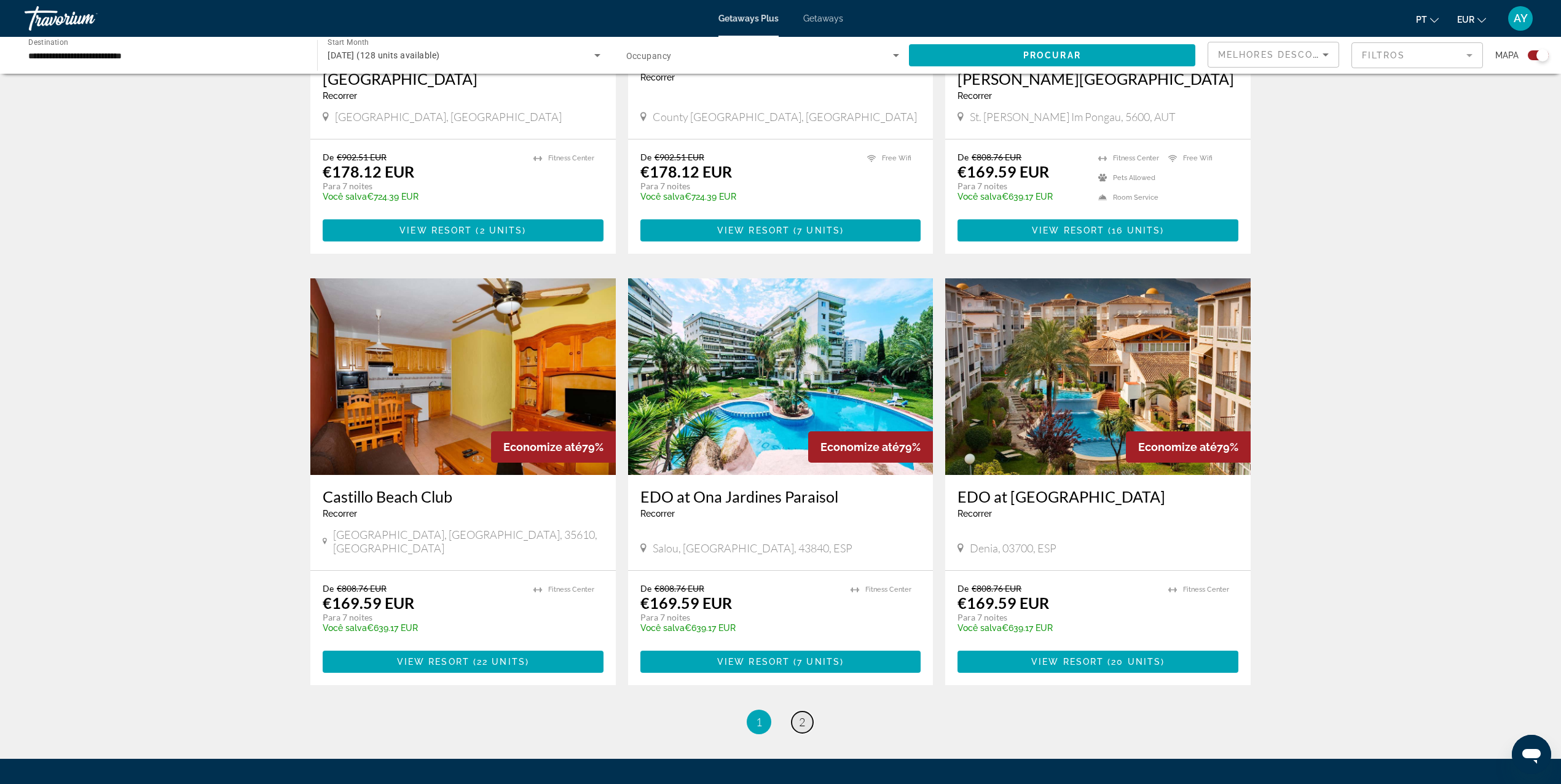
click at [797, 711] on link "page 2" at bounding box center [802, 722] width 22 height 22
